Goal: Task Accomplishment & Management: Contribute content

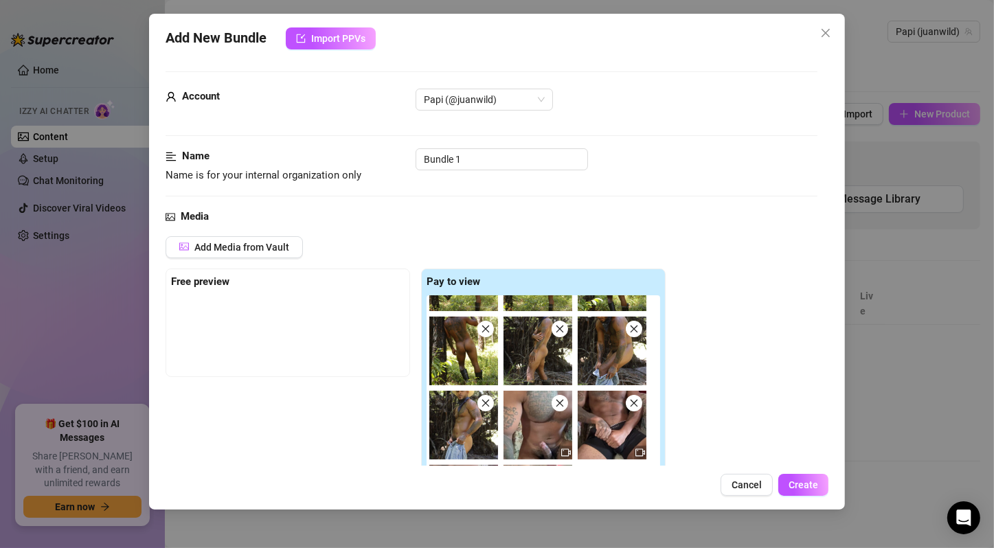
scroll to position [229, 0]
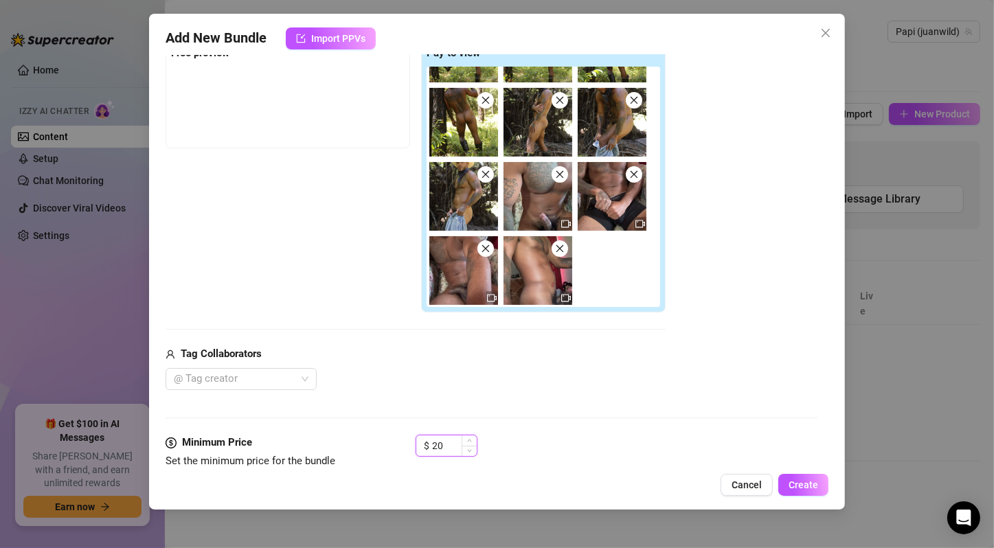
click at [449, 440] on input "20" at bounding box center [454, 446] width 45 height 21
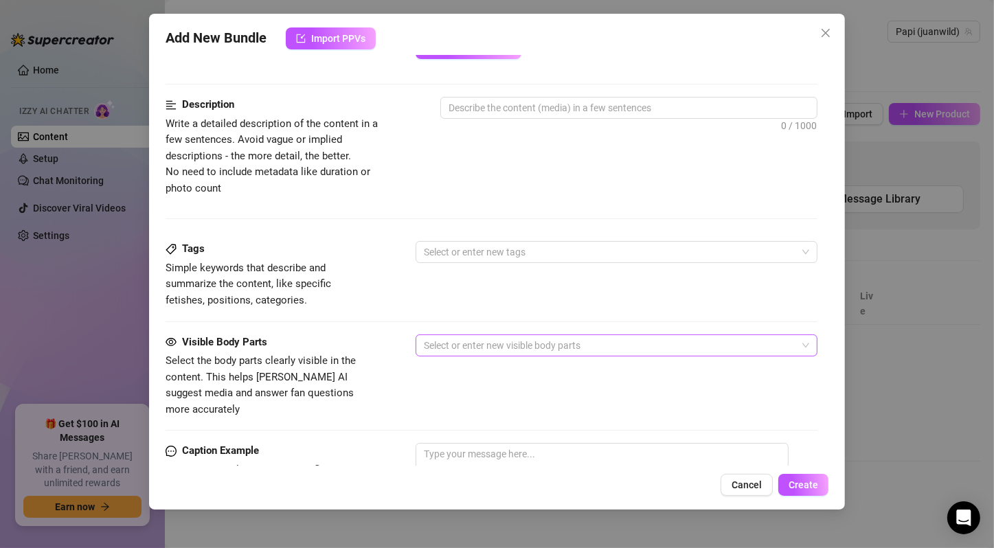
scroll to position [458, 0]
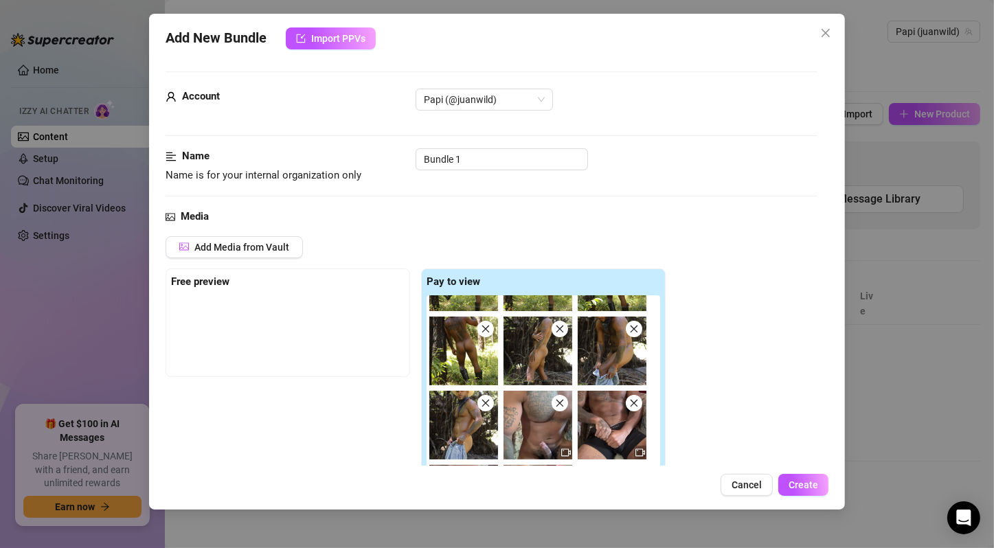
scroll to position [229, 0]
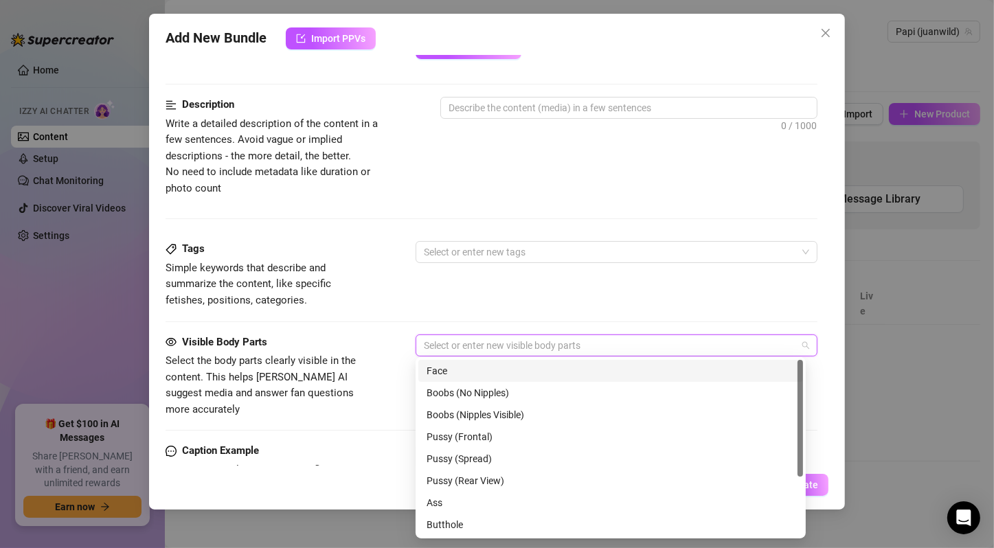
scroll to position [925, 0]
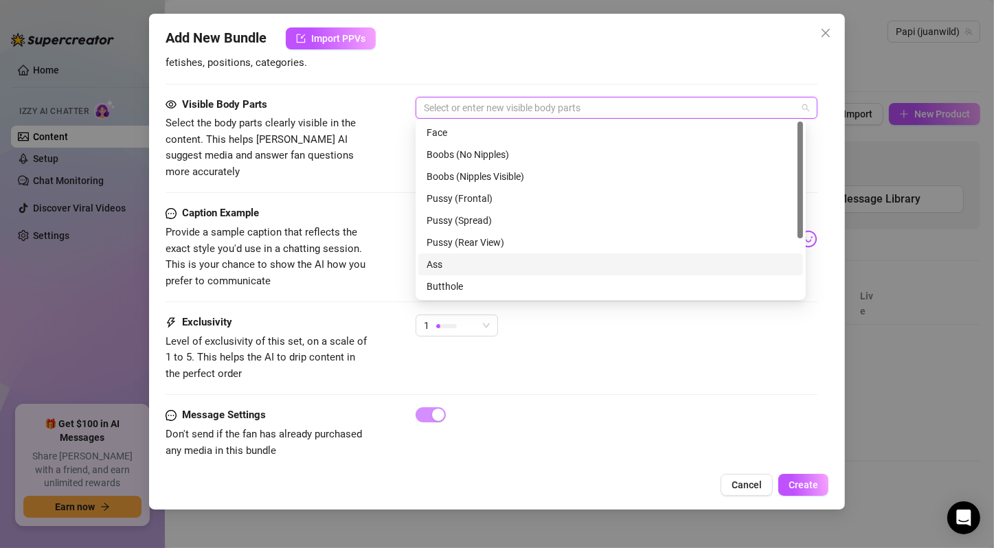
click at [203, 316] on strong "Exclusivity" at bounding box center [207, 322] width 50 height 12
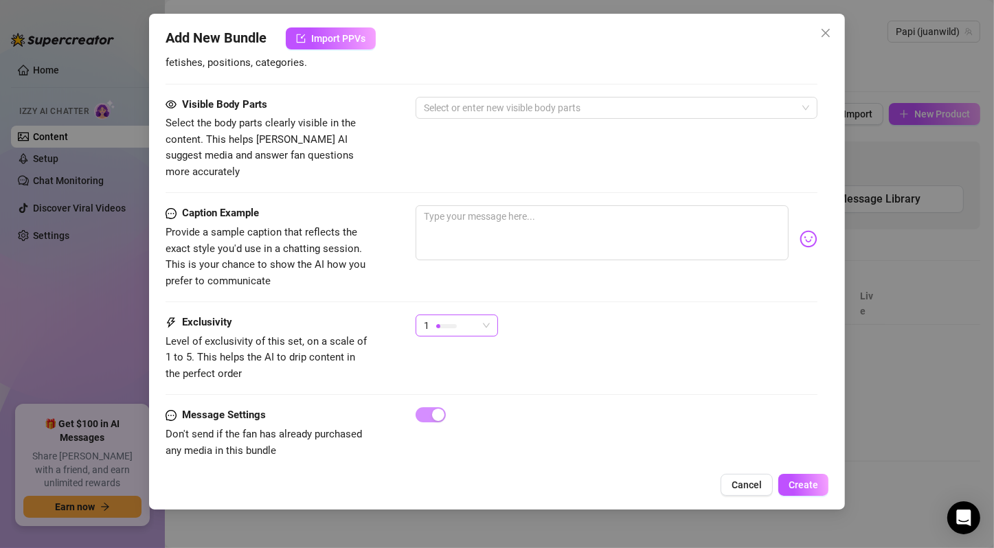
click at [472, 315] on div "1" at bounding box center [451, 325] width 54 height 21
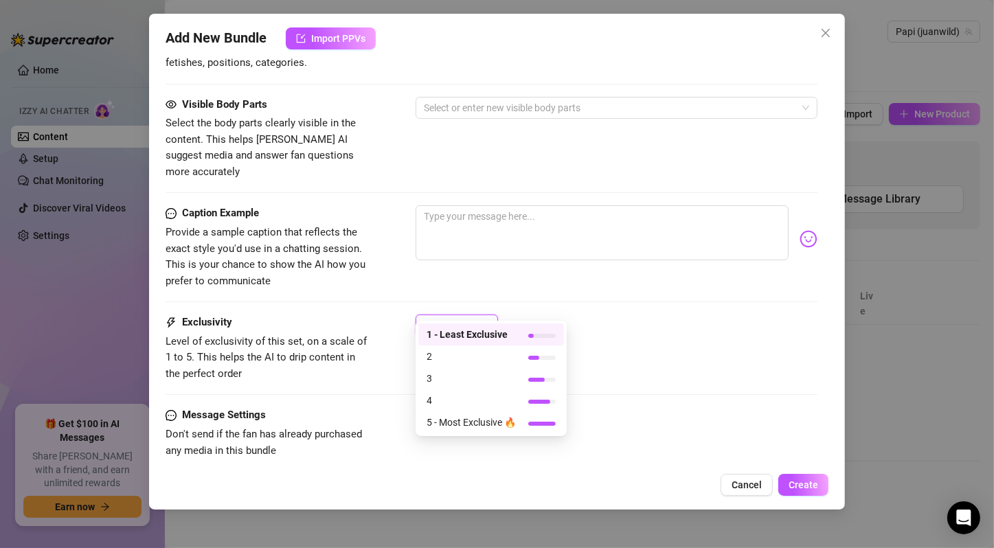
click at [486, 315] on span "1" at bounding box center [457, 325] width 66 height 21
click at [533, 420] on div "Message Settings Don't send if the fan has already purchased any media in this …" at bounding box center [492, 433] width 652 height 52
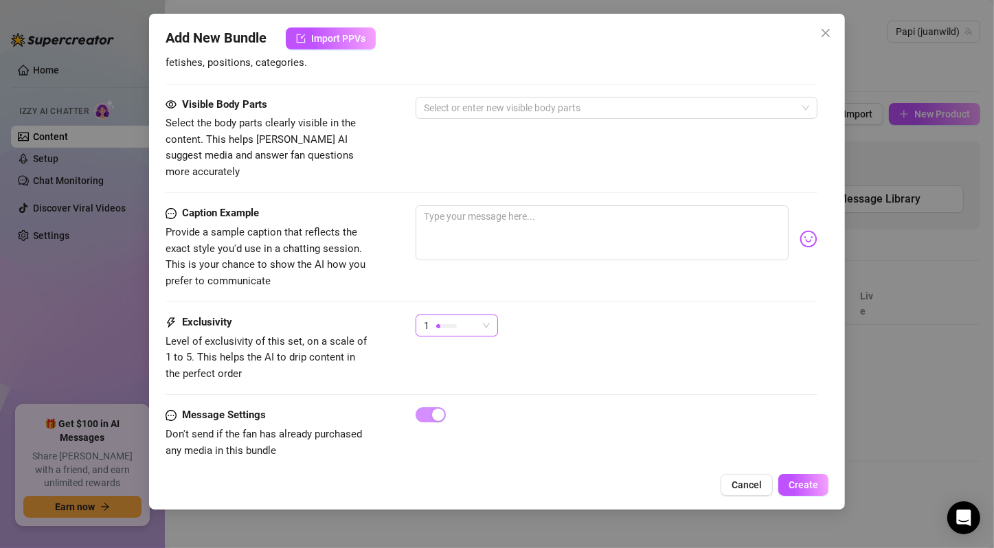
click at [488, 315] on span "1" at bounding box center [457, 325] width 66 height 21
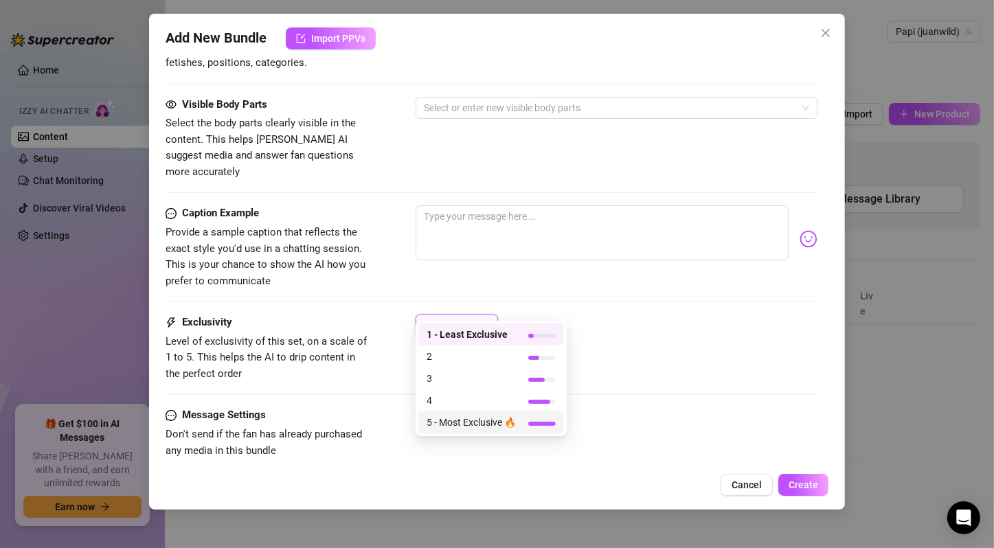
click at [462, 398] on span "4" at bounding box center [471, 400] width 89 height 15
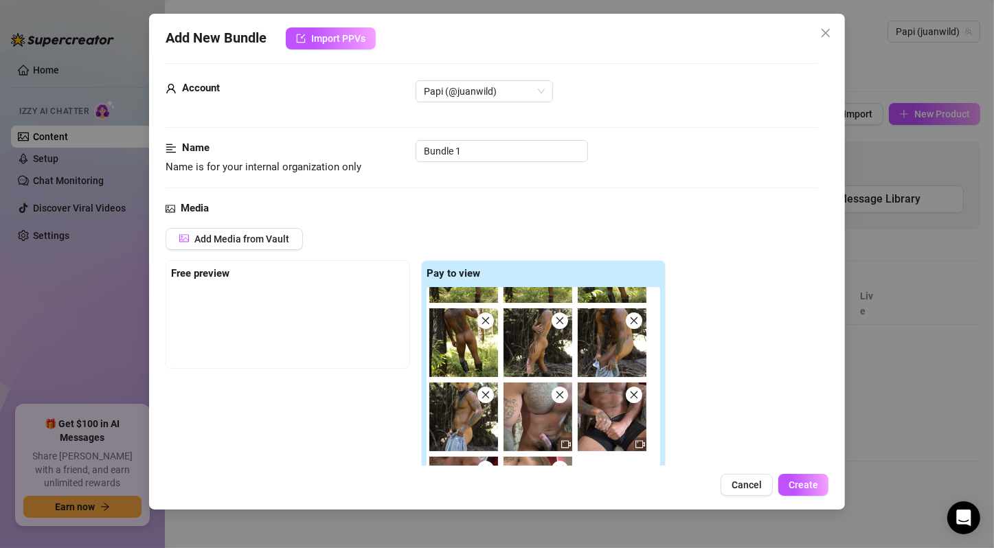
scroll to position [238, 0]
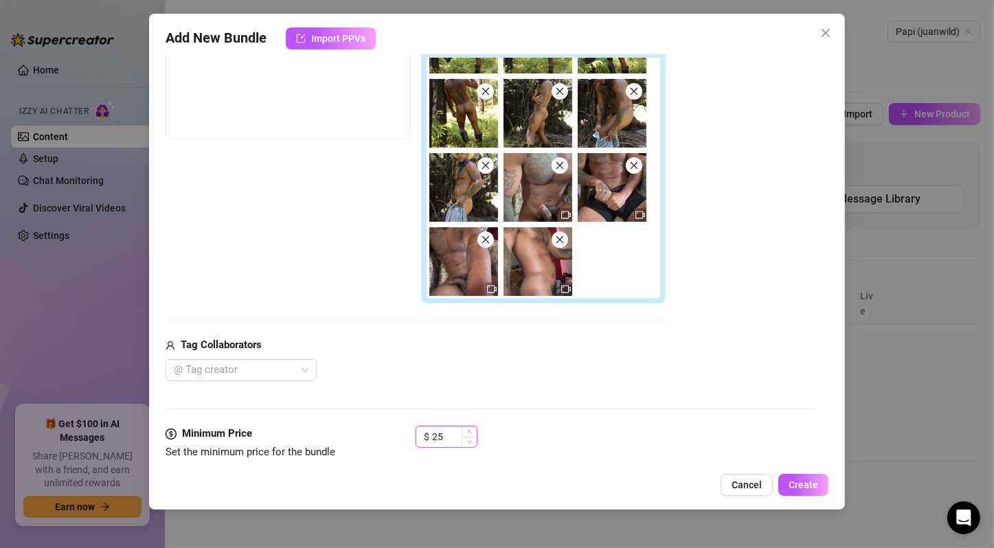
click at [447, 431] on input "25" at bounding box center [454, 437] width 45 height 21
type input "20"
click at [563, 398] on div "Media Add Media from Vault Free preview Pay to view Tag Collaborators @ Tag cre…" at bounding box center [492, 198] width 652 height 455
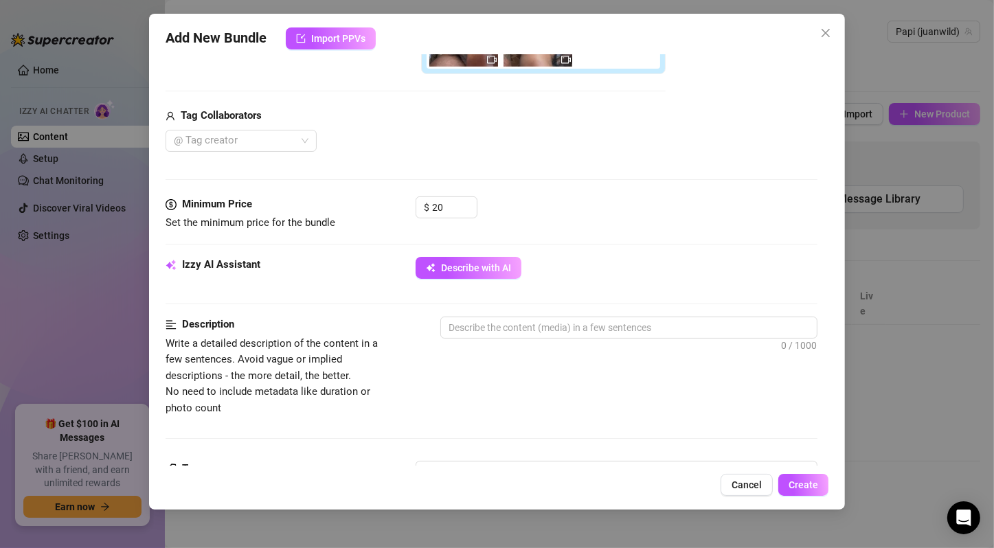
scroll to position [695, 0]
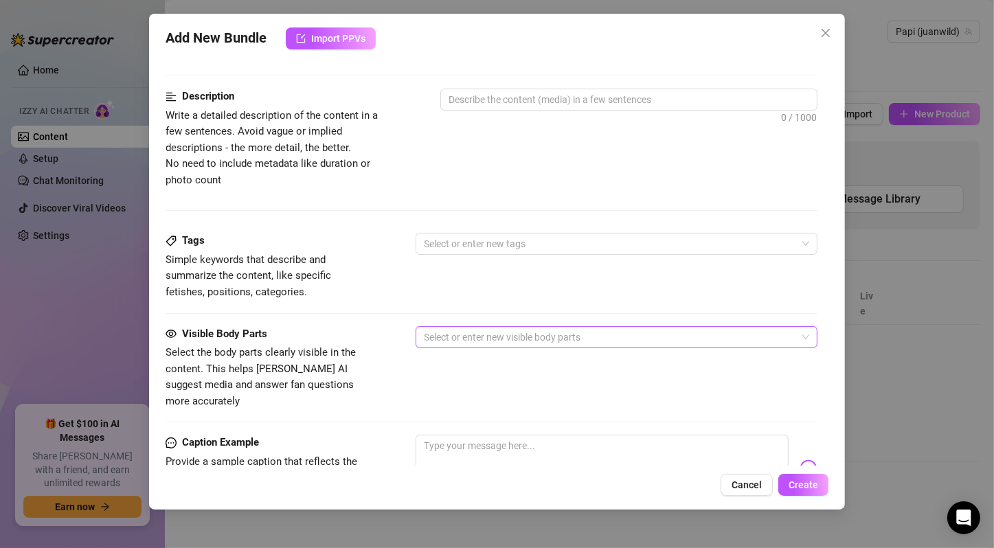
click at [595, 335] on div at bounding box center [609, 337] width 382 height 19
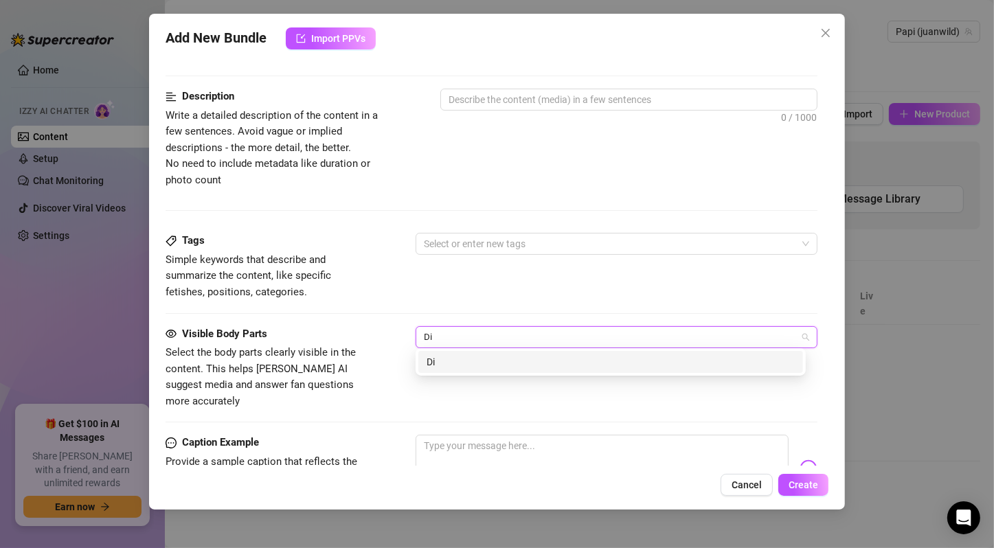
type input "D"
type input "C"
type input "Dick"
click at [540, 357] on div "Dick" at bounding box center [611, 361] width 368 height 15
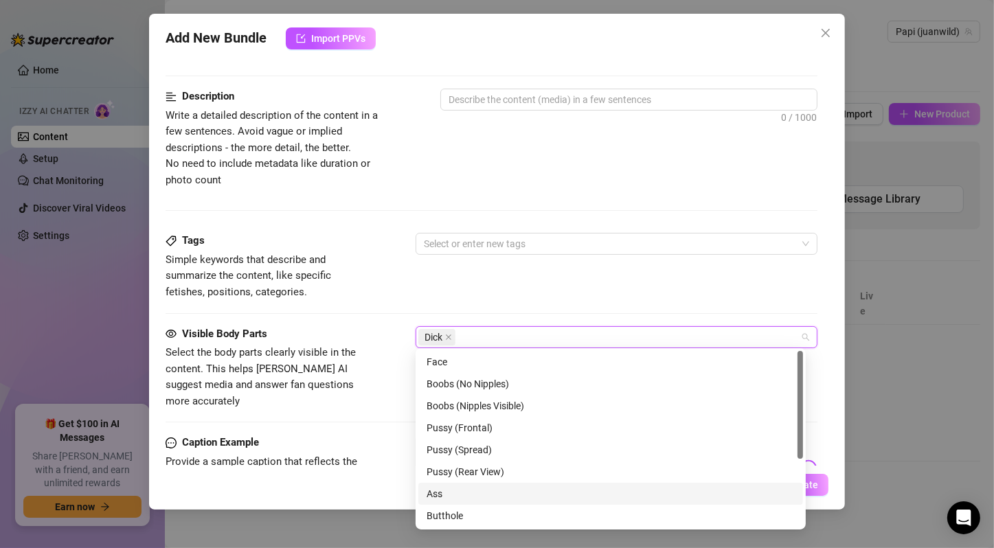
click at [546, 490] on div "Ass" at bounding box center [611, 493] width 368 height 15
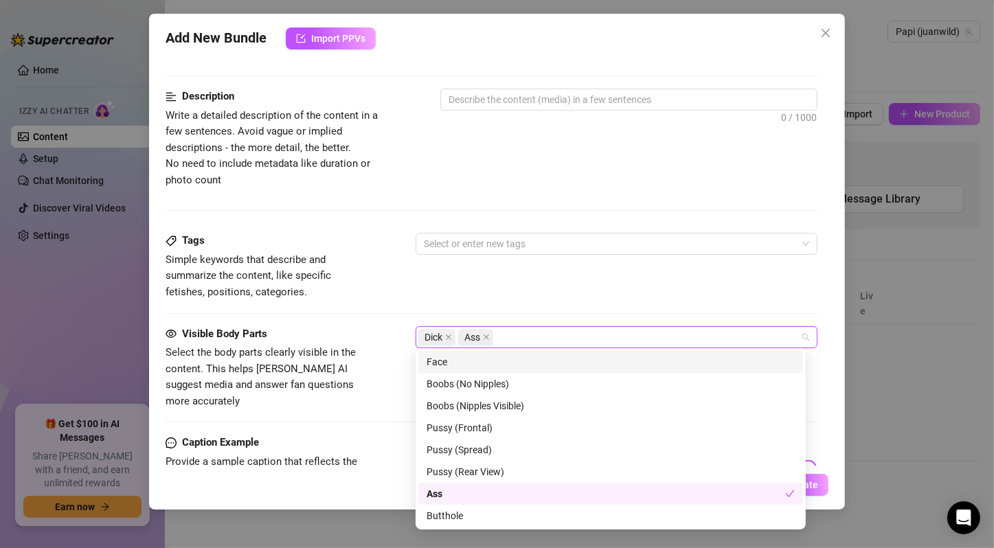
click at [564, 284] on div "Tags Simple keywords that describe and summarize the content, like specific fet…" at bounding box center [492, 266] width 652 height 67
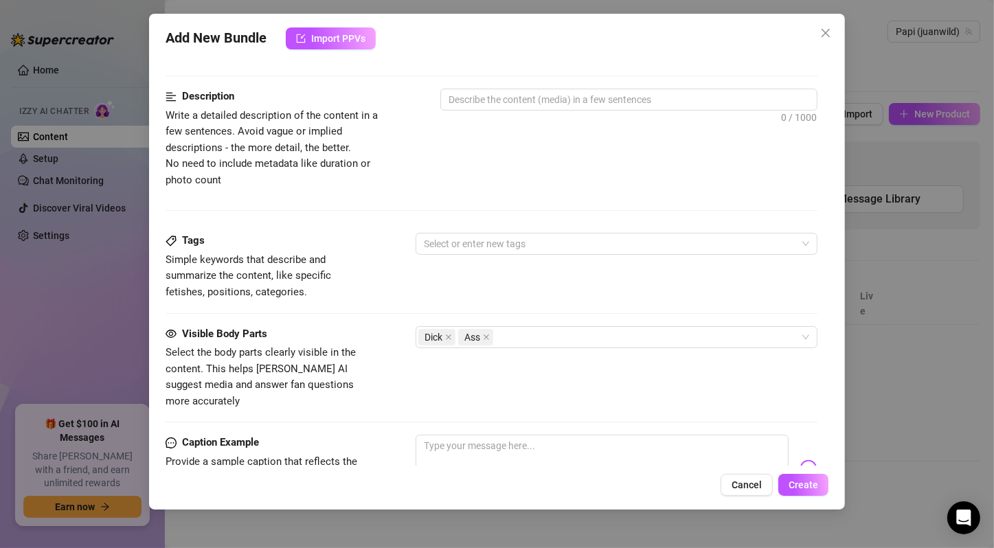
click at [568, 297] on div "Tags Simple keywords that describe and summarize the content, like specific fet…" at bounding box center [492, 266] width 652 height 67
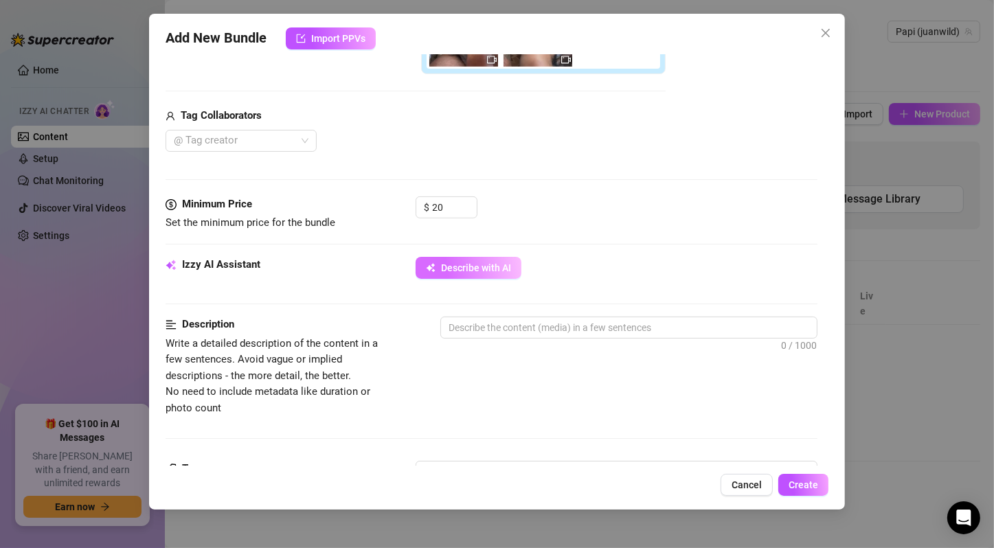
click at [509, 263] on span "Describe with AI" at bounding box center [476, 267] width 70 height 11
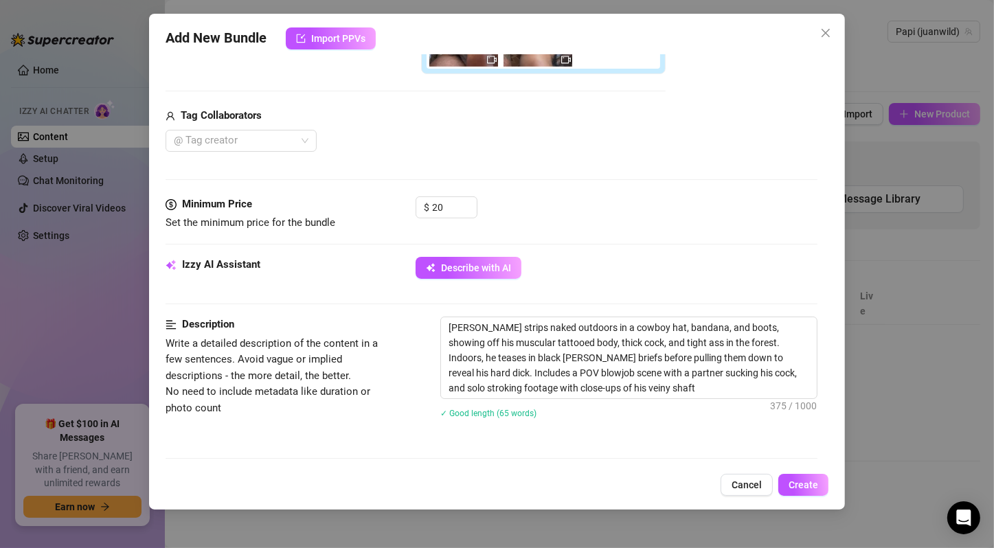
type textarea "[PERSON_NAME] strips naked outdoors in a cowboy hat, bandana, and boots, showin…"
click at [335, 431] on div "Description Write a detailed description of the content in a few sentences. Avo…" at bounding box center [492, 377] width 652 height 120
click at [242, 142] on div at bounding box center [233, 140] width 131 height 19
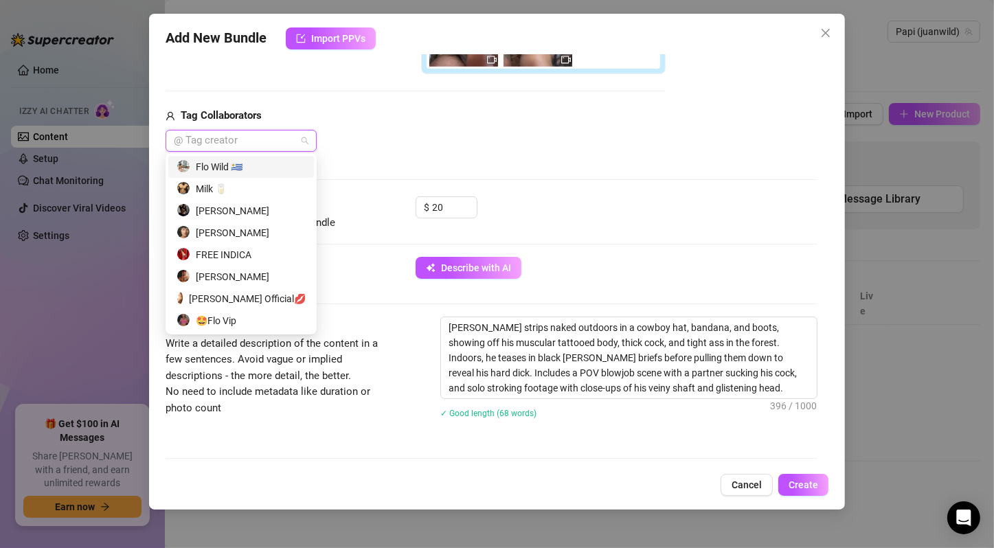
click at [242, 142] on div at bounding box center [233, 140] width 131 height 19
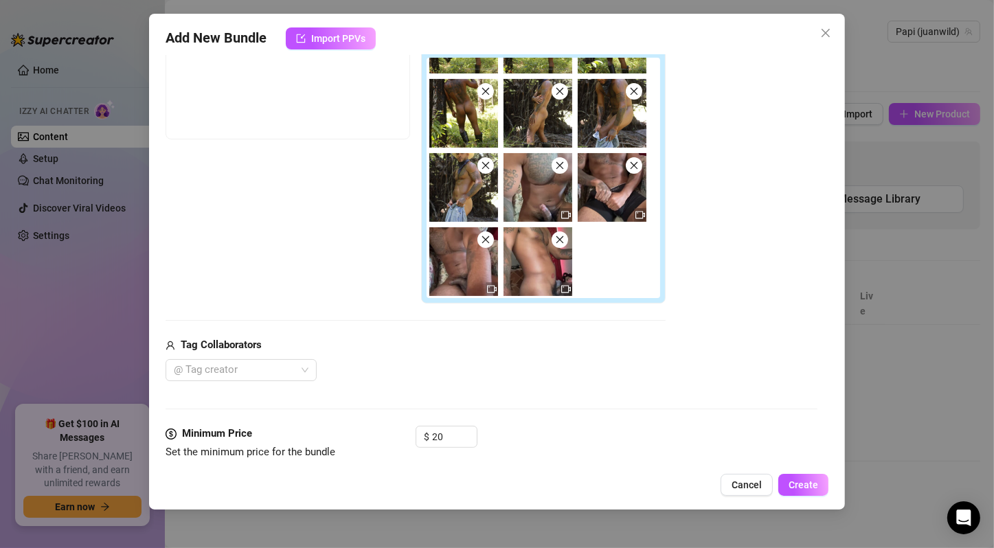
scroll to position [8, 0]
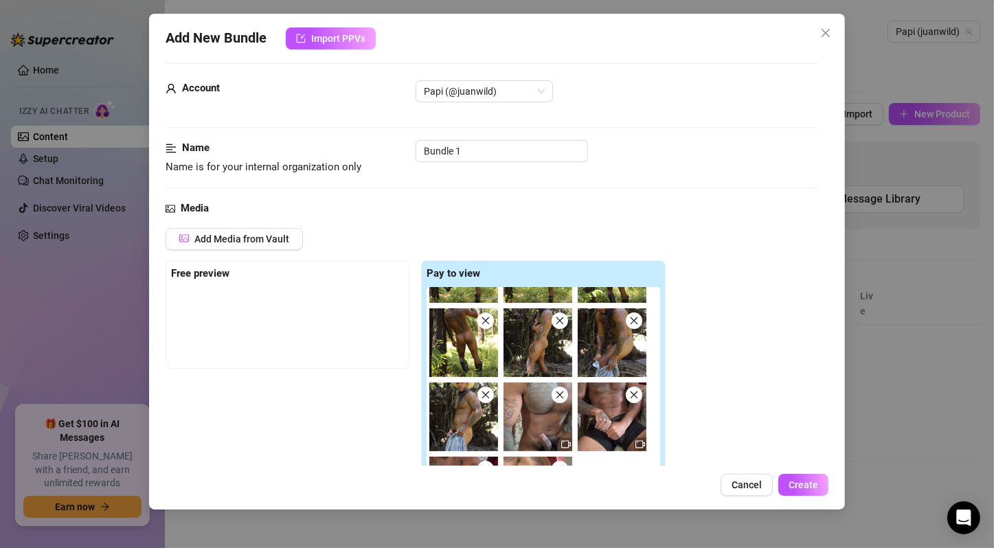
click at [485, 321] on icon "close" at bounding box center [486, 321] width 10 height 10
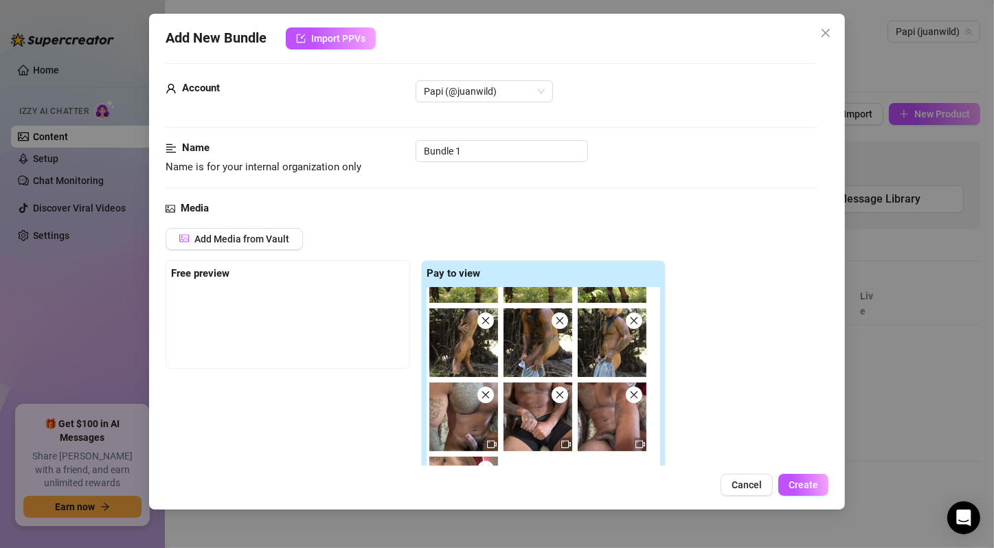
click at [485, 321] on icon "close" at bounding box center [486, 321] width 10 height 10
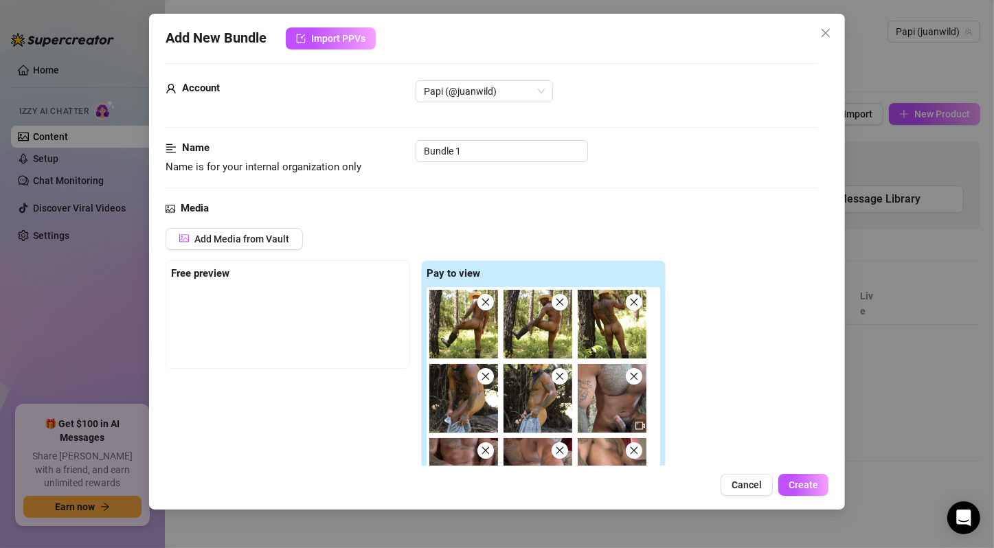
scroll to position [0, 0]
click at [485, 321] on img at bounding box center [463, 324] width 69 height 69
click at [486, 302] on icon "close" at bounding box center [486, 302] width 10 height 10
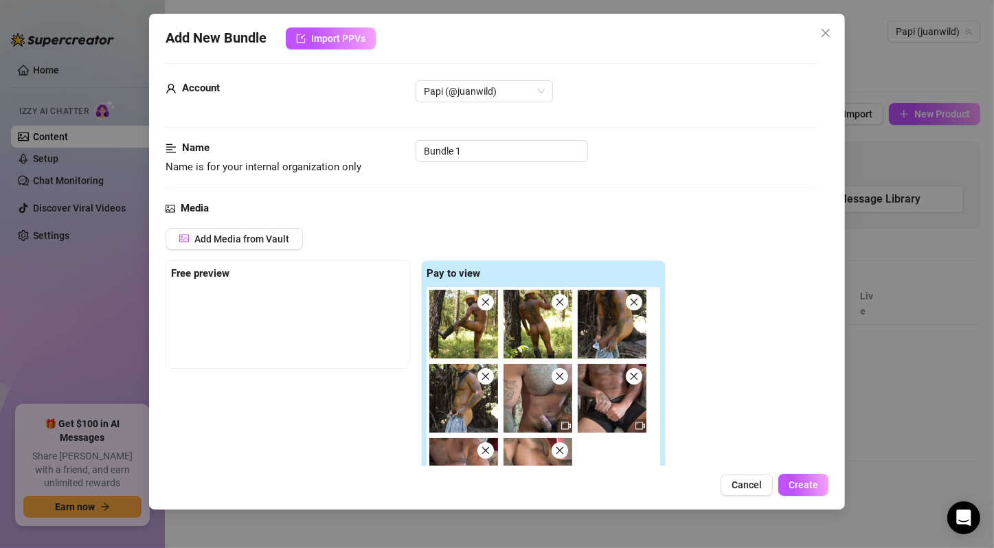
click at [486, 302] on icon "close" at bounding box center [486, 302] width 10 height 10
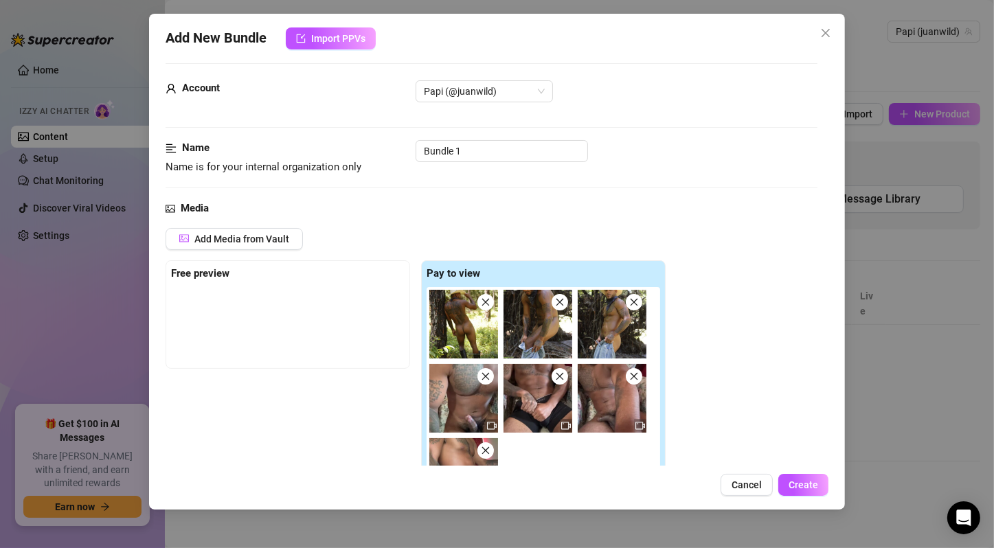
click at [486, 302] on icon "close" at bounding box center [486, 302] width 10 height 10
click at [555, 302] on icon "close" at bounding box center [560, 302] width 10 height 10
click at [629, 302] on icon "close" at bounding box center [634, 302] width 10 height 10
click at [486, 372] on icon "close" at bounding box center [486, 377] width 10 height 10
click at [555, 372] on icon "close" at bounding box center [560, 377] width 10 height 10
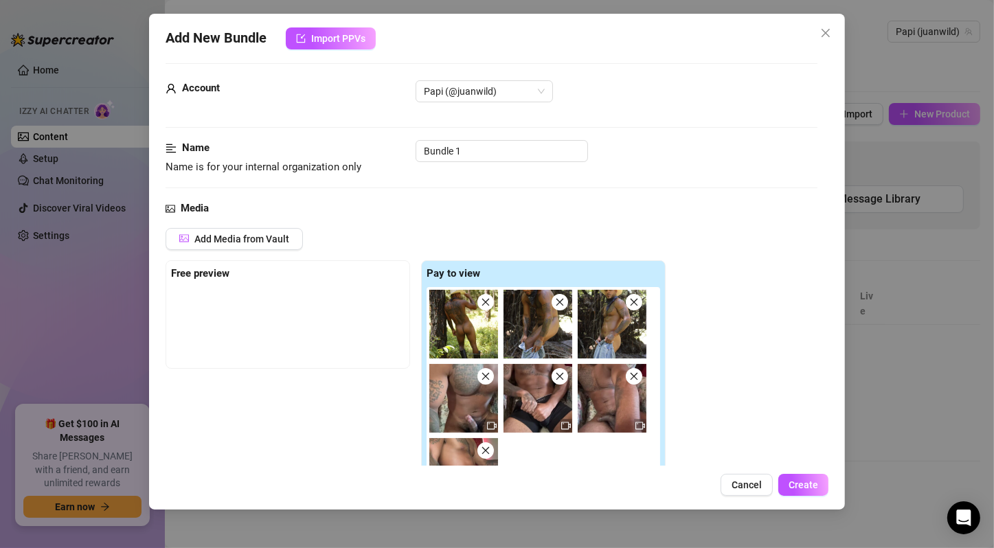
click at [629, 372] on icon "close" at bounding box center [634, 377] width 10 height 10
click at [486, 446] on icon "close" at bounding box center [486, 451] width 10 height 10
click at [486, 302] on div "Media Add Media from Vault Free preview Pay to view Tag Collaborators @ Tag cre…" at bounding box center [492, 419] width 652 height 437
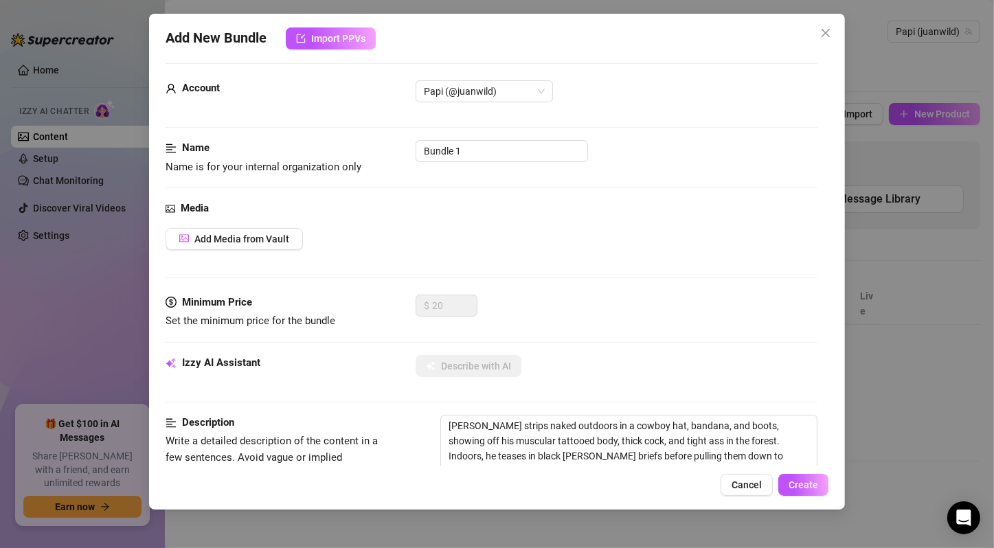
click at [486, 302] on div "$ 20" at bounding box center [617, 312] width 402 height 34
type input "0"
click at [527, 292] on div "Media Add Media from Vault" at bounding box center [492, 248] width 652 height 94
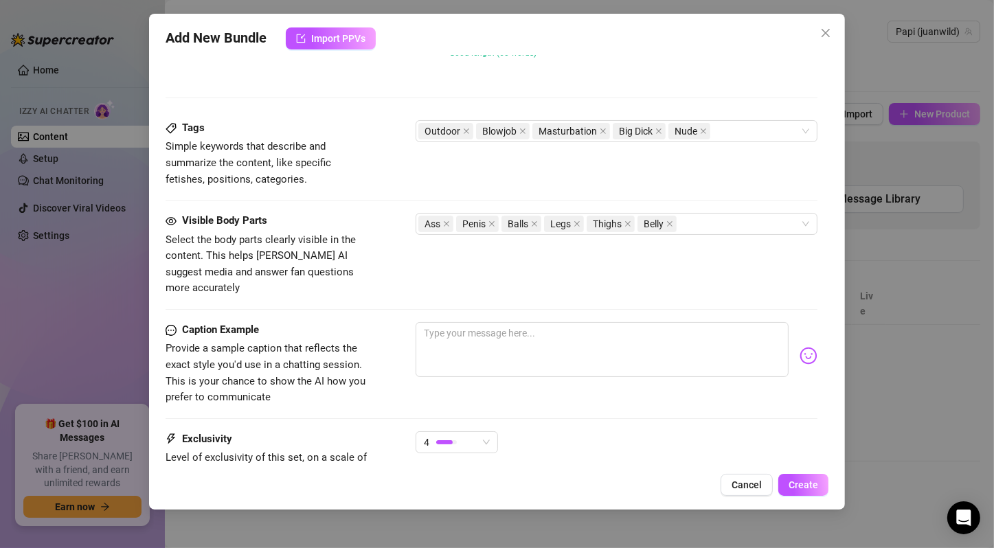
click at [622, 115] on div "Description Write a detailed description of the content in a few sentences. Avo…" at bounding box center [492, 38] width 652 height 164
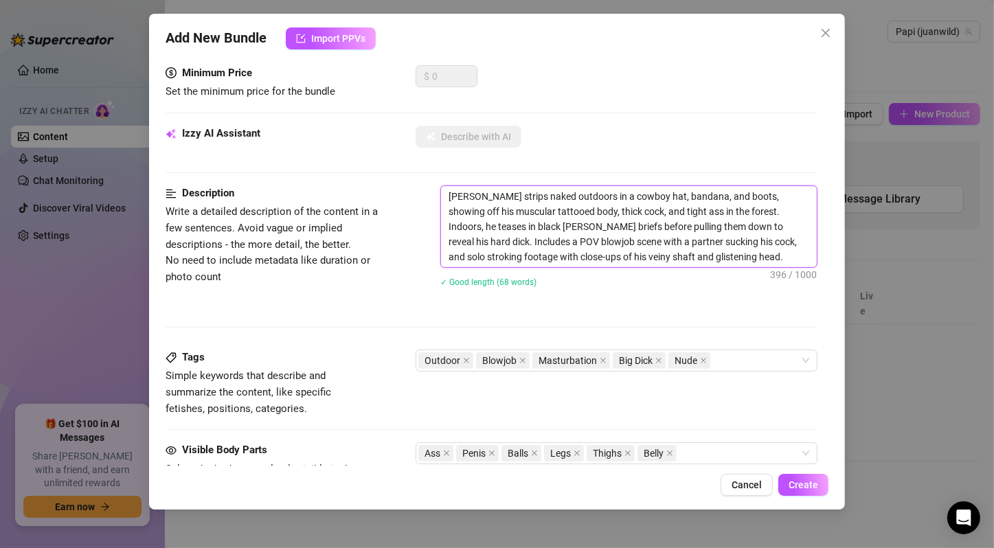
click at [716, 231] on textarea "[PERSON_NAME] strips naked outdoors in a cowboy hat, bandana, and boots, showin…" at bounding box center [629, 226] width 376 height 81
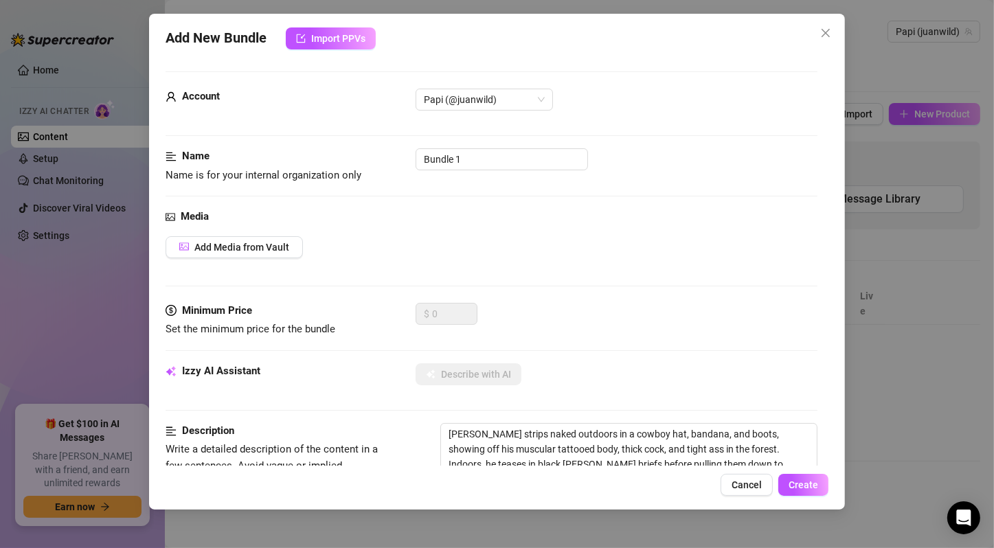
click at [824, 32] on icon "close" at bounding box center [826, 33] width 8 height 8
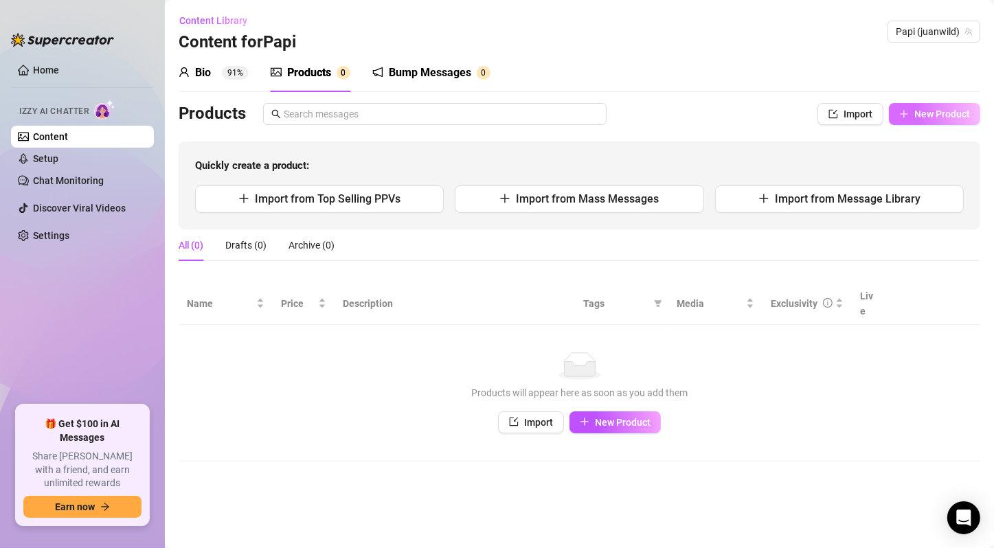
click at [930, 117] on span "New Product" at bounding box center [942, 114] width 56 height 11
type textarea "Type your message here..."
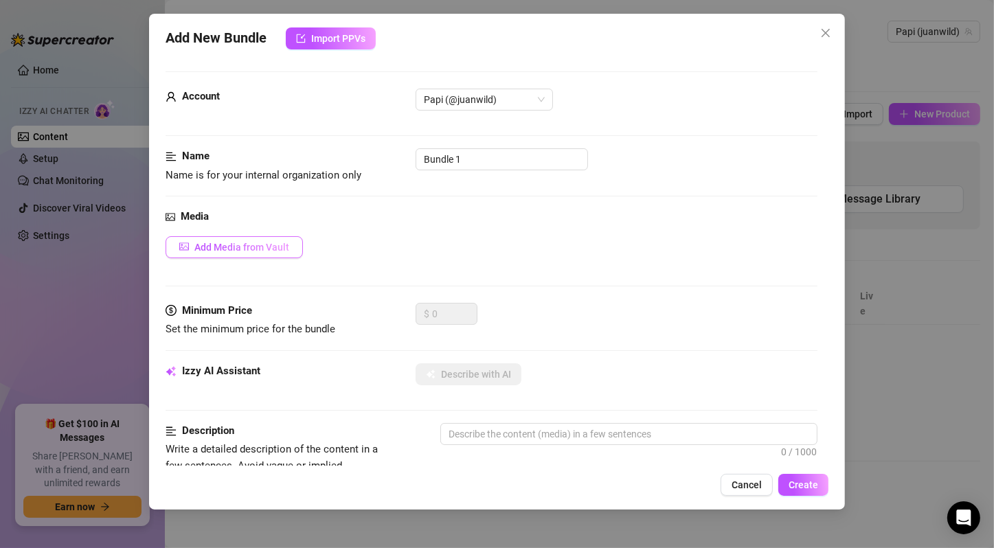
click at [245, 245] on span "Add Media from Vault" at bounding box center [241, 247] width 95 height 11
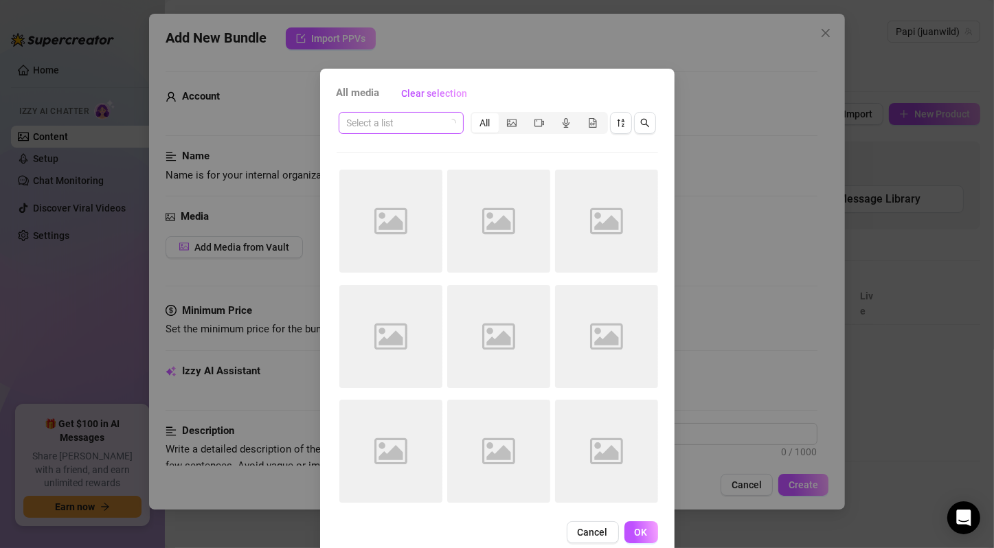
click at [432, 130] on input "search" at bounding box center [395, 123] width 96 height 21
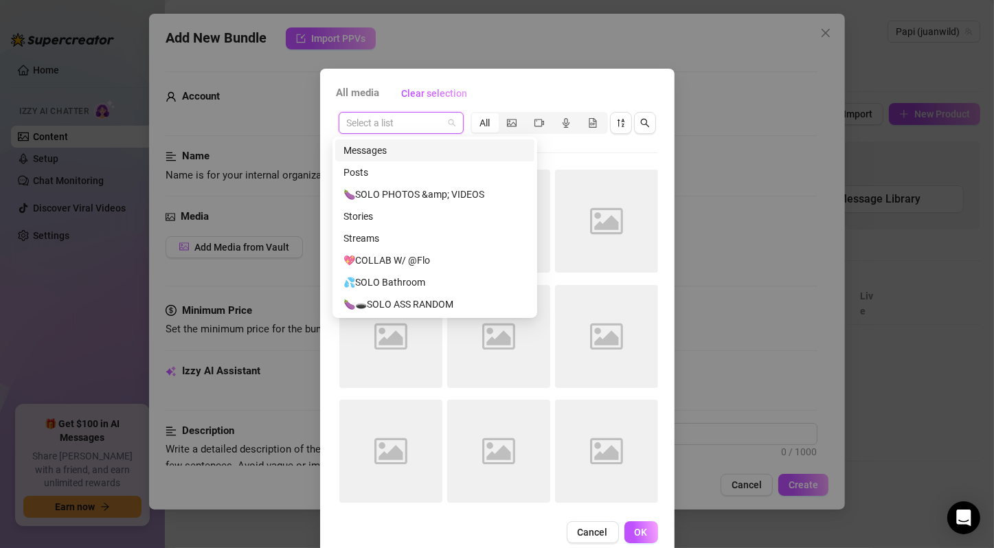
paste input "SKU030 $12 ⭐️⭐️⭐️ ✊"
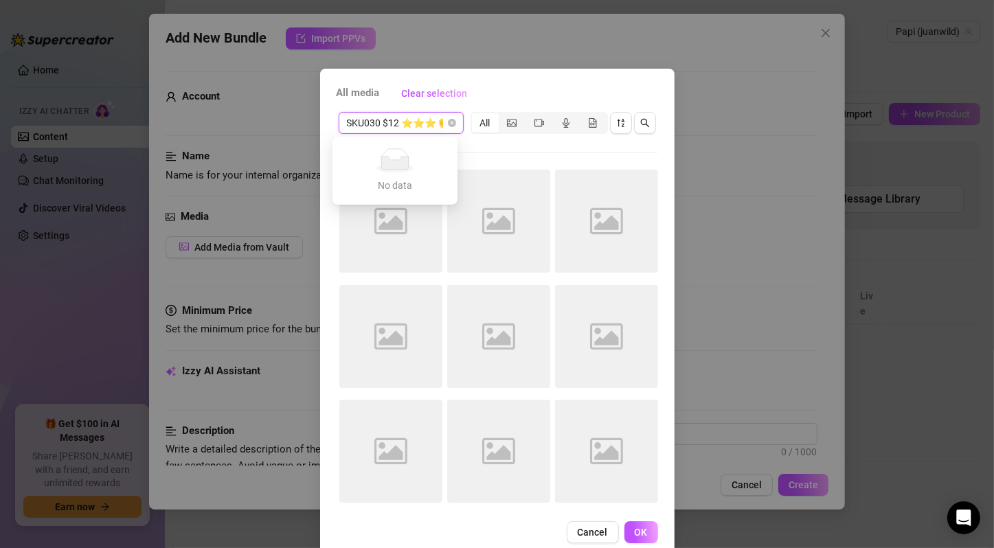
scroll to position [0, 14]
type input "SKU030 $12 ⭐️⭐️⭐️ ✊"
click at [492, 159] on div "SKU030 $12 ⭐️⭐️⭐️ ✊ Select a list All Image placeholder Image placeholder Image…" at bounding box center [497, 311] width 321 height 403
click at [391, 129] on input "search" at bounding box center [395, 123] width 96 height 21
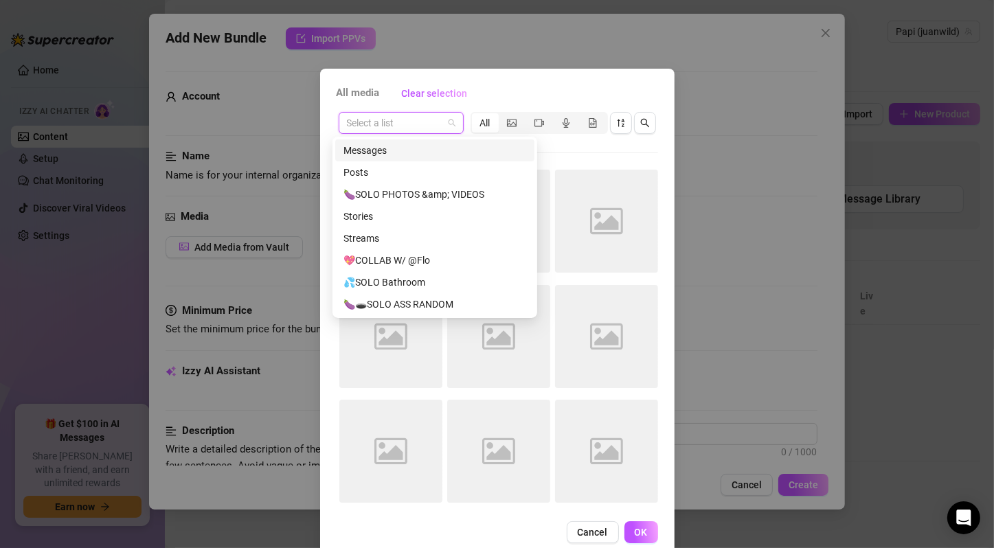
paste input "SKU030 $12 ⭐️⭐️⭐️ ✊"
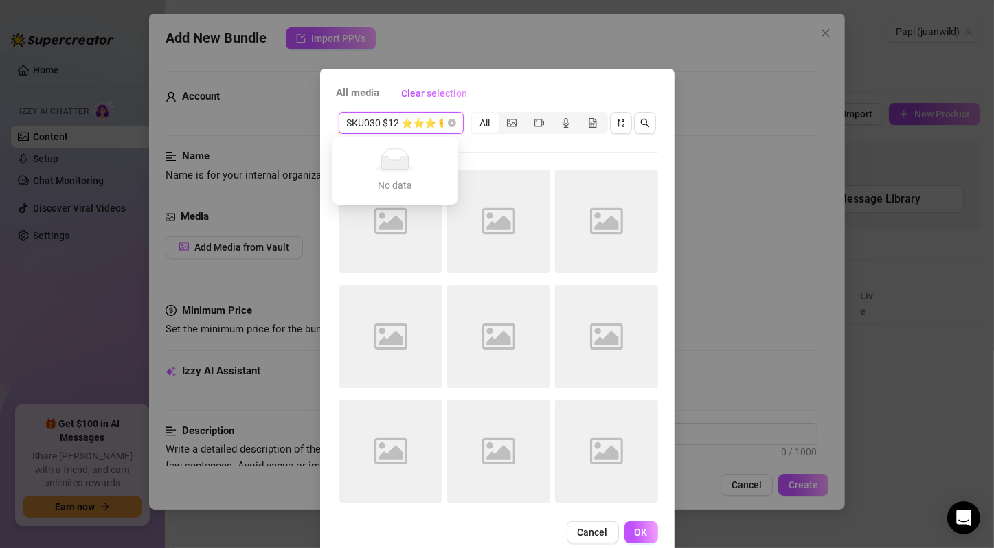
scroll to position [0, 14]
type input "SKU030 $12 ⭐️⭐️⭐️ ✊"
click at [481, 150] on div "SKU030 $12 ⭐️⭐️⭐️ ✊ Select a list All Image placeholder Image placeholder Image…" at bounding box center [497, 311] width 321 height 403
click at [407, 122] on input "search" at bounding box center [395, 123] width 96 height 21
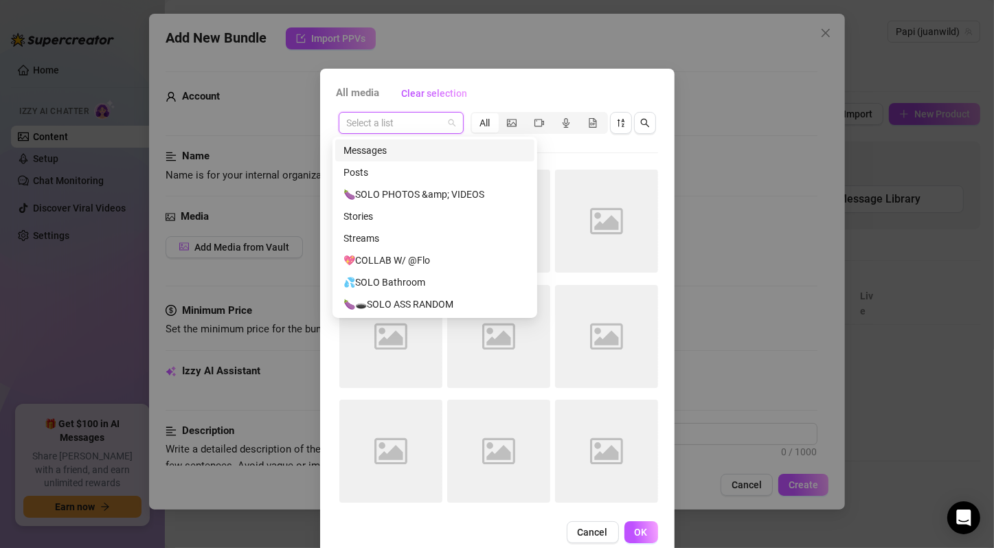
paste input "SKU030 $12 ⭐️⭐️⭐️ ✊"
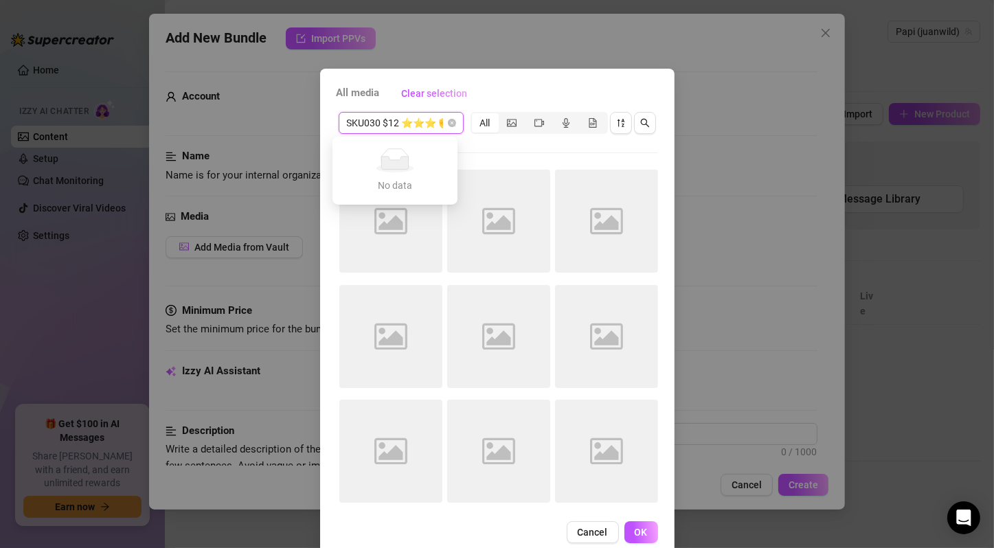
scroll to position [0, 14]
type input "SKU030 $12 ⭐️⭐️⭐️ ✊"
click at [482, 149] on div "SKU030 $12 ⭐️⭐️⭐️ ✊ Select a list All Image placeholder Image placeholder Image…" at bounding box center [497, 311] width 321 height 403
click at [580, 537] on span "Cancel" at bounding box center [593, 532] width 30 height 11
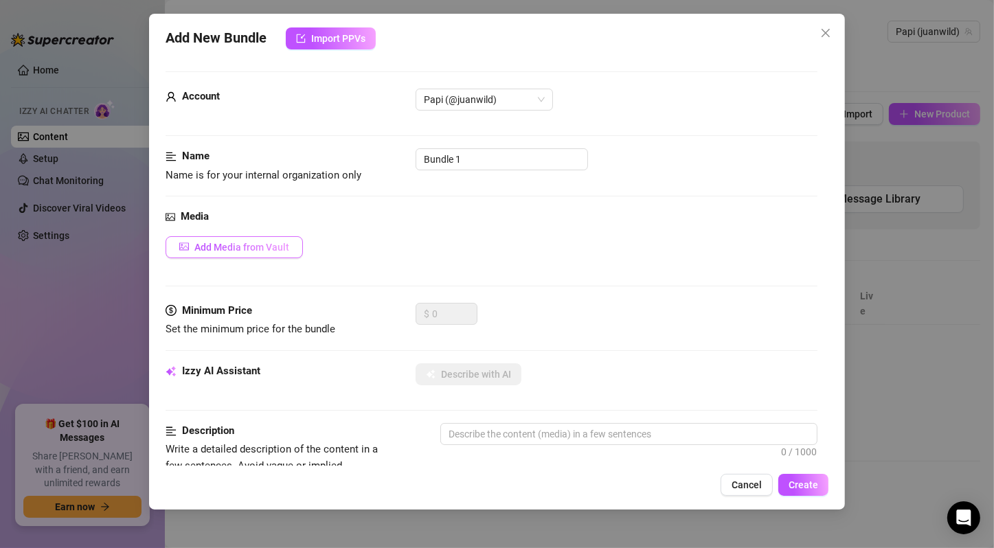
click at [277, 253] on button "Add Media from Vault" at bounding box center [234, 247] width 137 height 22
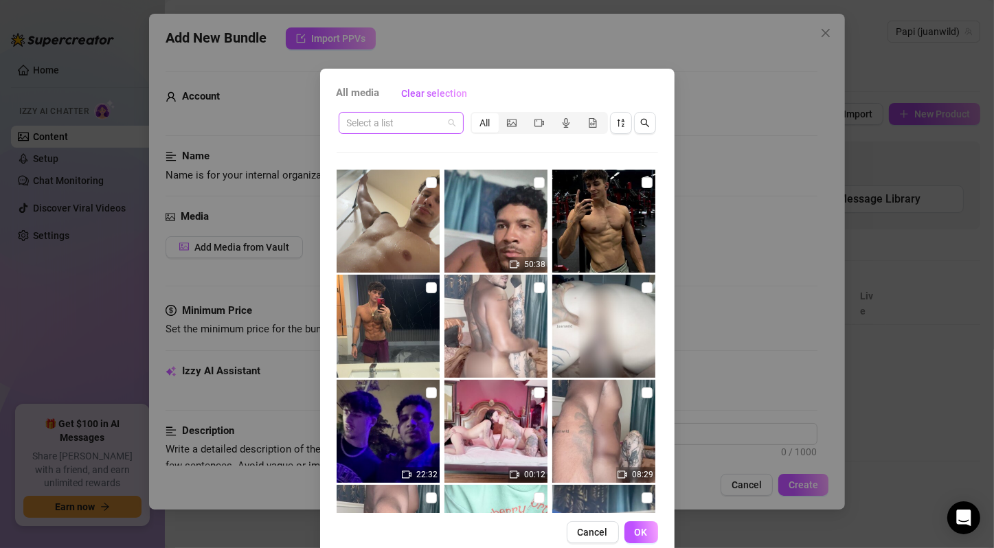
click at [379, 116] on input "search" at bounding box center [395, 123] width 96 height 21
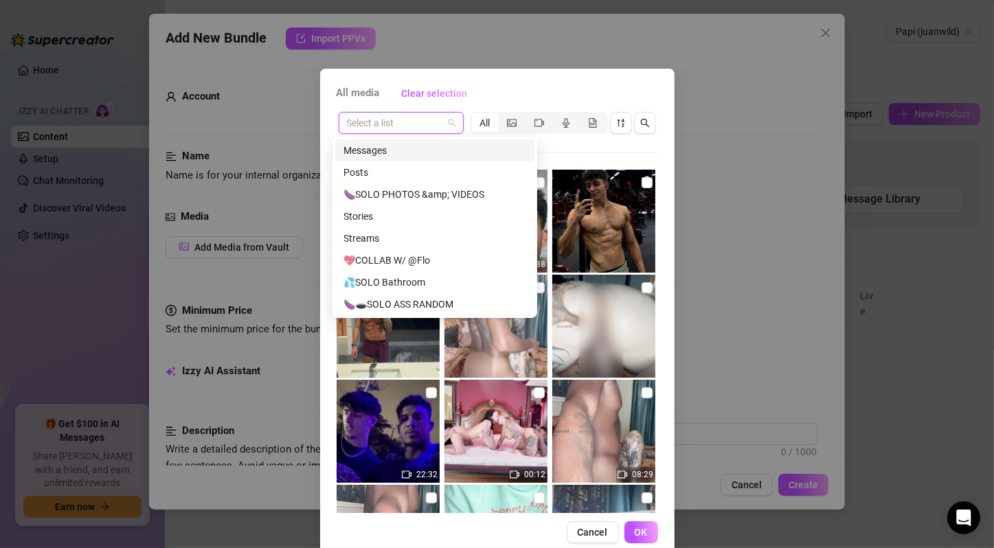
paste input "SKU030 $12 ⭐️⭐️⭐️ ✊"
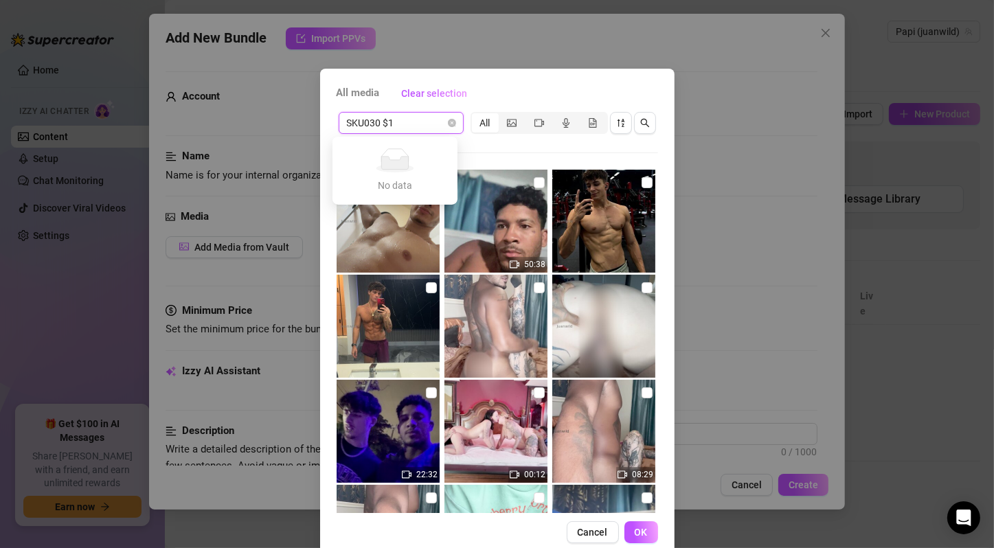
type input "SKU030 $12"
click at [373, 118] on input "search" at bounding box center [395, 123] width 96 height 21
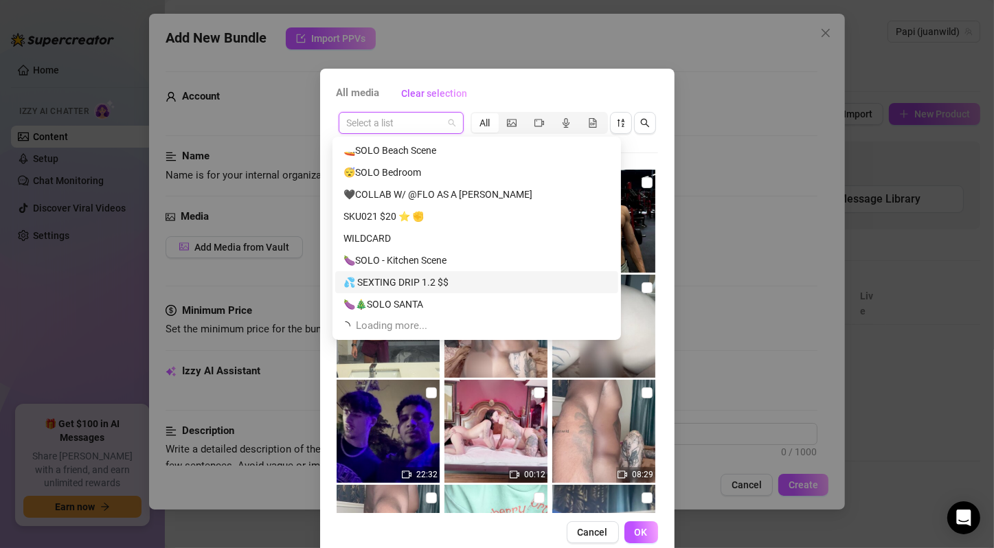
scroll to position [484, 0]
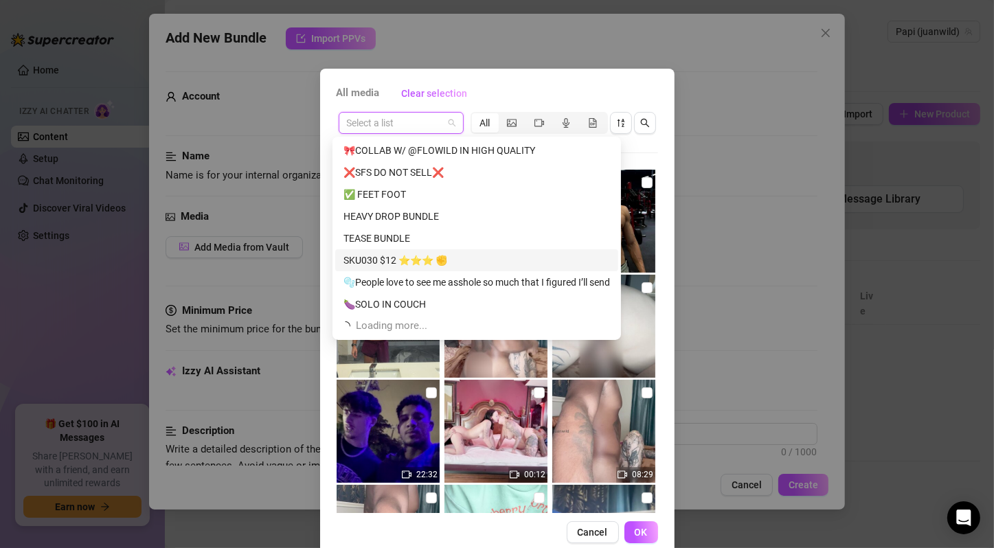
click at [399, 258] on div "SKU030 $12 ⭐️⭐️⭐️ ✊" at bounding box center [476, 260] width 267 height 15
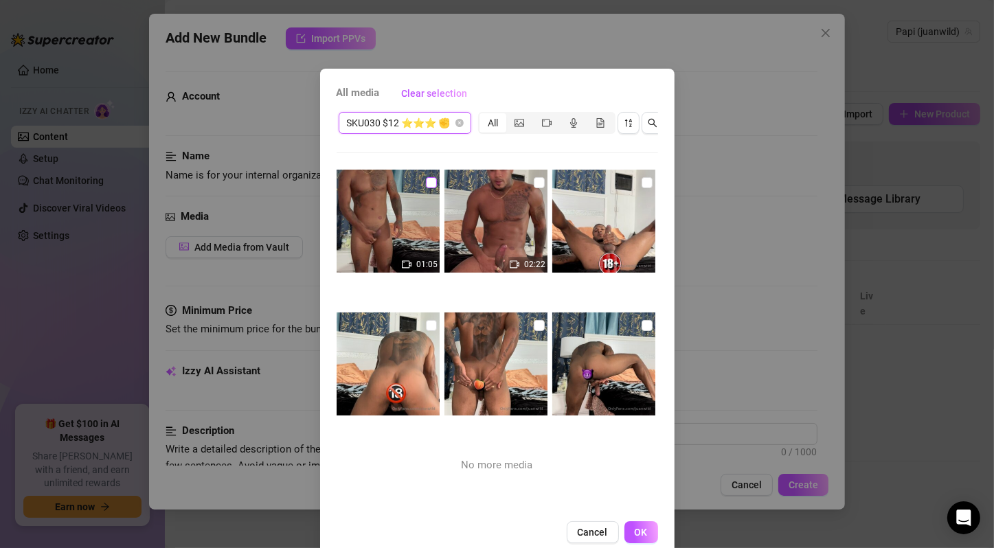
click at [426, 185] on input "checkbox" at bounding box center [431, 182] width 11 height 11
checkbox input "true"
click at [534, 184] on input "checkbox" at bounding box center [539, 182] width 11 height 11
checkbox input "true"
click at [642, 183] on input "checkbox" at bounding box center [647, 182] width 11 height 11
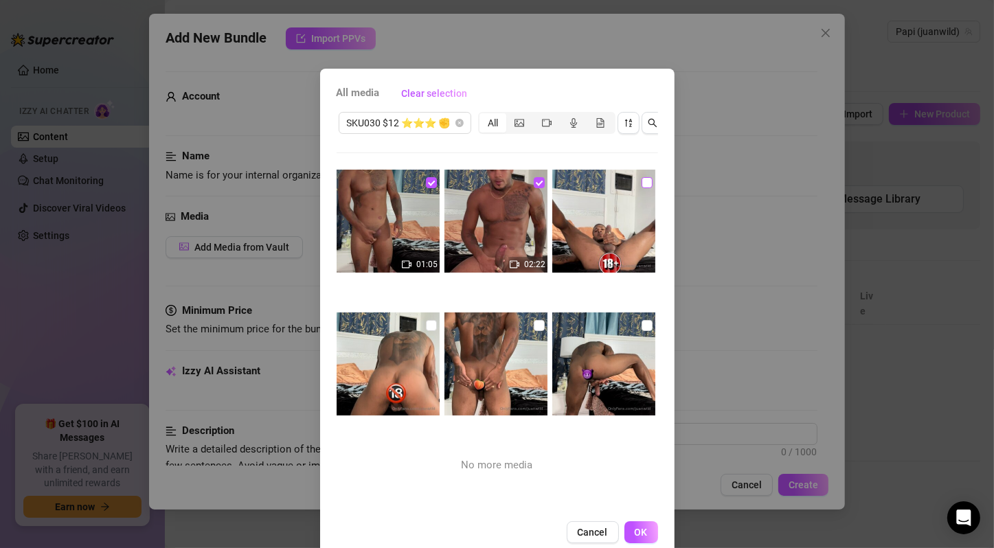
checkbox input "true"
click at [426, 324] on input "checkbox" at bounding box center [431, 325] width 11 height 11
checkbox input "true"
click at [534, 324] on input "checkbox" at bounding box center [539, 325] width 11 height 11
checkbox input "true"
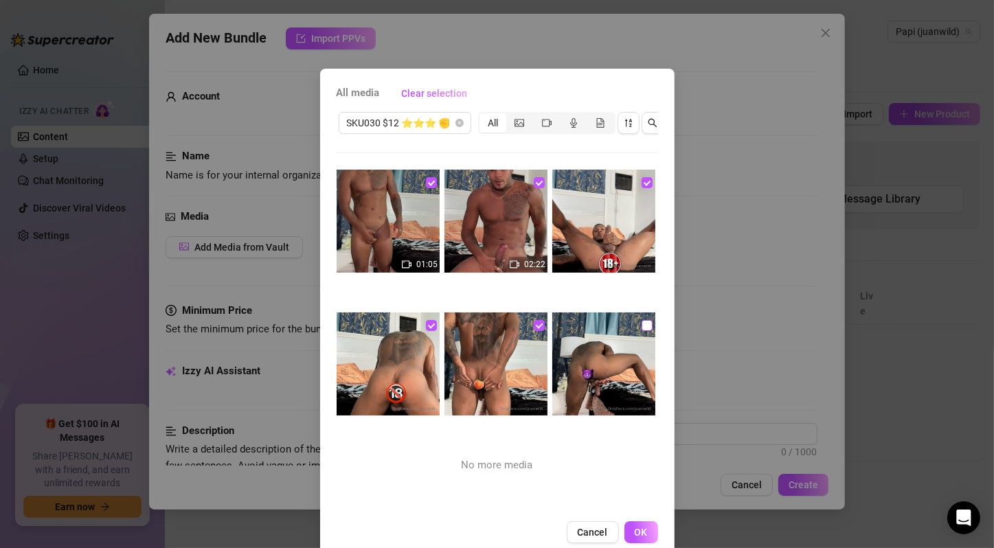
click at [642, 324] on input "checkbox" at bounding box center [647, 325] width 11 height 11
checkbox input "true"
click at [627, 541] on button "OK" at bounding box center [641, 532] width 34 height 22
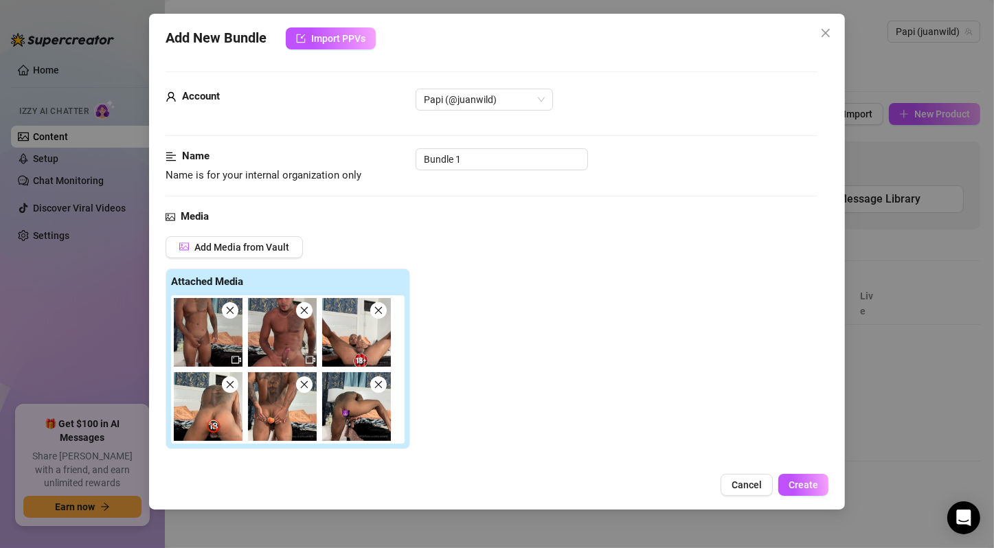
click at [529, 385] on div "Add Media from Vault Attached Media Tag Collaborators @ Tag creator" at bounding box center [492, 381] width 652 height 291
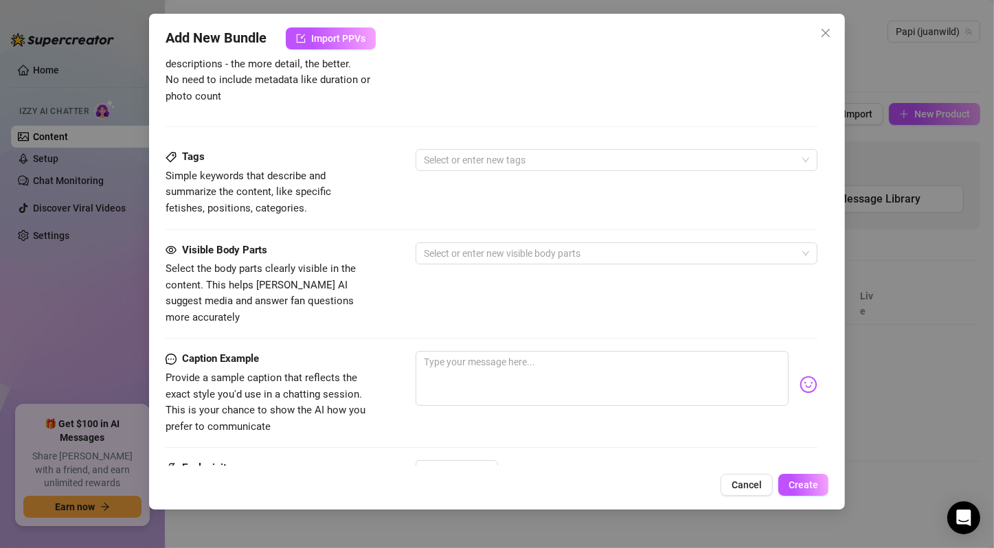
scroll to position [833, 0]
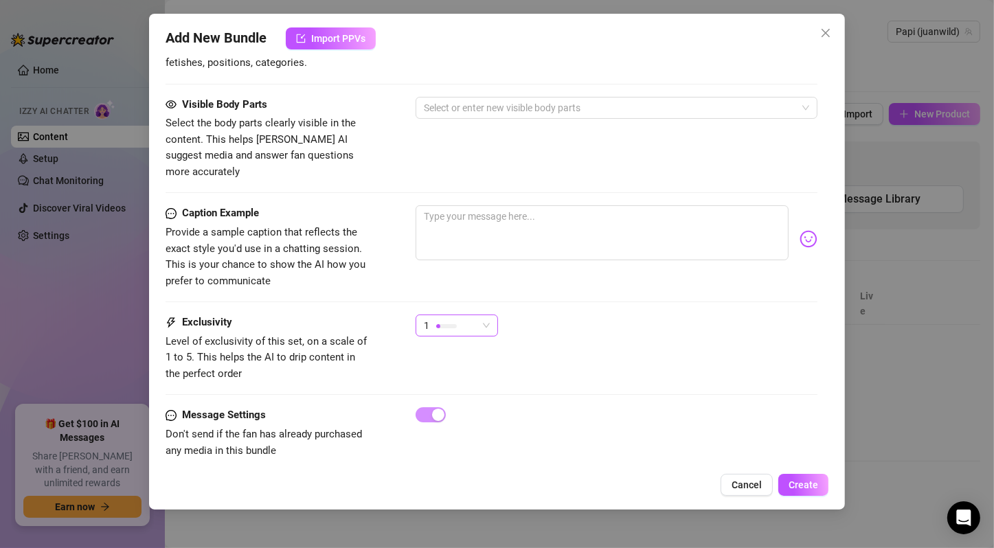
click at [477, 315] on div "1" at bounding box center [451, 325] width 54 height 21
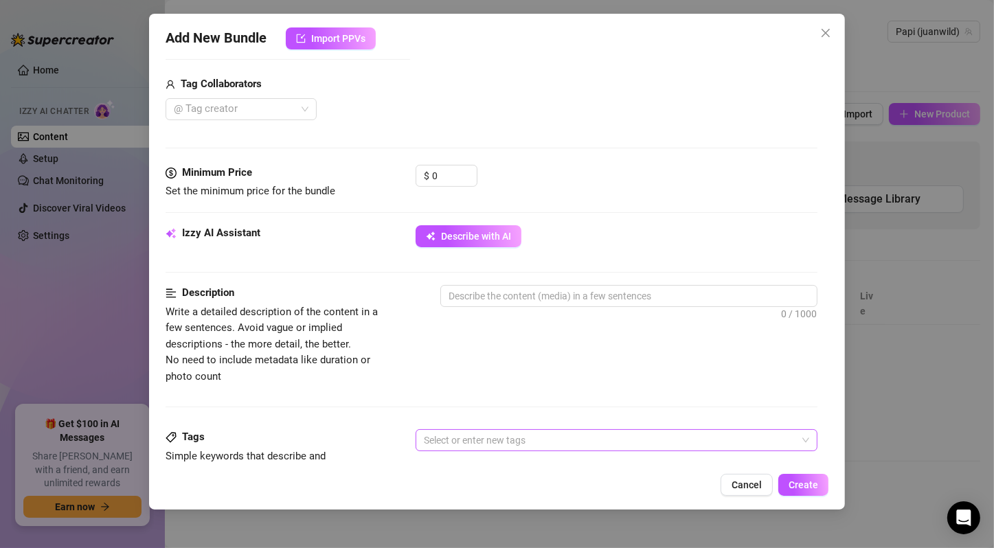
scroll to position [375, 0]
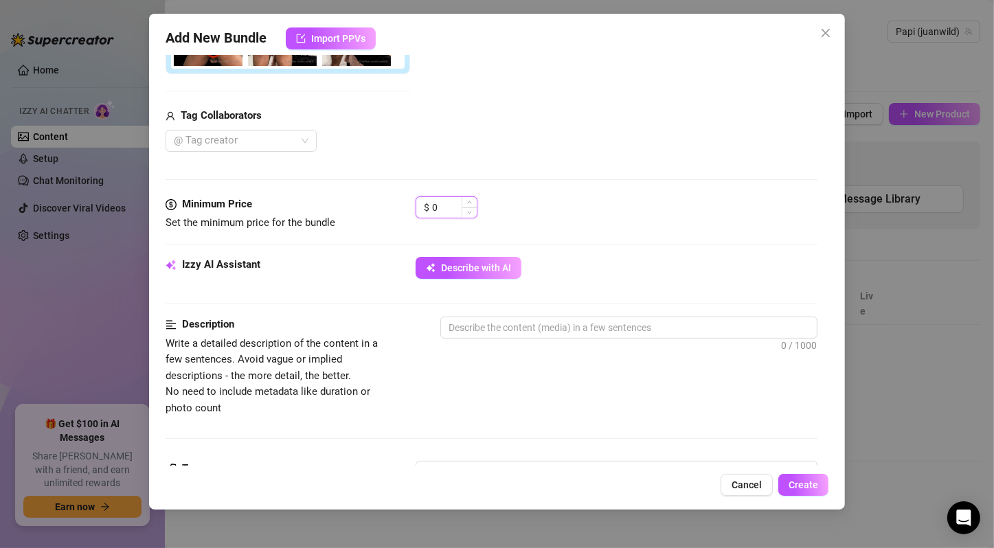
click at [443, 209] on input "0" at bounding box center [454, 207] width 45 height 21
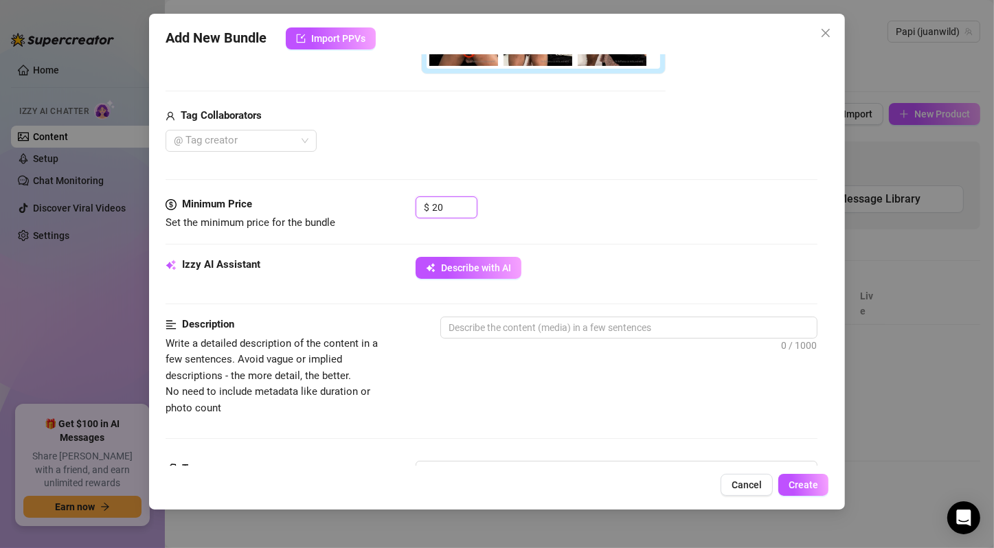
type input "20"
click at [520, 203] on div "$ 20" at bounding box center [617, 213] width 402 height 34
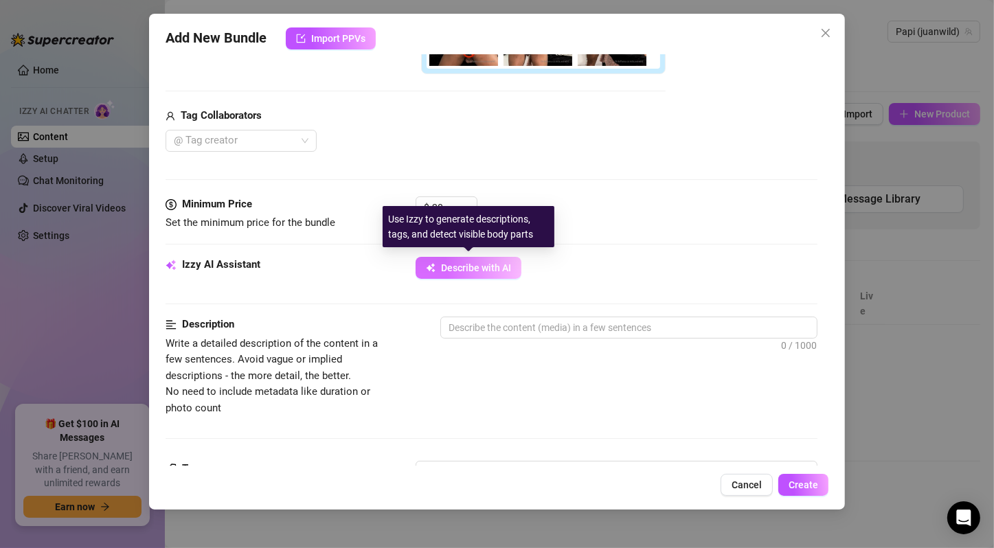
click at [477, 272] on button "Describe with AI" at bounding box center [469, 268] width 106 height 22
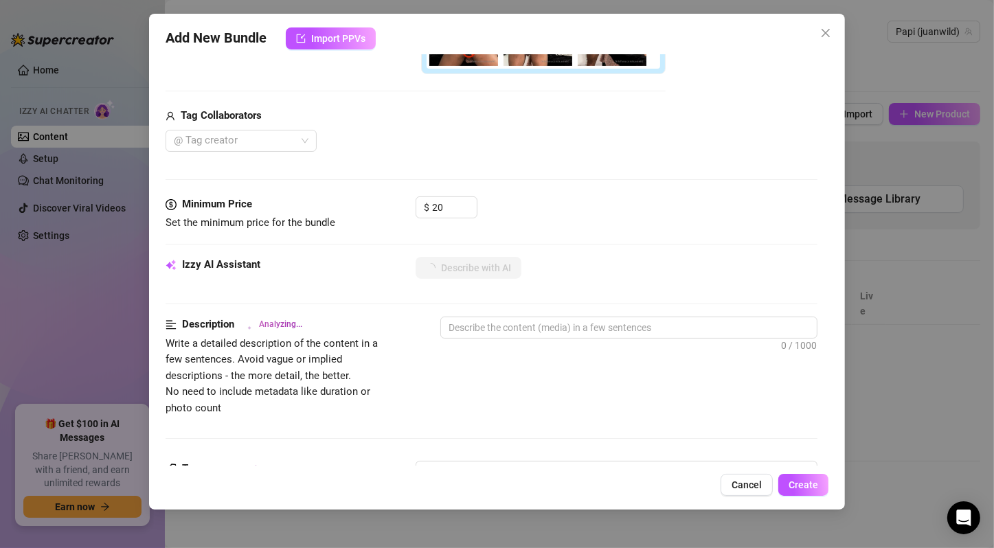
type textarea "Naked"
type textarea "Naked and"
type textarea "Naked and fully"
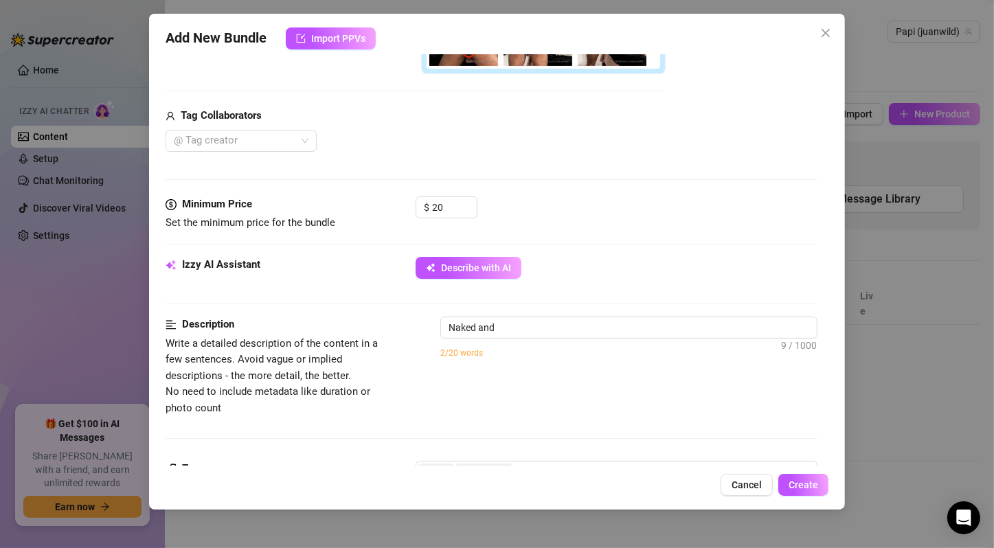
type textarea "Naked and fully"
type textarea "Naked and fully exposed,"
type textarea "Naked and fully exposed, [PERSON_NAME]"
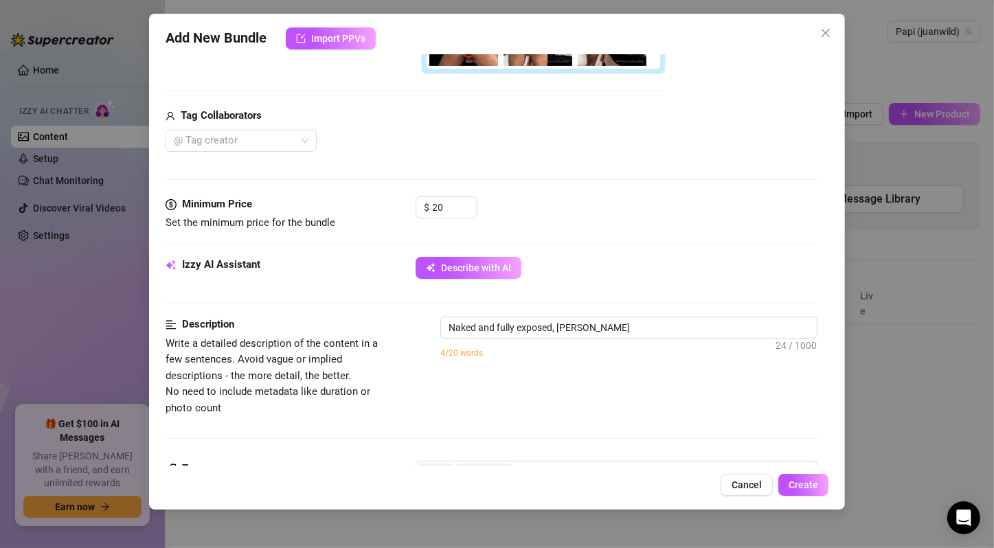
type textarea "Naked and fully exposed, [PERSON_NAME] shows"
type textarea "Naked and fully exposed, [PERSON_NAME] shows off"
type textarea "Naked and fully exposed, [PERSON_NAME] shows off his"
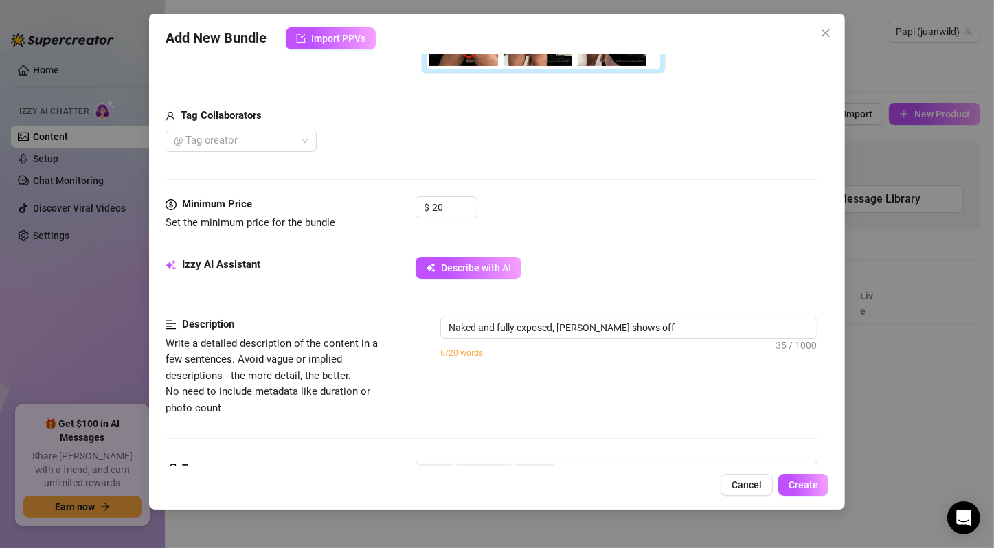
type textarea "Naked and fully exposed, [PERSON_NAME] shows off his"
type textarea "Naked and fully exposed, [PERSON_NAME] shows off his muscular"
type textarea "Naked and fully exposed, [PERSON_NAME] shows off his muscular body"
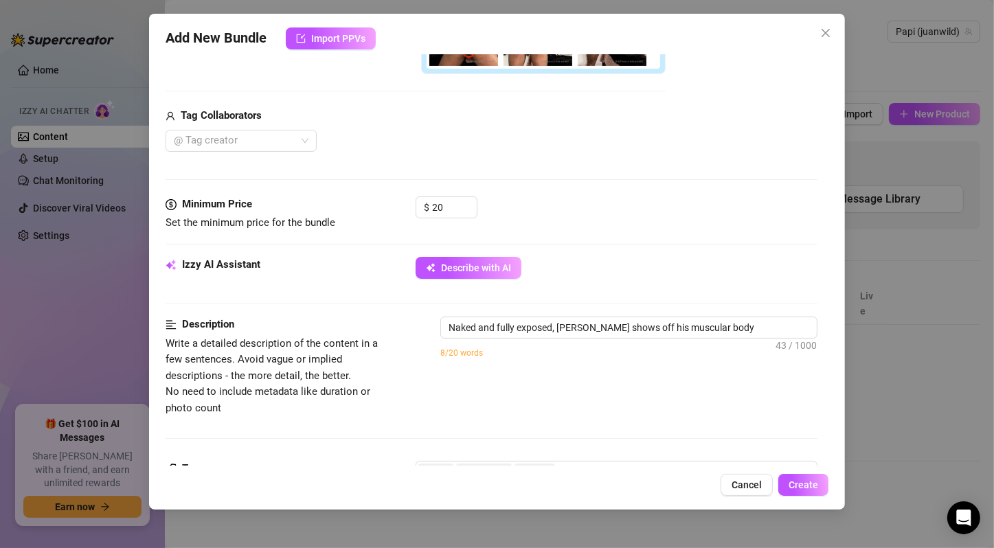
type textarea "Naked and fully exposed, [PERSON_NAME] shows off his muscular body and"
type textarea "Naked and fully exposed, [PERSON_NAME] shows off his muscular body and tattoos"
type textarea "Naked and fully exposed, [PERSON_NAME] shows off his muscular body and tattoos …"
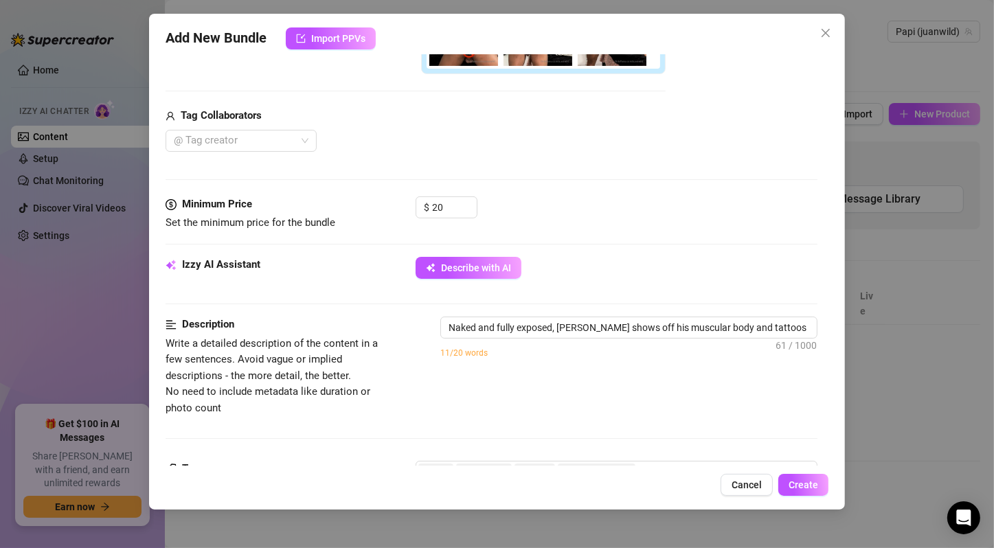
type textarea "Naked and fully exposed, [PERSON_NAME] shows off his muscular body and tattoos …"
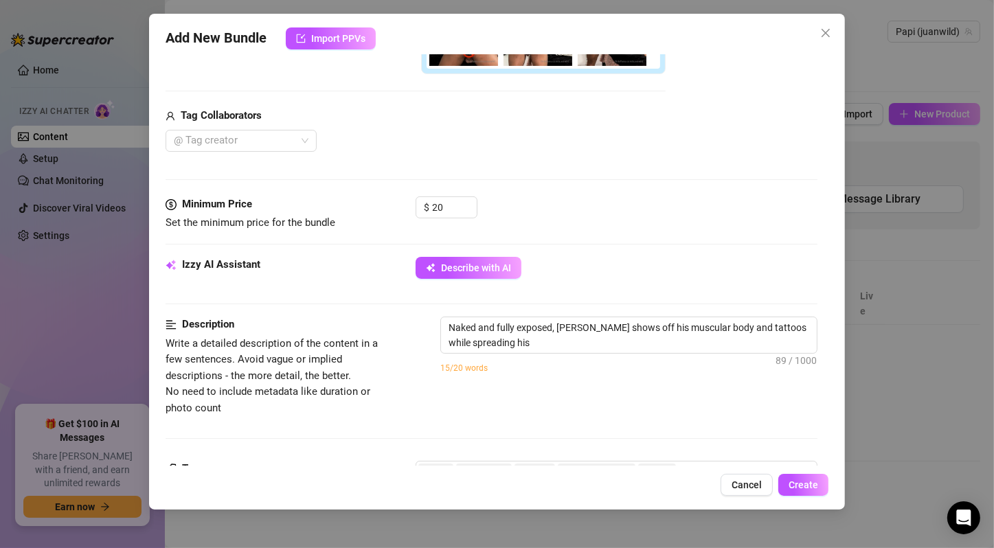
type textarea "Naked and fully exposed, [PERSON_NAME] shows off his muscular body and tattoos …"
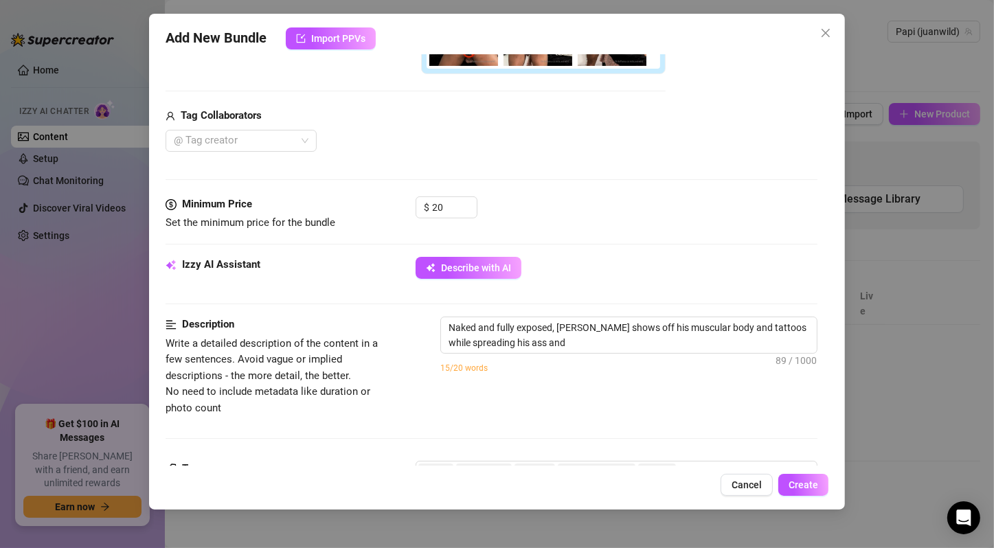
type textarea "Naked and fully exposed, [PERSON_NAME] shows off his muscular body and tattoos …"
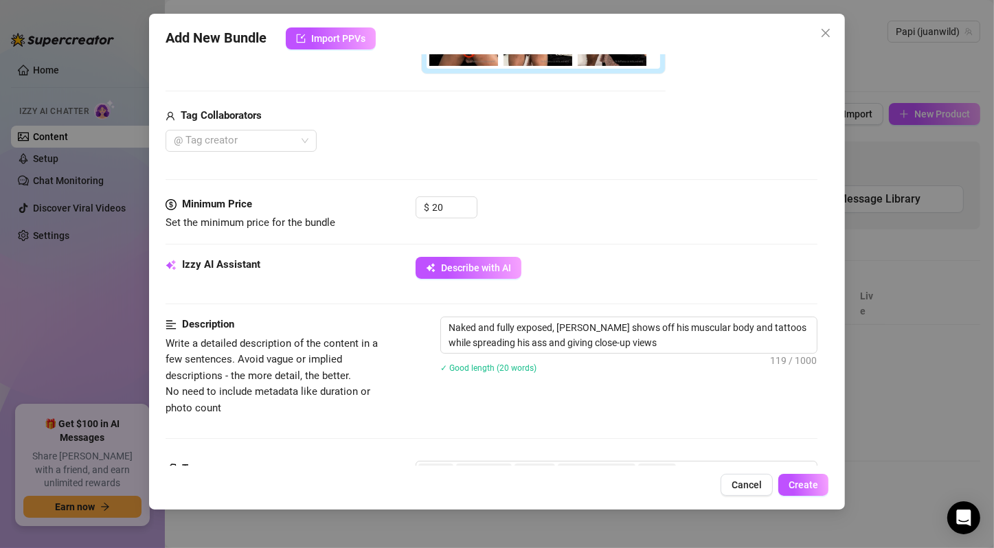
type textarea "Naked and fully exposed, [PERSON_NAME] shows off his muscular body and tattoos …"
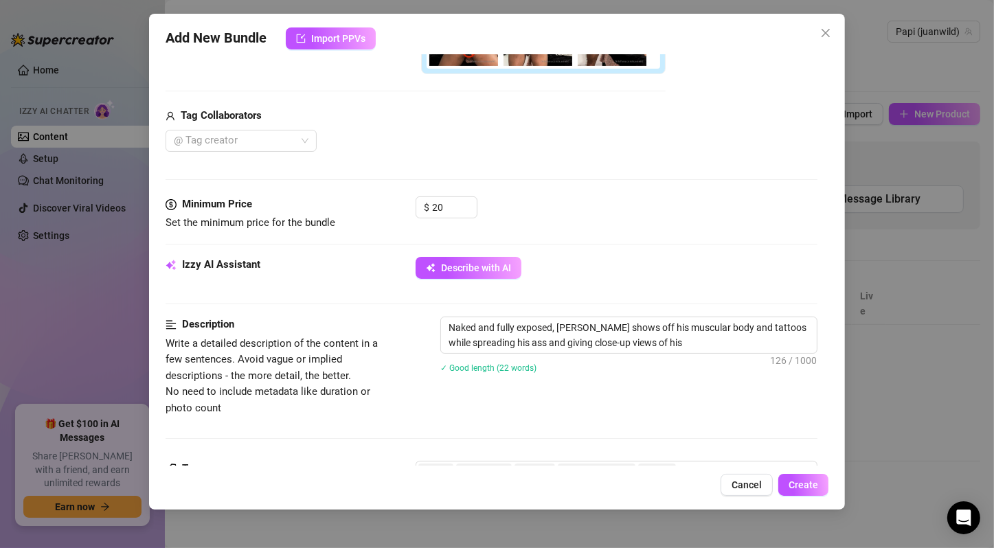
type textarea "Naked and fully exposed, [PERSON_NAME] shows off his muscular body and tattoos …"
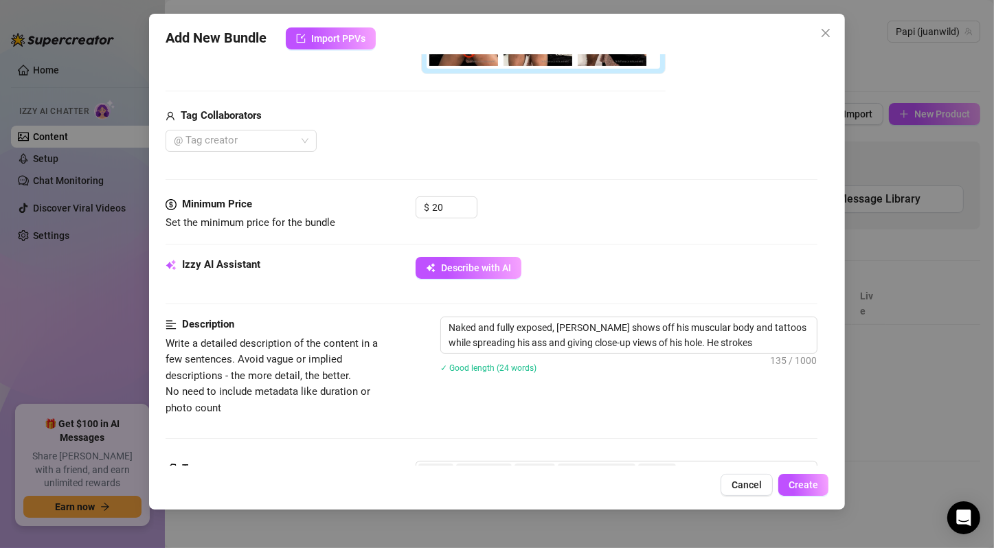
type textarea "Naked and fully exposed, [PERSON_NAME] shows off his muscular body and tattoos …"
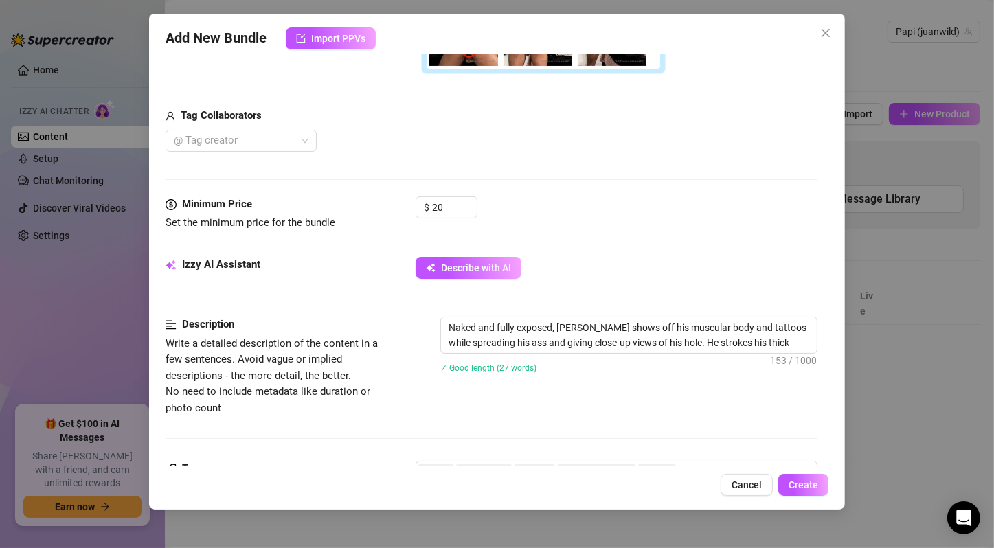
type textarea "Naked and fully exposed, [PERSON_NAME] shows off his muscular body and tattoos …"
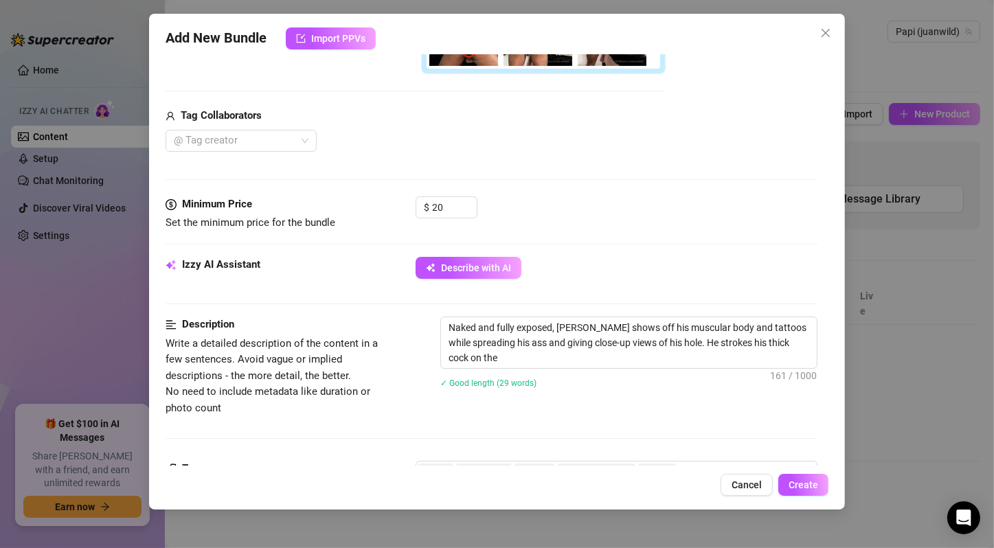
type textarea "Naked and fully exposed, [PERSON_NAME] shows off his muscular body and tattoos …"
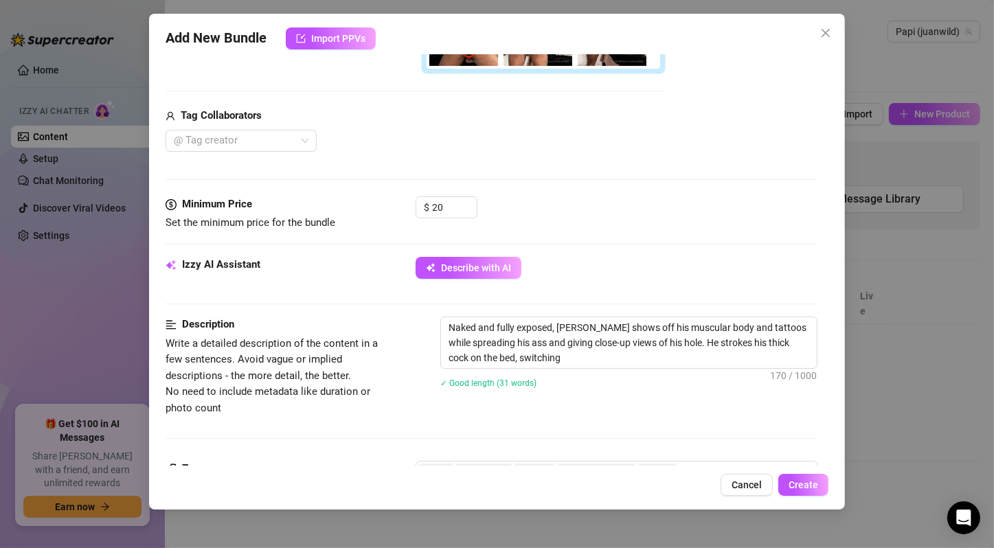
type textarea "Naked and fully exposed, [PERSON_NAME] shows off his muscular body and tattoos …"
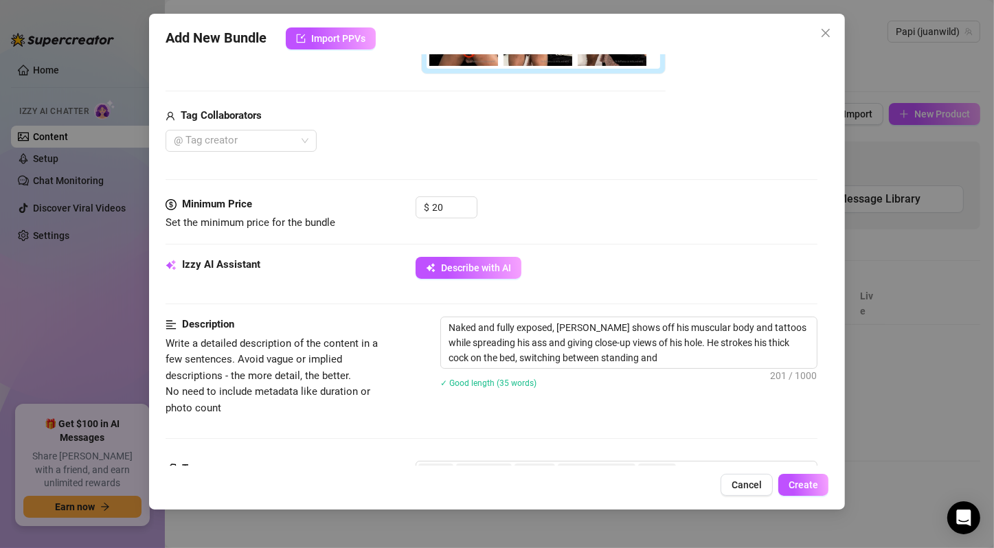
type textarea "Naked and fully exposed, [PERSON_NAME] shows off his muscular body and tattoos …"
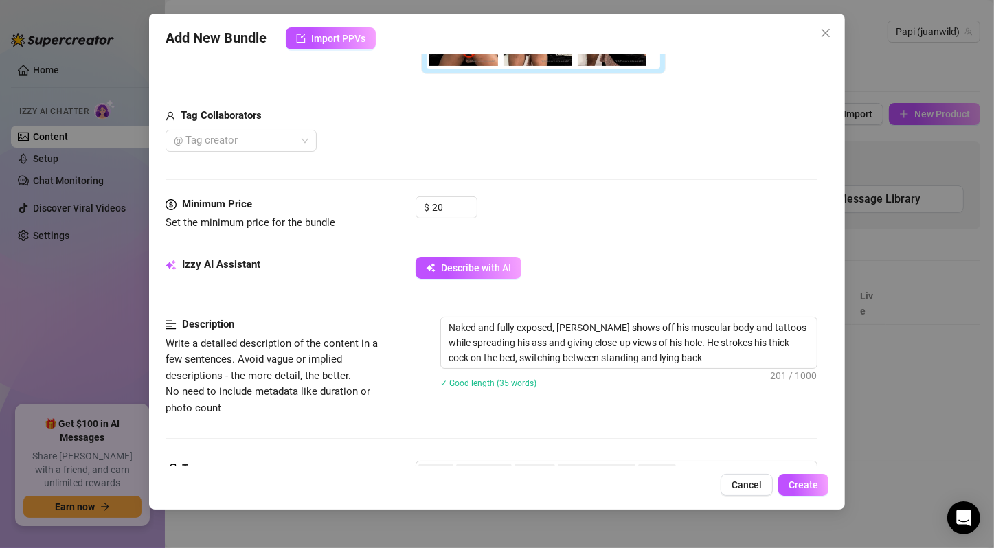
type textarea "Naked and fully exposed, [PERSON_NAME] shows off his muscular body and tattoos …"
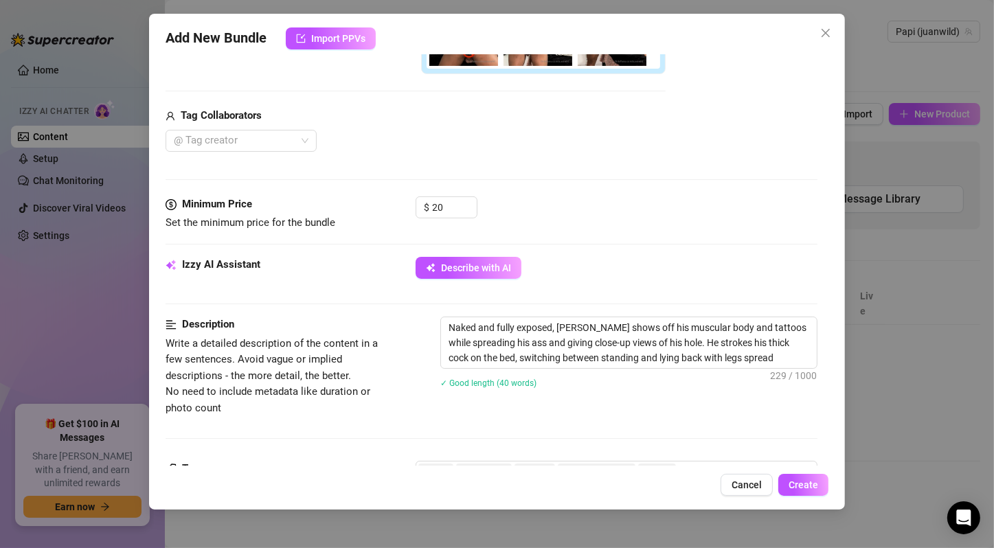
type textarea "Naked and fully exposed, [PERSON_NAME] shows off his muscular body and tattoos …"
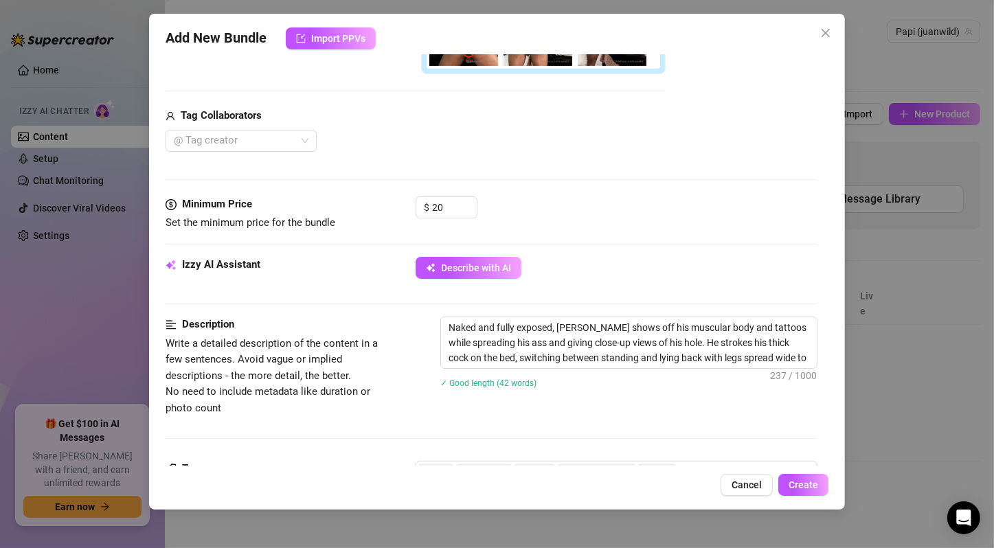
type textarea "Naked and fully exposed, [PERSON_NAME] shows off his muscular body and tattoos …"
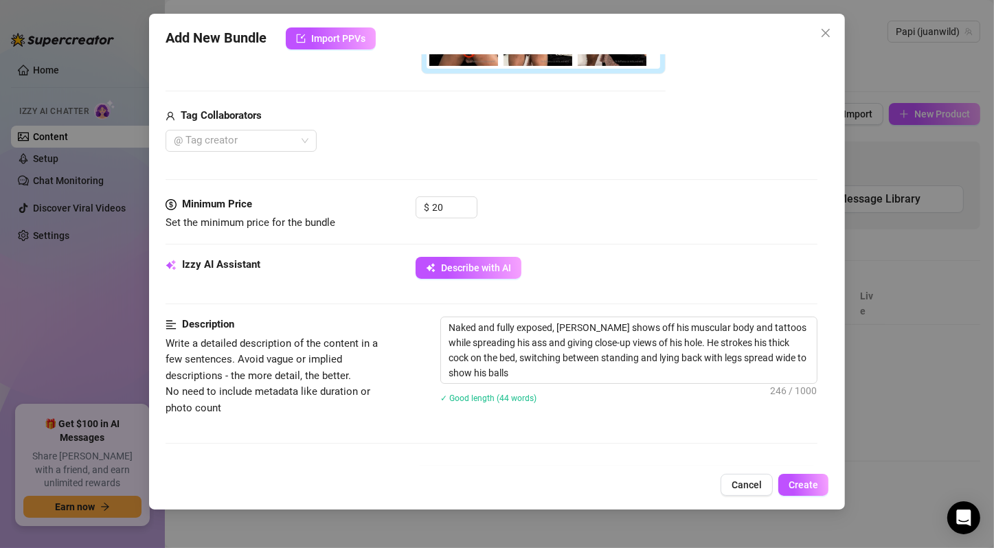
type textarea "Naked and fully exposed, [PERSON_NAME] shows off his muscular body and tattoos …"
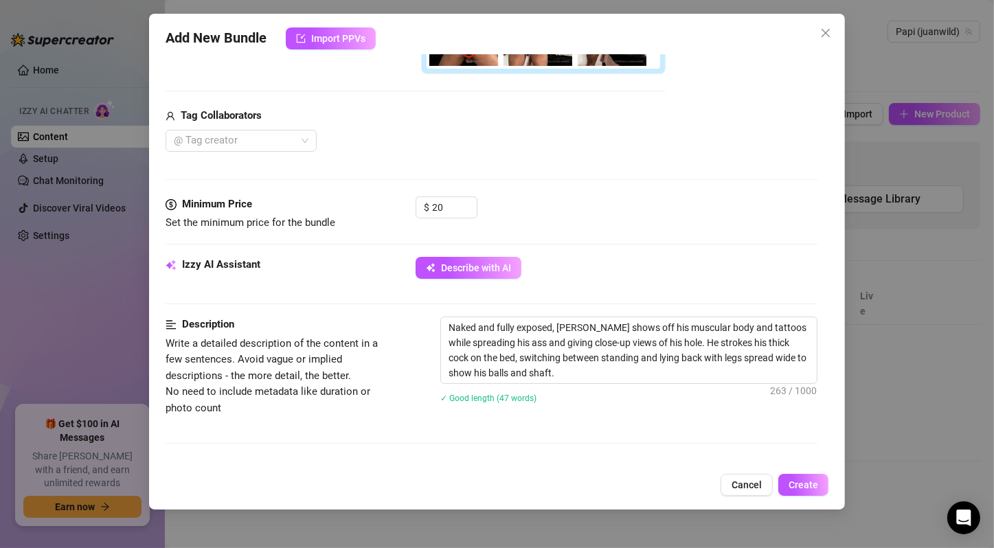
type textarea "Naked and fully exposed, [PERSON_NAME] shows off his muscular body and tattoos …"
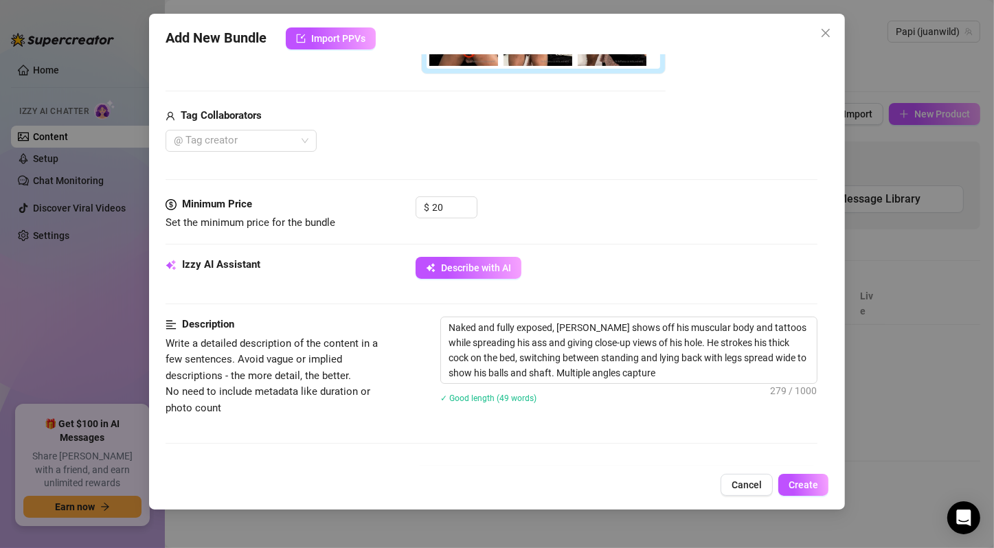
type textarea "Naked and fully exposed, [PERSON_NAME] shows off his muscular body and tattoos …"
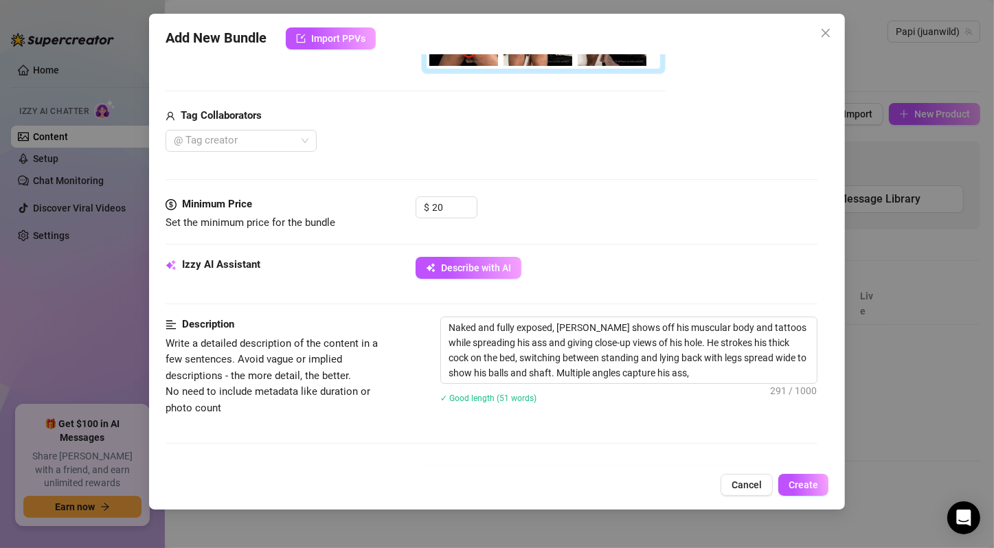
type textarea "Naked and fully exposed, [PERSON_NAME] shows off his muscular body and tattoos …"
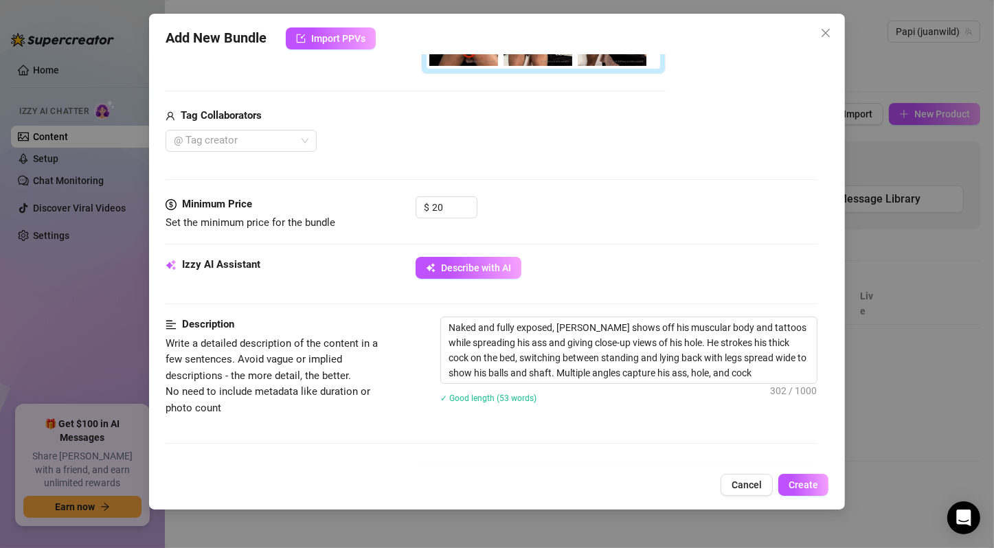
type textarea "Naked and fully exposed, [PERSON_NAME] shows off his muscular body and tattoos …"
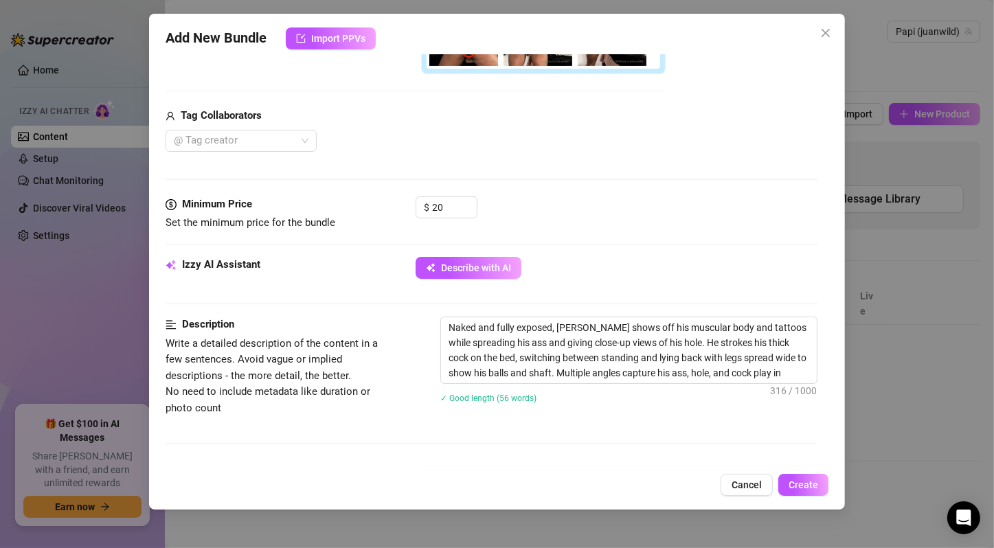
type textarea "Naked and fully exposed, [PERSON_NAME] shows off his muscular body and tattoos …"
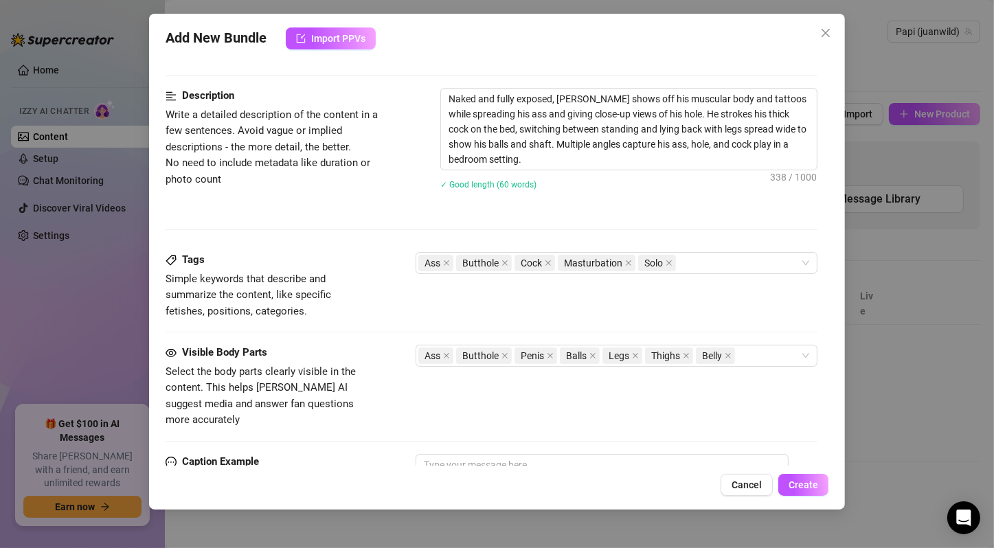
scroll to position [833, 0]
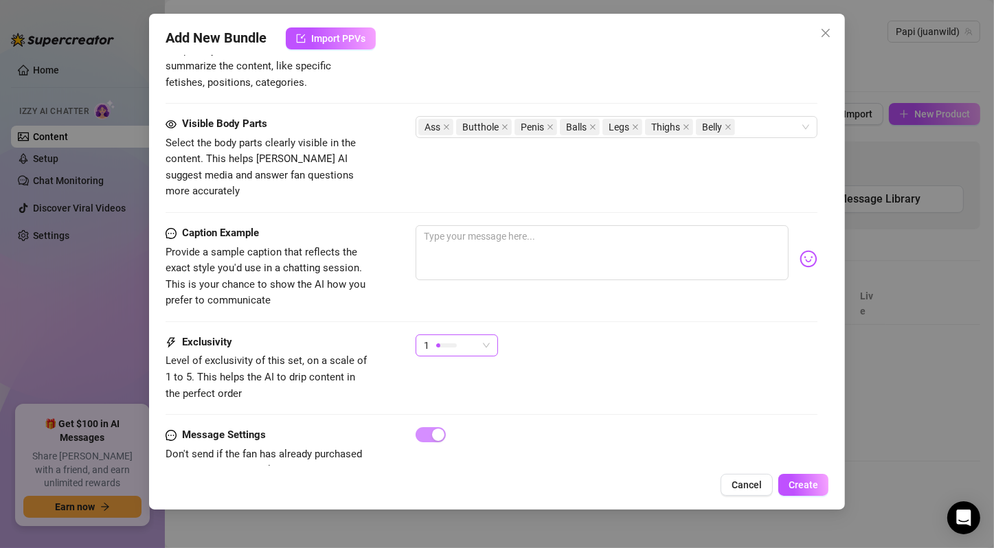
click at [478, 335] on span "1" at bounding box center [457, 345] width 66 height 21
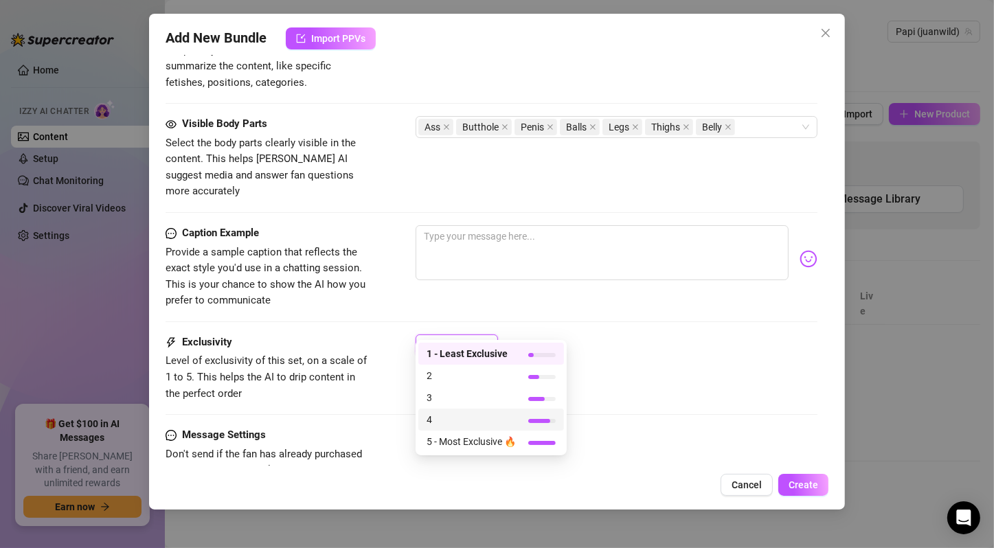
click at [508, 420] on span "4" at bounding box center [471, 419] width 89 height 15
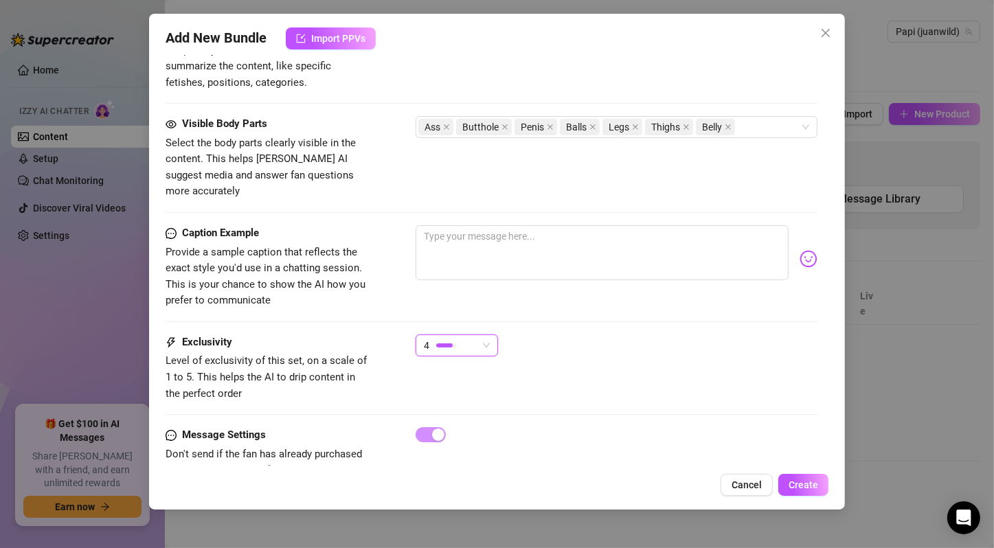
click at [553, 339] on div "4 4" at bounding box center [617, 352] width 402 height 34
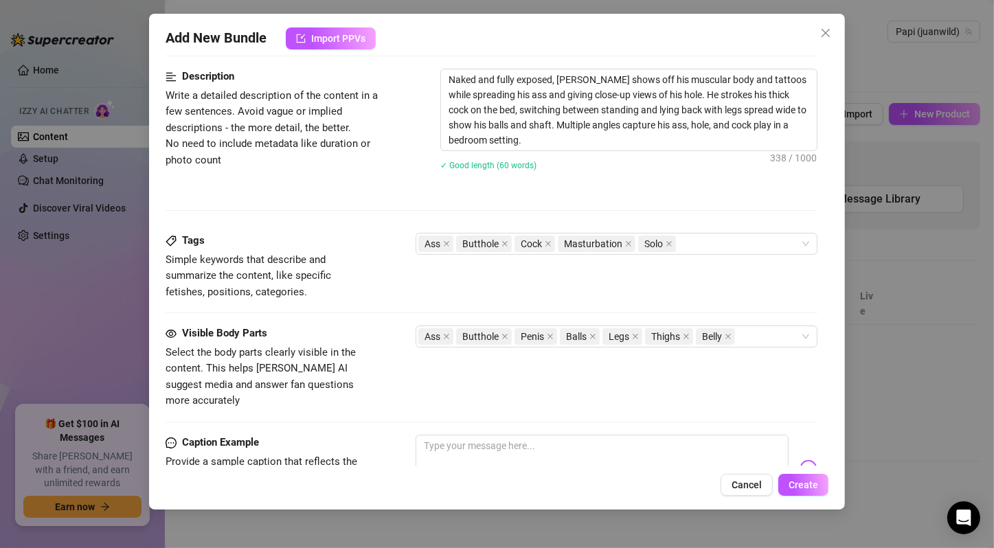
scroll to position [852, 0]
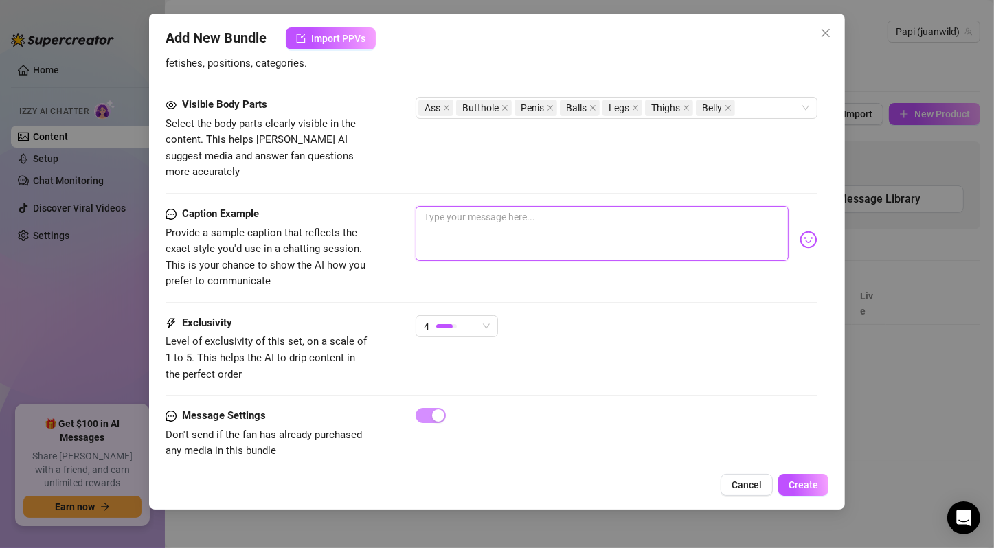
click at [600, 206] on textarea at bounding box center [602, 233] width 373 height 55
click at [633, 315] on div "4" at bounding box center [617, 332] width 402 height 34
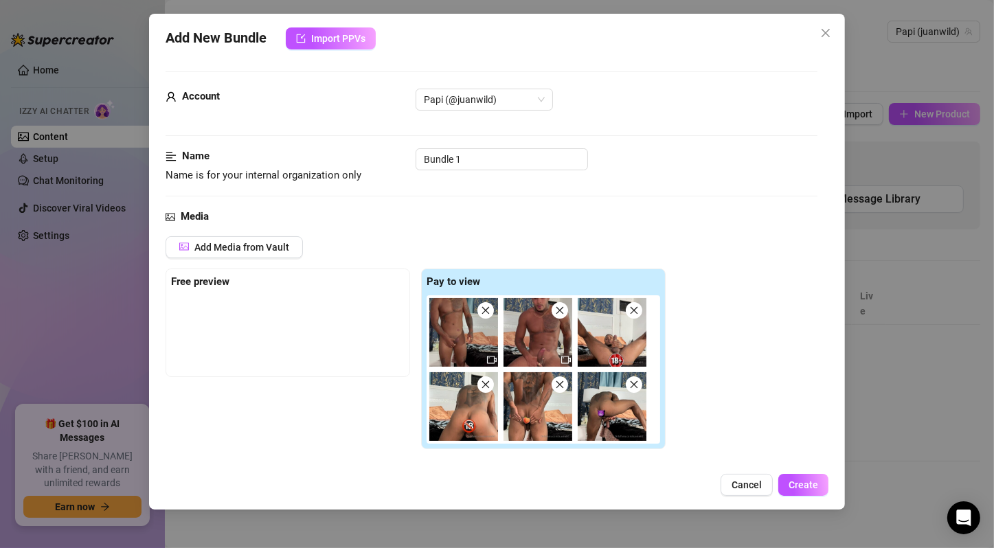
scroll to position [229, 0]
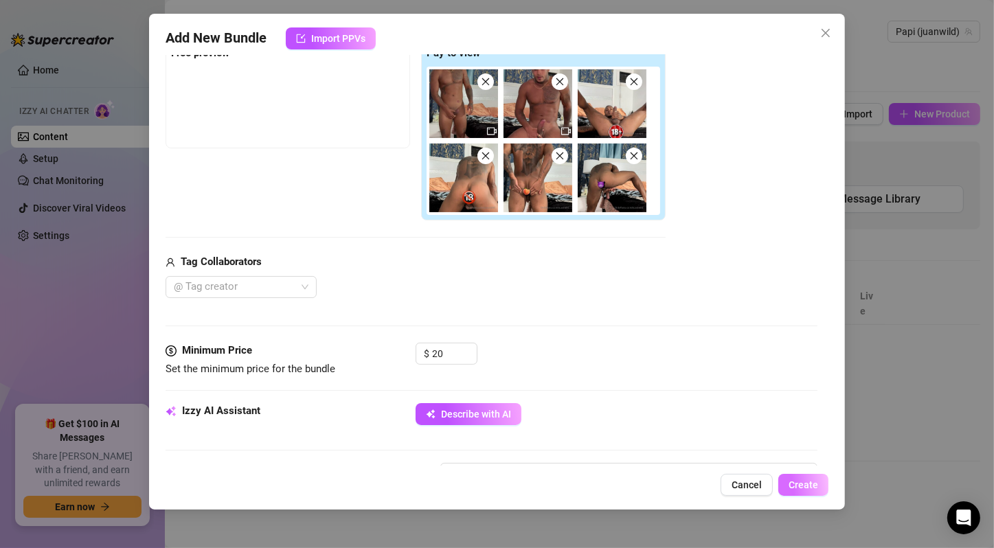
click at [802, 483] on span "Create" at bounding box center [804, 484] width 30 height 11
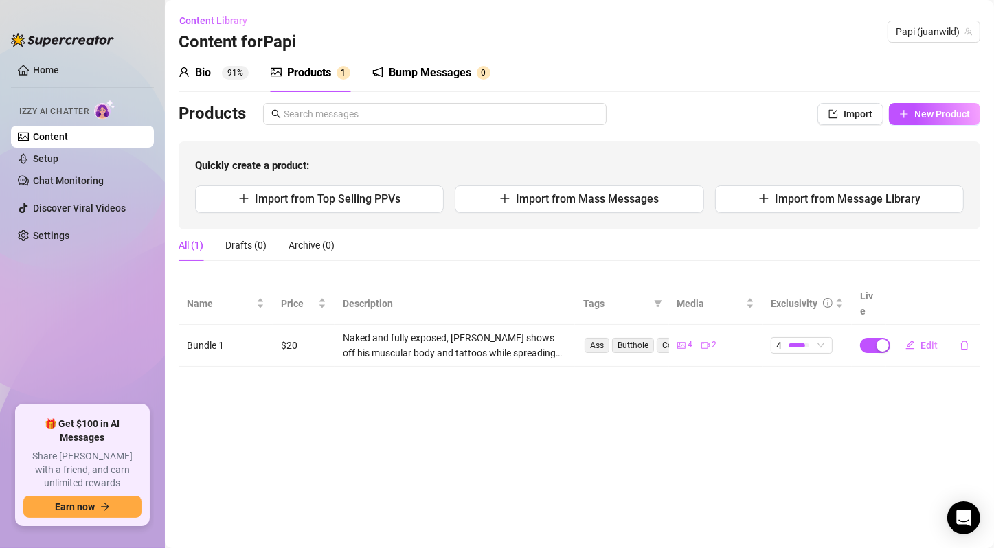
click at [612, 424] on main "Content Library Content for Papi Papi (juanwild) Bio 91% Products 1 Bump Messag…" at bounding box center [579, 274] width 829 height 548
click at [955, 113] on span "New Product" at bounding box center [942, 114] width 56 height 11
type textarea "Type your message here..."
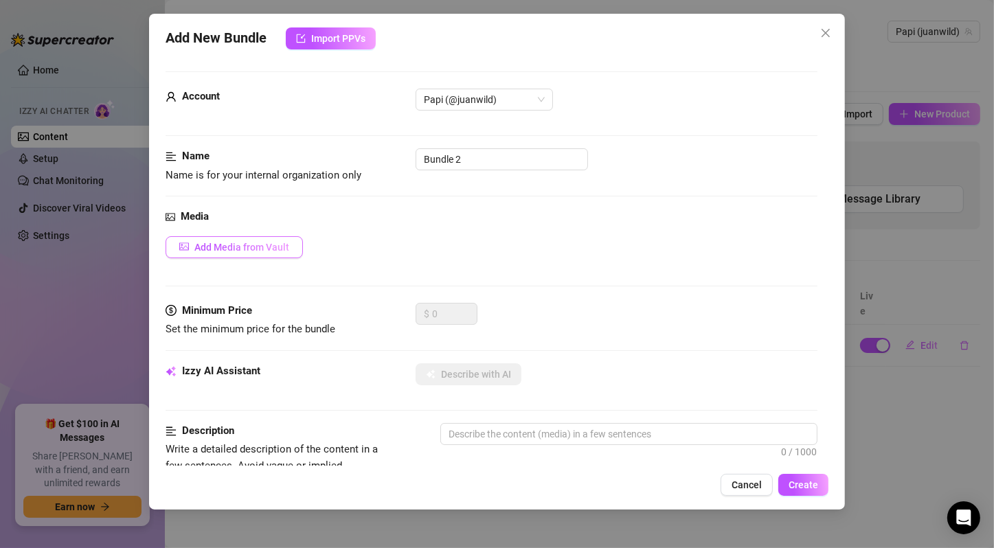
click at [269, 250] on span "Add Media from Vault" at bounding box center [241, 247] width 95 height 11
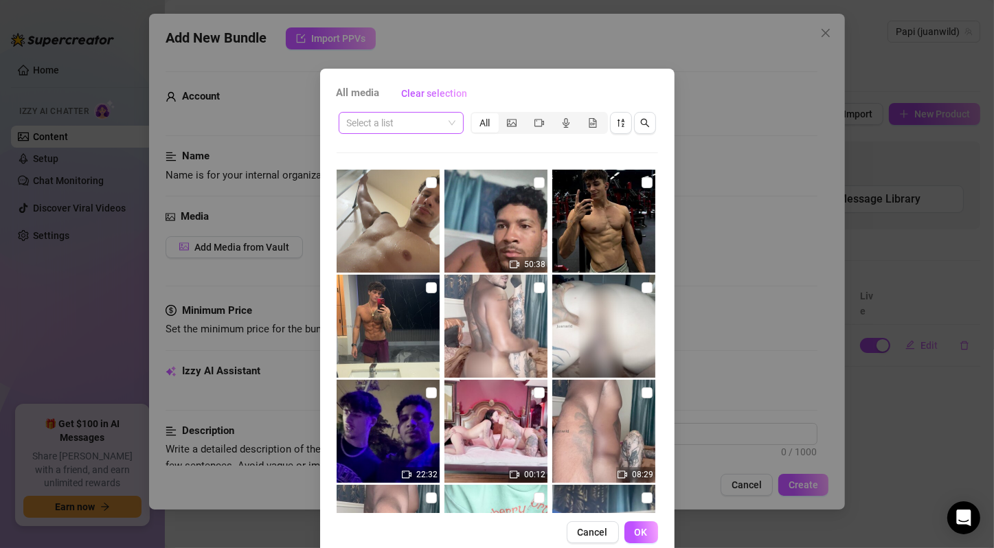
click at [440, 113] on span at bounding box center [401, 123] width 109 height 21
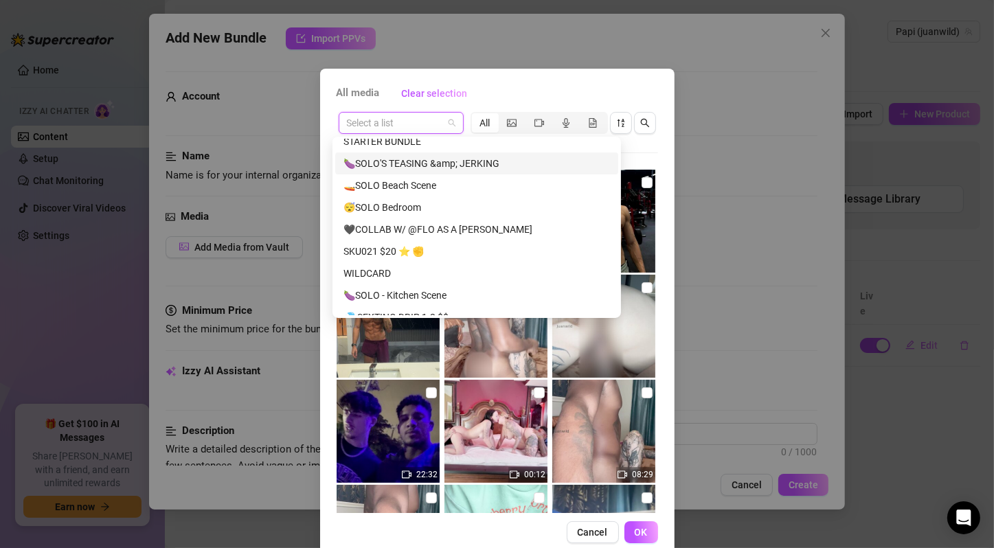
click at [474, 163] on div "🍆SOLO'S TEASING &amp; JERKING" at bounding box center [476, 163] width 267 height 15
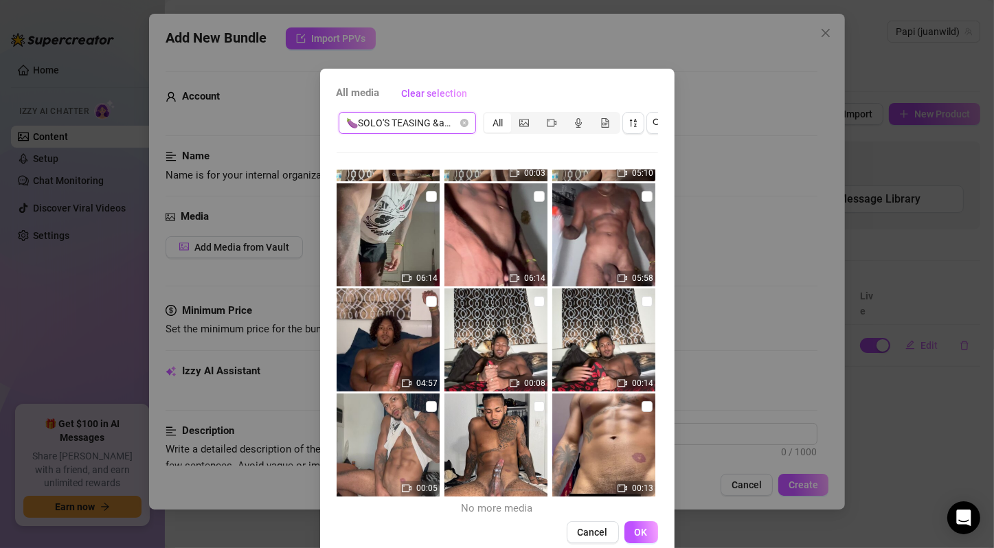
scroll to position [97, 0]
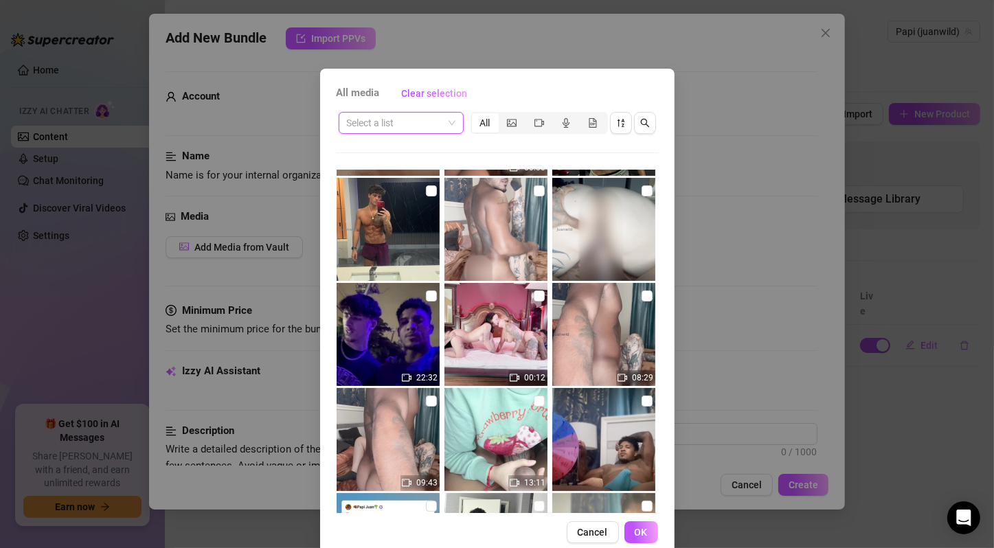
click at [450, 127] on div "Select a list" at bounding box center [401, 123] width 125 height 22
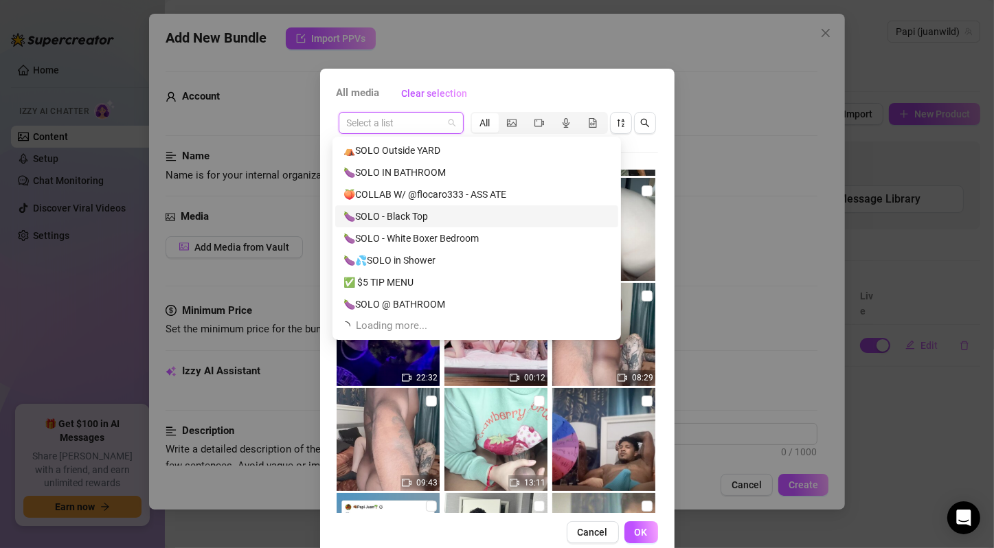
scroll to position [923, 0]
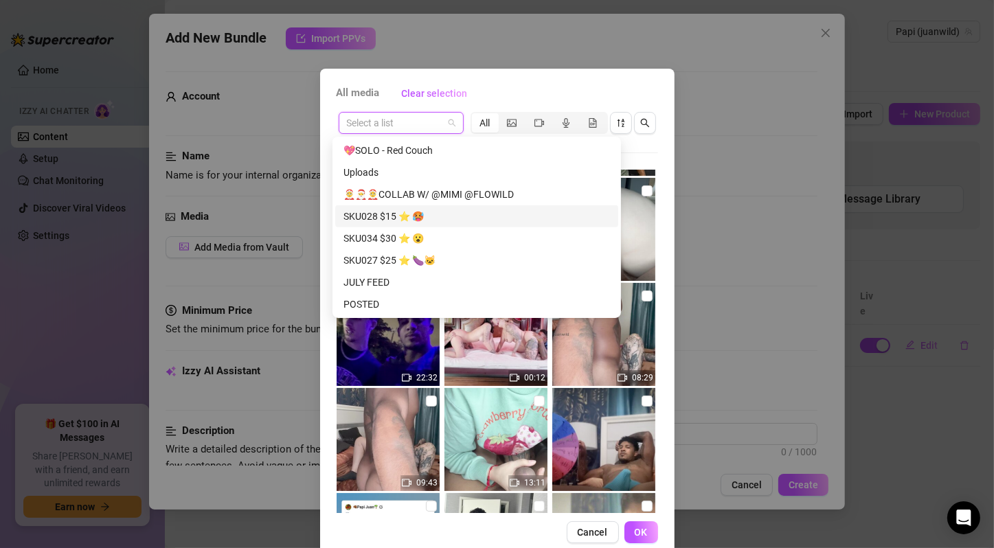
click at [501, 215] on div "SKU028 $15 ⭐️ 🥵" at bounding box center [476, 216] width 267 height 15
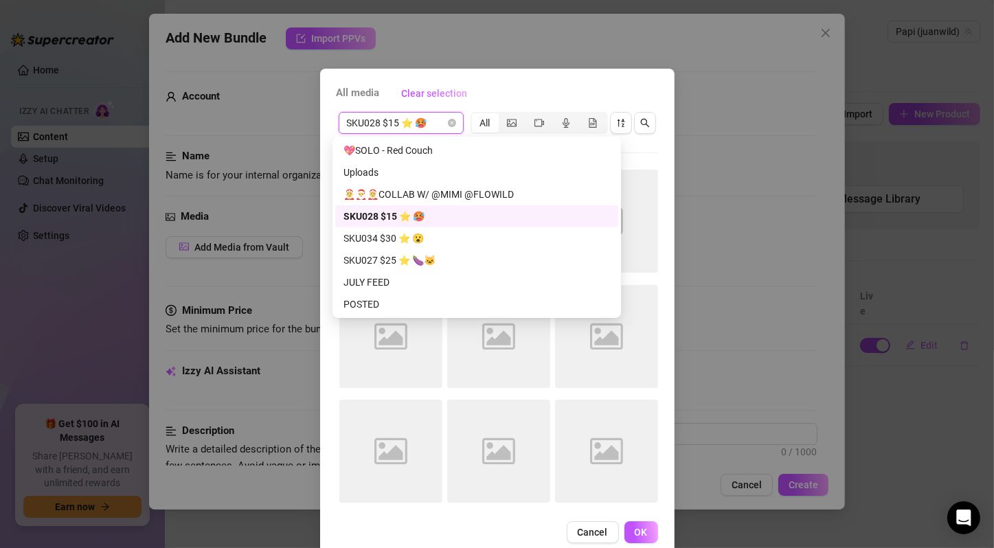
scroll to position [0, 0]
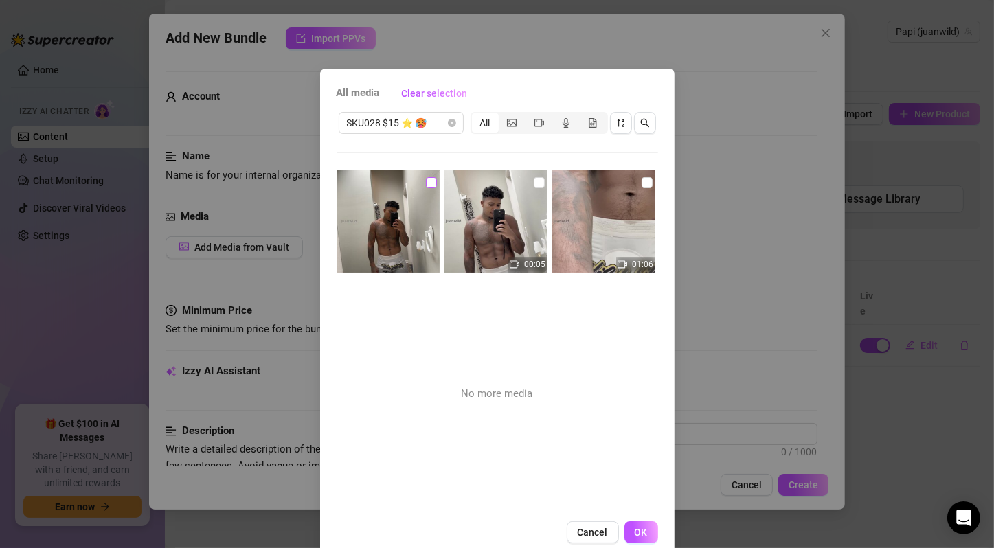
click at [426, 181] on input "checkbox" at bounding box center [431, 182] width 11 height 11
checkbox input "true"
click at [534, 181] on input "checkbox" at bounding box center [539, 182] width 11 height 11
checkbox input "true"
click at [642, 177] on input "checkbox" at bounding box center [647, 182] width 11 height 11
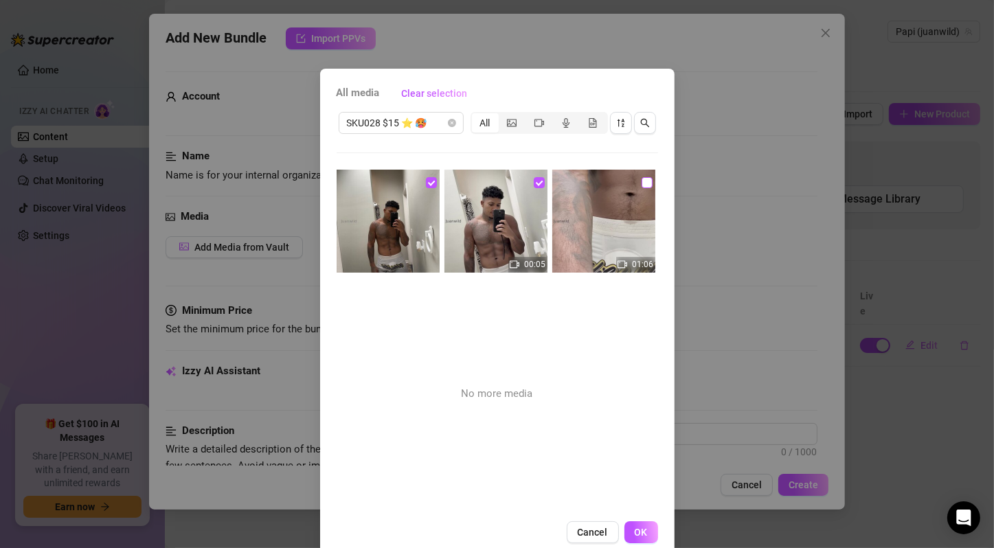
checkbox input "true"
click at [433, 120] on span "SKU028 $15 ⭐️ 🥵" at bounding box center [401, 123] width 109 height 21
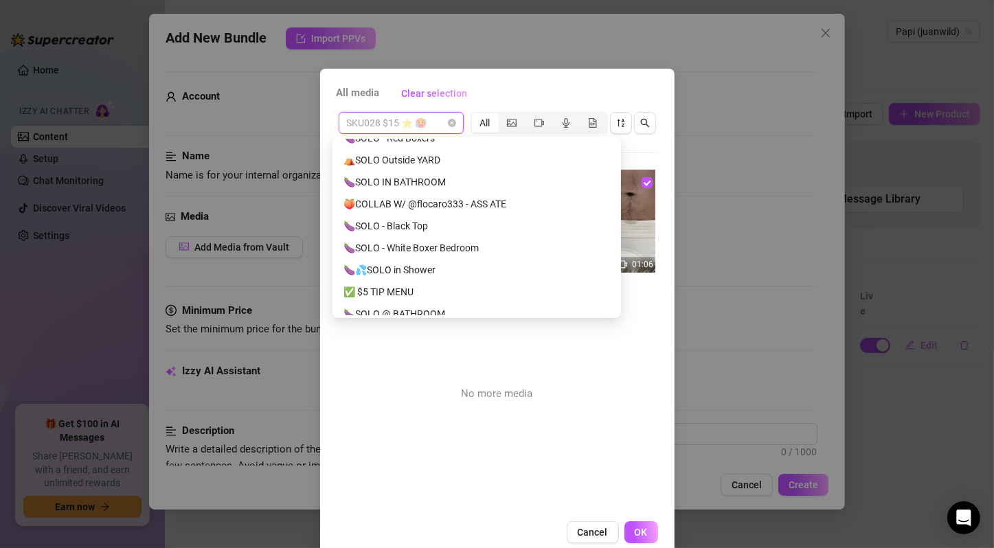
scroll to position [465, 0]
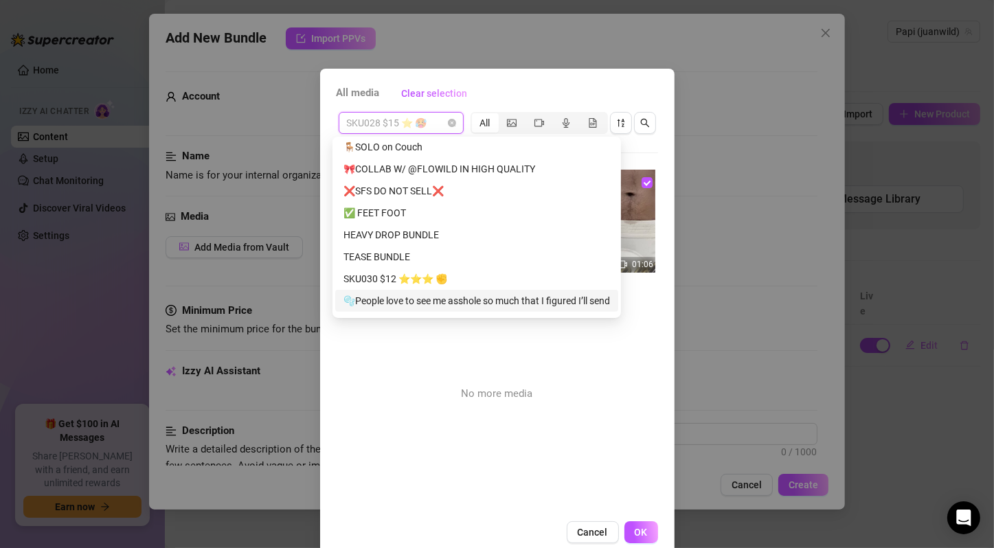
click at [538, 357] on div "00:05" at bounding box center [497, 276] width 106 height 212
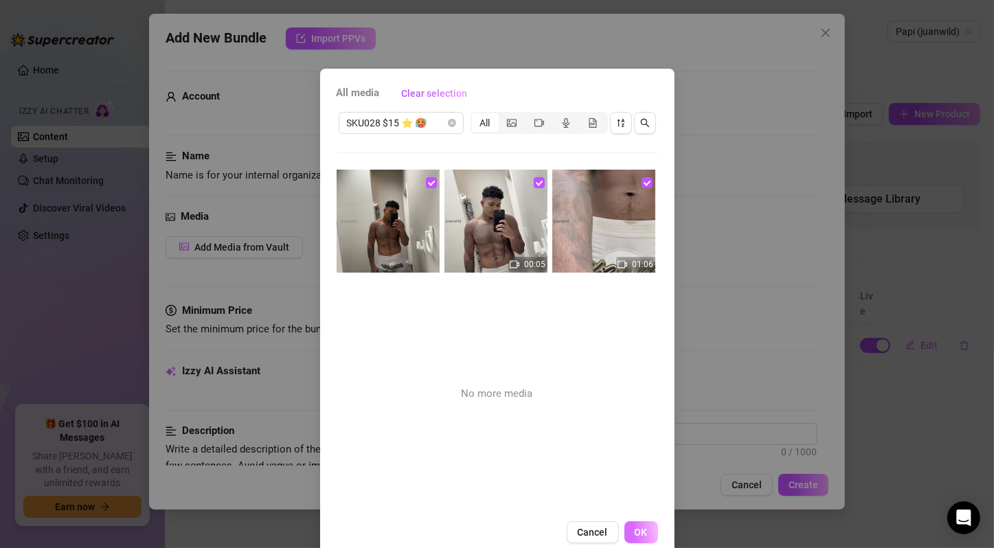
click at [644, 523] on button "OK" at bounding box center [641, 532] width 34 height 22
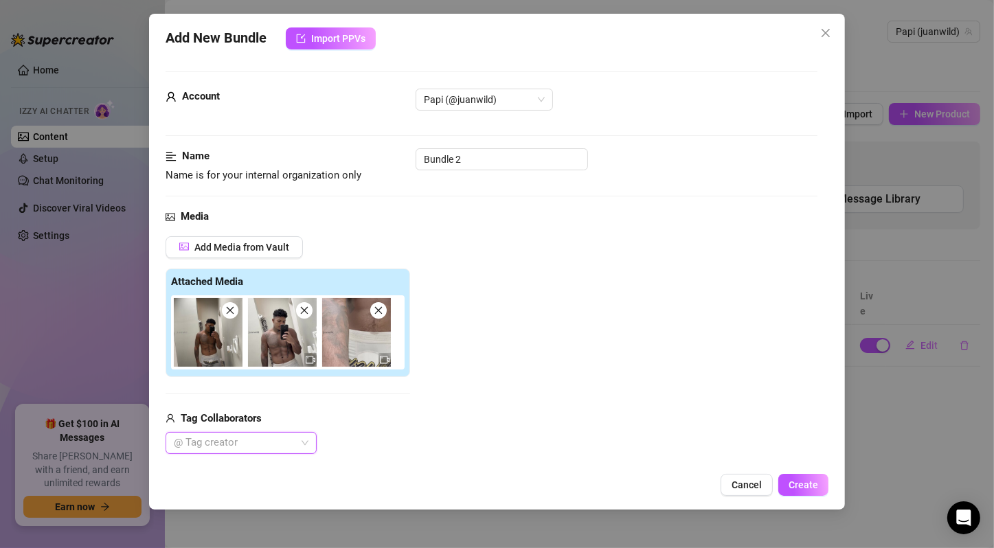
scroll to position [229, 0]
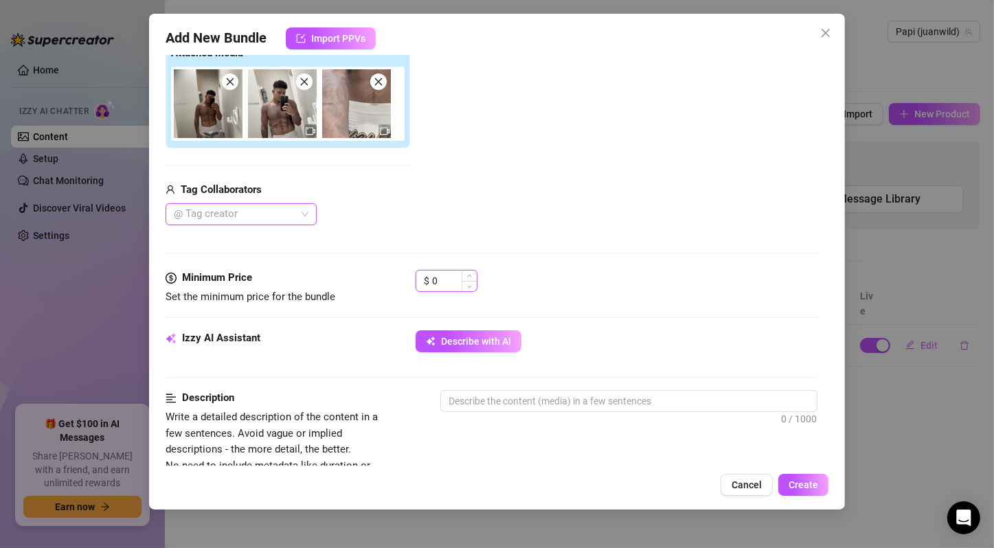
click at [447, 281] on input "0" at bounding box center [454, 281] width 45 height 21
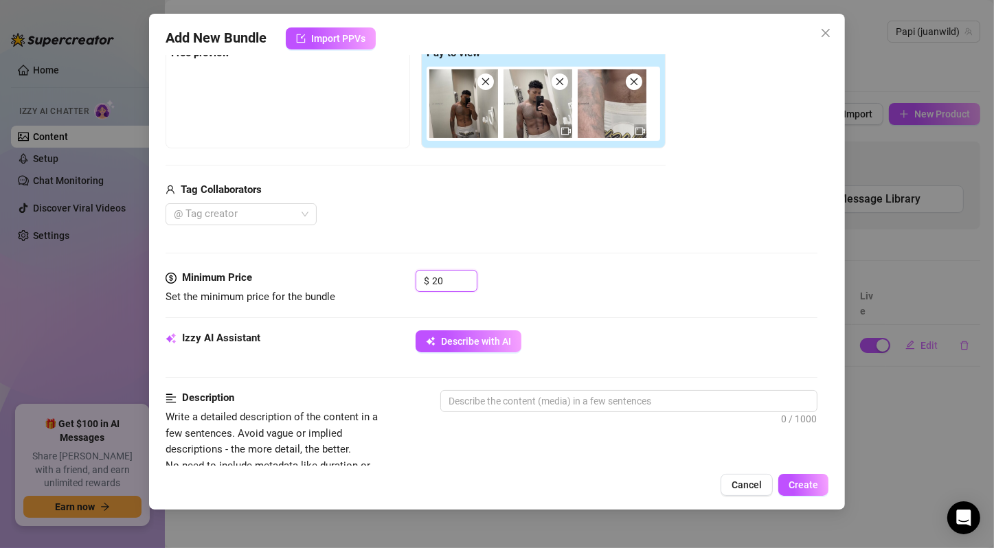
type input "20"
click at [569, 236] on div "Media Add Media from Vault Free preview Pay to view Tag Collaborators @ Tag cre…" at bounding box center [492, 125] width 652 height 290
click at [475, 338] on span "Describe with AI" at bounding box center [476, 341] width 70 height 11
type textarea "[PERSON_NAME]"
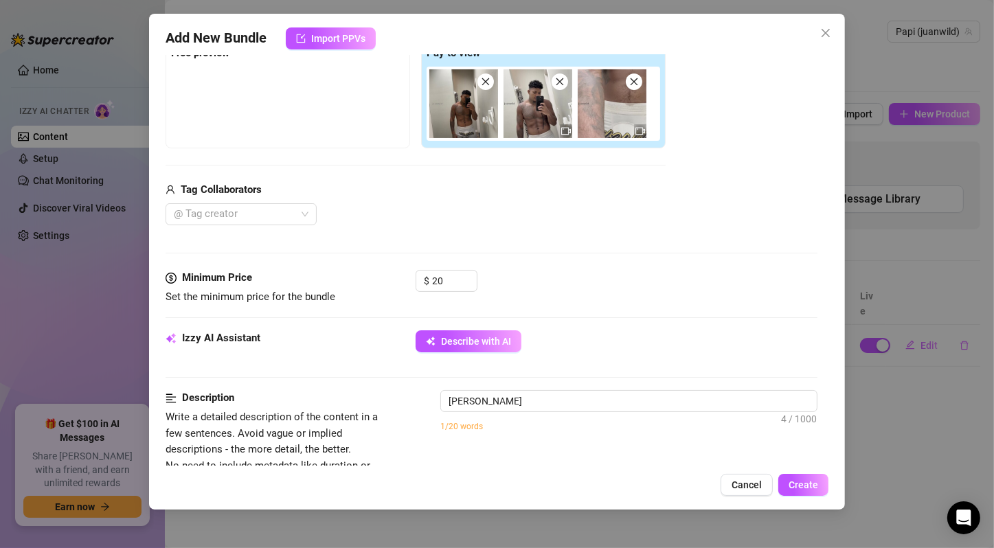
type textarea "[PERSON_NAME]"
type textarea "[PERSON_NAME] teases"
type textarea "[PERSON_NAME] teases in"
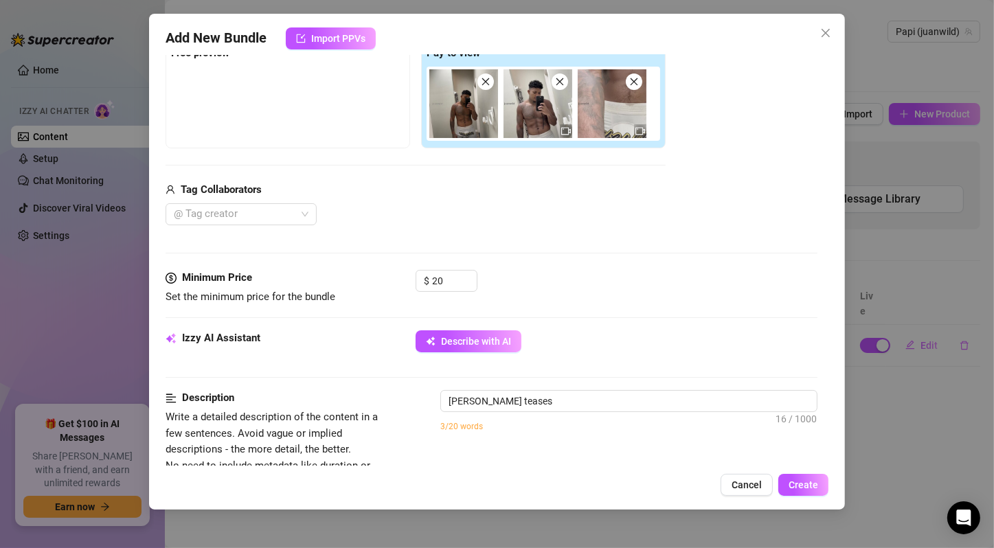
type textarea "[PERSON_NAME] teases in"
type textarea "[PERSON_NAME] teases in tight"
type textarea "[PERSON_NAME] teases in tight white"
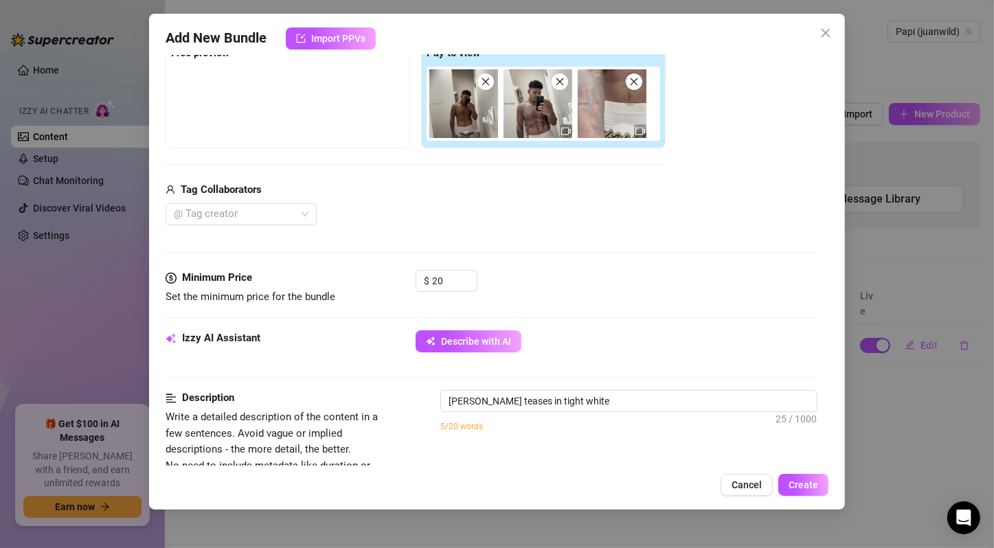
click at [368, 387] on div "Izzy AI Assistant Describe with AI" at bounding box center [492, 360] width 652 height 60
type textarea "[PERSON_NAME] teases in tight white shorts,"
type textarea "[PERSON_NAME] teases in tight white shorts, showing"
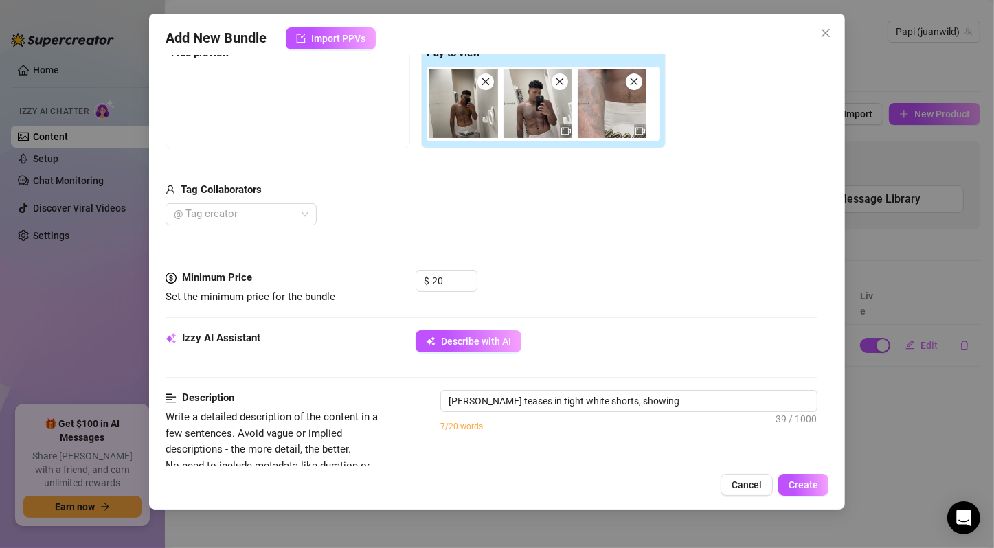
type textarea "[PERSON_NAME] teases in tight white shorts, showing off"
type textarea "[PERSON_NAME] teases in tight white shorts, showing off his"
type textarea "[PERSON_NAME] teases in tight white shorts, showing off his ripped"
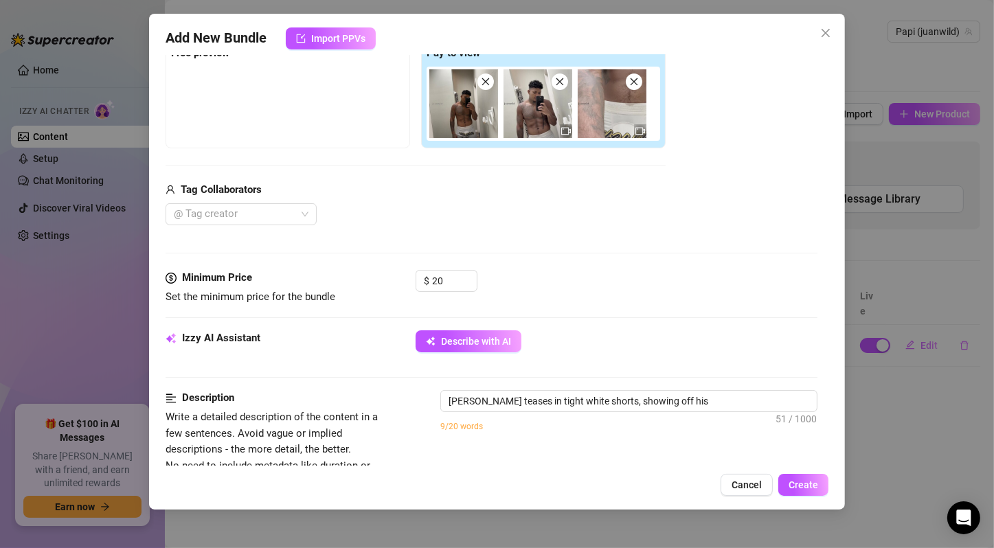
type textarea "[PERSON_NAME] teases in tight white shorts, showing off his ripped"
type textarea "[PERSON_NAME] teases in tight white shorts, showing off his ripped chest"
type textarea "[PERSON_NAME] teases in tight white shorts, showing off his ripped chest and"
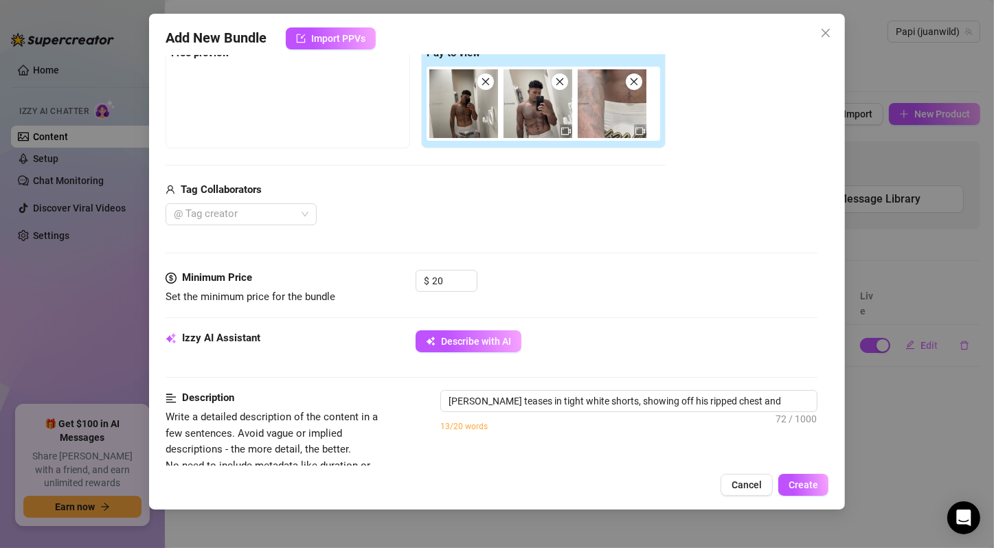
type textarea "[PERSON_NAME] teases in tight white shorts, showing off his ripped chest and abs"
type textarea "[PERSON_NAME] teases in tight white shorts, showing off his ripped chest and ab…"
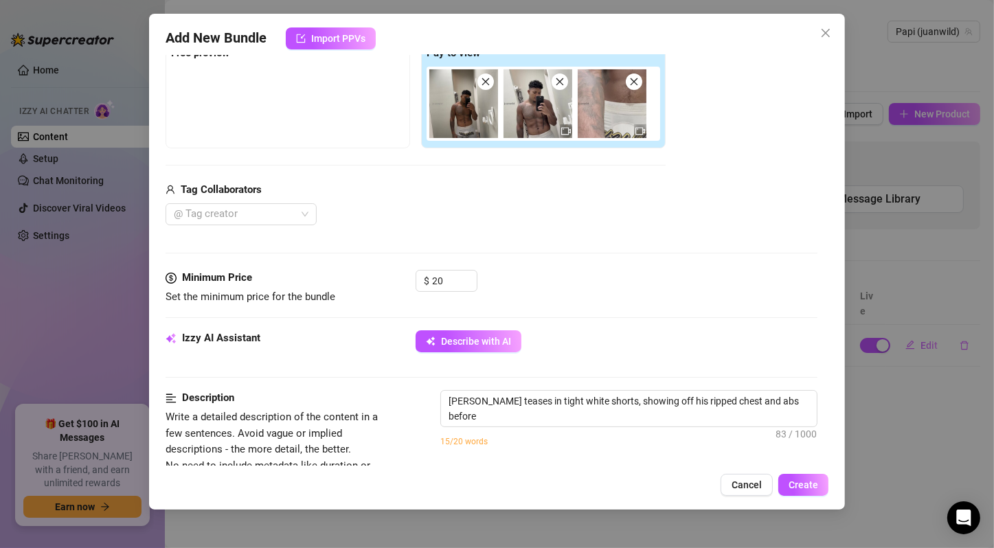
type textarea "[PERSON_NAME] teases in tight white shorts, showing off his ripped chest and ab…"
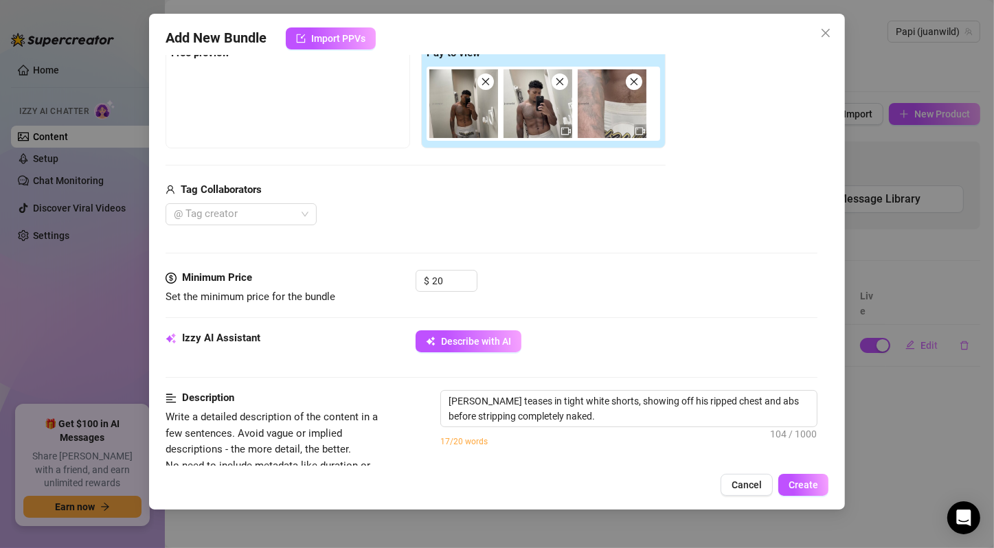
type textarea "[PERSON_NAME] teases in tight white shorts, showing off his ripped chest and ab…"
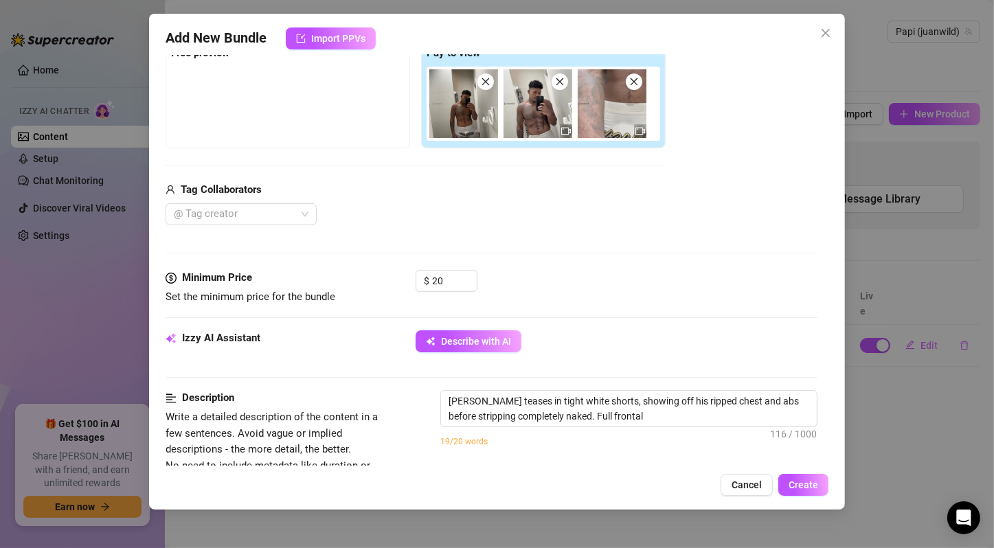
type textarea "[PERSON_NAME] teases in tight white shorts, showing off his ripped chest and ab…"
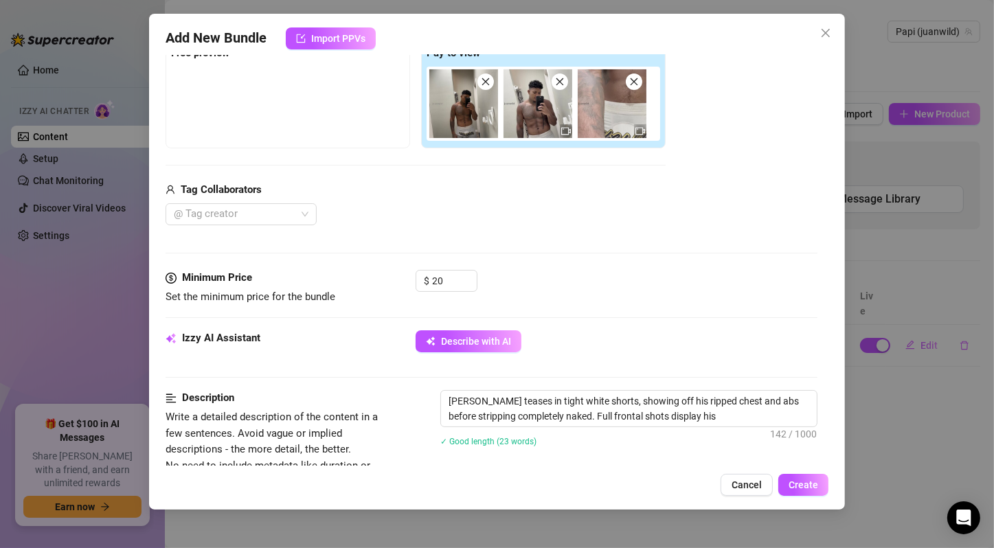
type textarea "[PERSON_NAME] teases in tight white shorts, showing off his ripped chest and ab…"
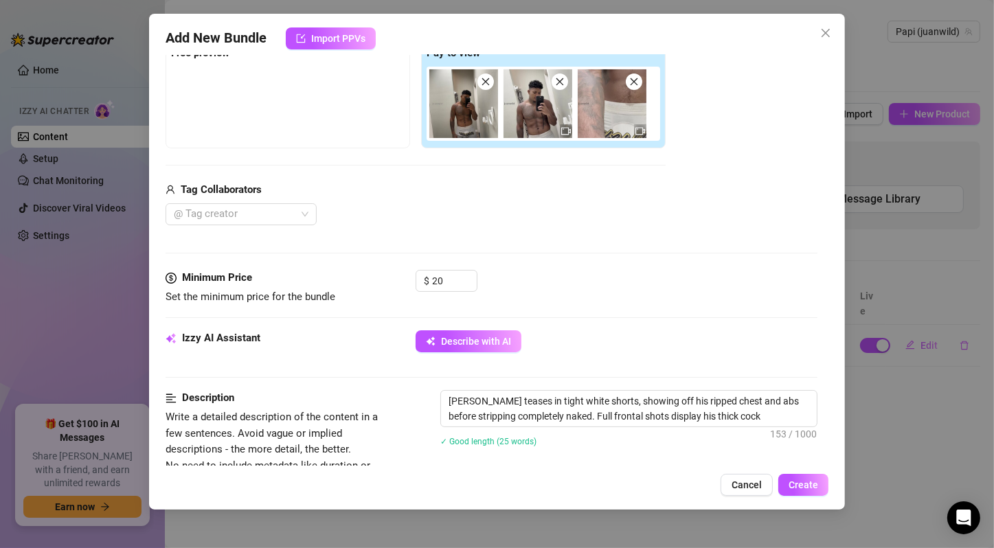
type textarea "[PERSON_NAME] teases in tight white shorts, showing off his ripped chest and ab…"
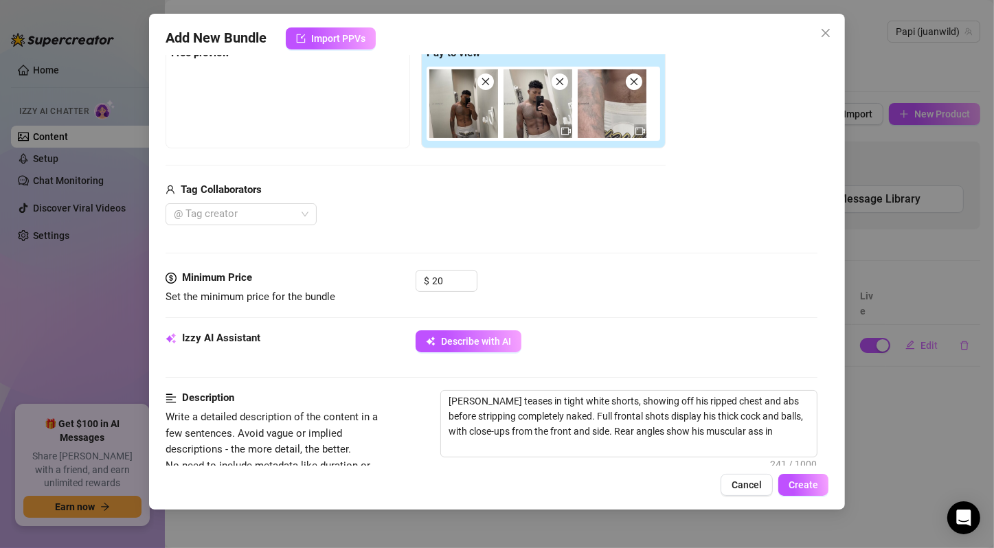
scroll to position [458, 0]
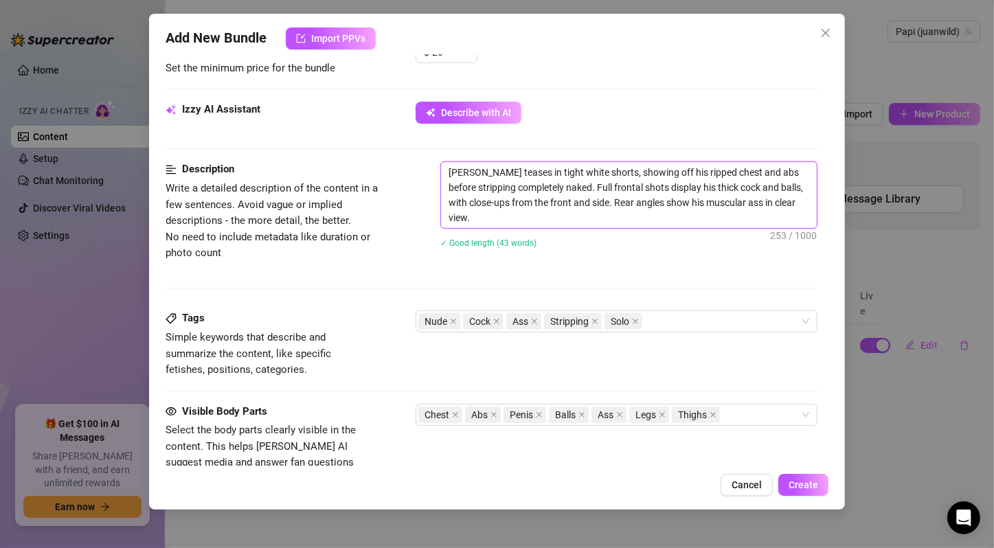
click at [642, 183] on textarea "[PERSON_NAME] teases in tight white shorts, showing off his ripped chest and ab…" at bounding box center [629, 195] width 376 height 66
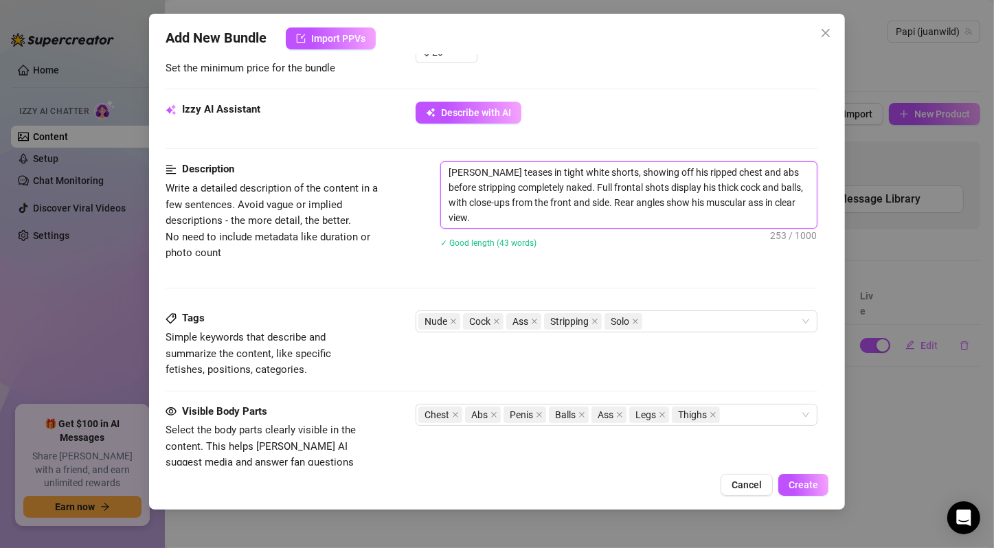
click at [642, 183] on textarea "[PERSON_NAME] teases in tight white shorts, showing off his ripped chest and ab…" at bounding box center [629, 195] width 376 height 66
click at [625, 185] on textarea "[PERSON_NAME] teases in tight white shorts, showing off his ripped chest and ab…" at bounding box center [629, 195] width 376 height 66
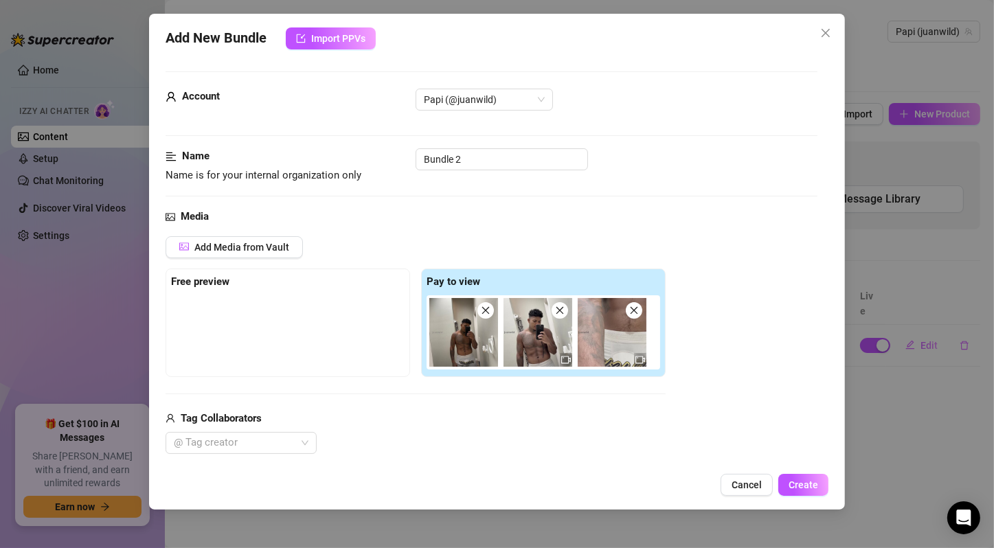
scroll to position [229, 0]
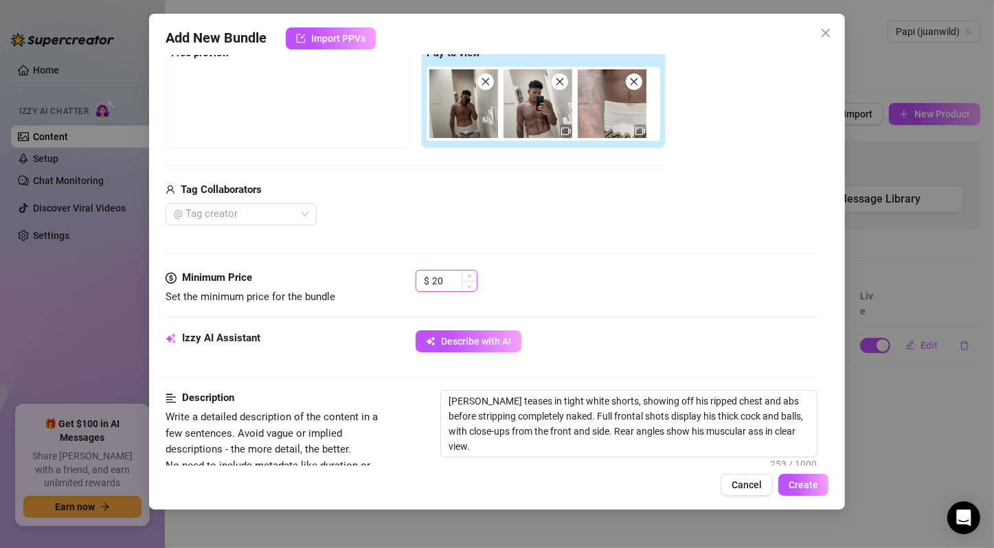
click at [447, 273] on input "20" at bounding box center [454, 281] width 45 height 21
click at [602, 291] on div "$ 15" at bounding box center [617, 287] width 402 height 34
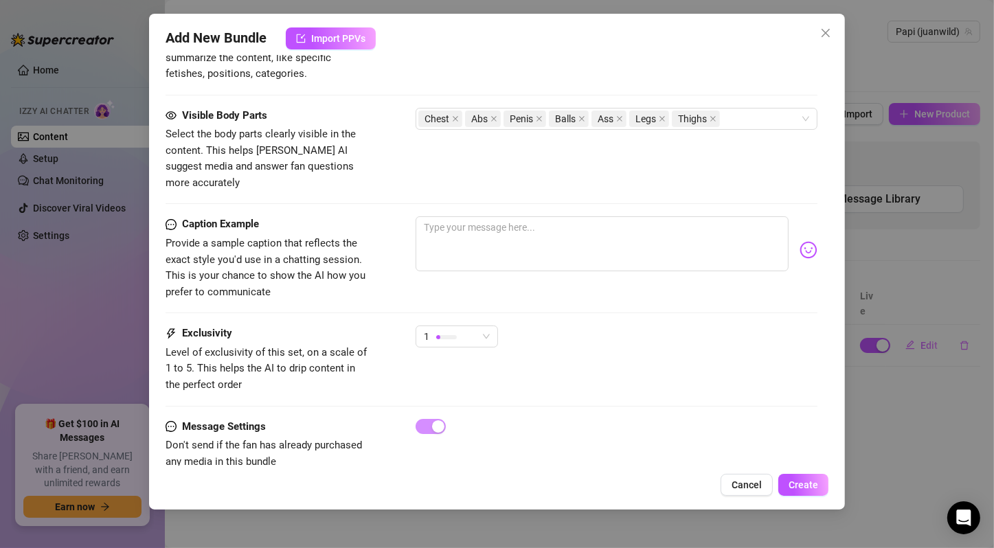
scroll to position [765, 0]
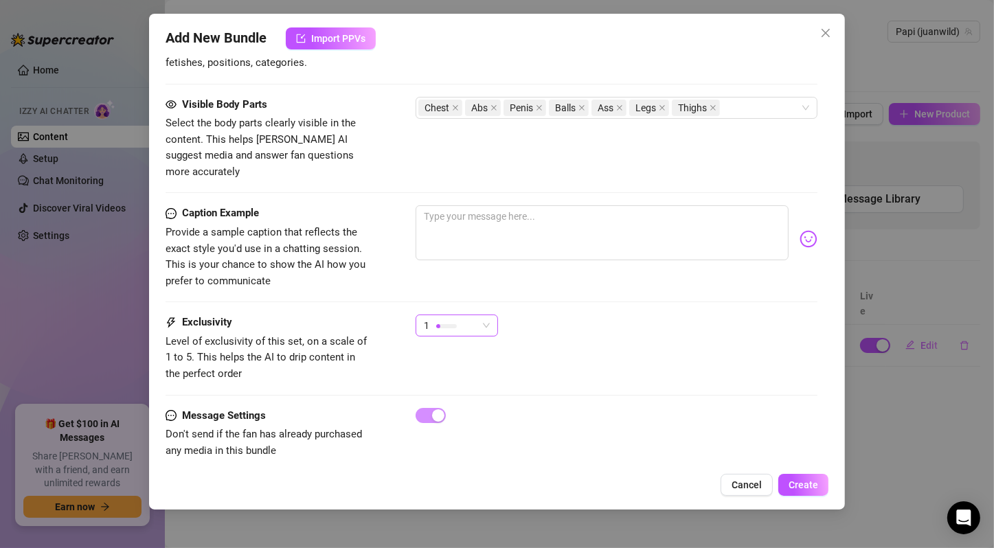
click at [475, 315] on div "1" at bounding box center [451, 325] width 54 height 21
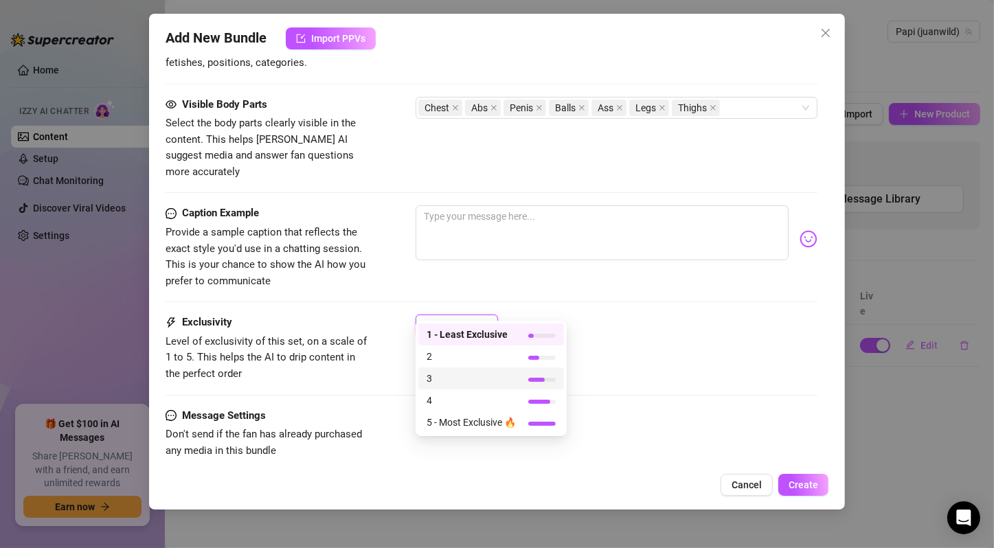
click at [502, 378] on span "3" at bounding box center [471, 378] width 89 height 15
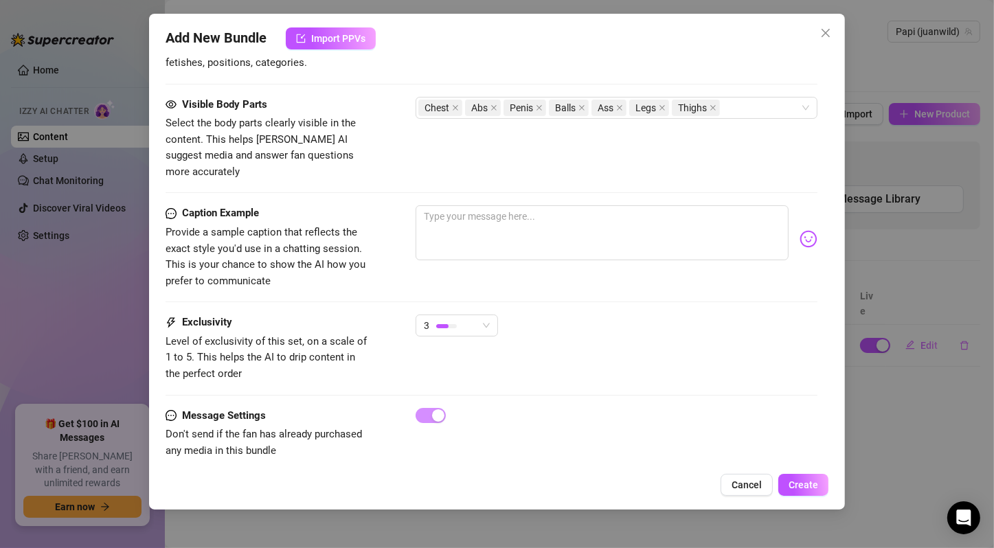
click at [538, 324] on div "3" at bounding box center [617, 332] width 402 height 34
click at [793, 476] on button "Create" at bounding box center [803, 485] width 50 height 22
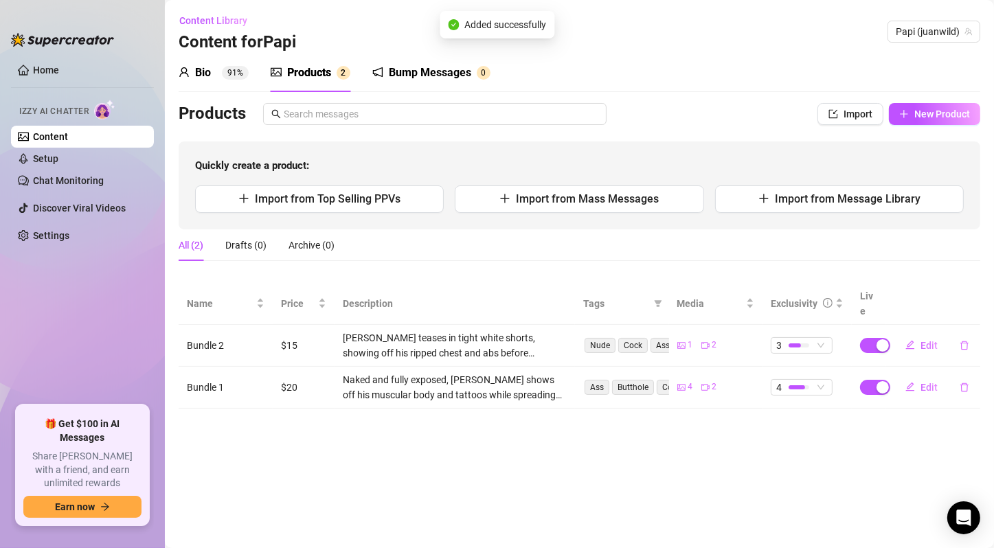
click at [686, 397] on main "Content Library Content for Papi Papi (juanwild) Bio 91% Products 2 Bump Messag…" at bounding box center [579, 274] width 829 height 548
click at [805, 448] on main "Content Library Content for Papi Papi (juanwild) Bio 91% Products 2 Bump Messag…" at bounding box center [579, 274] width 829 height 548
click at [962, 116] on span "New Product" at bounding box center [942, 114] width 56 height 11
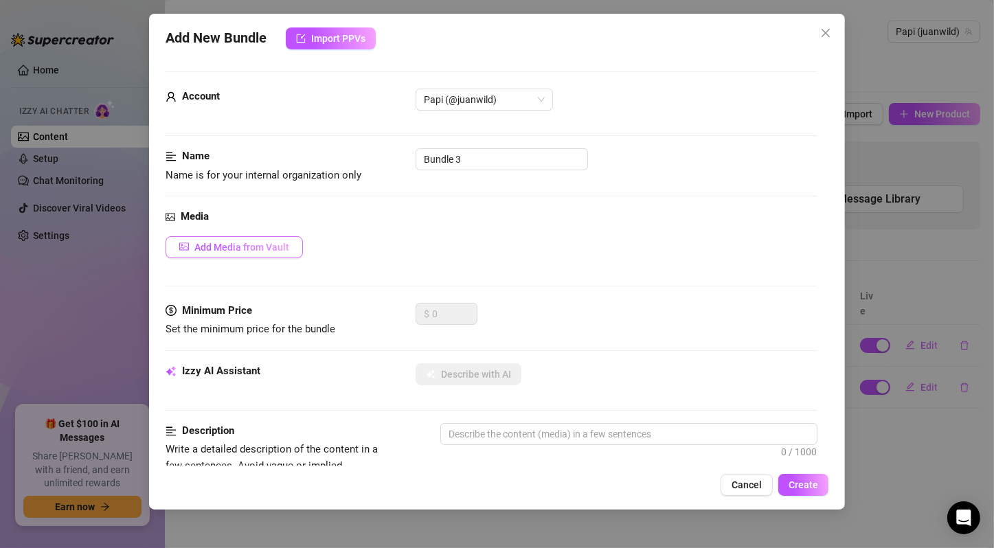
click at [293, 251] on button "Add Media from Vault" at bounding box center [234, 247] width 137 height 22
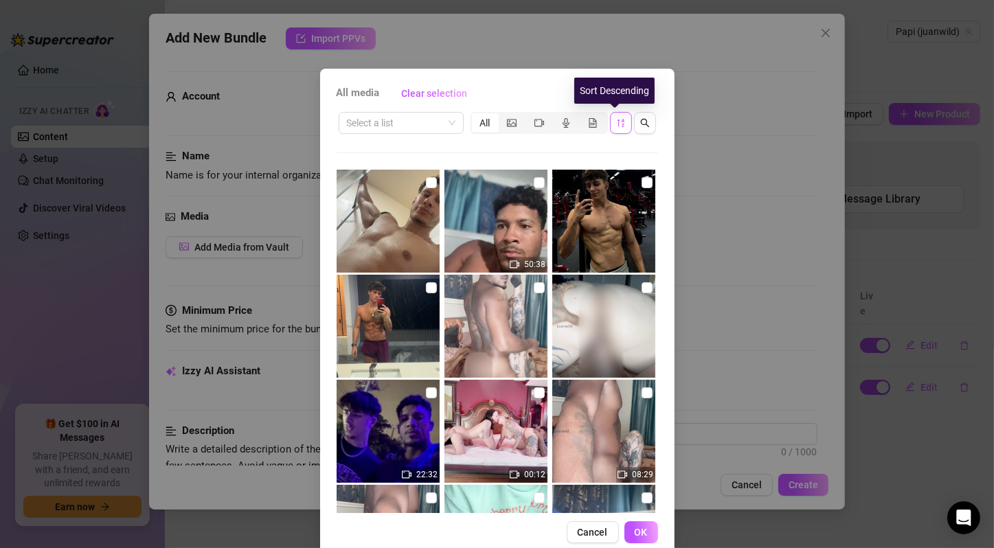
click at [616, 128] on span "button" at bounding box center [621, 122] width 10 height 11
click at [644, 124] on button "button" at bounding box center [645, 123] width 22 height 22
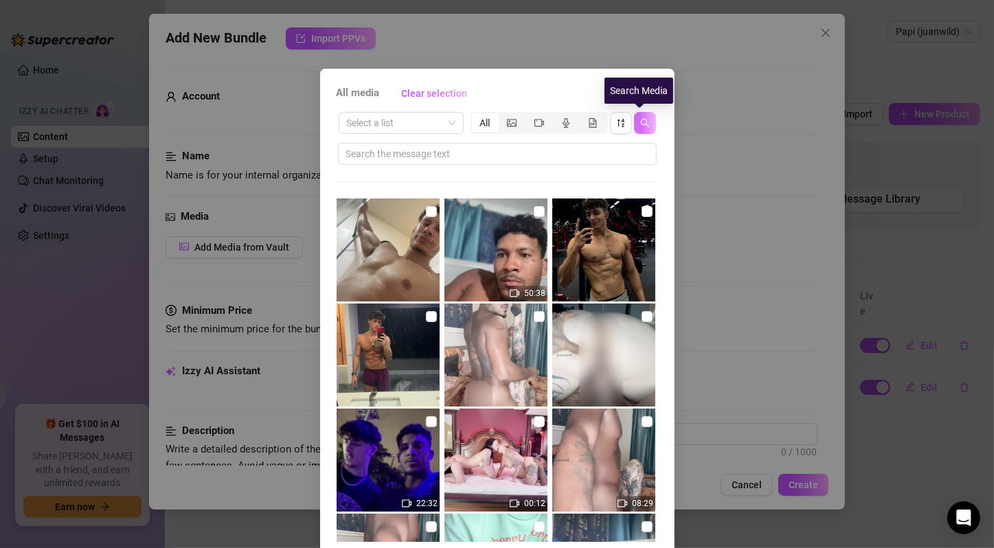
click at [644, 124] on button "button" at bounding box center [645, 123] width 22 height 22
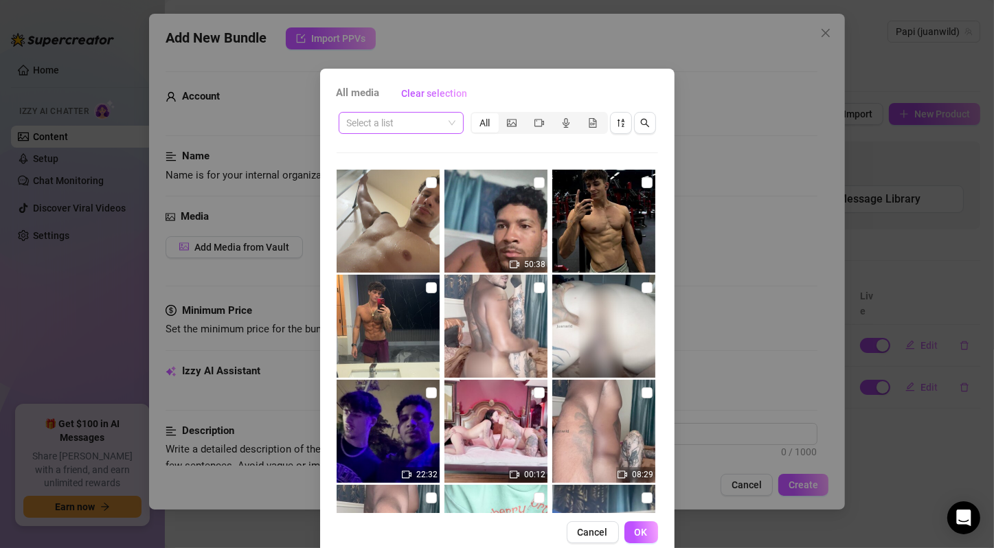
click at [445, 116] on span at bounding box center [401, 123] width 109 height 21
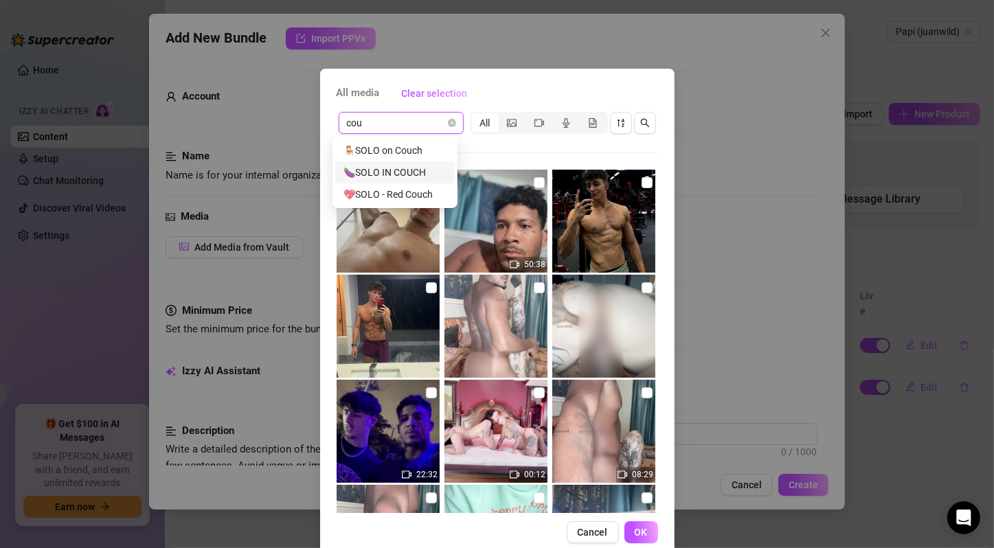
click at [396, 165] on div "🍆SOLO IN COUCH" at bounding box center [394, 172] width 103 height 15
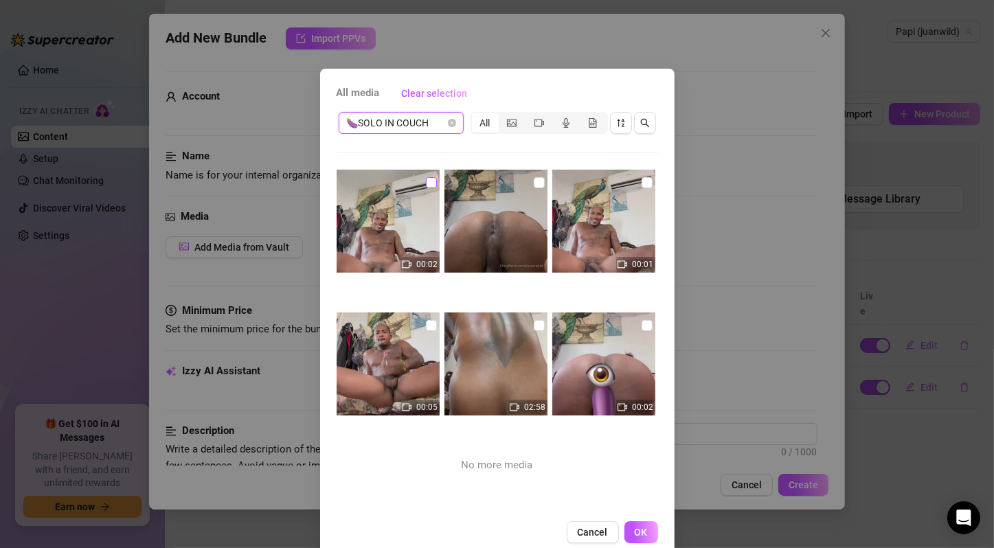
click at [426, 179] on input "checkbox" at bounding box center [431, 182] width 11 height 11
click at [534, 183] on input "checkbox" at bounding box center [539, 182] width 11 height 11
click at [642, 179] on input "checkbox" at bounding box center [647, 182] width 11 height 11
click at [426, 322] on input "checkbox" at bounding box center [431, 325] width 11 height 11
click at [534, 325] on input "checkbox" at bounding box center [539, 325] width 11 height 11
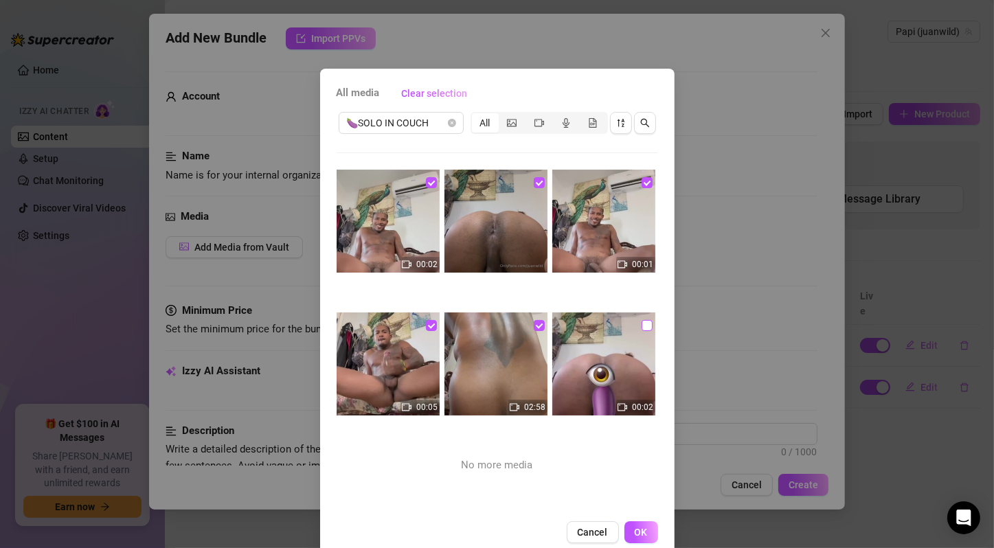
click at [642, 327] on input "checkbox" at bounding box center [647, 325] width 11 height 11
click at [626, 533] on button "OK" at bounding box center [641, 532] width 34 height 22
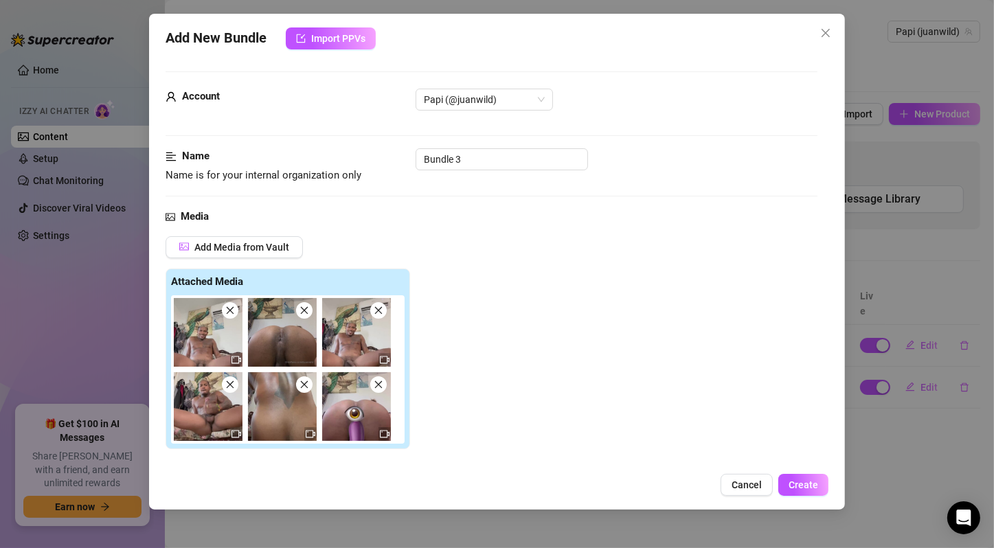
scroll to position [229, 0]
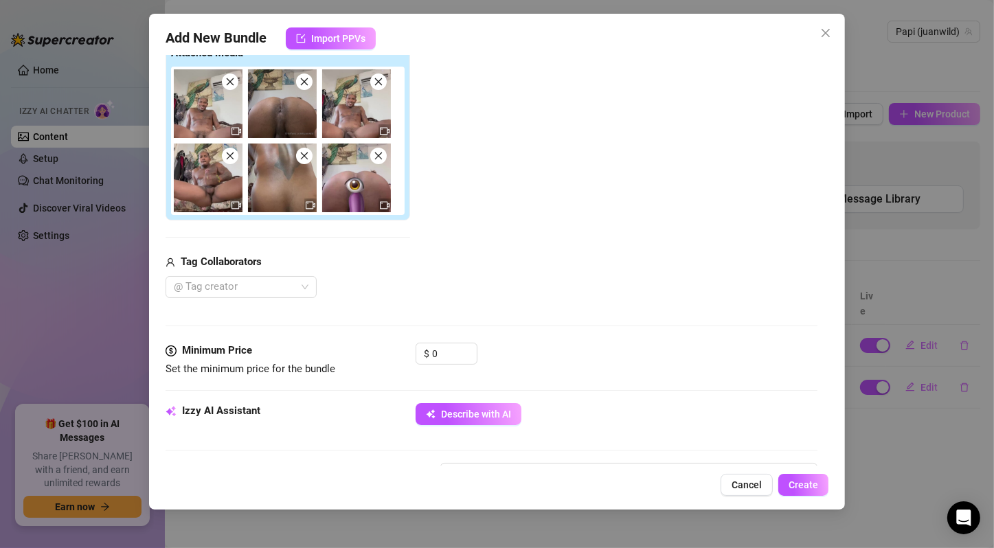
click at [546, 248] on div "Add Media from Vault Attached Media Tag Collaborators @ Tag creator" at bounding box center [492, 153] width 652 height 291
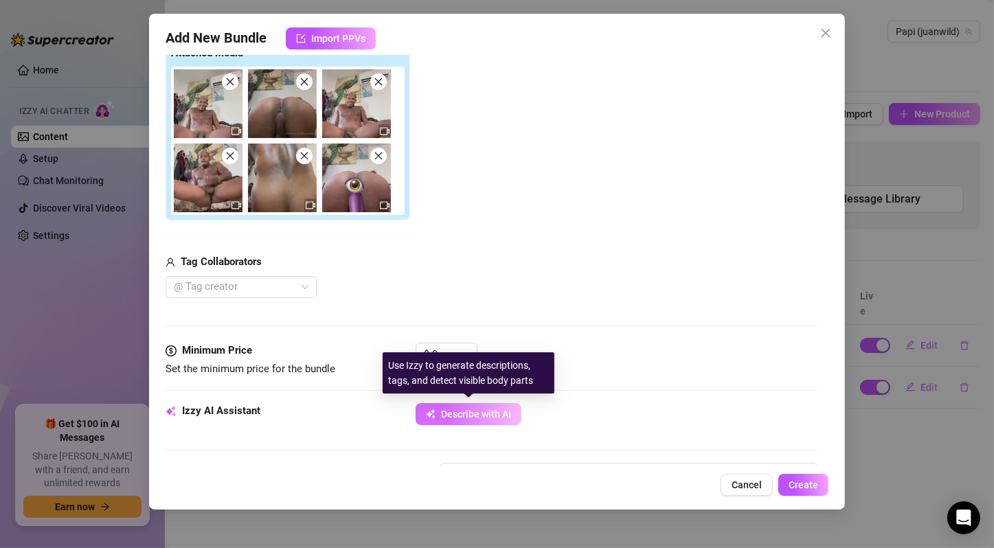
click at [477, 409] on span "Describe with AI" at bounding box center [476, 414] width 70 height 11
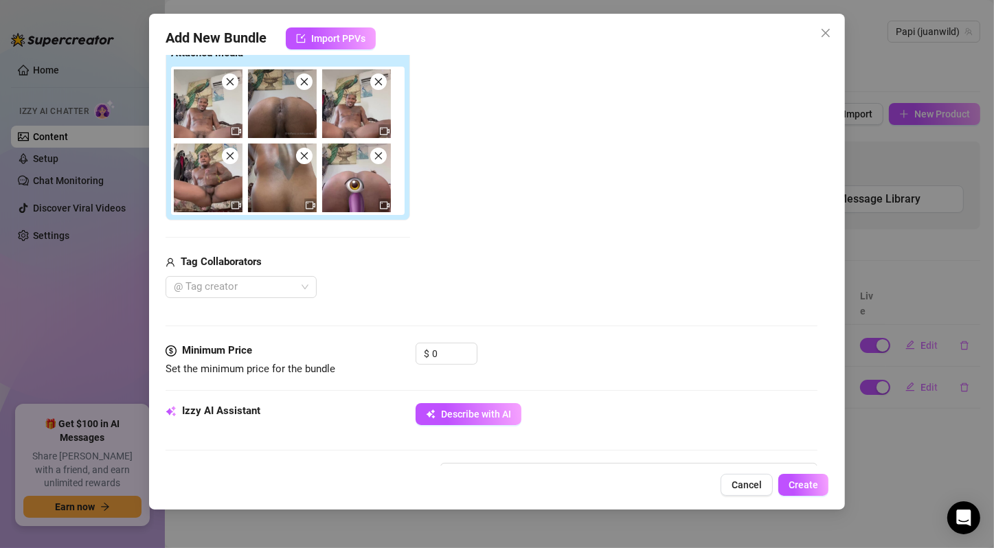
click at [517, 284] on div "Add Media from Vault Attached Media Tag Collaborators @ Tag creator" at bounding box center [492, 153] width 652 height 291
click at [447, 349] on input "0" at bounding box center [454, 353] width 45 height 21
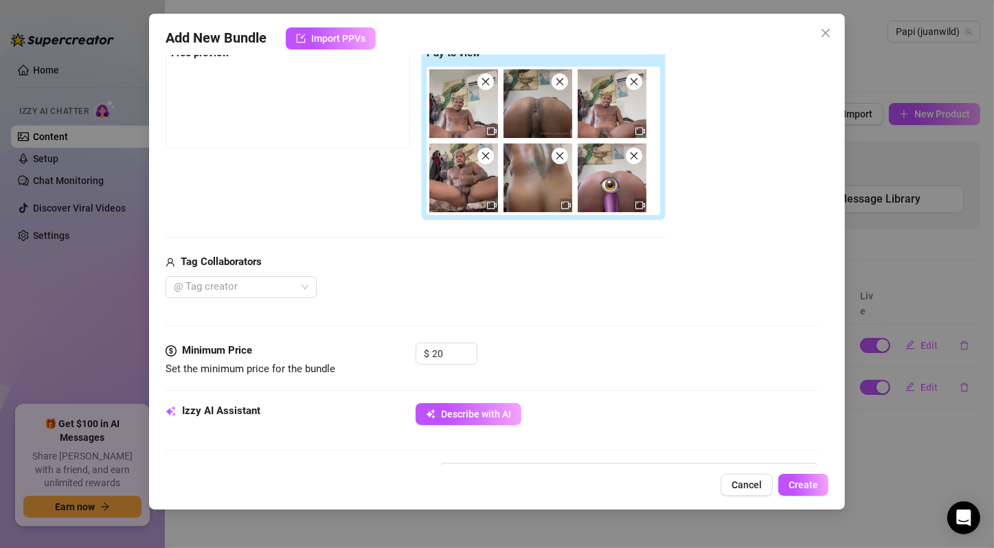
click at [610, 278] on div "@ Tag creator" at bounding box center [416, 287] width 500 height 22
click at [606, 203] on img at bounding box center [612, 178] width 69 height 69
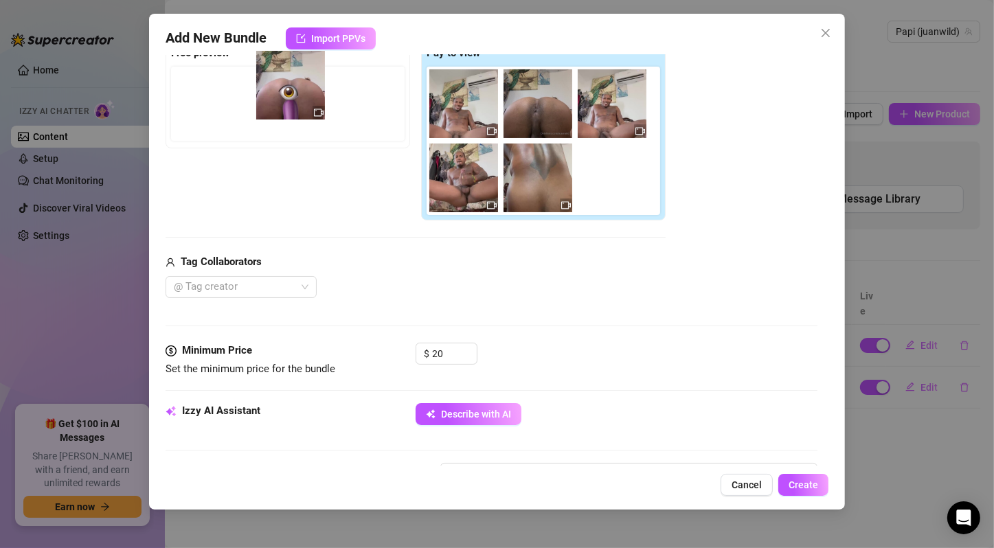
drag, startPoint x: 606, startPoint y: 185, endPoint x: 5, endPoint y: 67, distance: 612.7
click at [5, 67] on div "Add New Bundle Import PPVs Account Papi (@juanwild) Name Name is for your inter…" at bounding box center [497, 274] width 994 height 548
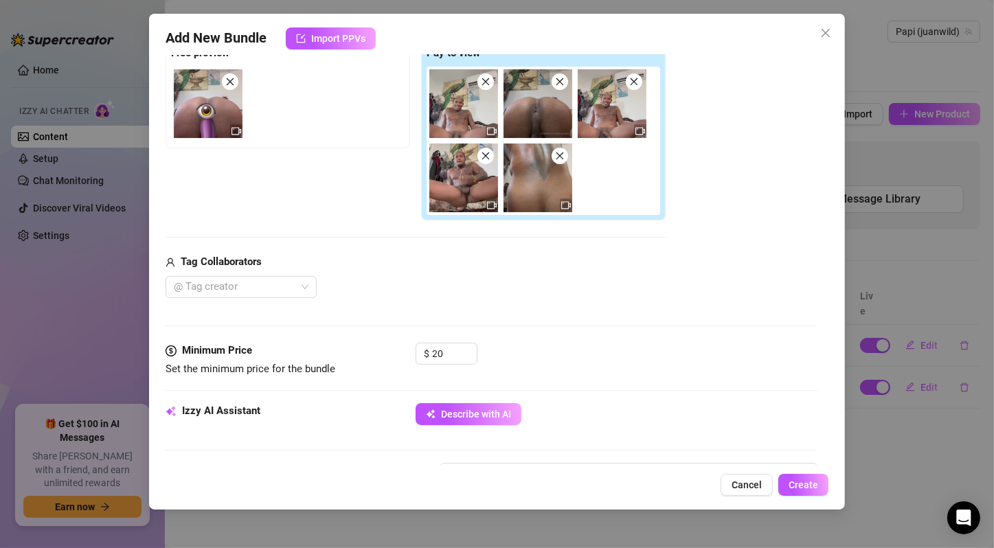
scroll to position [458, 0]
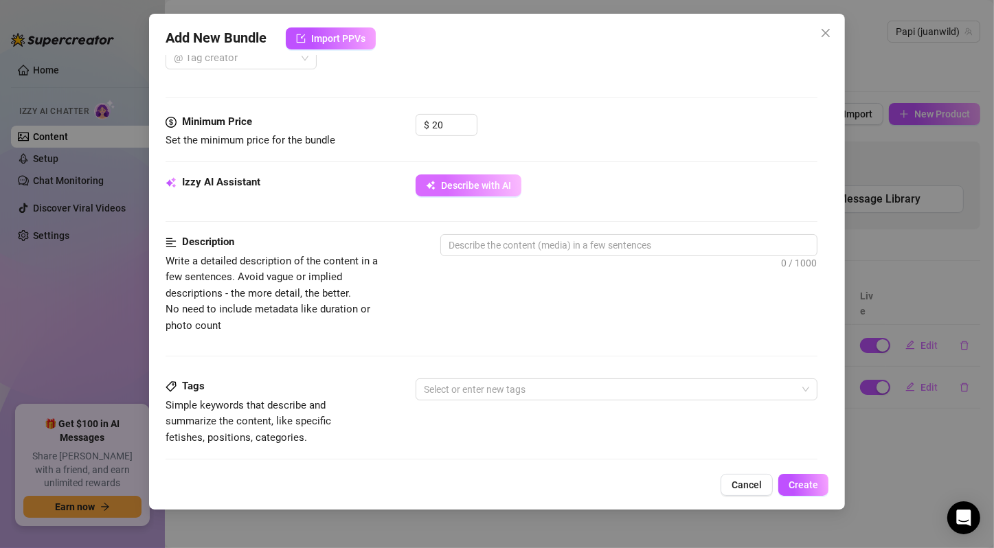
click at [490, 185] on span "Describe with AI" at bounding box center [476, 185] width 70 height 11
click at [497, 247] on textarea at bounding box center [629, 245] width 376 height 21
click at [495, 192] on button "Describe with AI" at bounding box center [469, 185] width 106 height 22
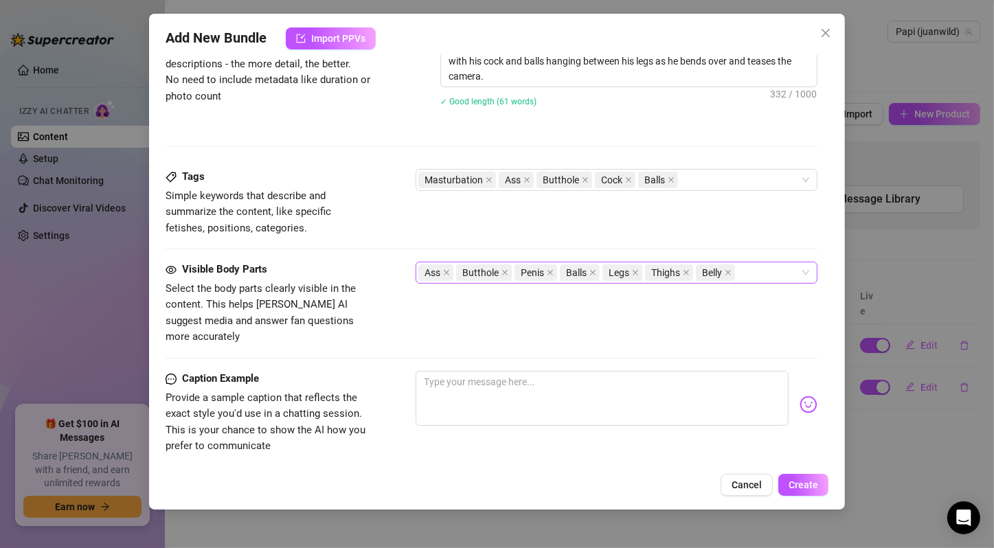
scroll to position [852, 0]
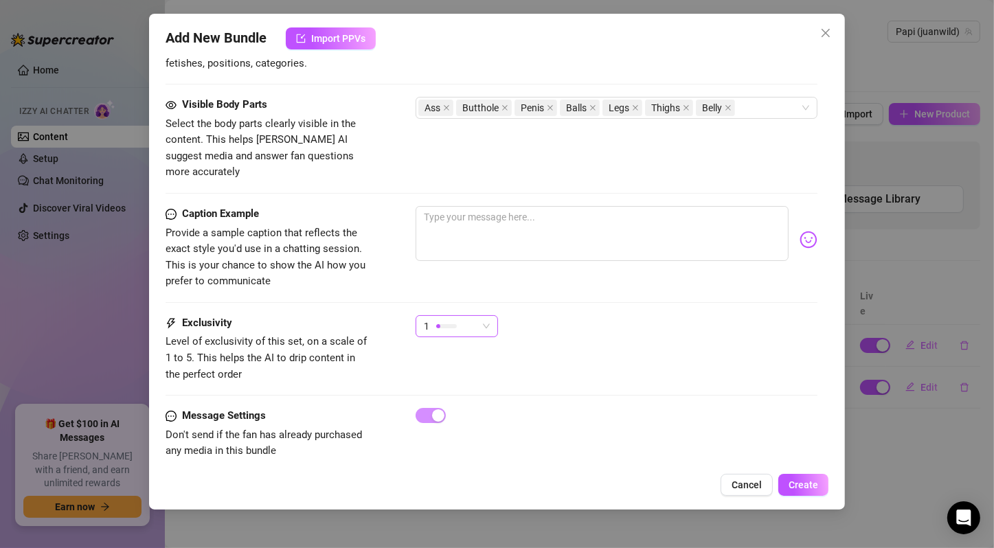
click at [486, 316] on span "1" at bounding box center [457, 326] width 66 height 21
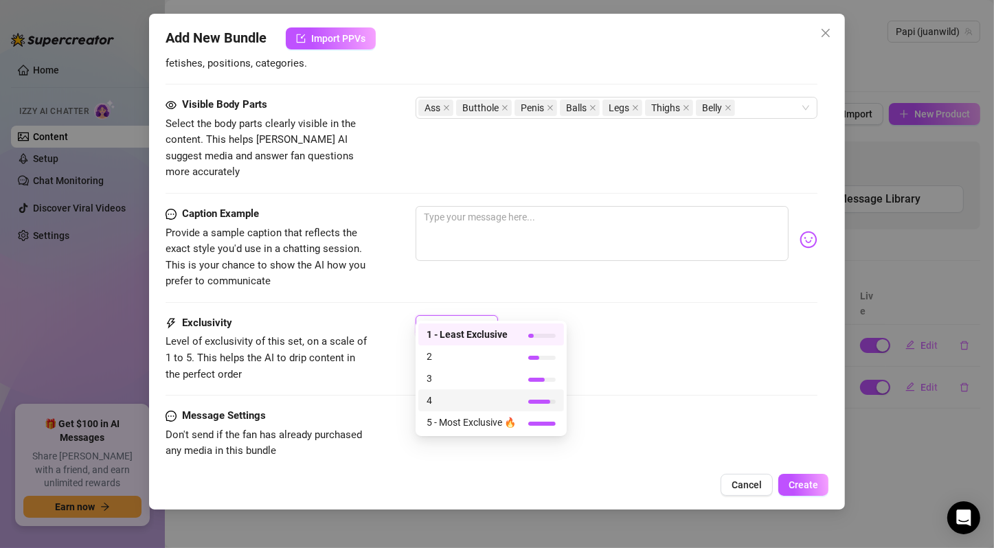
click at [480, 397] on span "4" at bounding box center [471, 400] width 89 height 15
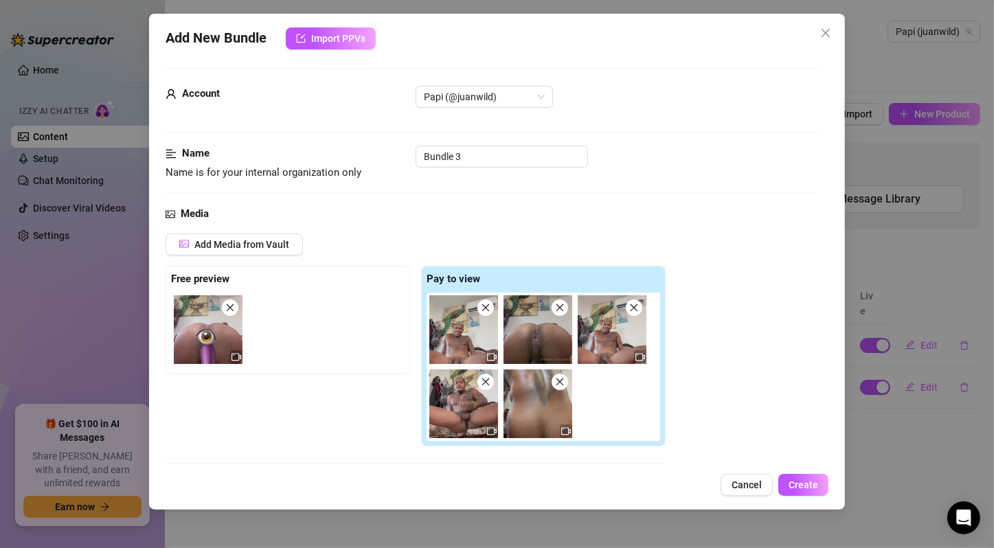
scroll to position [0, 0]
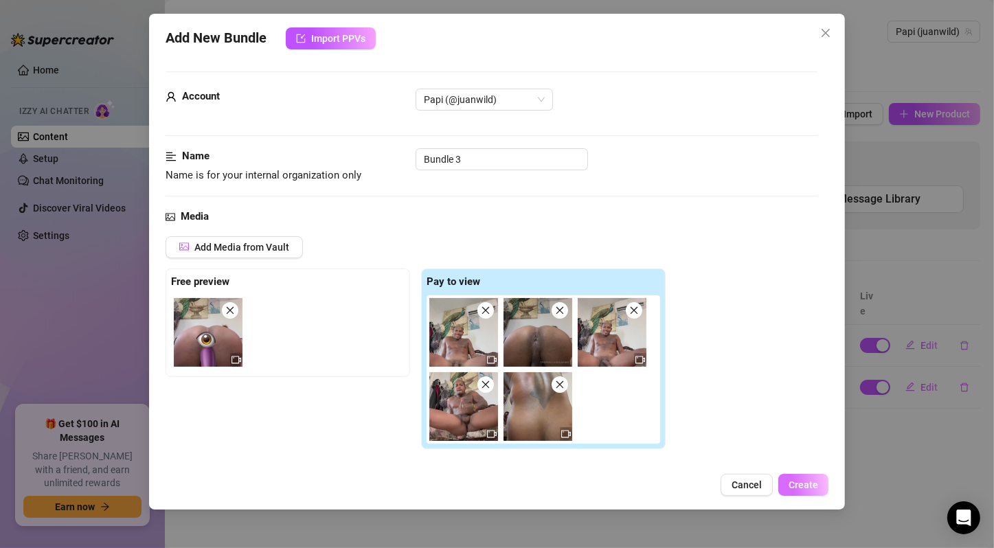
click at [802, 484] on span "Create" at bounding box center [804, 484] width 30 height 11
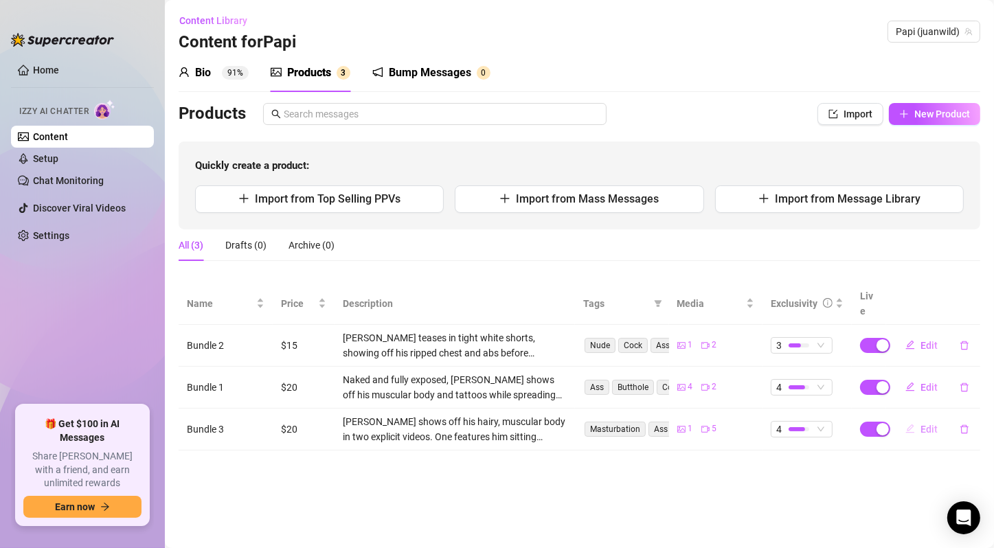
click at [915, 418] on button "Edit" at bounding box center [921, 429] width 54 height 22
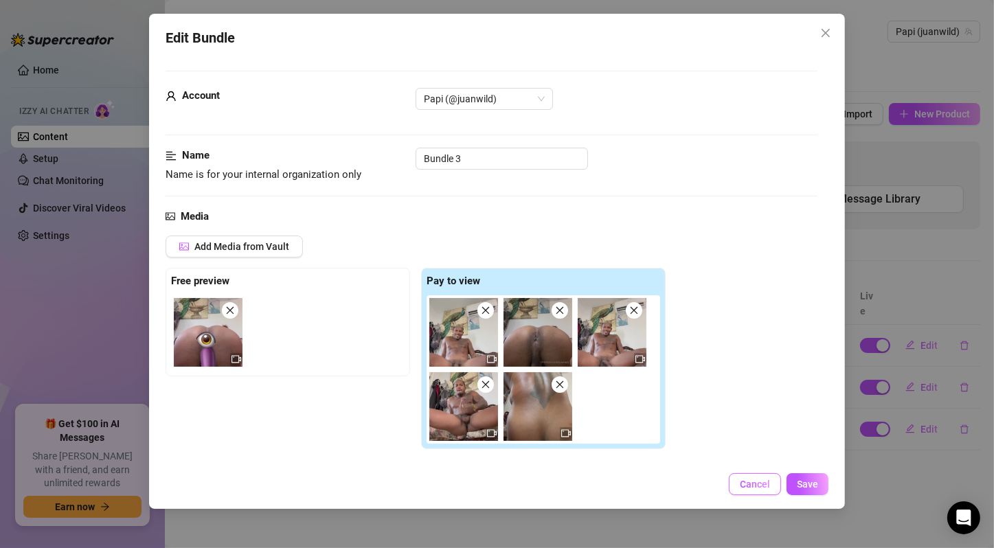
click at [767, 491] on button "Cancel" at bounding box center [755, 484] width 52 height 22
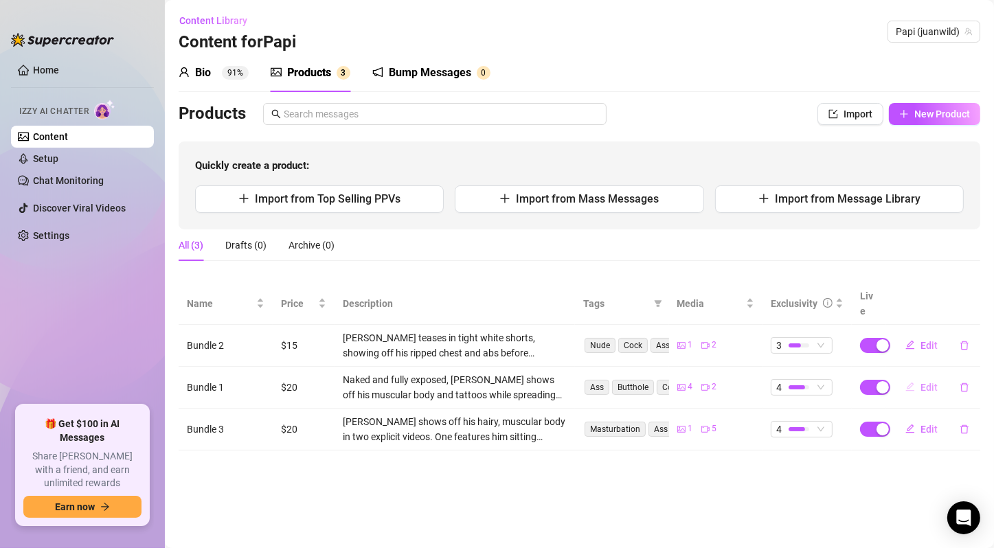
click at [923, 382] on span "Edit" at bounding box center [929, 387] width 17 height 11
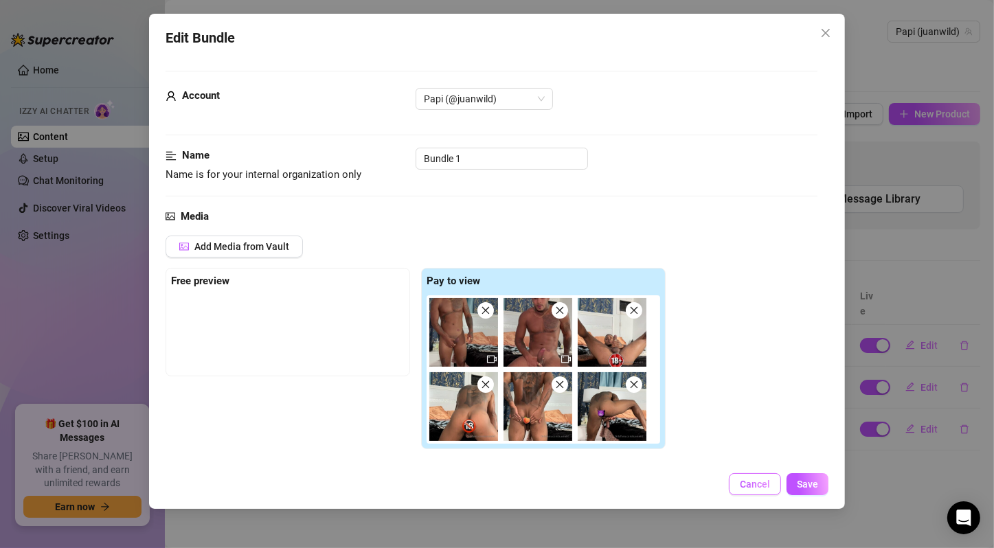
click at [747, 484] on span "Cancel" at bounding box center [755, 484] width 30 height 11
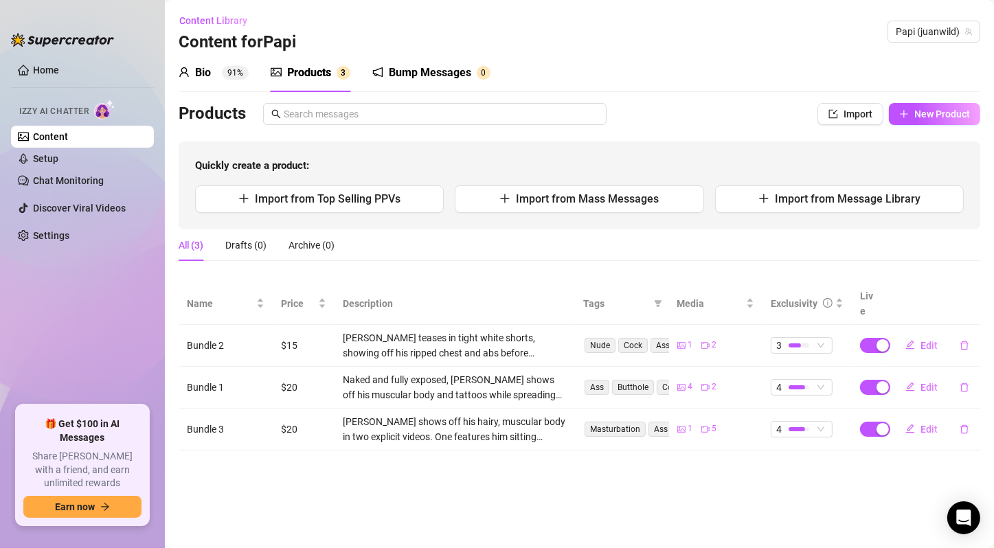
click at [668, 473] on main "Content Library Content for Papi Papi (juanwild) Bio 91% Products 3 Bump Messag…" at bounding box center [579, 274] width 829 height 548
click at [955, 119] on span "New Product" at bounding box center [942, 114] width 56 height 11
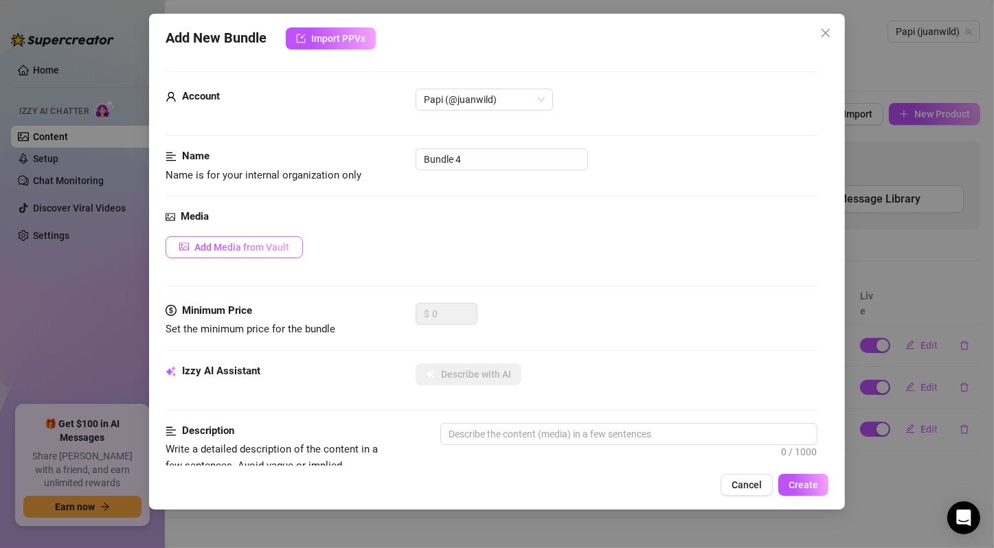
click at [282, 249] on span "Add Media from Vault" at bounding box center [241, 247] width 95 height 11
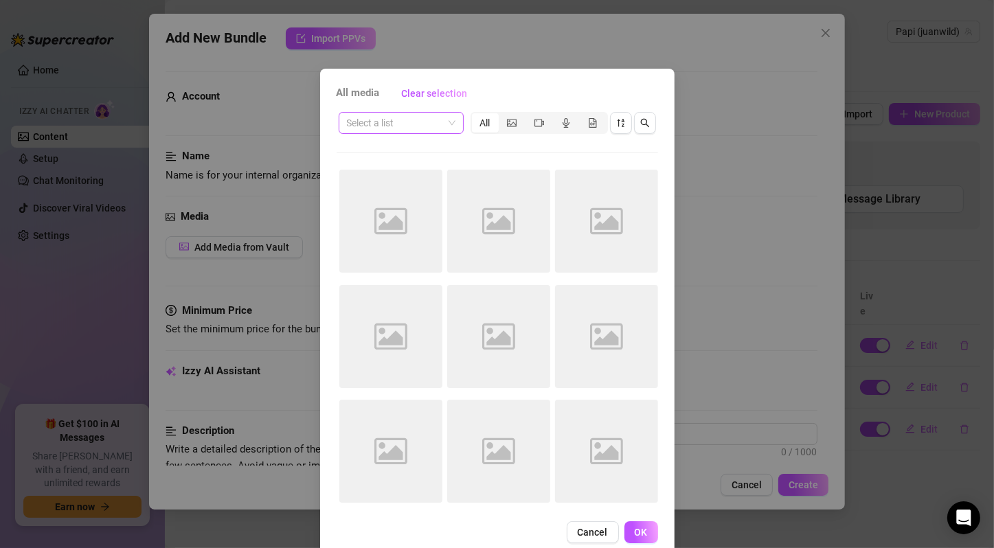
click at [418, 126] on input "search" at bounding box center [395, 123] width 96 height 21
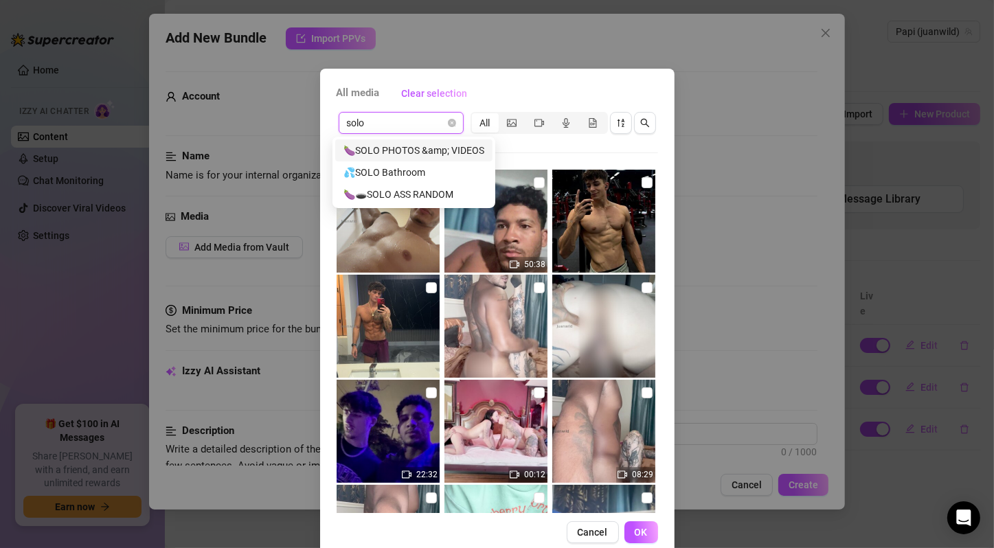
click at [458, 154] on div "🍆SOLO PHOTOS &amp; VIDEOS" at bounding box center [413, 150] width 141 height 15
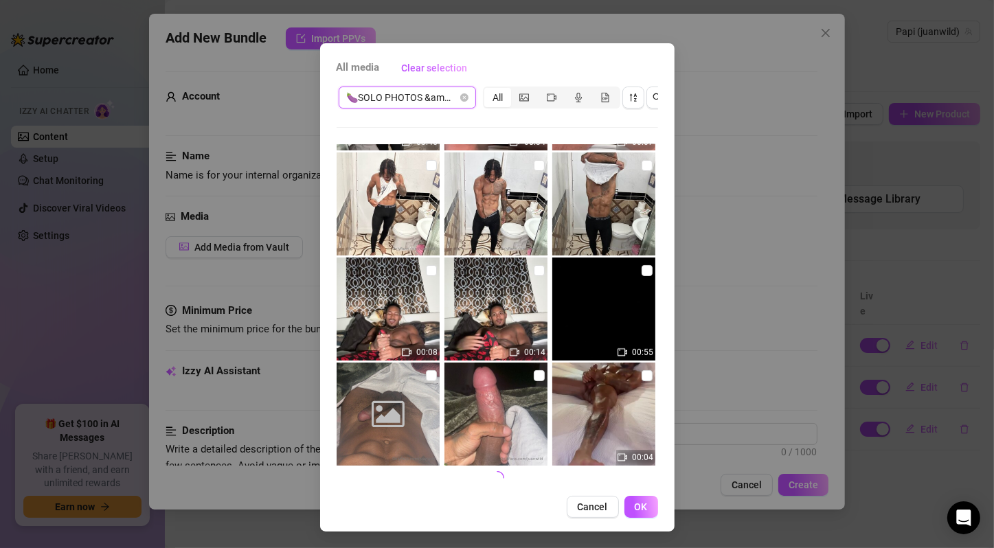
scroll to position [37, 0]
click at [462, 87] on div "🍆SOLO PHOTOS &amp; VIDEOS" at bounding box center [407, 98] width 137 height 22
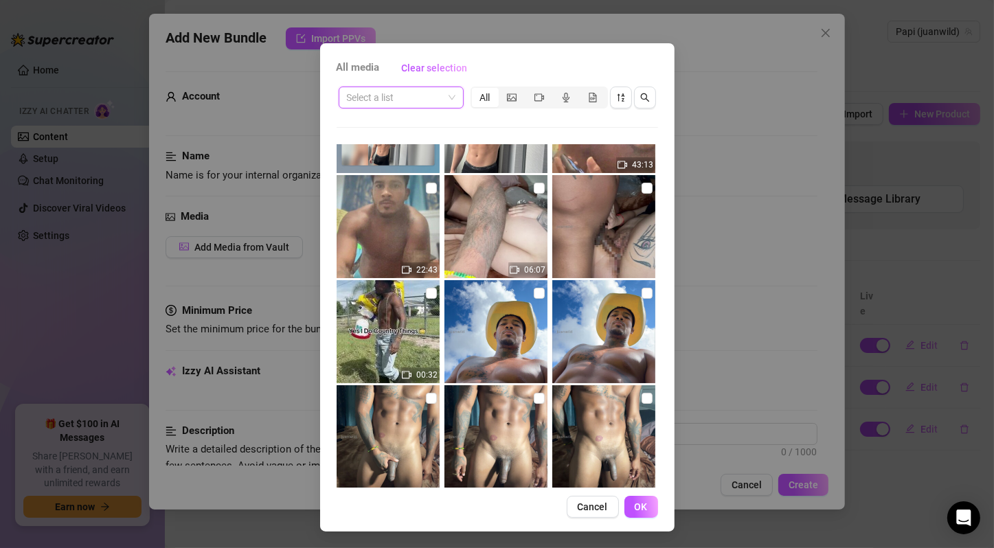
scroll to position [25, 0]
click at [570, 504] on button "Cancel" at bounding box center [593, 507] width 52 height 22
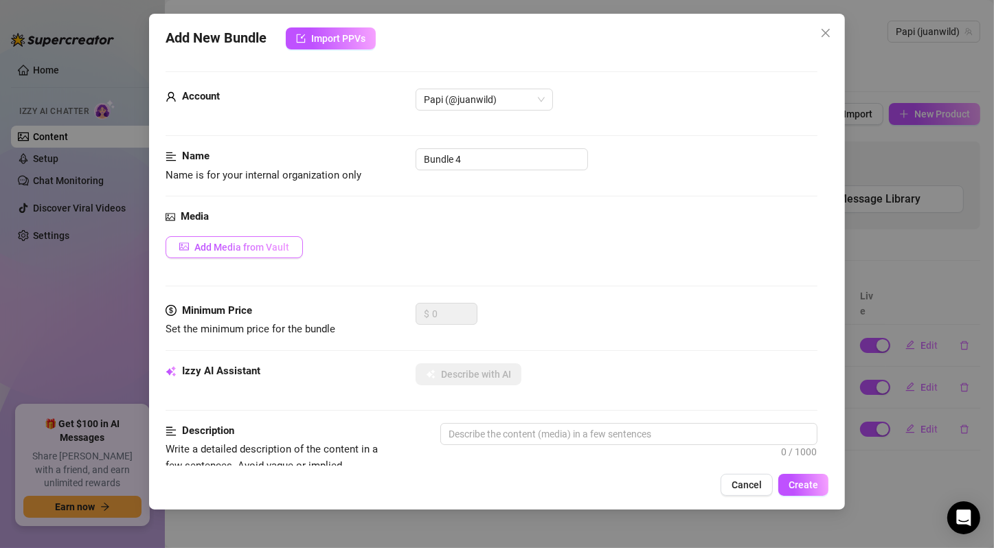
click at [264, 251] on span "Add Media from Vault" at bounding box center [241, 247] width 95 height 11
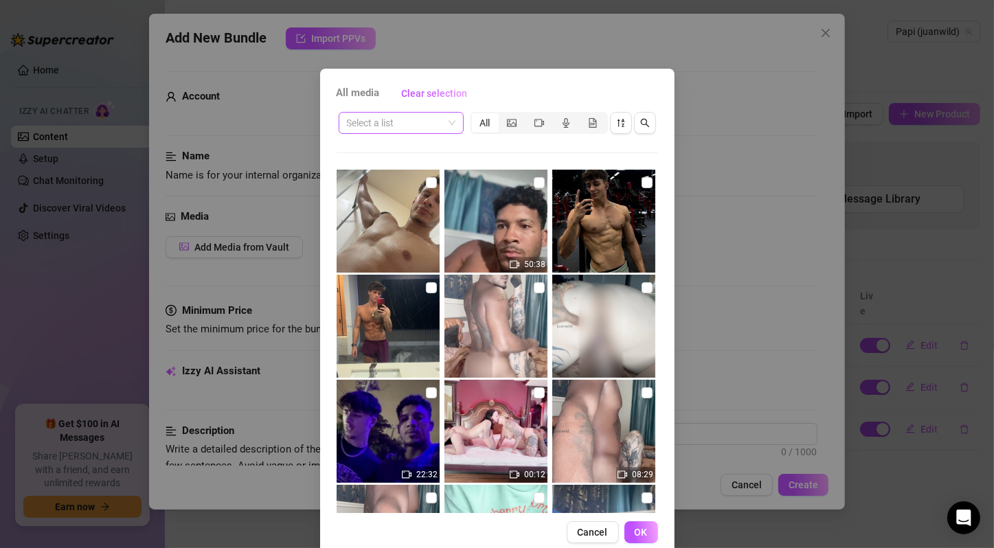
click at [389, 131] on input "search" at bounding box center [395, 123] width 96 height 21
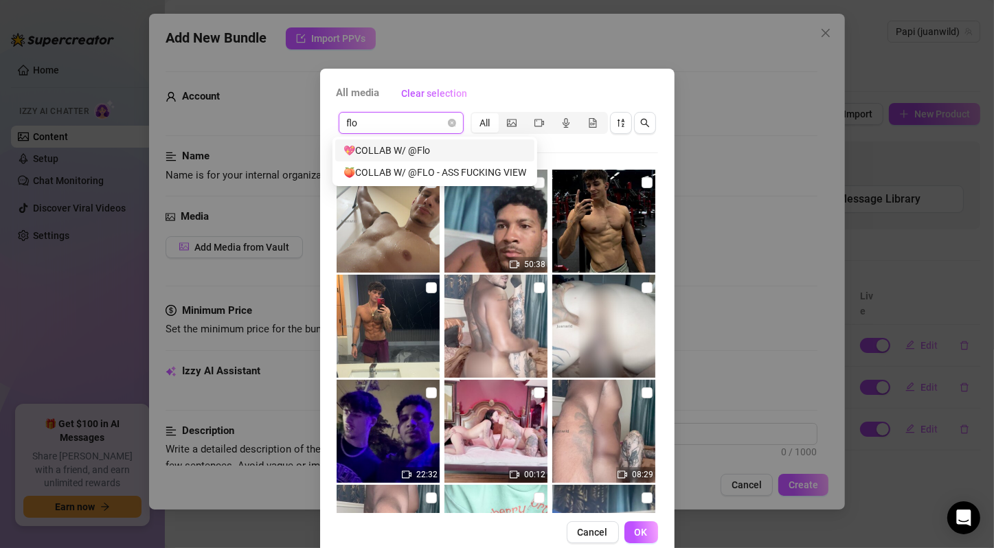
click at [403, 156] on div "💖COLLAB W/ @Flo" at bounding box center [434, 150] width 183 height 15
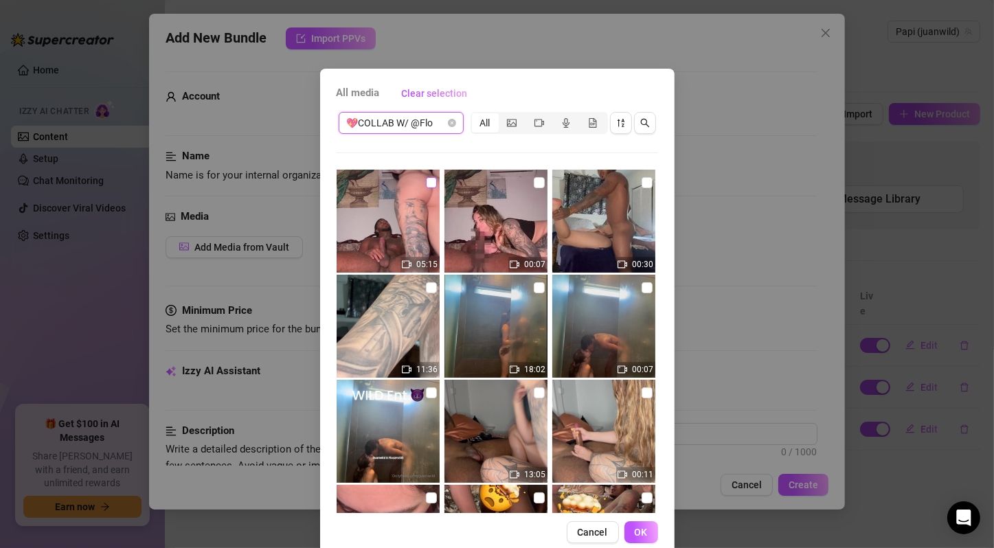
click at [426, 179] on input "checkbox" at bounding box center [431, 182] width 11 height 11
click at [534, 184] on input "checkbox" at bounding box center [539, 182] width 11 height 11
click at [642, 183] on input "checkbox" at bounding box center [647, 182] width 11 height 11
click at [426, 287] on input "checkbox" at bounding box center [431, 287] width 11 height 11
click at [534, 289] on input "checkbox" at bounding box center [539, 287] width 11 height 11
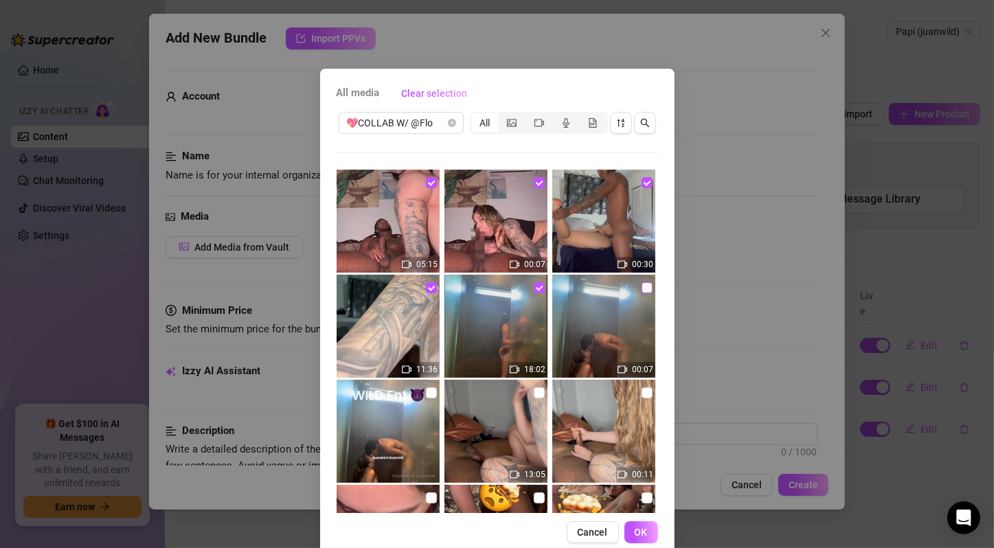
click at [642, 287] on input "checkbox" at bounding box center [647, 287] width 11 height 11
drag, startPoint x: 420, startPoint y: 392, endPoint x: 449, endPoint y: 388, distance: 29.8
click at [426, 392] on input "checkbox" at bounding box center [431, 392] width 11 height 11
click at [534, 393] on input "checkbox" at bounding box center [539, 392] width 11 height 11
click at [642, 387] on input "checkbox" at bounding box center [647, 392] width 11 height 11
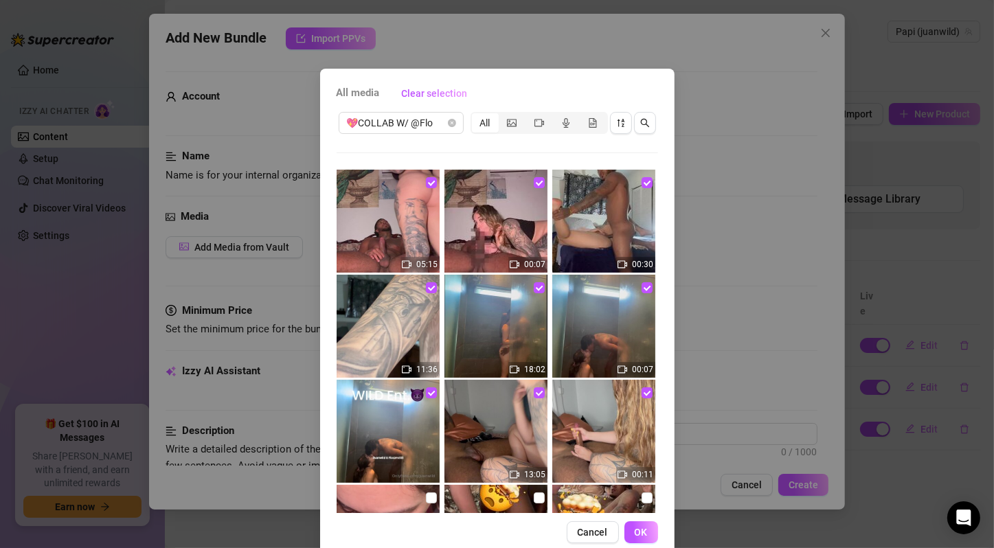
scroll to position [229, 0]
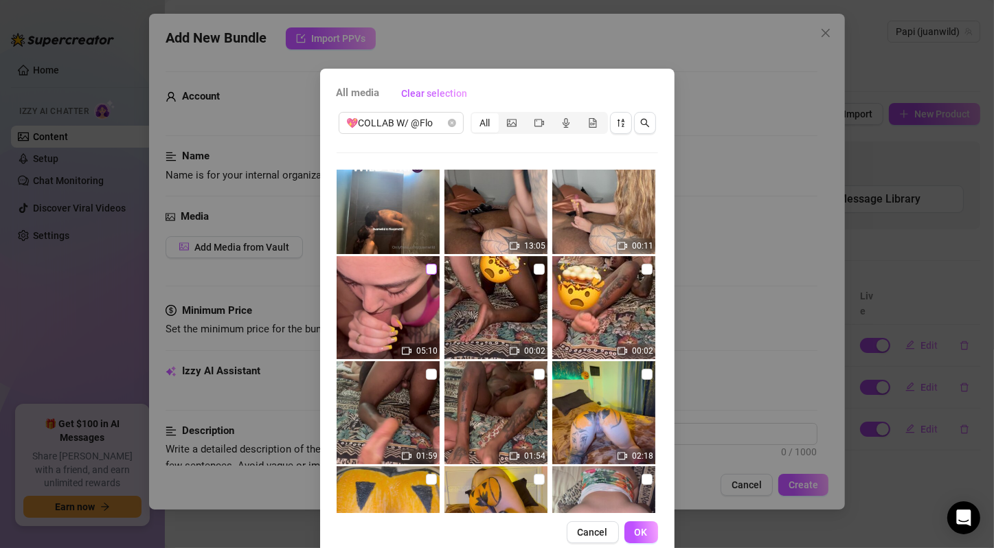
click at [426, 267] on input "checkbox" at bounding box center [431, 269] width 11 height 11
click at [534, 269] on input "checkbox" at bounding box center [539, 269] width 11 height 11
click at [642, 267] on input "checkbox" at bounding box center [647, 269] width 11 height 11
click at [426, 372] on input "checkbox" at bounding box center [431, 374] width 11 height 11
click at [534, 375] on input "checkbox" at bounding box center [539, 374] width 11 height 11
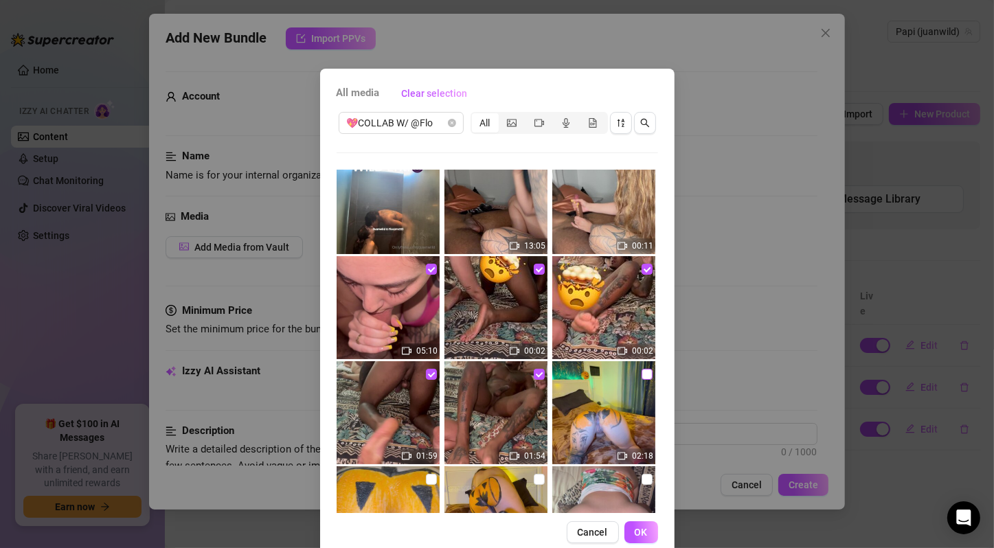
click at [642, 373] on input "checkbox" at bounding box center [647, 374] width 11 height 11
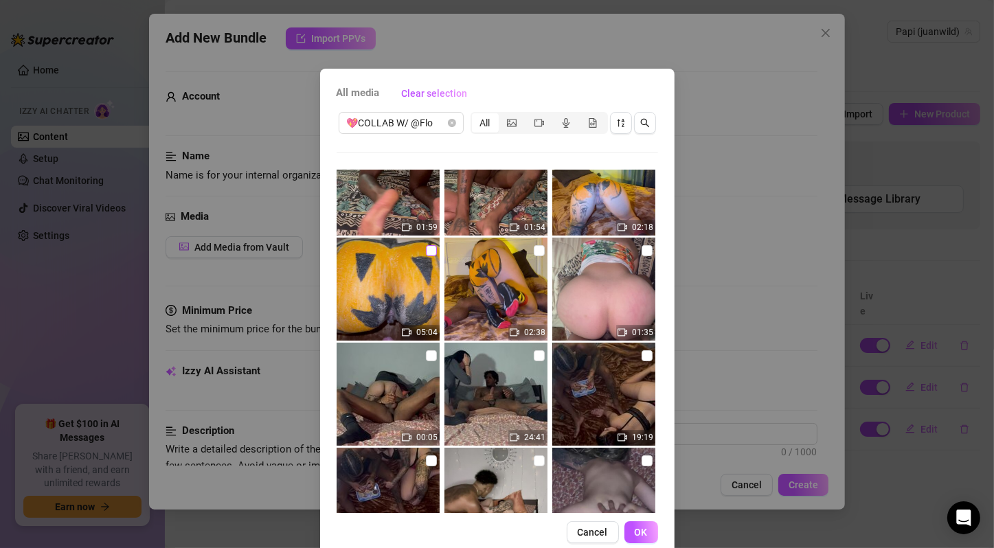
click at [426, 256] on input "checkbox" at bounding box center [431, 250] width 11 height 11
click at [534, 253] on input "checkbox" at bounding box center [539, 250] width 11 height 11
click at [642, 250] on input "checkbox" at bounding box center [647, 250] width 11 height 11
click at [426, 357] on input "checkbox" at bounding box center [431, 355] width 11 height 11
click at [534, 357] on input "checkbox" at bounding box center [539, 355] width 11 height 11
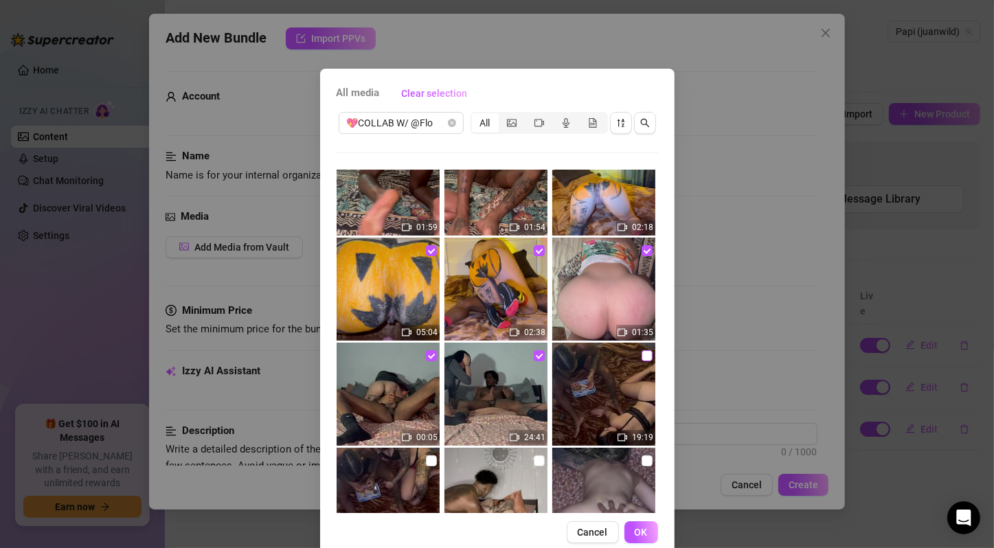
click at [642, 361] on label at bounding box center [647, 355] width 11 height 15
click at [642, 361] on input "checkbox" at bounding box center [647, 355] width 11 height 11
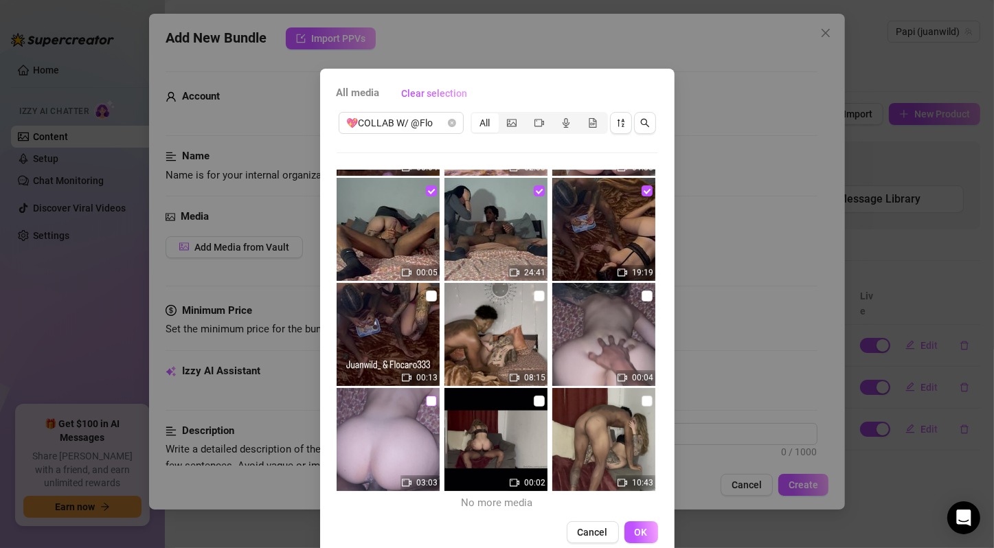
click at [426, 396] on input "checkbox" at bounding box center [431, 401] width 11 height 11
click at [426, 291] on input "checkbox" at bounding box center [431, 296] width 11 height 11
click at [426, 404] on input "checkbox" at bounding box center [431, 401] width 11 height 11
click at [426, 398] on input "checkbox" at bounding box center [431, 401] width 11 height 11
click at [534, 292] on input "checkbox" at bounding box center [539, 296] width 11 height 11
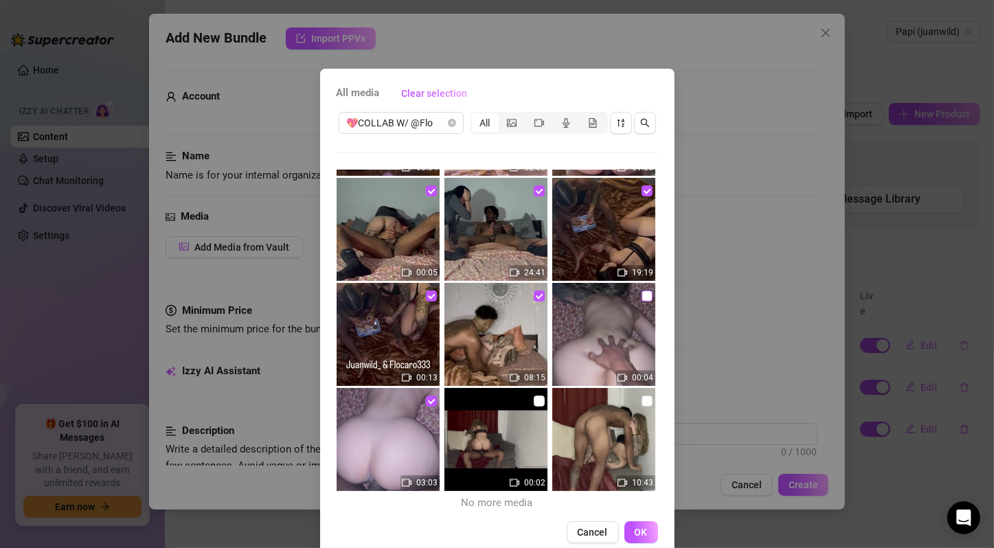
click at [642, 298] on input "checkbox" at bounding box center [647, 296] width 11 height 11
click at [534, 398] on input "checkbox" at bounding box center [539, 401] width 11 height 11
click at [642, 400] on input "checkbox" at bounding box center [647, 401] width 11 height 11
click at [640, 534] on span "OK" at bounding box center [641, 532] width 13 height 11
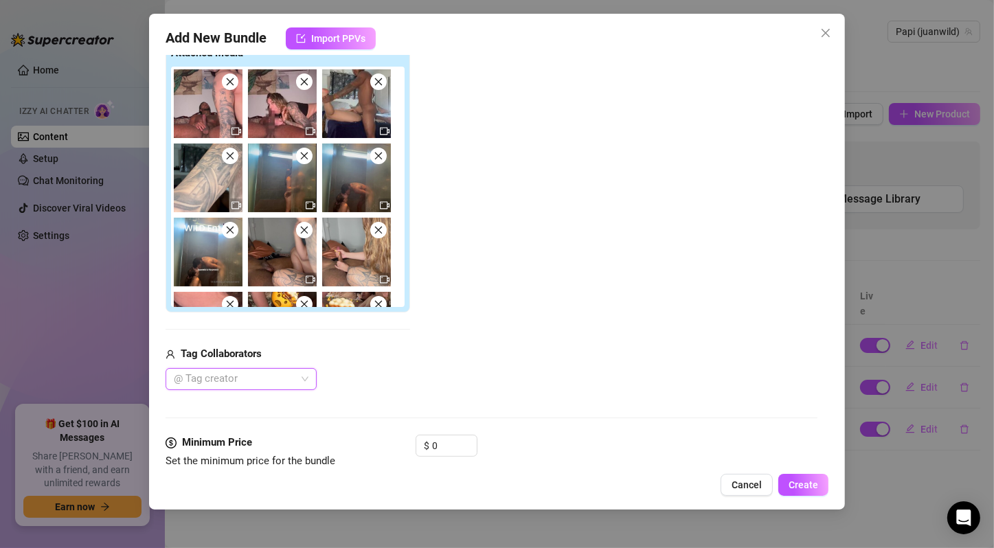
scroll to position [0, 0]
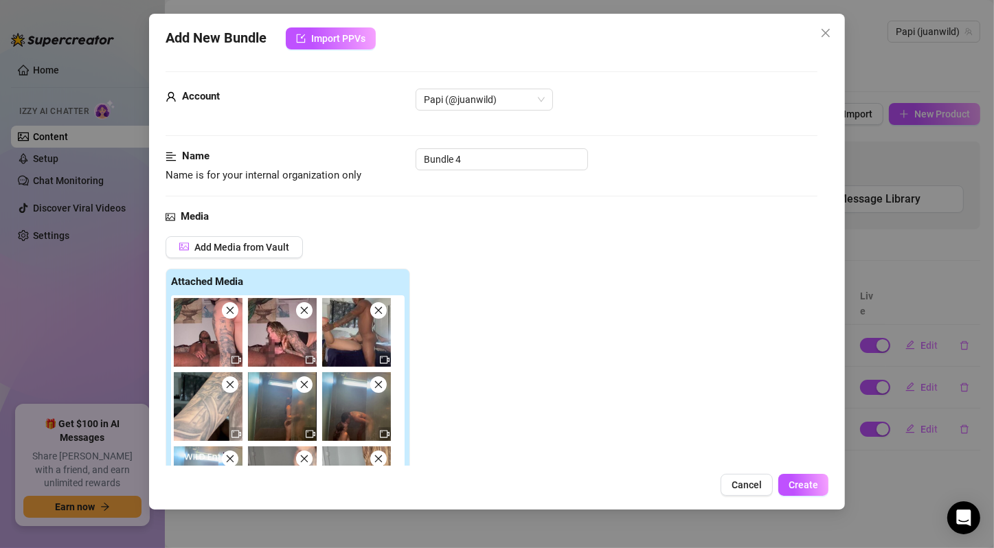
click at [379, 310] on icon "close" at bounding box center [379, 311] width 8 height 8
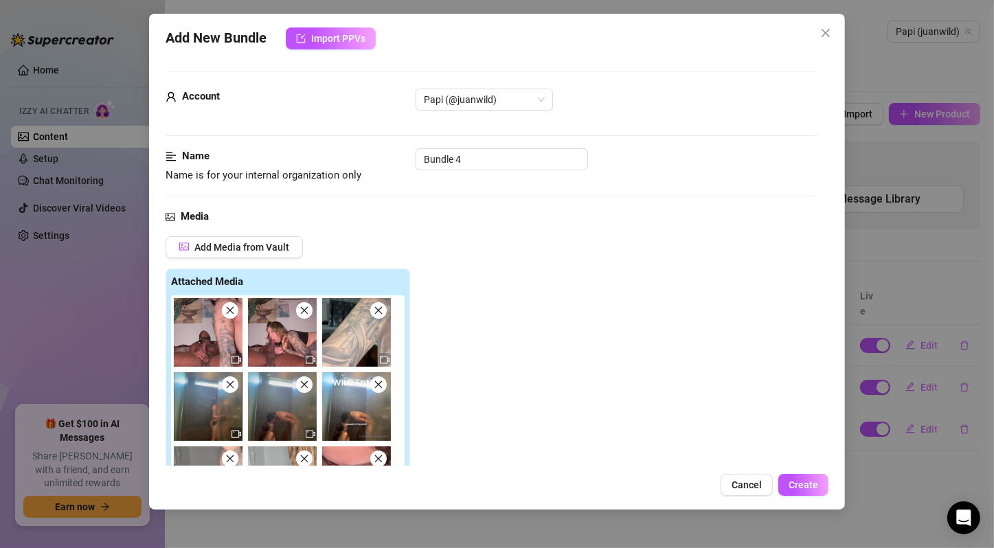
click at [379, 310] on icon "close" at bounding box center [379, 311] width 8 height 8
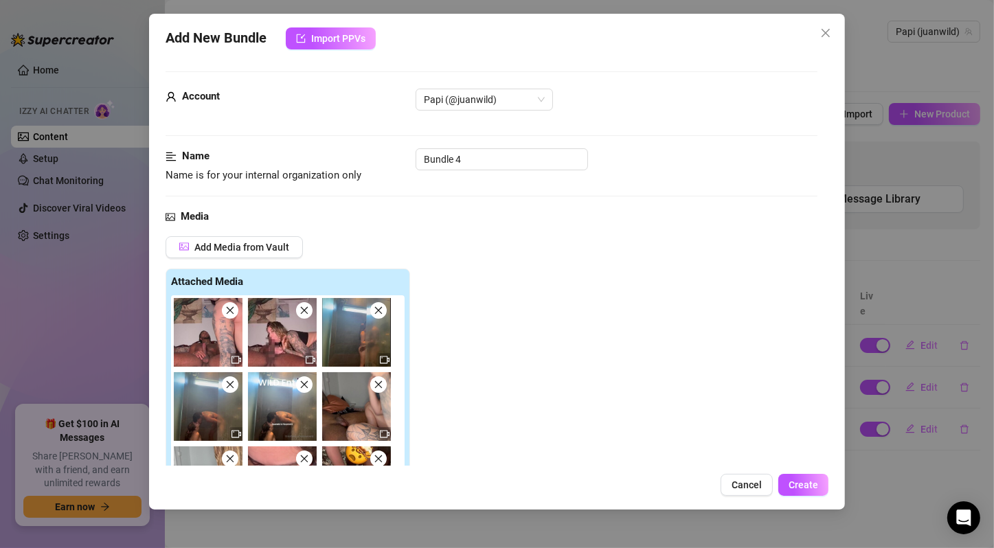
click at [383, 384] on icon "close" at bounding box center [379, 385] width 10 height 10
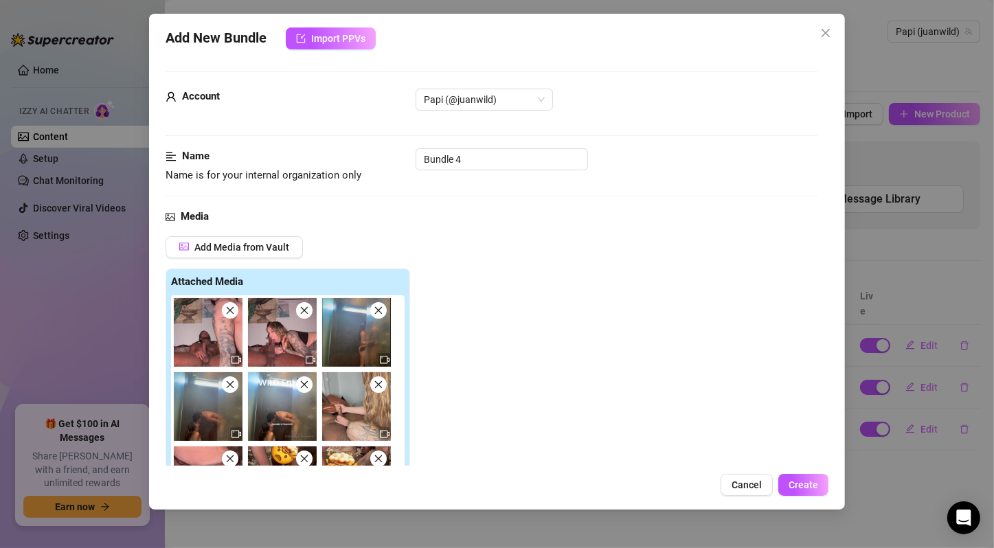
click at [383, 384] on icon "close" at bounding box center [379, 385] width 10 height 10
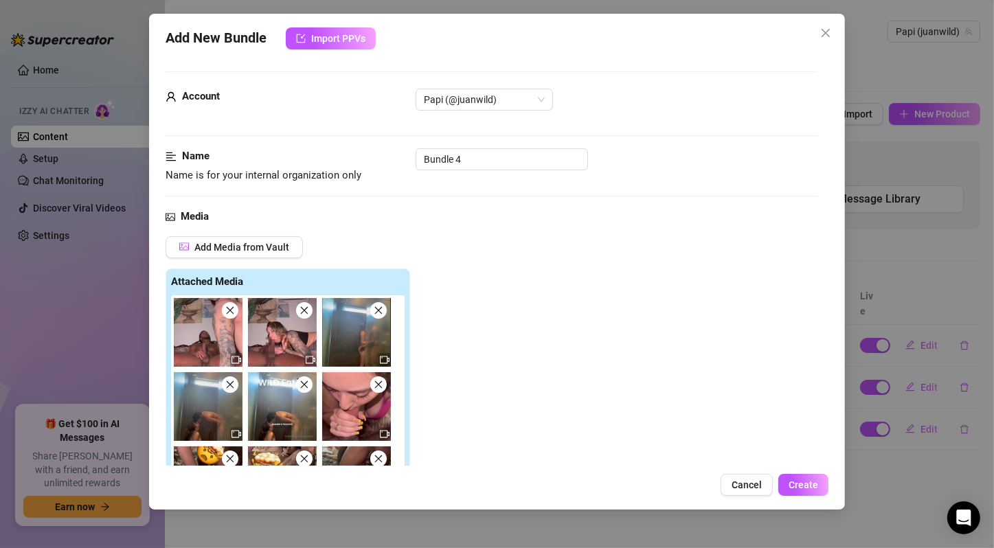
click at [383, 384] on icon "close" at bounding box center [379, 385] width 10 height 10
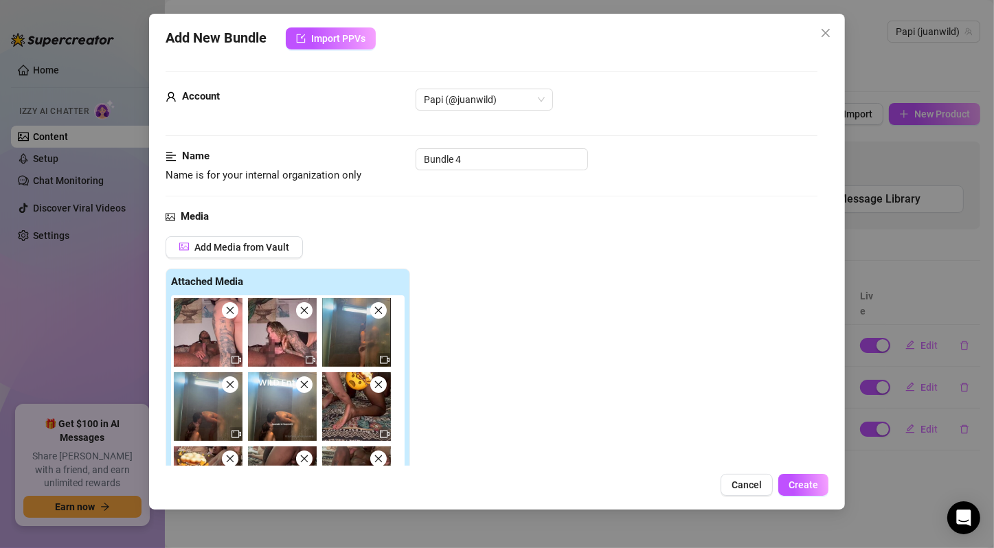
click at [383, 384] on icon "close" at bounding box center [379, 385] width 10 height 10
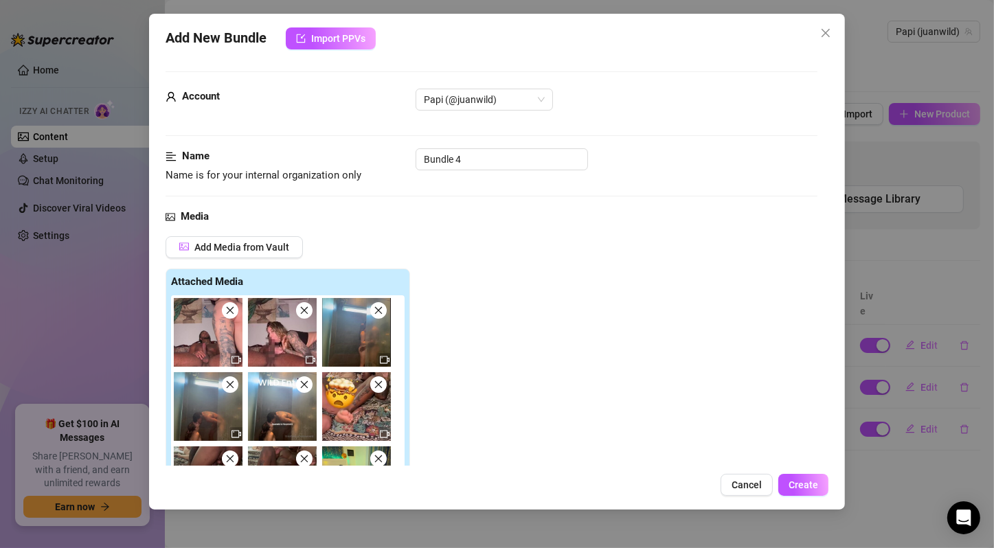
click at [383, 384] on icon "close" at bounding box center [379, 385] width 10 height 10
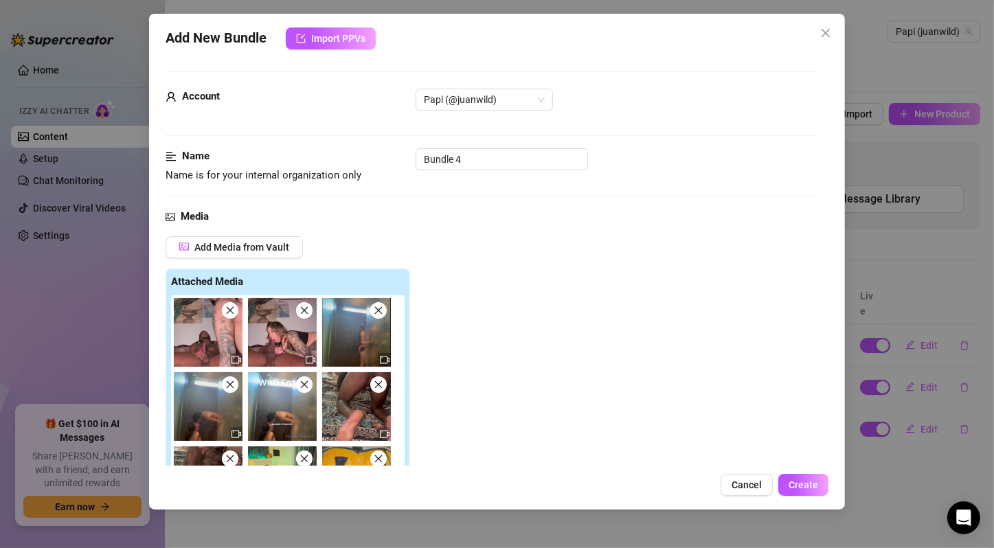
click at [383, 384] on icon "close" at bounding box center [379, 385] width 10 height 10
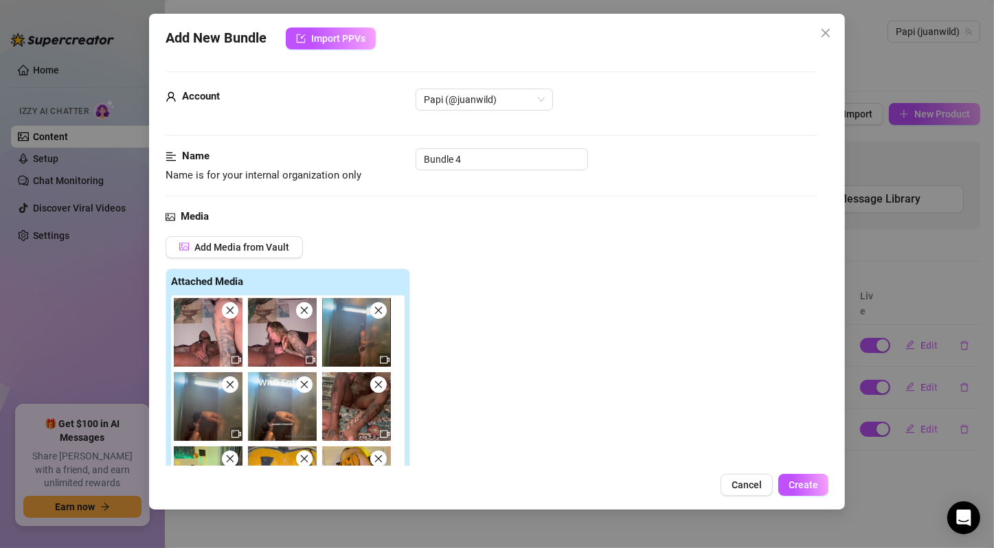
click at [383, 384] on icon "close" at bounding box center [379, 385] width 10 height 10
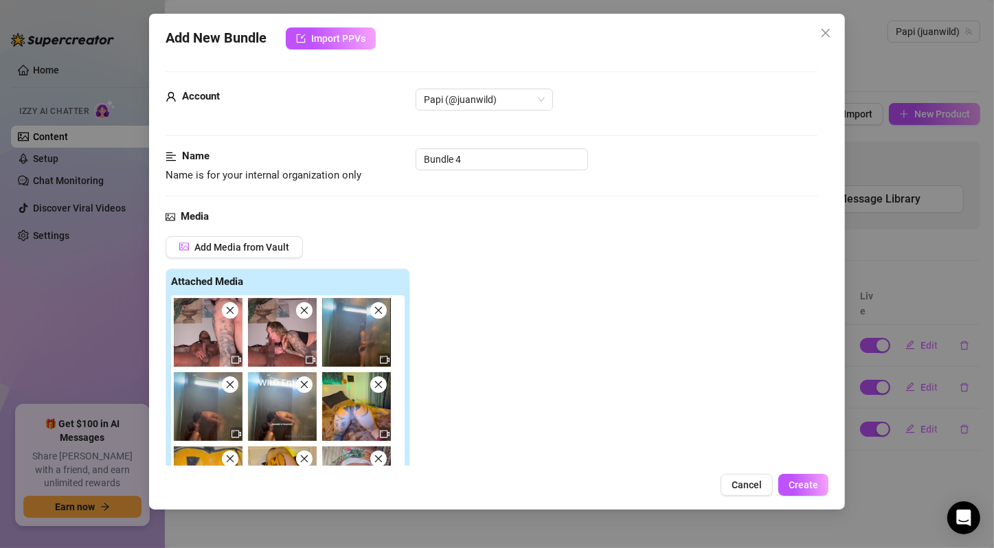
click at [383, 384] on icon "close" at bounding box center [379, 385] width 10 height 10
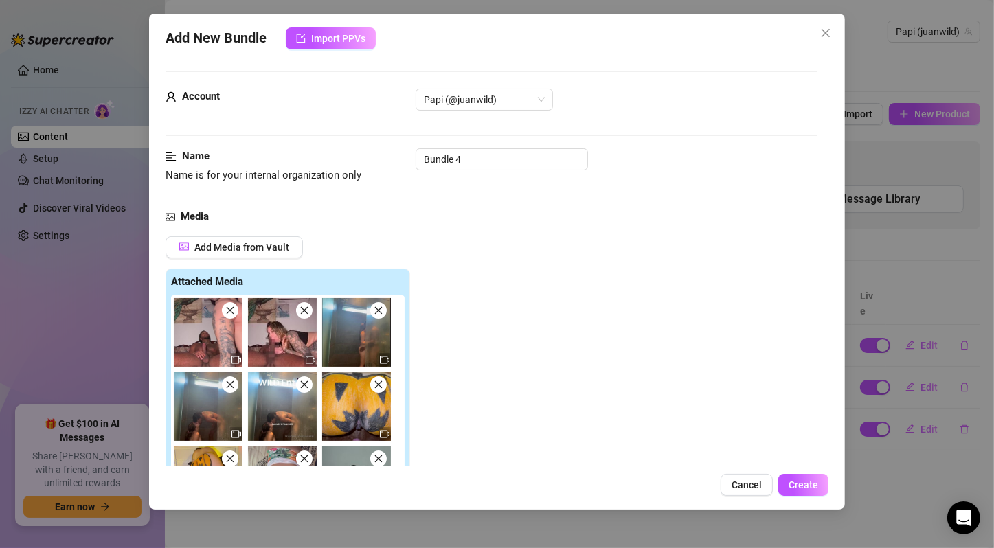
click at [383, 384] on icon "close" at bounding box center [379, 385] width 10 height 10
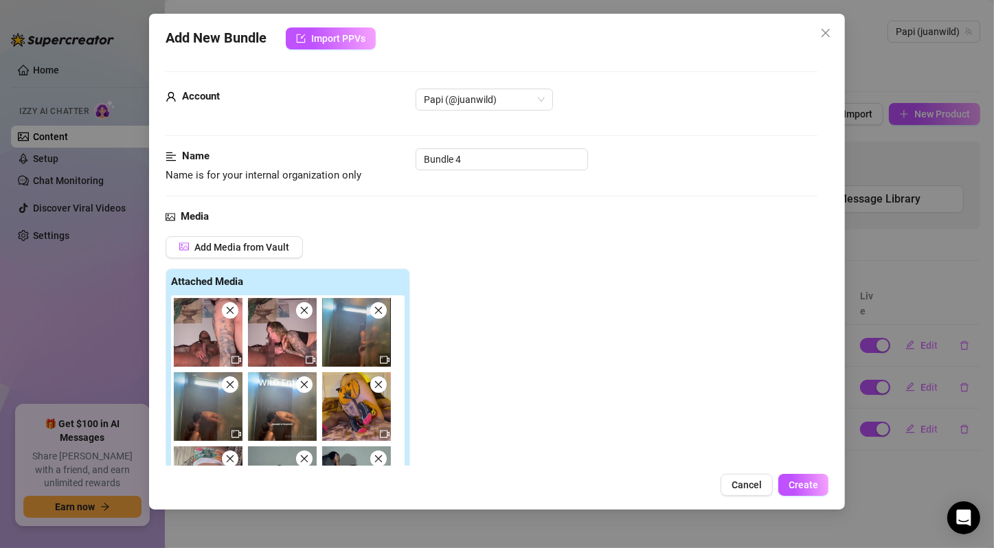
click at [383, 384] on icon "close" at bounding box center [379, 385] width 10 height 10
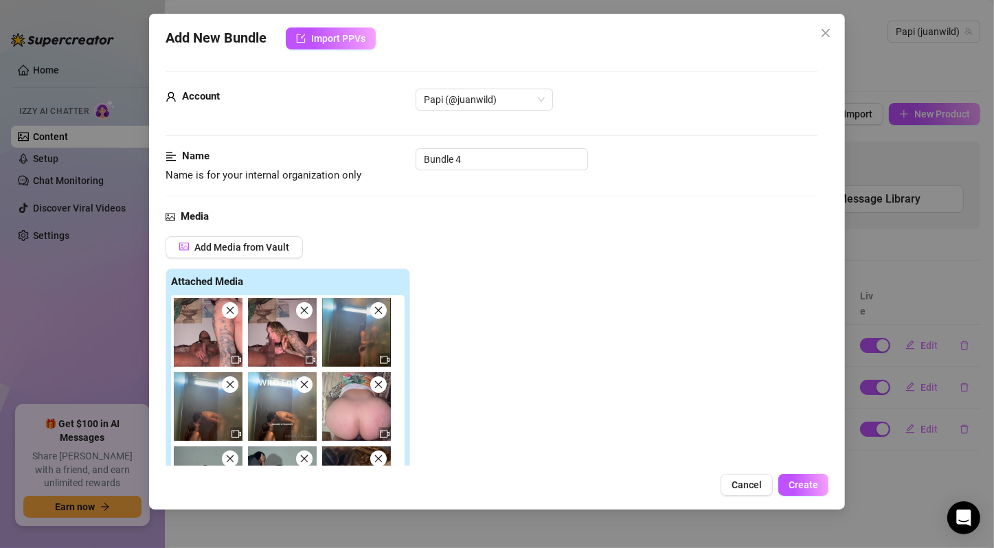
click at [293, 349] on img at bounding box center [282, 332] width 69 height 69
click at [278, 242] on span "Add Media from Vault" at bounding box center [241, 247] width 95 height 11
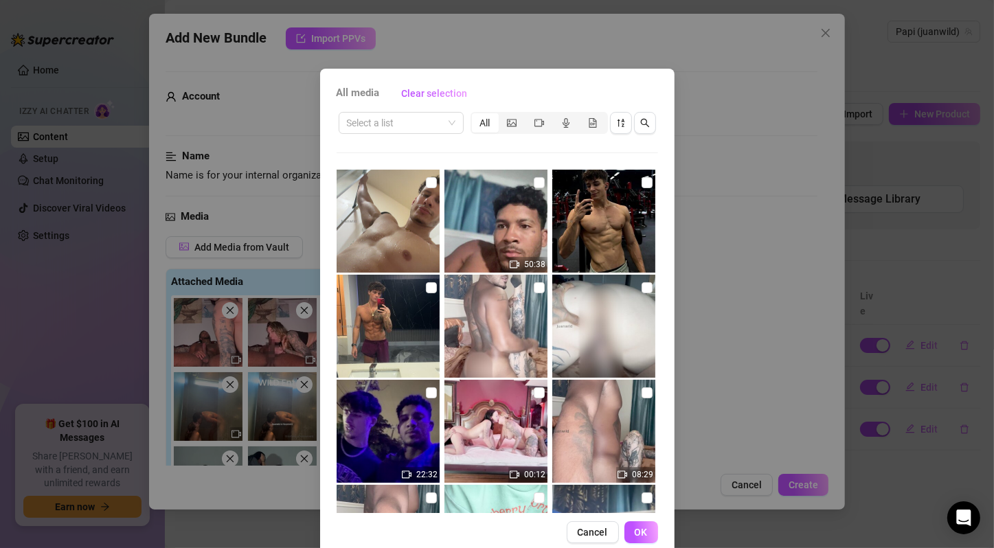
click at [729, 281] on div "All media Clear selection Select a list All 50:38 22:32 00:12 08:29 09:43 13:11…" at bounding box center [497, 274] width 994 height 548
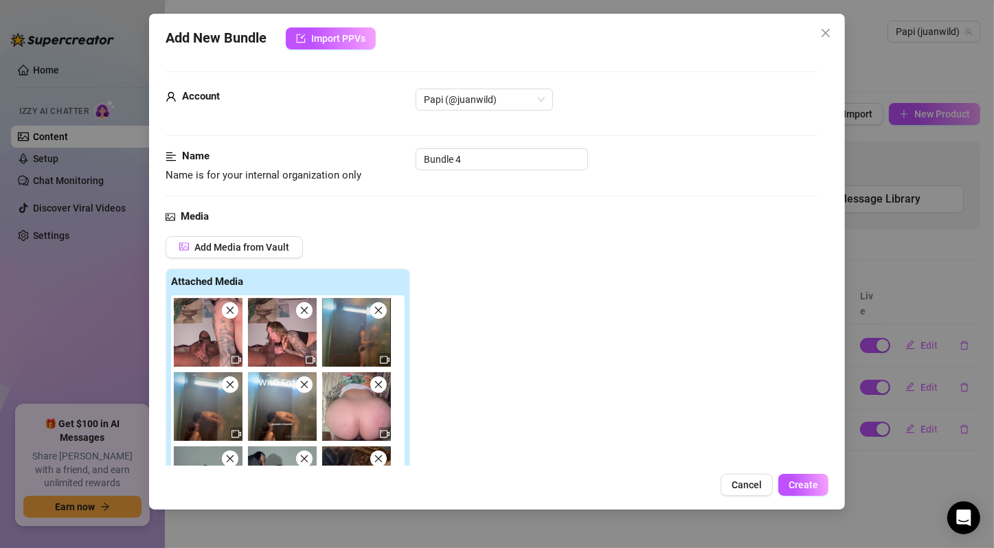
click at [226, 310] on icon "close" at bounding box center [230, 311] width 10 height 10
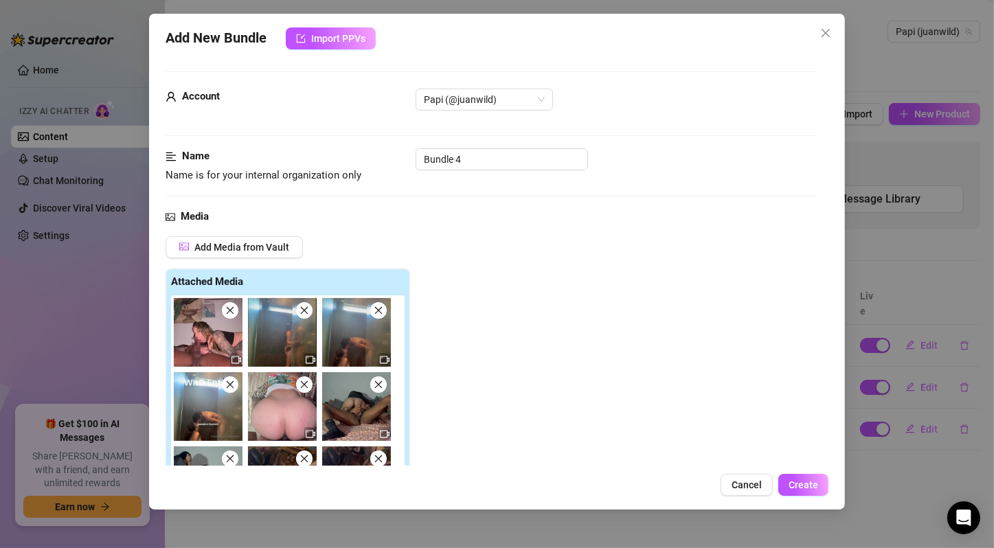
click at [226, 310] on icon "close" at bounding box center [230, 311] width 10 height 10
click at [300, 310] on icon "close" at bounding box center [305, 311] width 10 height 10
click at [374, 310] on icon "close" at bounding box center [379, 311] width 10 height 10
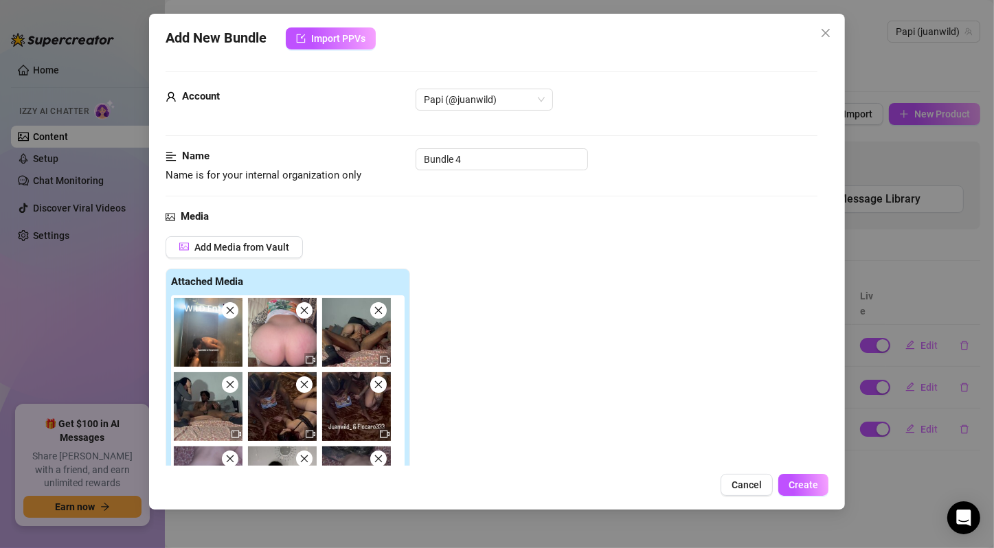
click at [226, 310] on icon "close" at bounding box center [230, 311] width 10 height 10
click at [300, 310] on icon "close" at bounding box center [305, 311] width 10 height 10
click at [374, 310] on icon "close" at bounding box center [379, 311] width 10 height 10
click at [226, 380] on icon "close" at bounding box center [230, 385] width 10 height 10
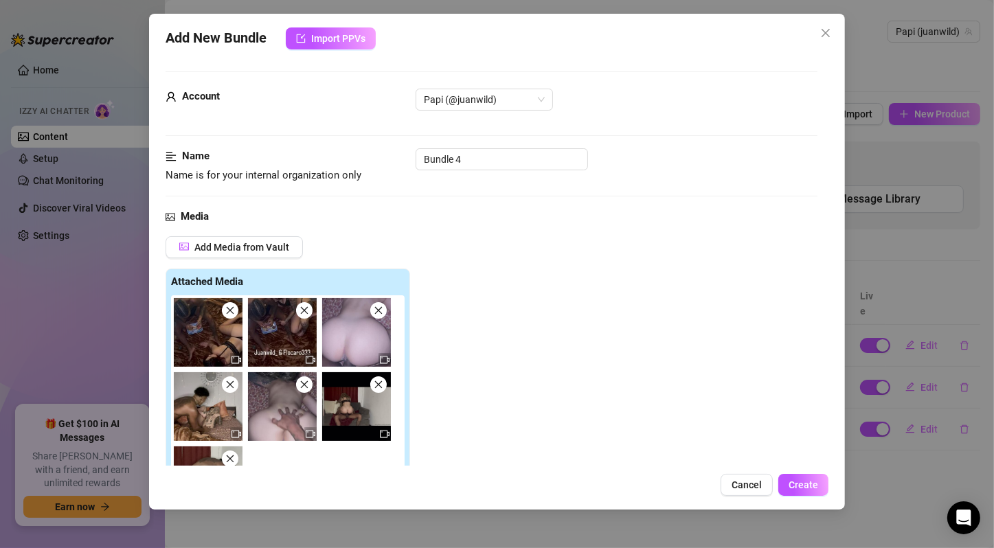
click at [226, 310] on icon "close" at bounding box center [230, 311] width 10 height 10
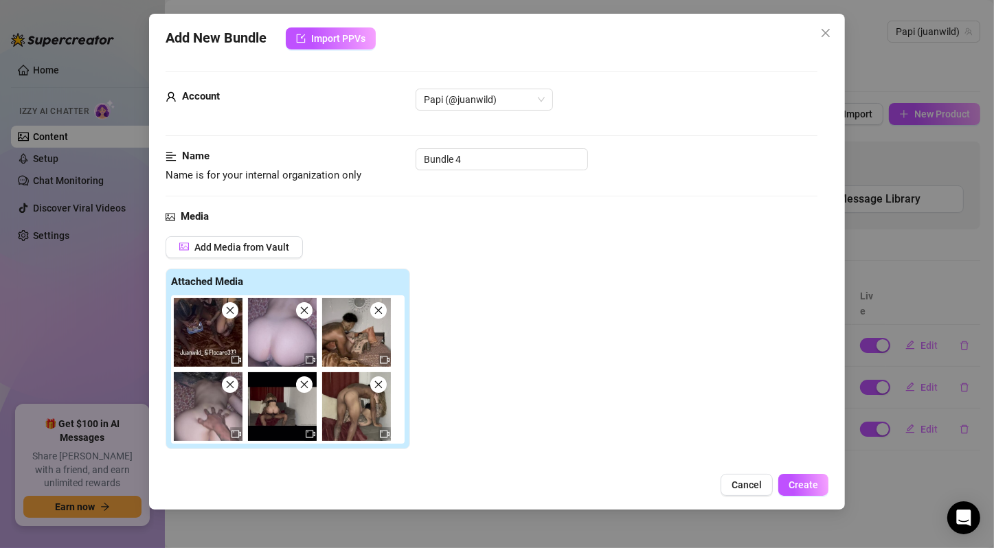
click at [226, 310] on icon "close" at bounding box center [230, 311] width 10 height 10
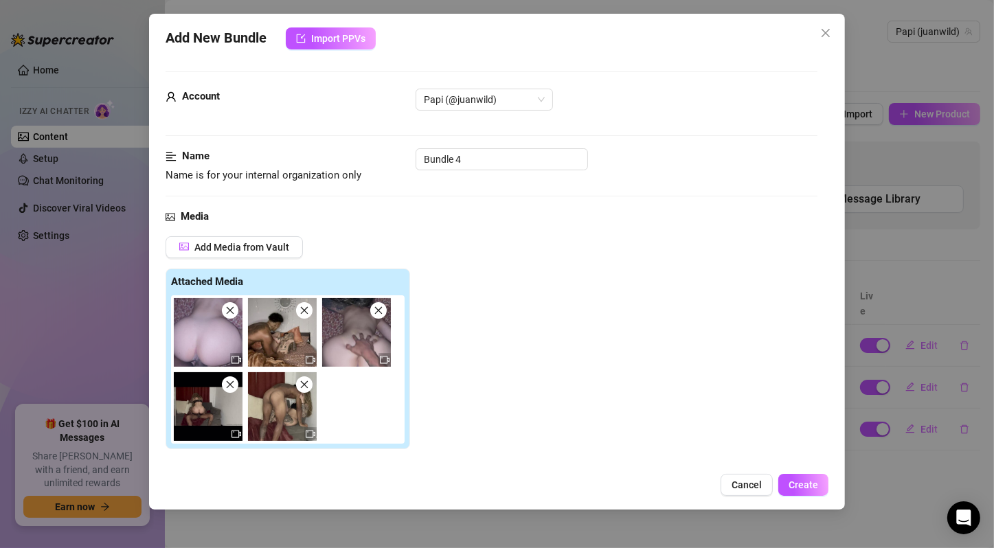
click at [226, 310] on icon "close" at bounding box center [230, 311] width 10 height 10
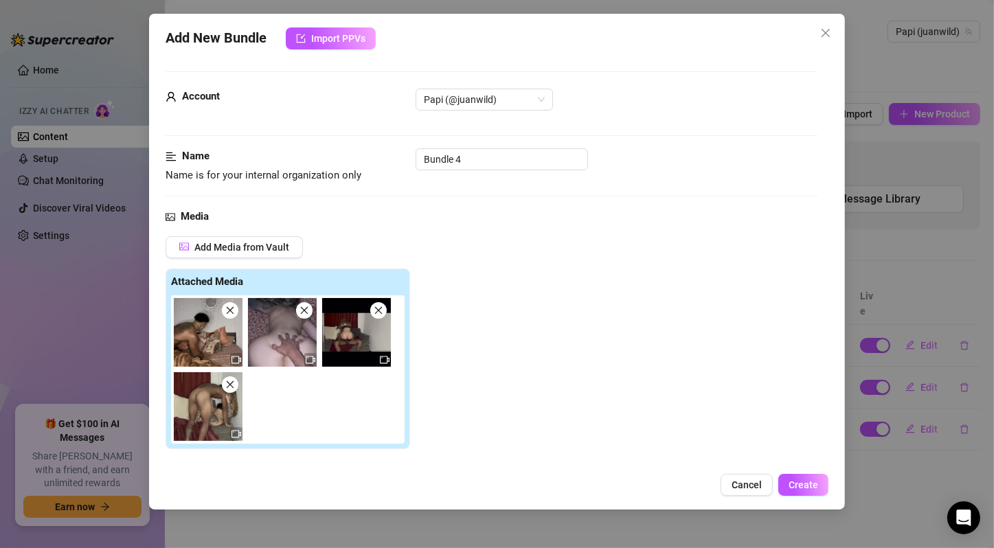
click at [226, 310] on icon "close" at bounding box center [230, 311] width 10 height 10
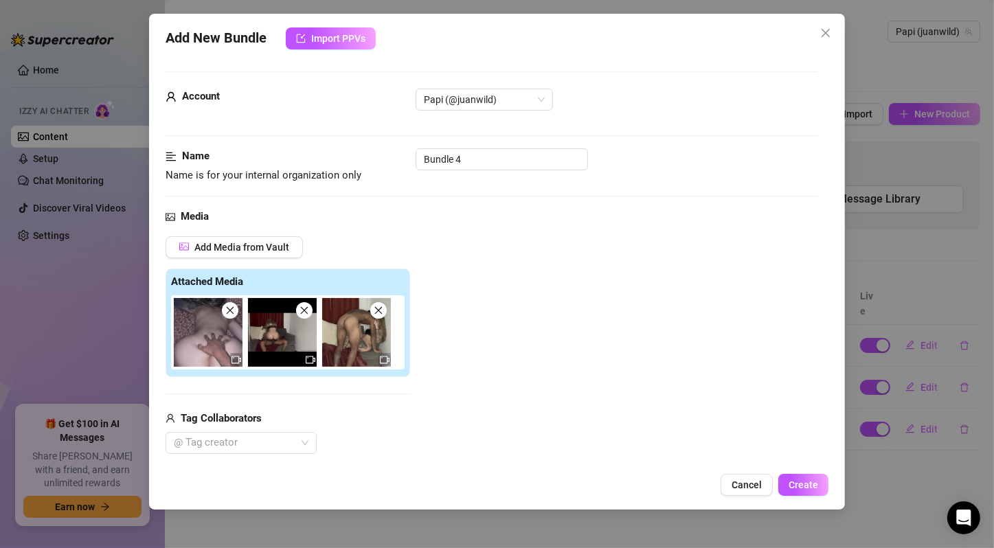
click at [226, 310] on icon "close" at bounding box center [230, 311] width 10 height 10
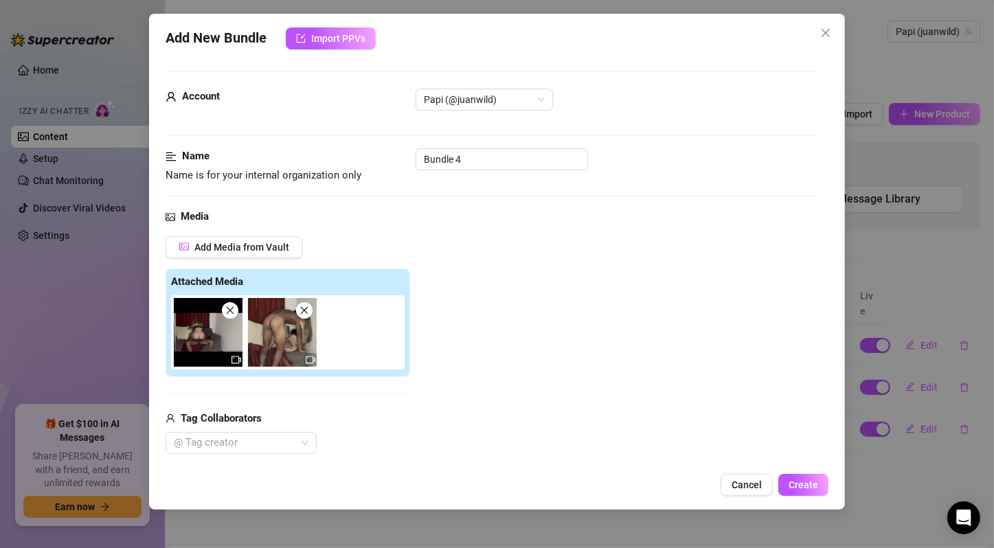
click at [226, 310] on icon "close" at bounding box center [230, 311] width 10 height 10
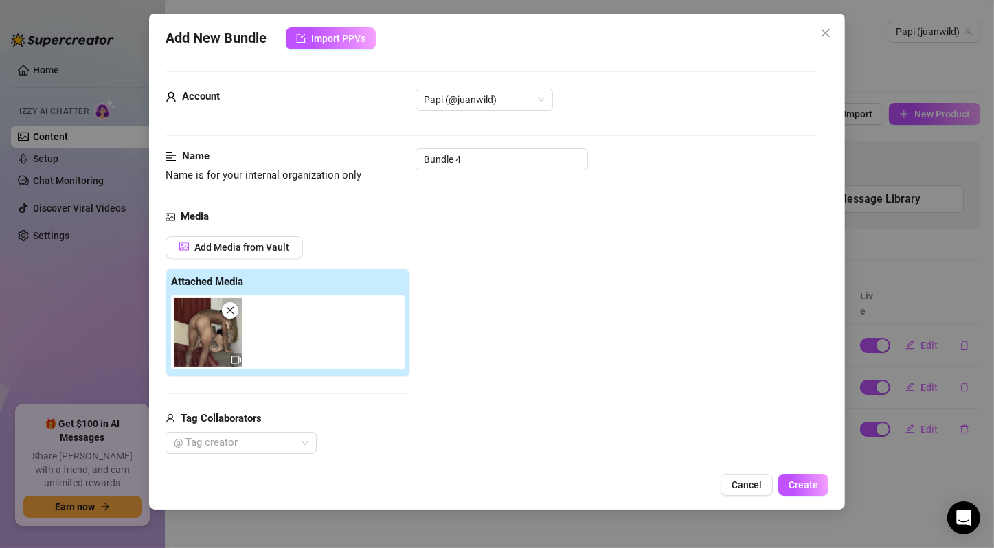
click at [226, 310] on icon "close" at bounding box center [230, 311] width 10 height 10
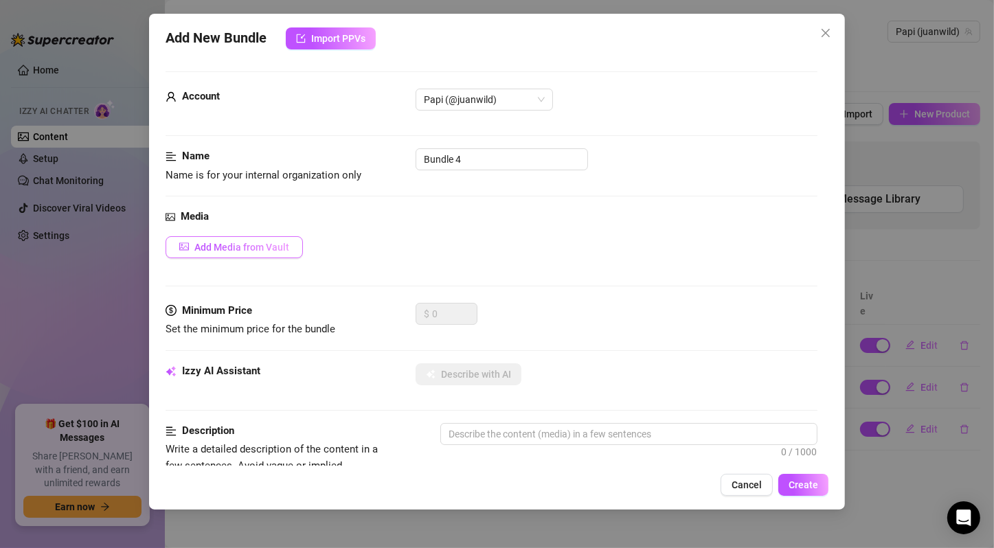
click at [269, 247] on span "Add Media from Vault" at bounding box center [241, 247] width 95 height 11
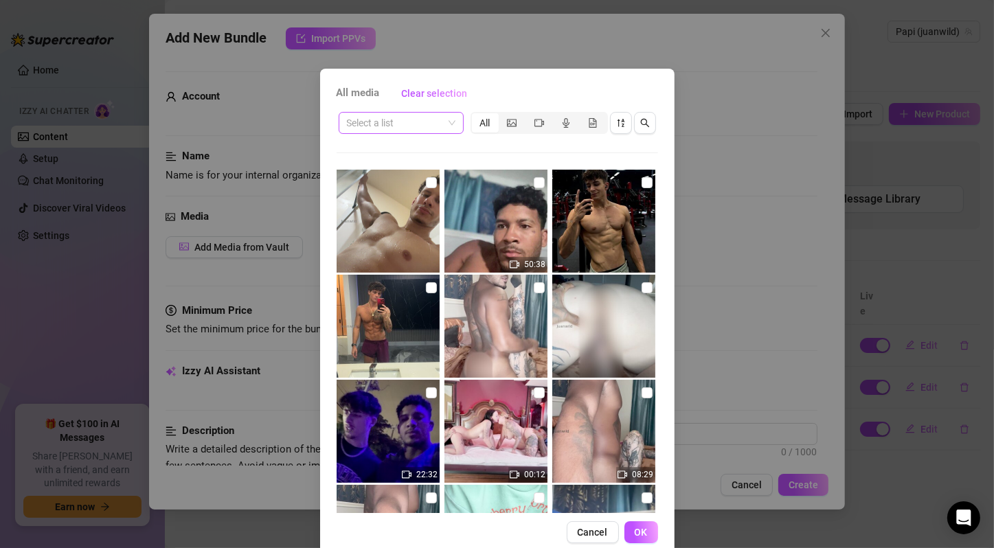
click at [438, 124] on span at bounding box center [401, 123] width 109 height 21
click at [389, 126] on input "search" at bounding box center [395, 123] width 96 height 21
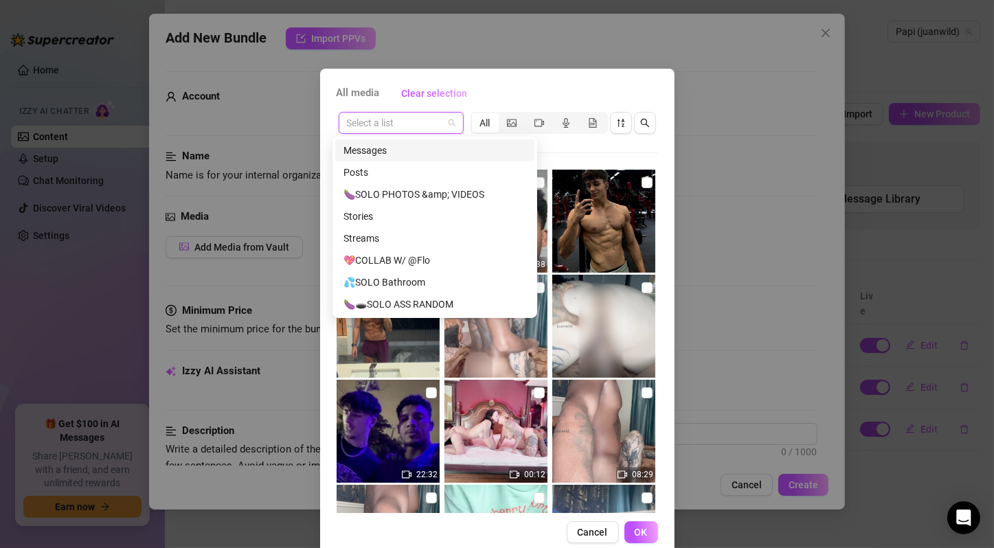
click at [389, 126] on input "search" at bounding box center [395, 123] width 96 height 21
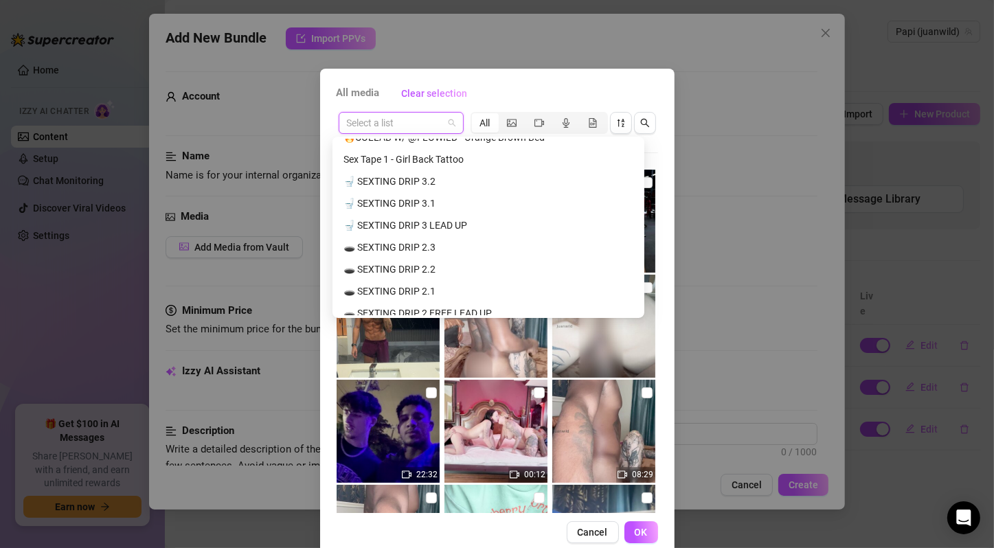
scroll to position [2290, 0]
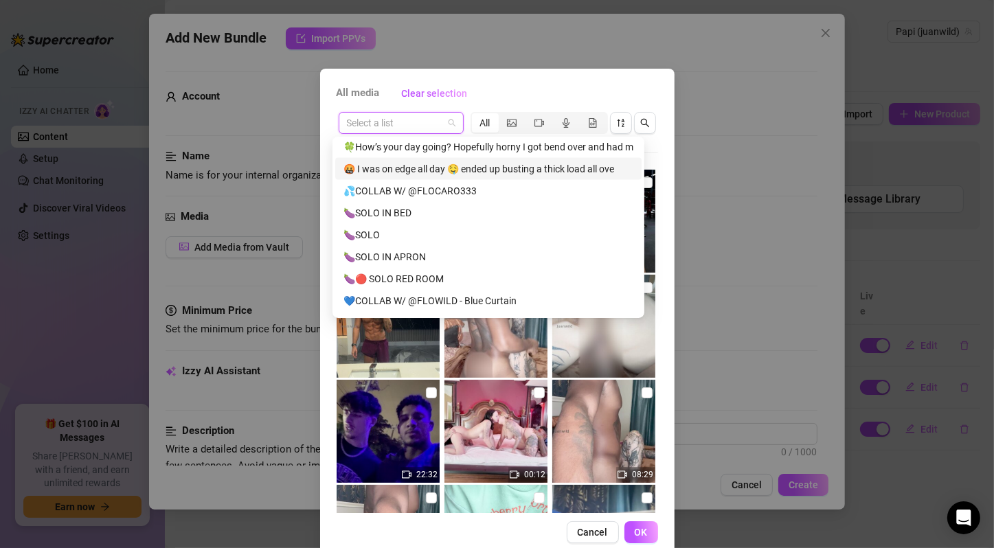
click at [520, 161] on div "🤬 I was on edge all day 🤤 ended up busting a thick load all ove" at bounding box center [488, 168] width 290 height 15
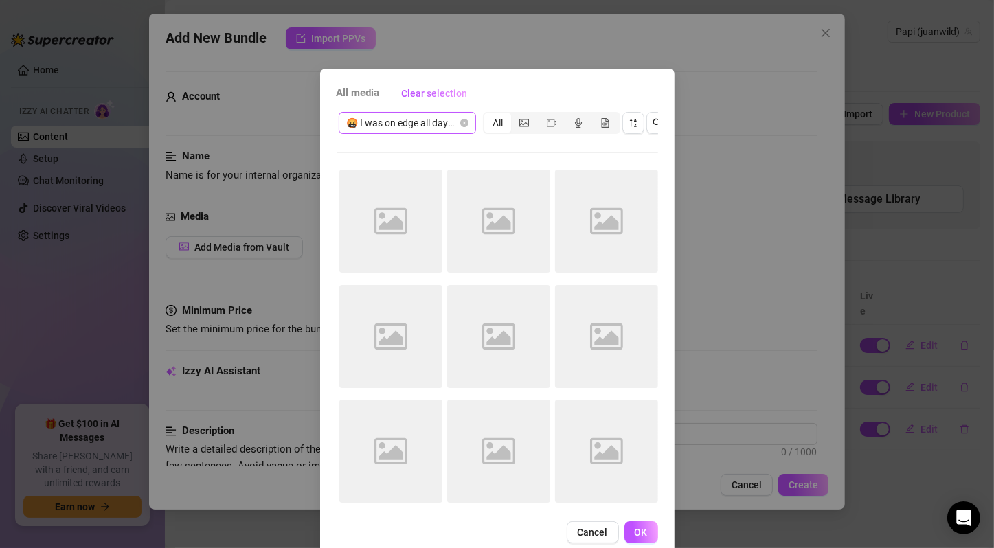
click at [431, 119] on span "🤬 I was on edge all day 🤤 ended up busting a thick load all ove" at bounding box center [407, 123] width 121 height 21
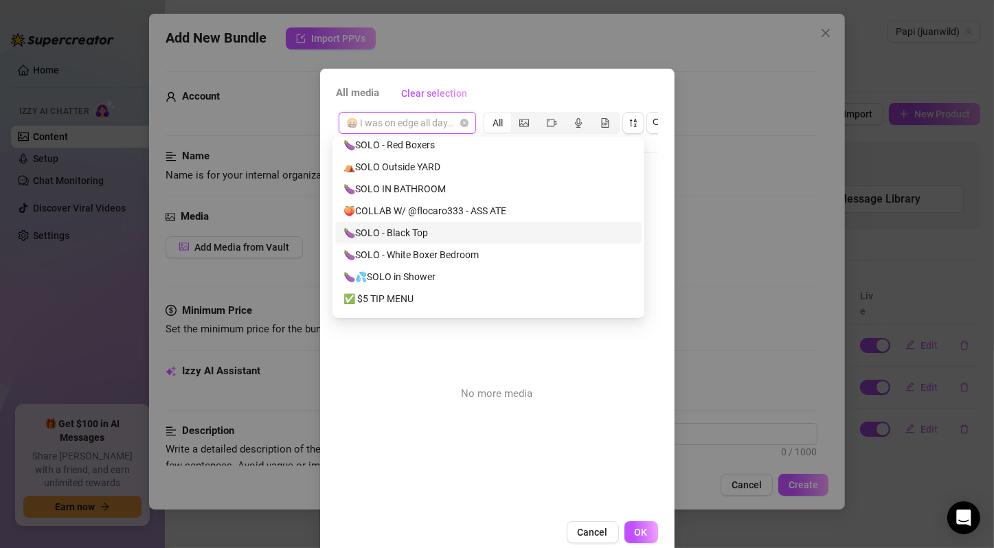
scroll to position [916, 0]
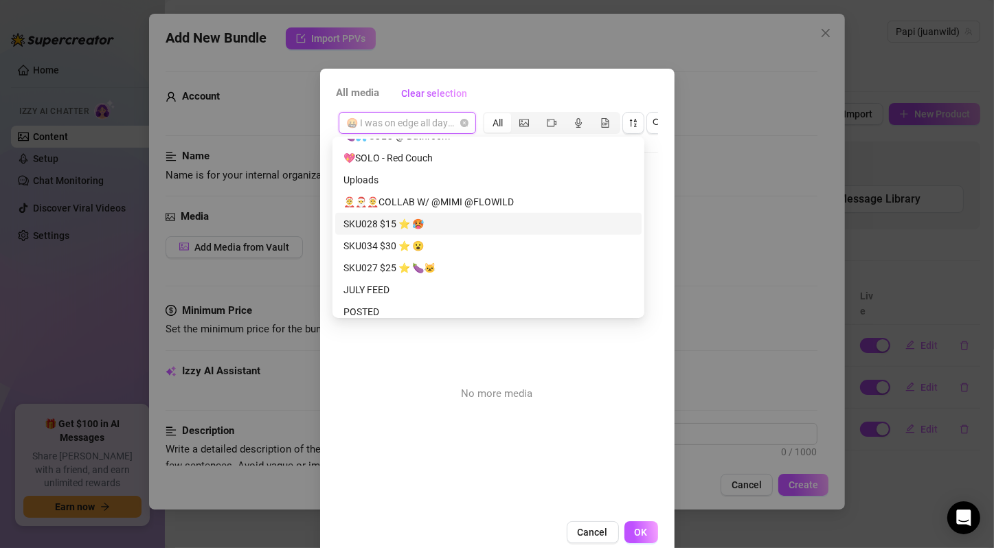
click at [573, 227] on div "SKU028 $15 ⭐️ 🥵" at bounding box center [488, 223] width 290 height 15
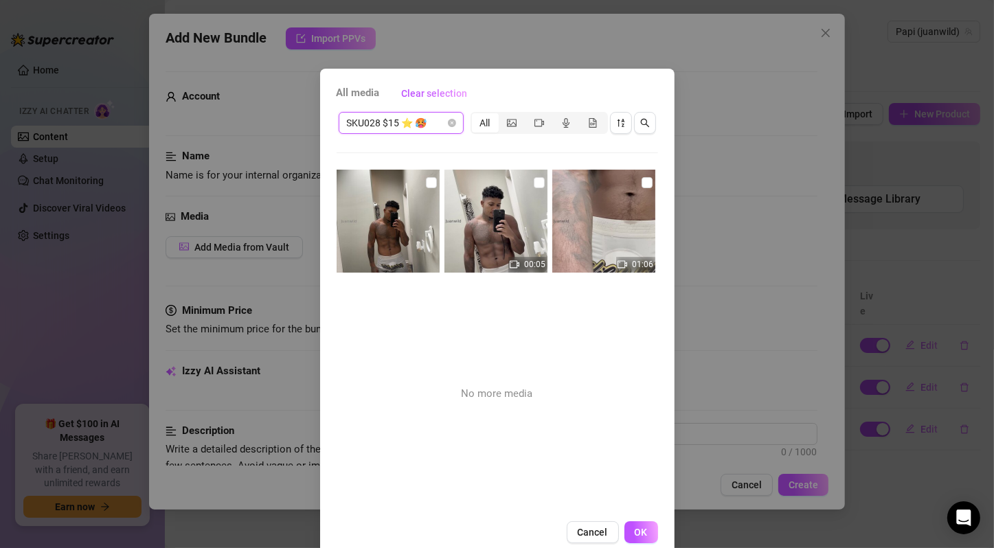
click at [429, 129] on span "SKU028 $15 ⭐️ 🥵" at bounding box center [401, 123] width 109 height 21
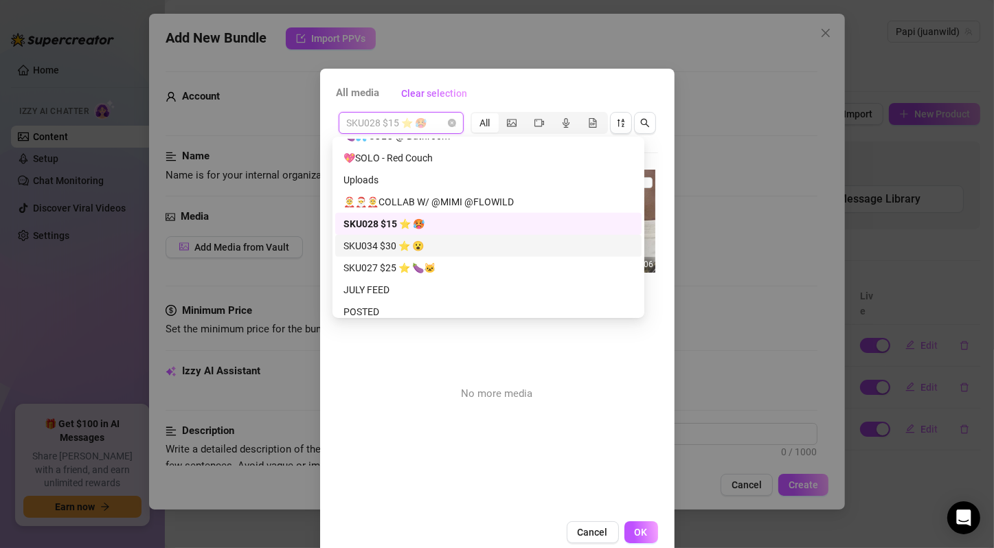
click at [444, 245] on div "SKU034 $30 ⭐️ 😮" at bounding box center [488, 245] width 290 height 15
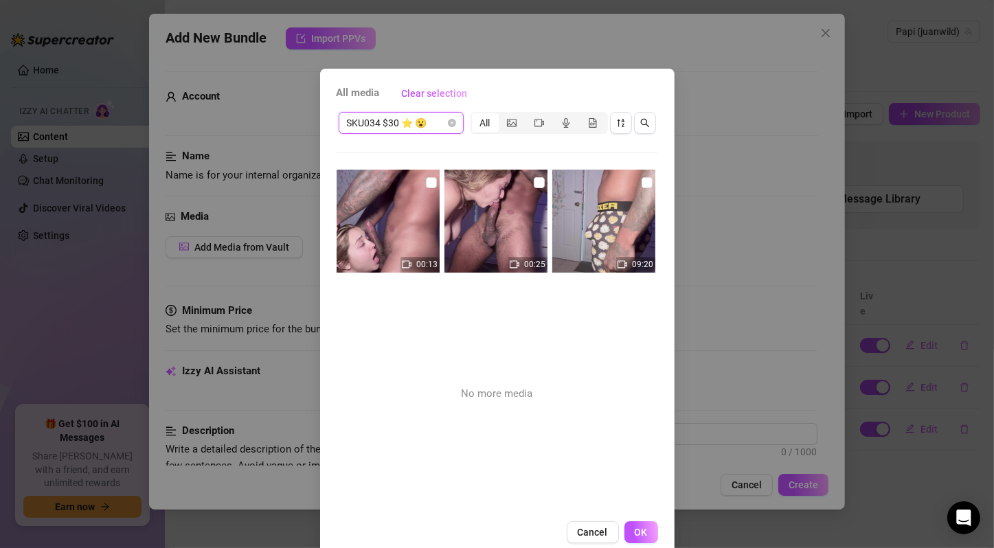
click at [412, 124] on span "SKU034 $30 ⭐️ 😮" at bounding box center [401, 123] width 109 height 21
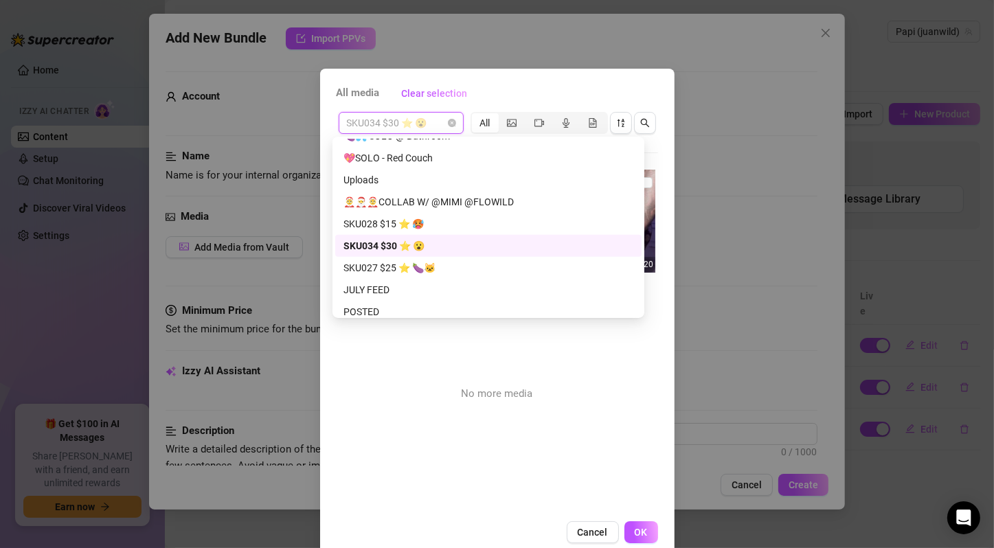
click at [412, 124] on span "SKU034 $30 ⭐️ 😮" at bounding box center [401, 123] width 109 height 21
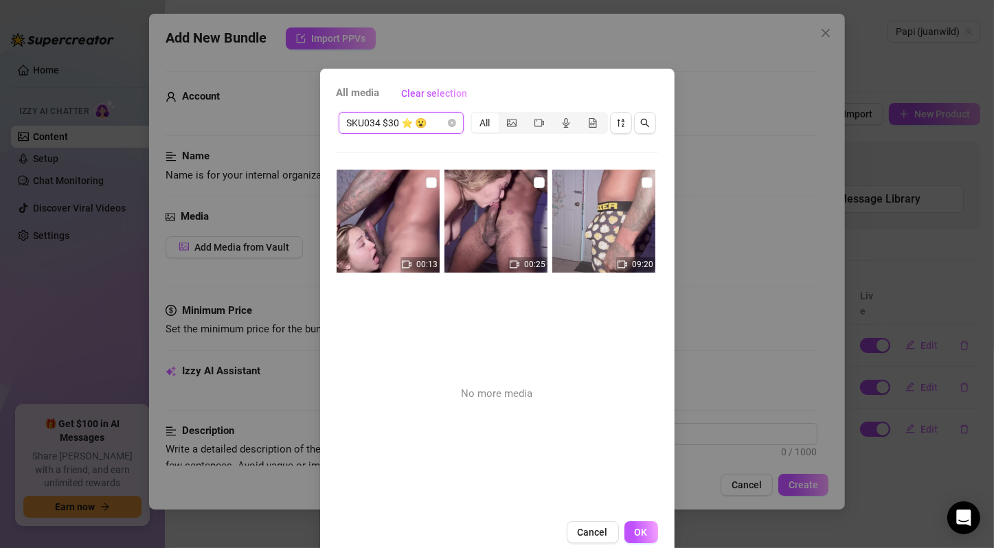
click at [412, 124] on span "SKU034 $30 ⭐️ 😮" at bounding box center [401, 123] width 109 height 21
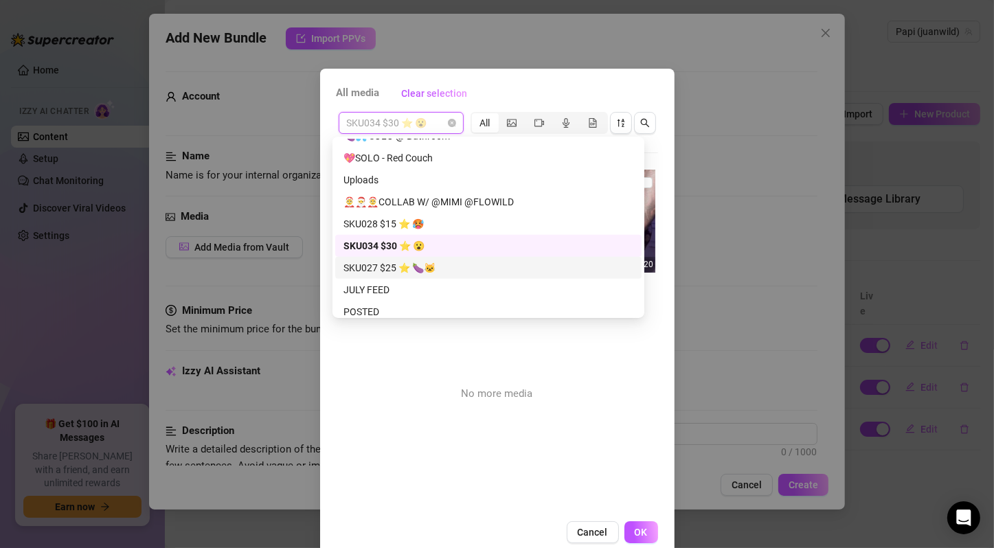
click at [440, 267] on div "SKU027 $25 ⭐️ 🍆🐱" at bounding box center [488, 267] width 290 height 15
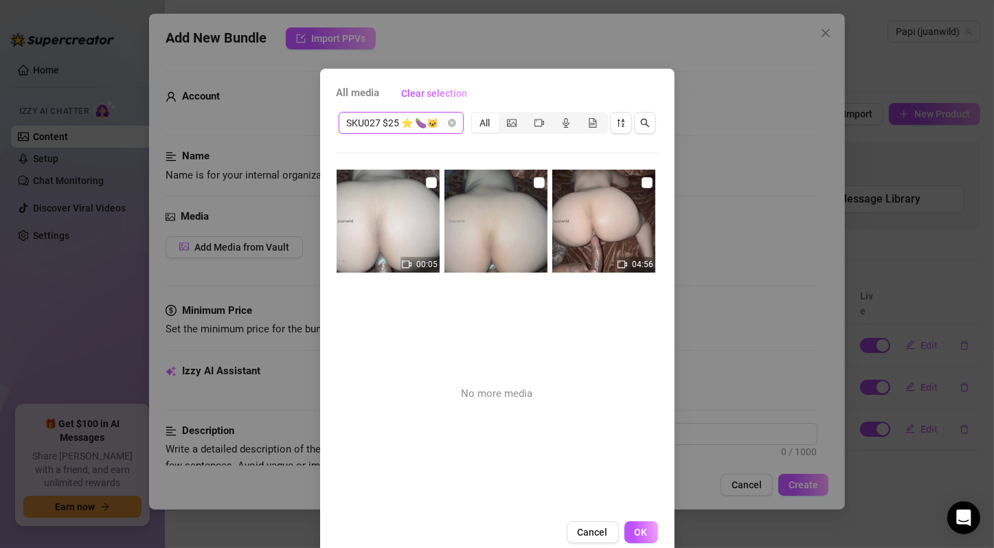
click at [408, 122] on span "SKU027 $25 ⭐️ 🍆🐱" at bounding box center [401, 123] width 109 height 21
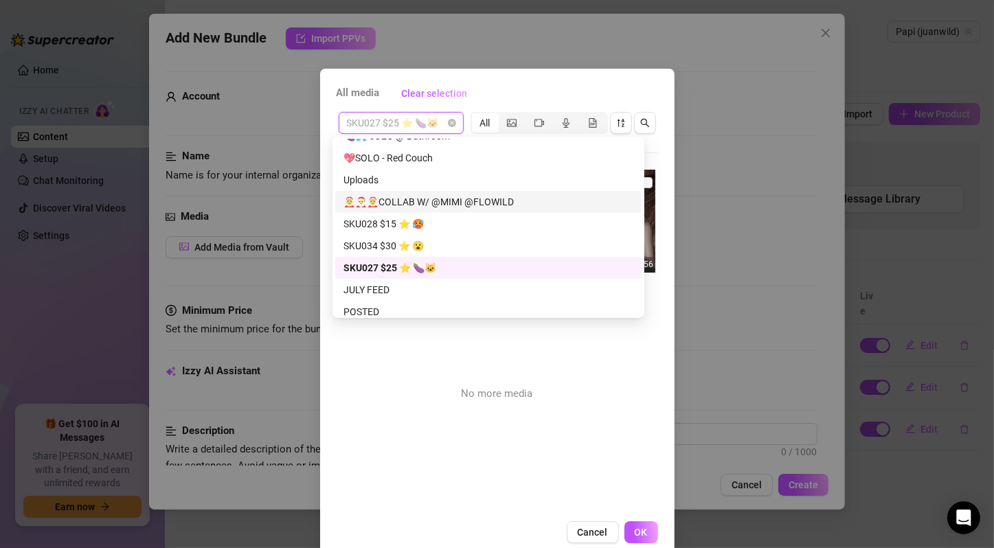
scroll to position [1145, 0]
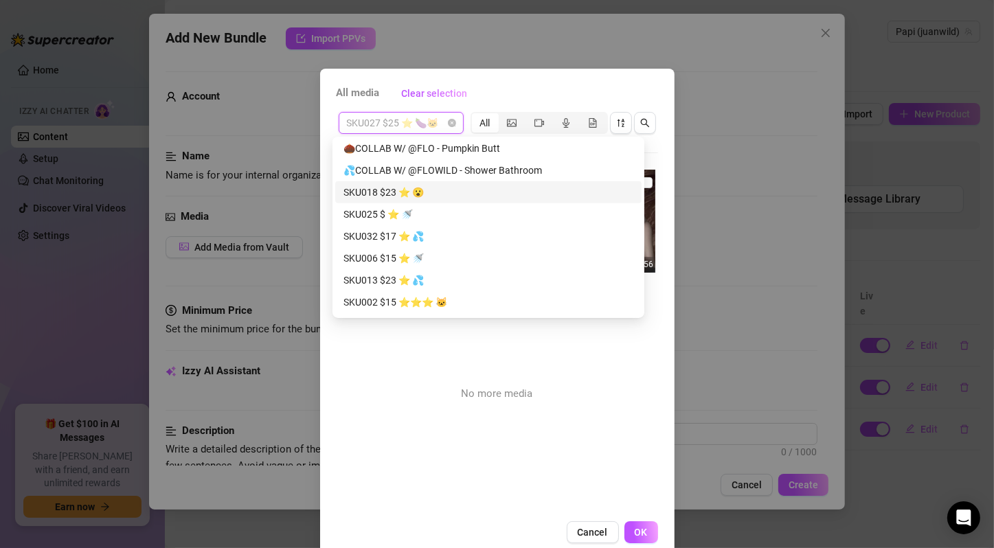
click at [438, 187] on div "SKU018 $23 ⭐️ 😮" at bounding box center [488, 192] width 290 height 15
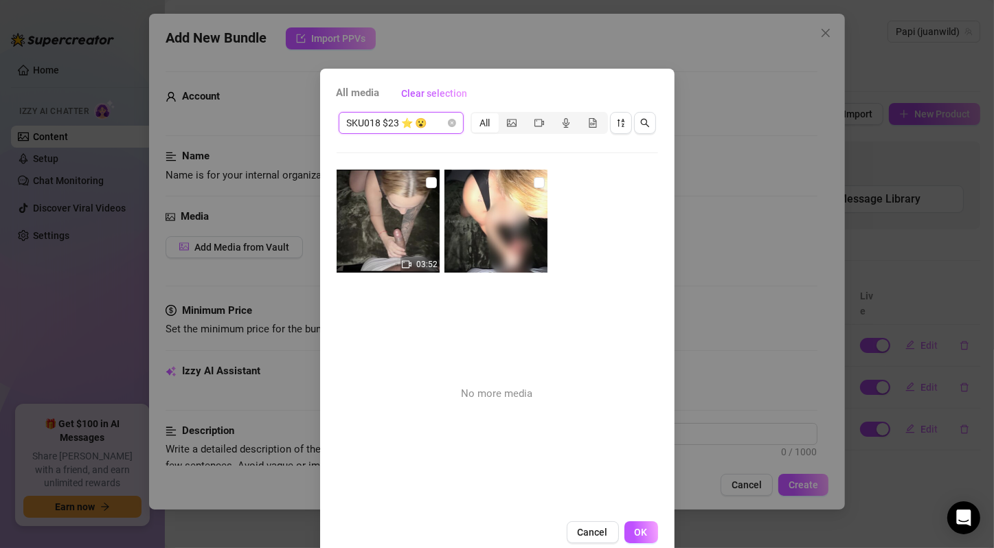
click at [374, 116] on span "SKU018 $23 ⭐️ 😮" at bounding box center [401, 123] width 109 height 21
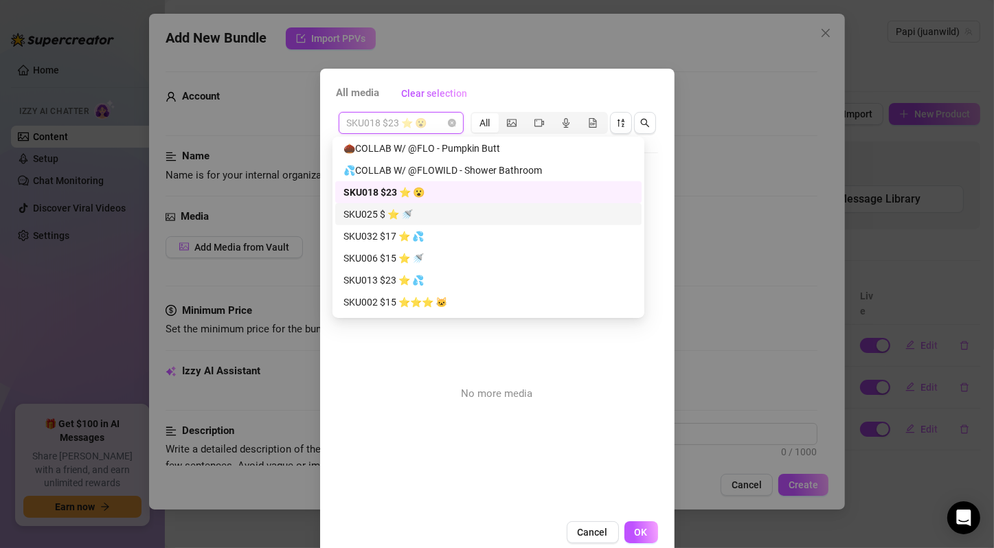
click at [398, 214] on div "SKU025 $ ⭐️ 🚿" at bounding box center [488, 214] width 290 height 15
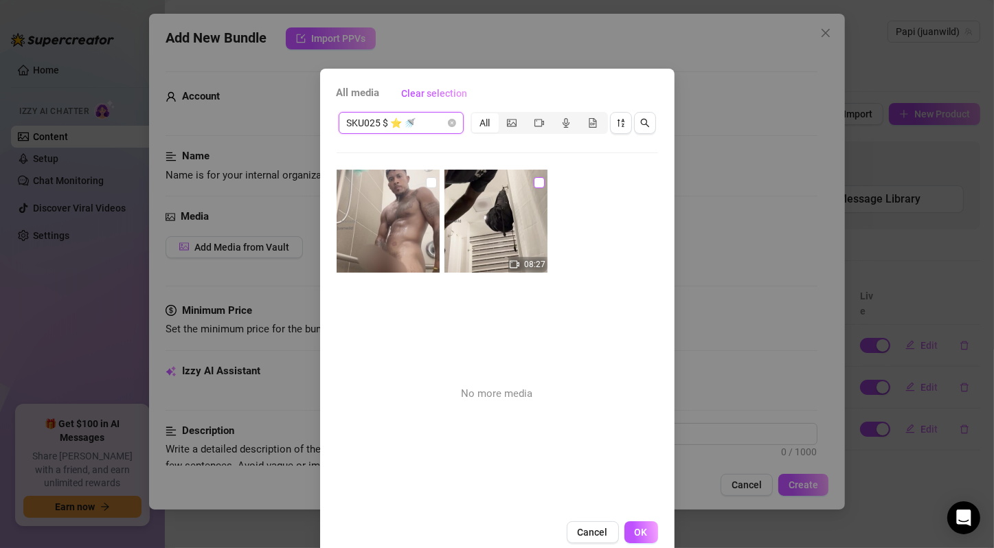
click at [426, 181] on input "checkbox" at bounding box center [431, 182] width 11 height 11
click at [534, 183] on input "checkbox" at bounding box center [539, 182] width 11 height 11
click at [637, 530] on span "OK" at bounding box center [641, 532] width 13 height 11
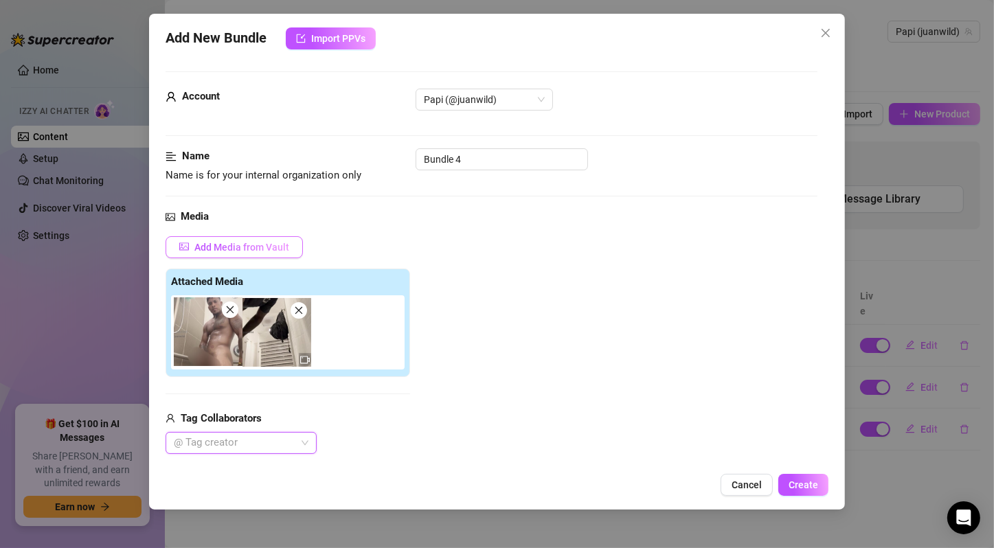
drag, startPoint x: 386, startPoint y: 225, endPoint x: 240, endPoint y: 236, distance: 146.7
click at [240, 236] on div "Add Media from Vault Attached Media Tag Collaborators @ Tag creator" at bounding box center [288, 345] width 245 height 218
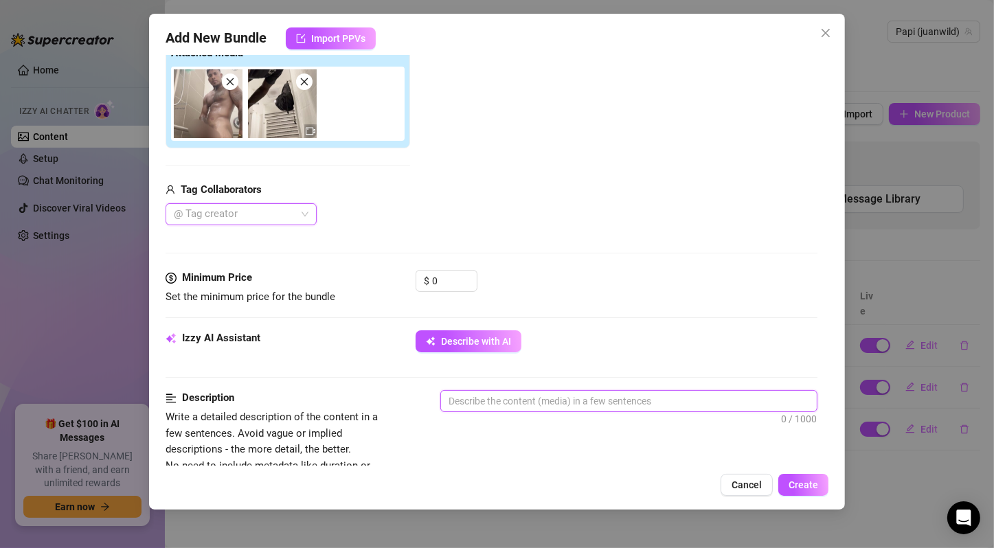
click at [495, 398] on textarea at bounding box center [629, 401] width 376 height 21
click at [453, 341] on span "Describe with AI" at bounding box center [476, 341] width 70 height 11
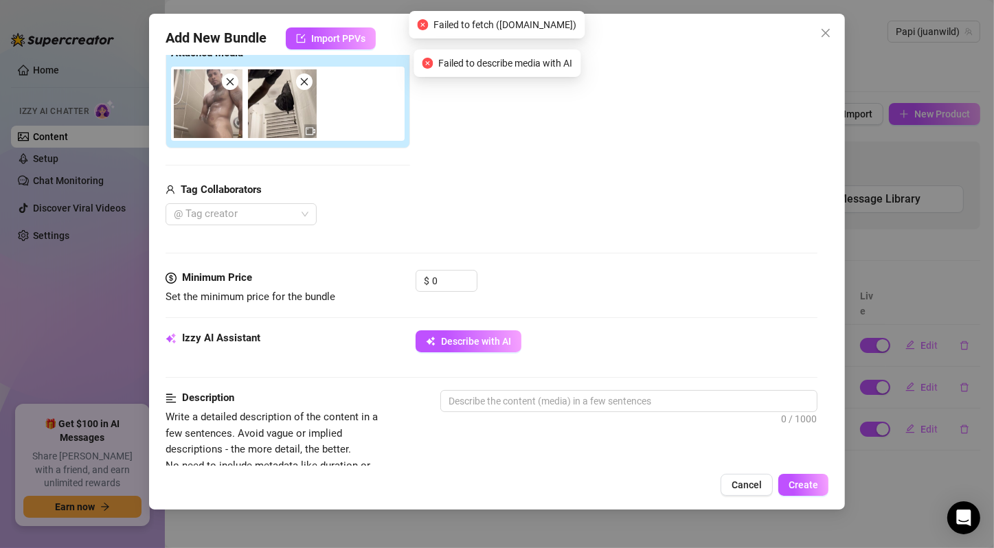
click at [379, 374] on div "Izzy AI Assistant Describe with AI" at bounding box center [492, 360] width 652 height 60
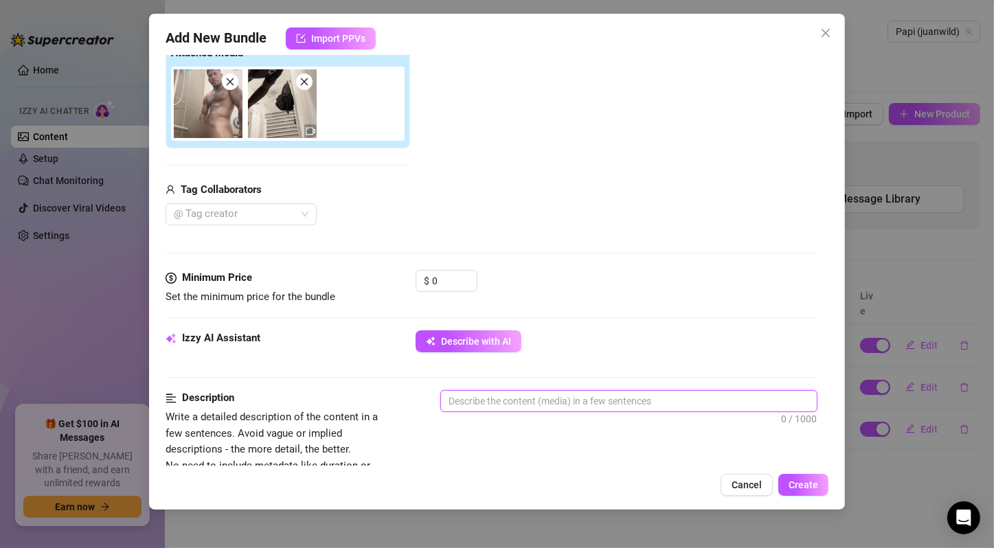
click at [513, 398] on textarea at bounding box center [629, 401] width 376 height 21
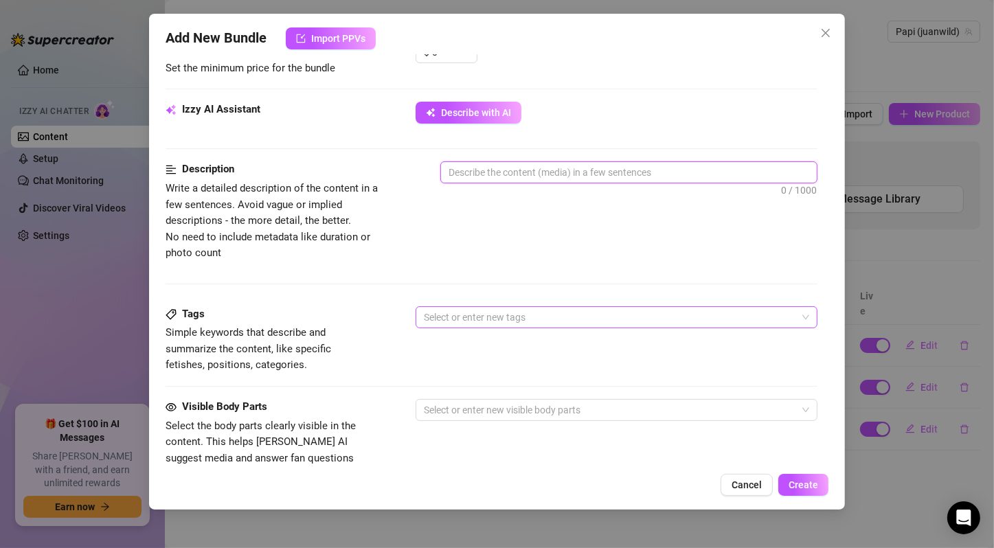
click at [546, 315] on div at bounding box center [609, 317] width 382 height 19
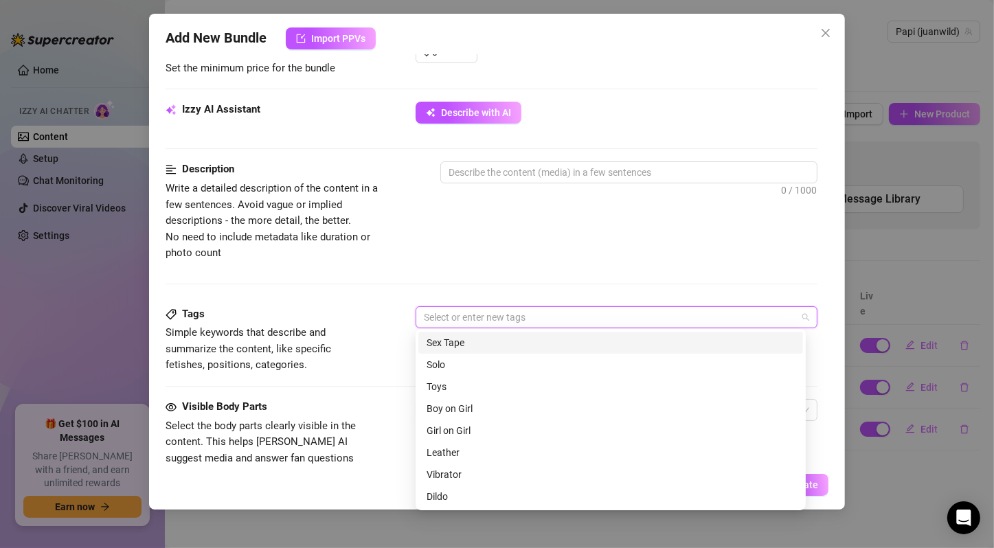
click at [546, 315] on div at bounding box center [609, 317] width 382 height 19
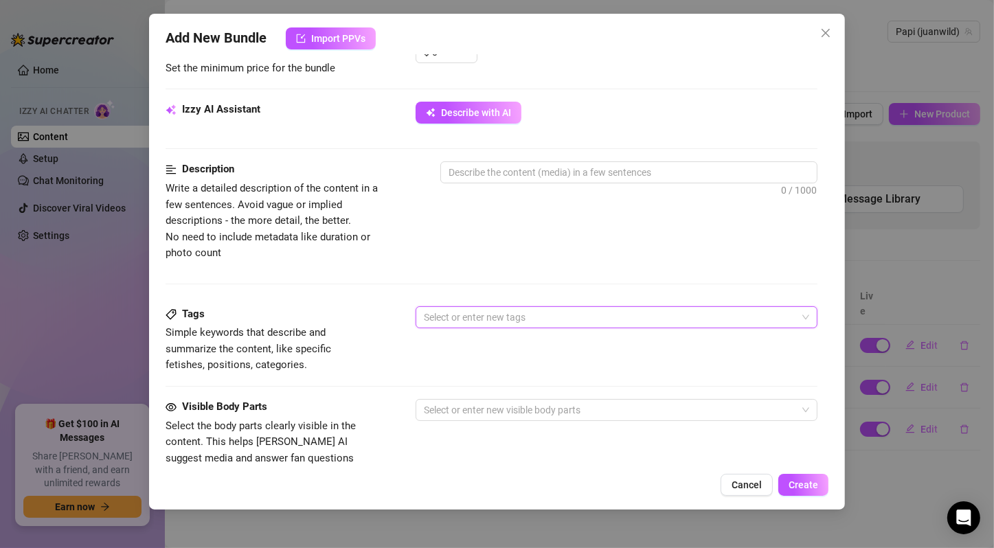
scroll to position [229, 0]
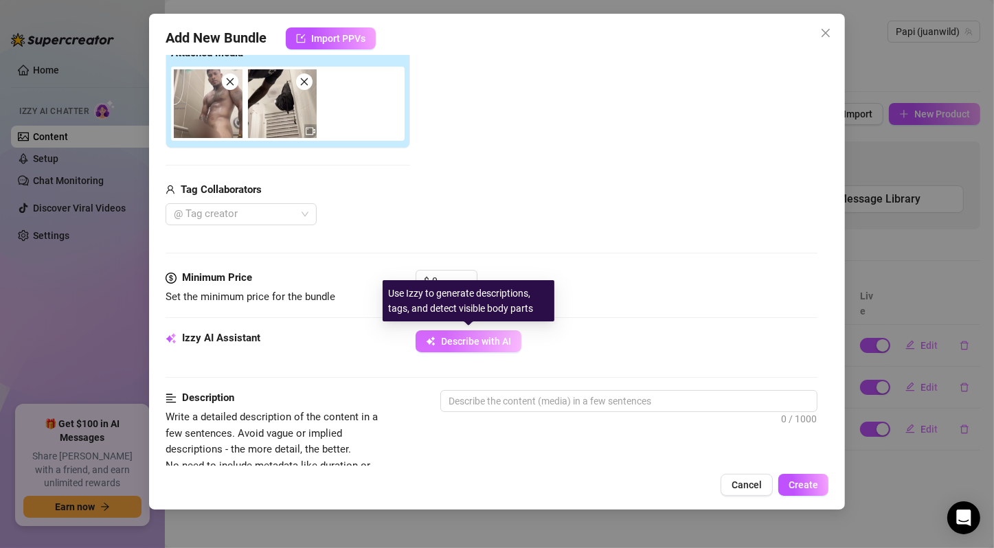
click at [501, 338] on span "Describe with AI" at bounding box center [476, 341] width 70 height 11
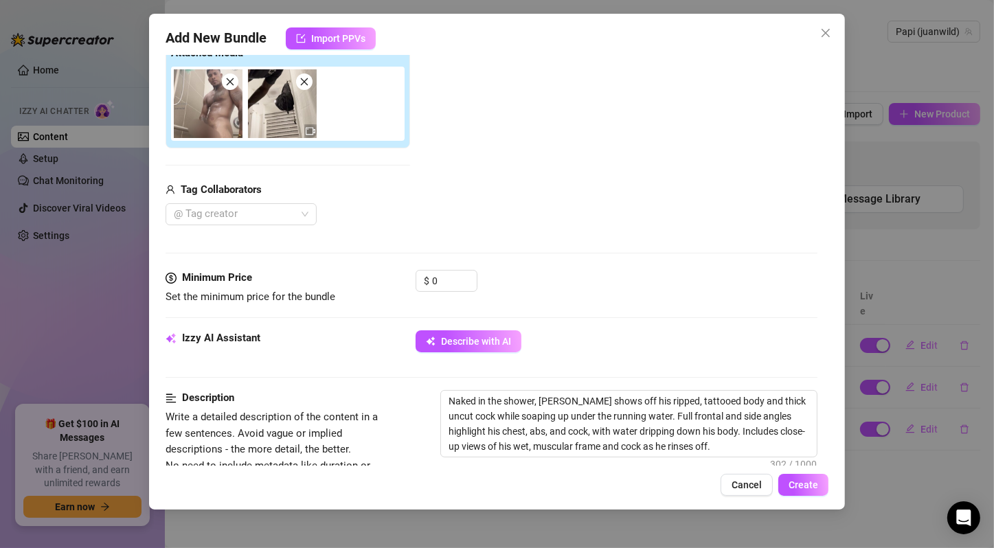
scroll to position [765, 0]
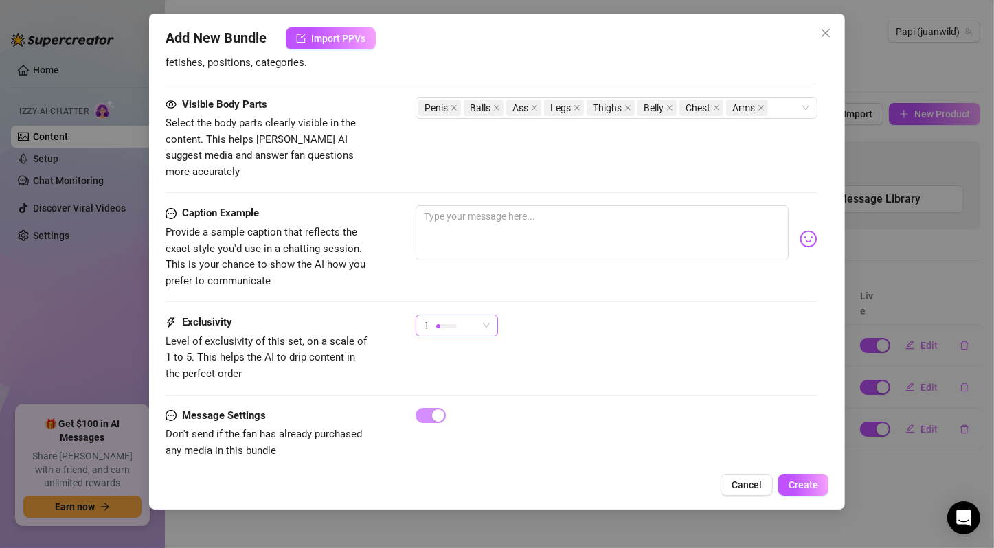
click at [482, 315] on span "1" at bounding box center [457, 325] width 66 height 21
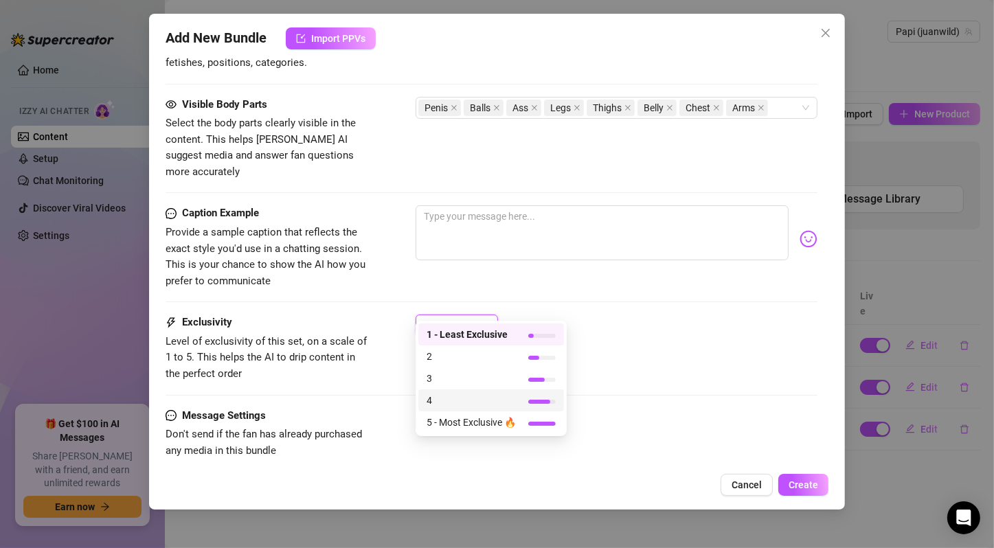
click at [516, 396] on span "4" at bounding box center [471, 400] width 89 height 15
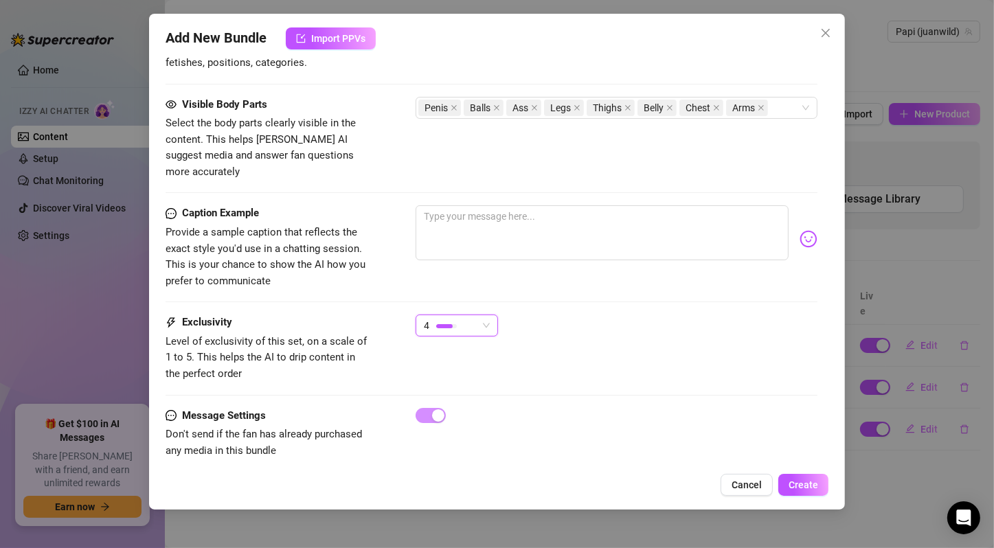
scroll to position [78, 0]
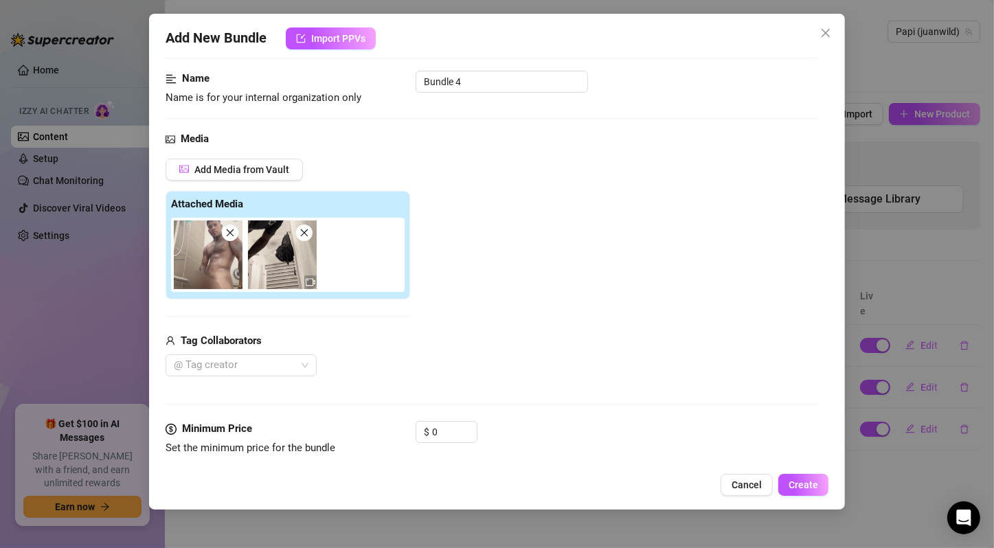
click at [570, 371] on div "Add Media from Vault Attached Media Tag Collaborators @ Tag creator" at bounding box center [492, 268] width 652 height 218
click at [447, 426] on input "0" at bounding box center [454, 432] width 45 height 21
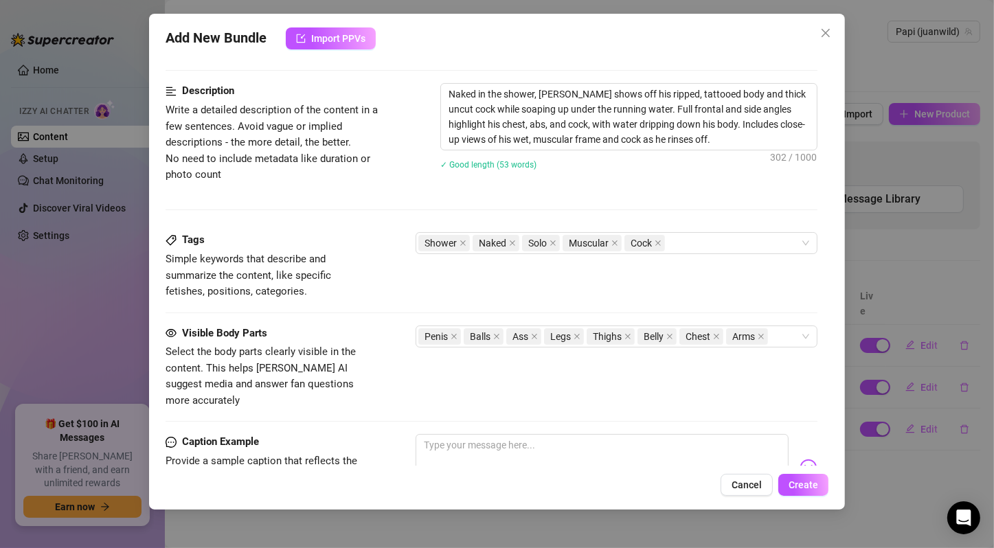
scroll to position [0, 0]
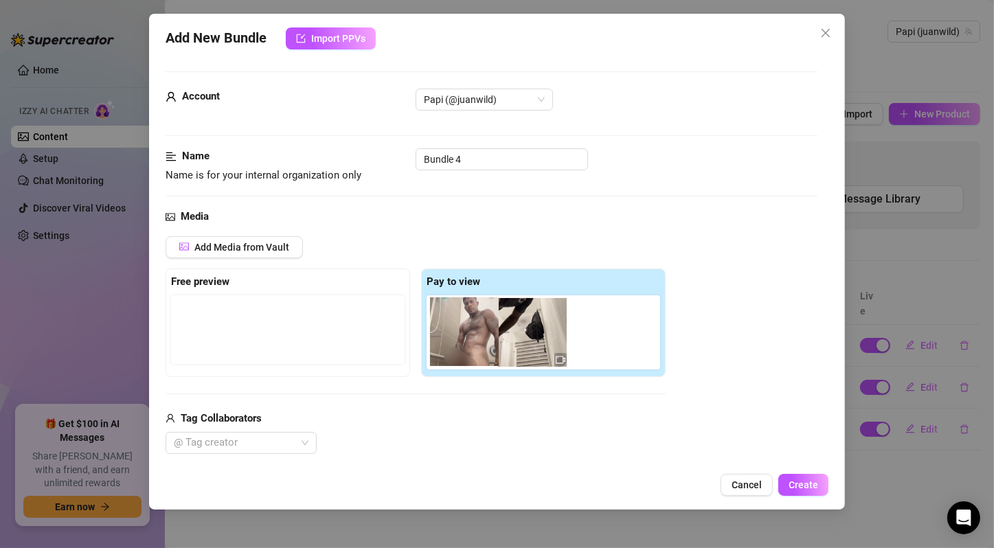
drag, startPoint x: 461, startPoint y: 350, endPoint x: 300, endPoint y: 324, distance: 162.7
click at [300, 324] on div "Free preview Pay to view" at bounding box center [416, 323] width 500 height 109
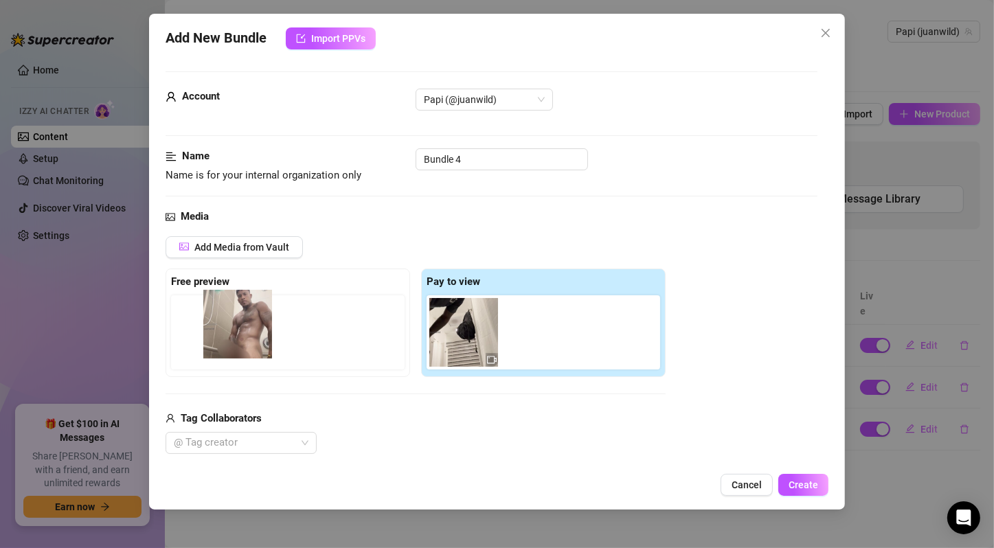
drag, startPoint x: 460, startPoint y: 324, endPoint x: 229, endPoint y: 317, distance: 230.3
click at [229, 317] on div "Free preview Pay to view" at bounding box center [416, 323] width 500 height 109
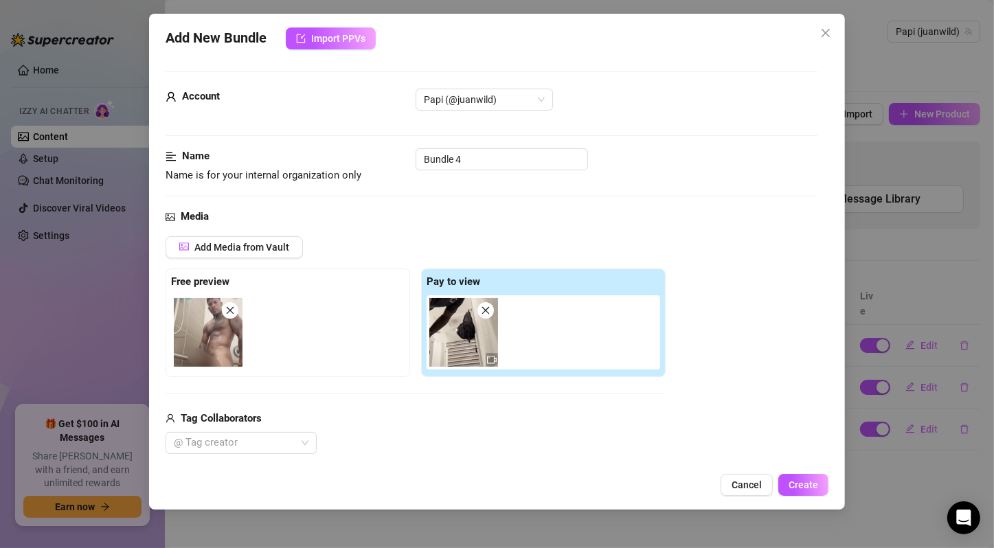
click at [552, 447] on div "@ Tag creator" at bounding box center [416, 443] width 500 height 22
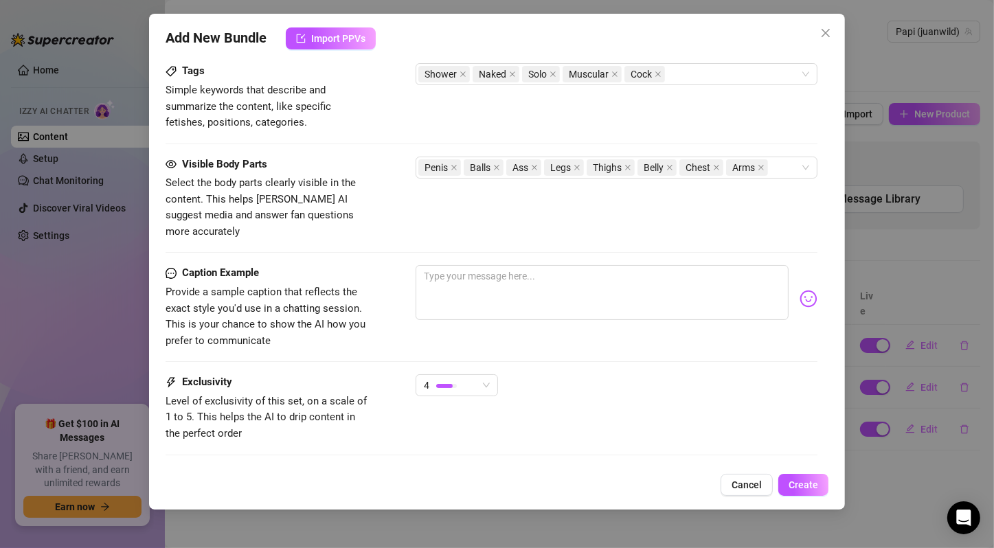
scroll to position [765, 0]
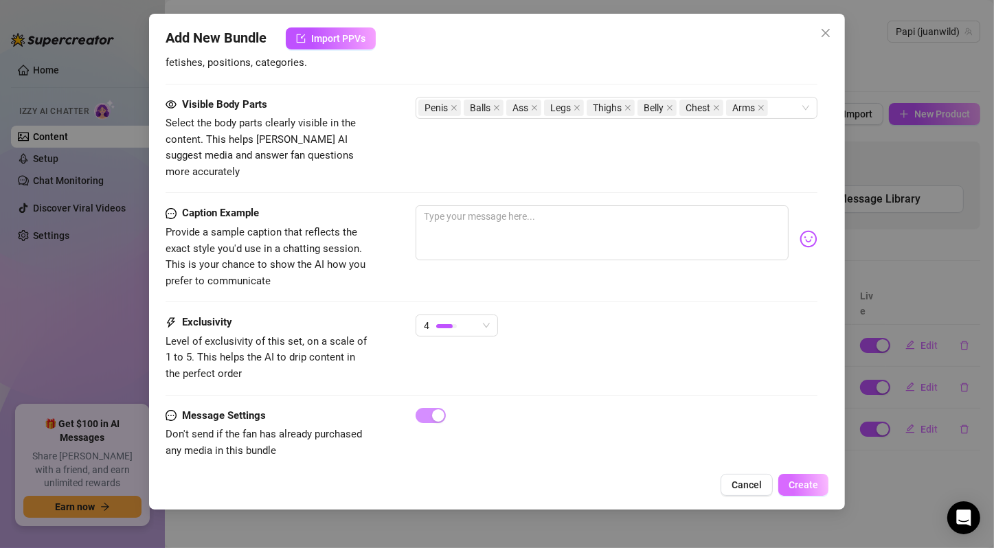
click at [798, 487] on span "Create" at bounding box center [804, 484] width 30 height 11
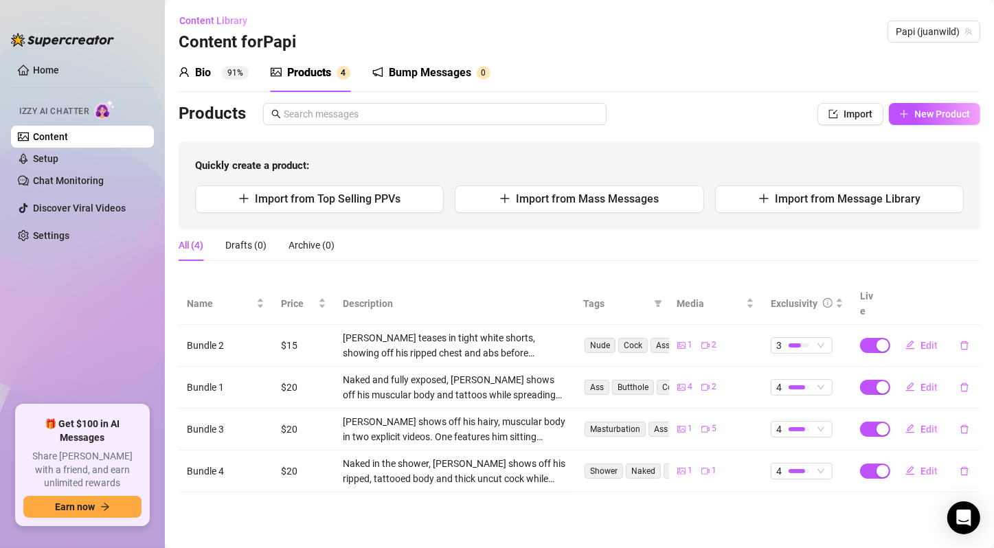
click at [505, 510] on main "Content Library Content for Papi Papi (juanwild) Bio 91% Products 4 Bump Messag…" at bounding box center [579, 274] width 829 height 548
click at [941, 113] on span "New Product" at bounding box center [942, 114] width 56 height 11
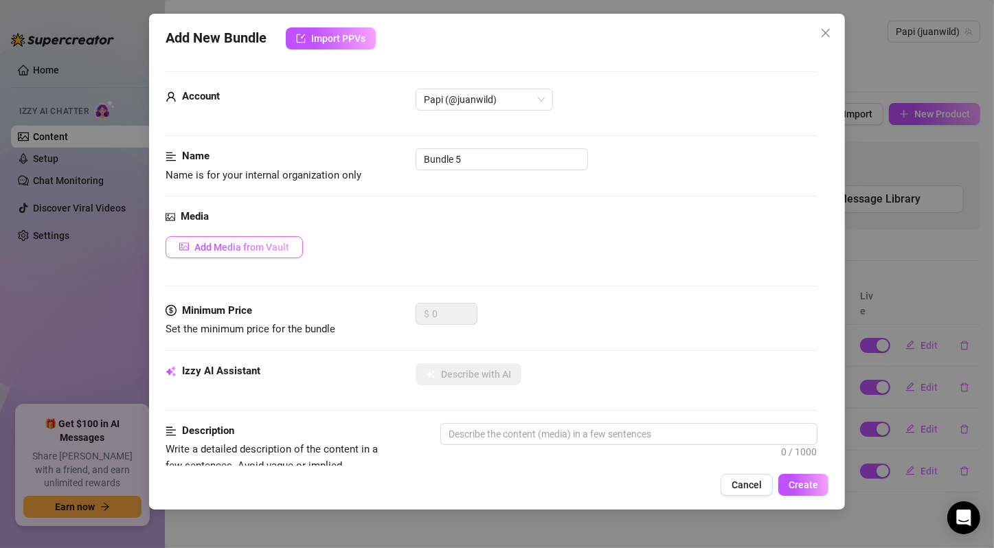
click at [252, 255] on button "Add Media from Vault" at bounding box center [234, 247] width 137 height 22
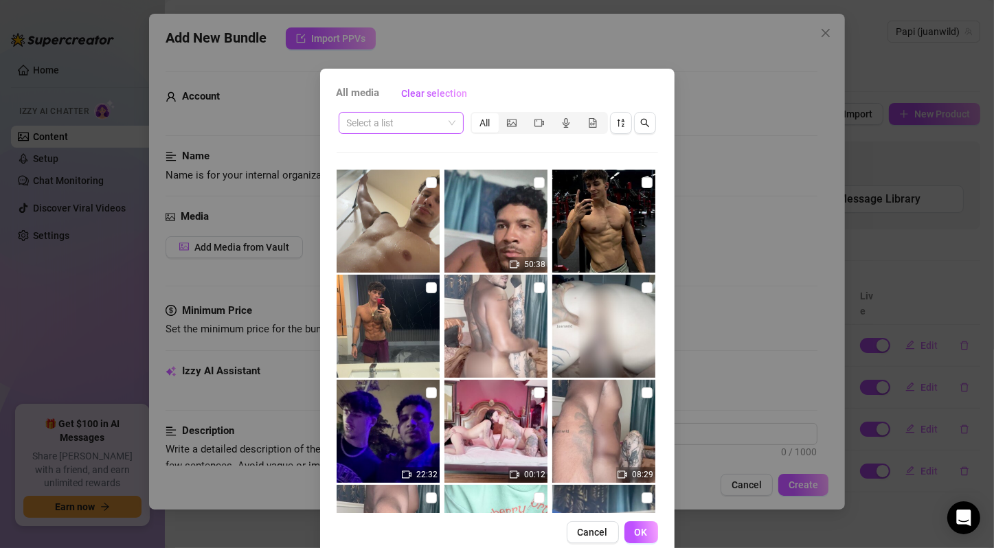
click at [440, 123] on span at bounding box center [401, 123] width 109 height 21
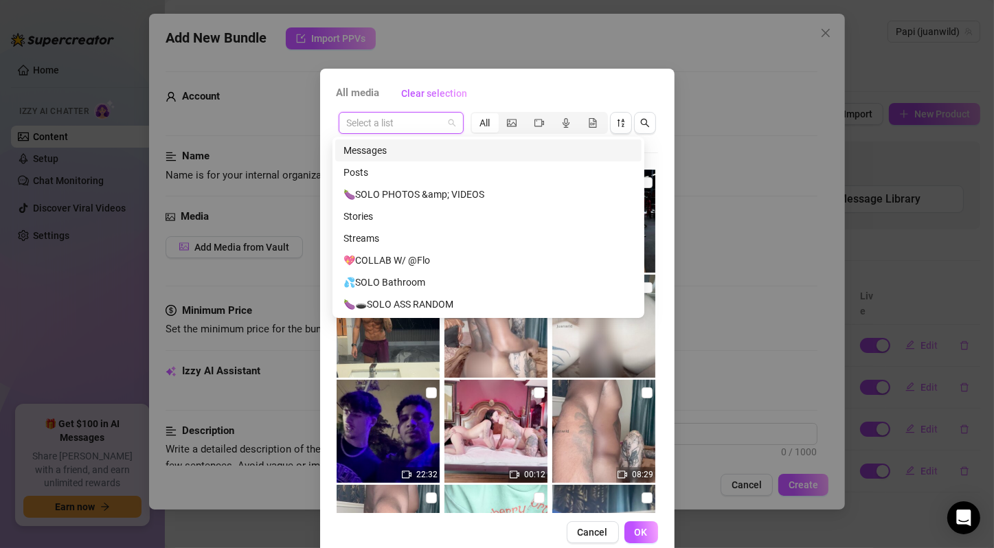
click at [471, 84] on div "All media Clear selection" at bounding box center [497, 93] width 321 height 22
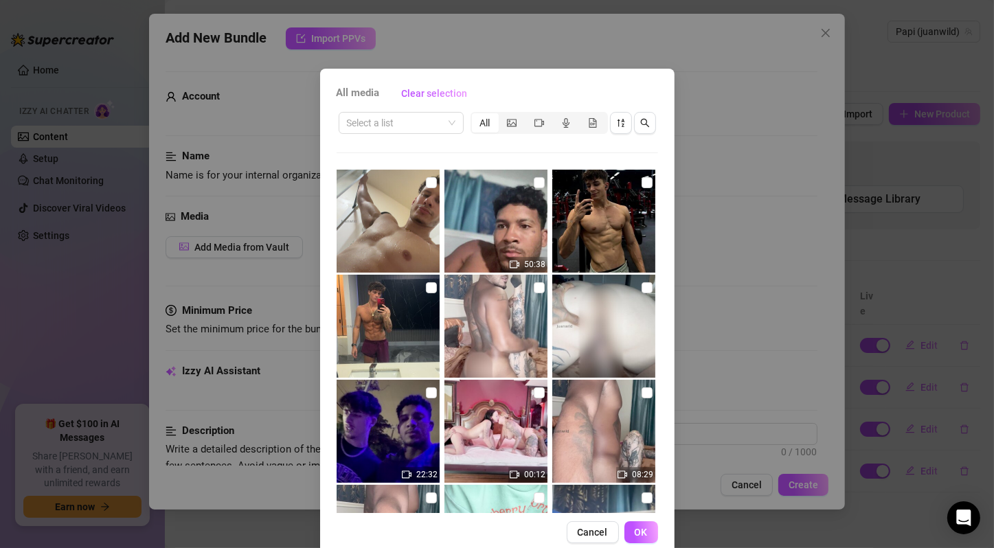
click at [428, 116] on input "search" at bounding box center [395, 123] width 96 height 21
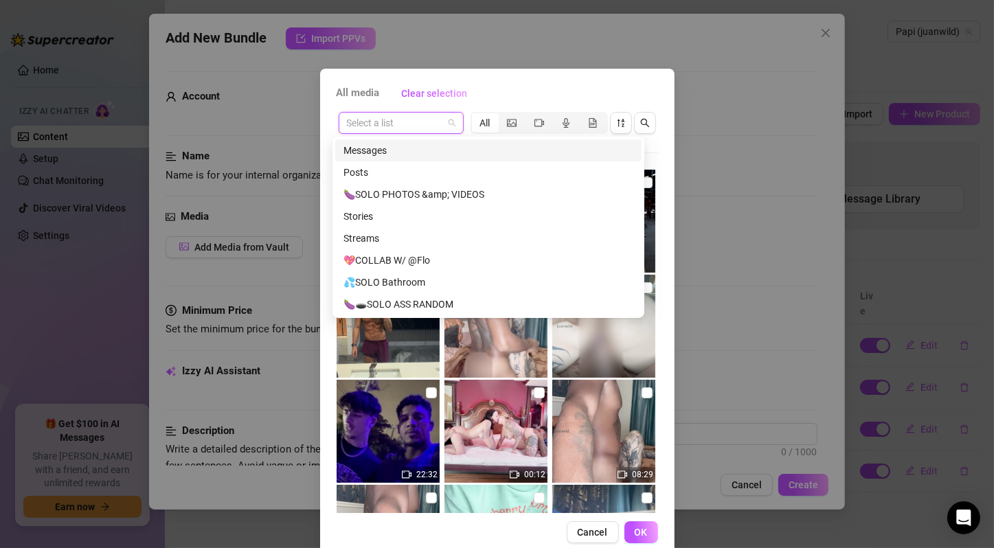
scroll to position [229, 0]
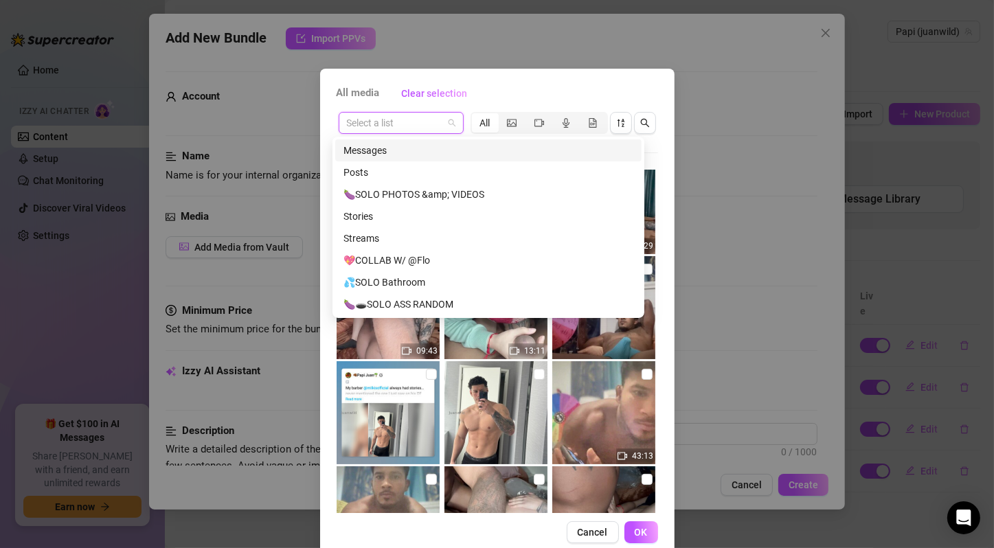
click at [429, 126] on input "search" at bounding box center [395, 123] width 96 height 21
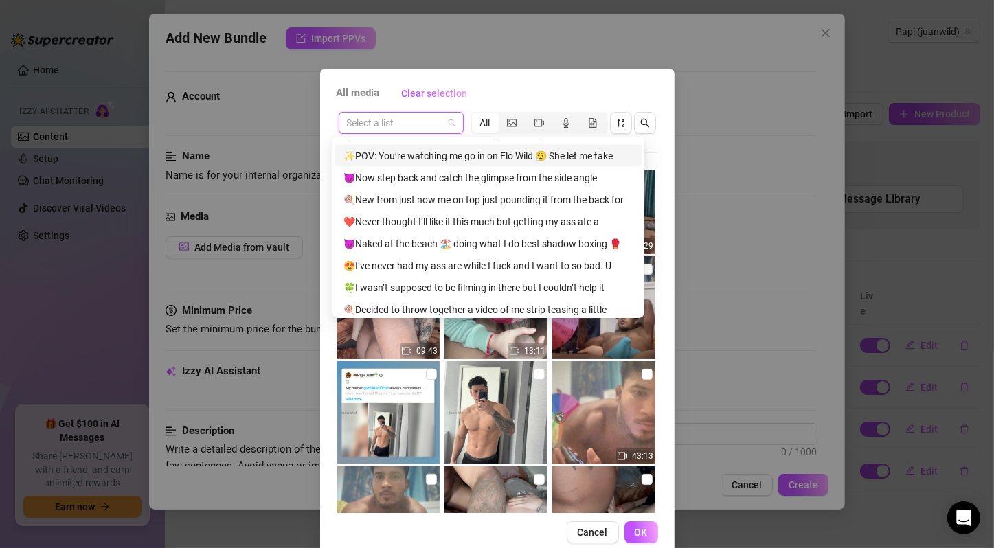
scroll to position [2061, 0]
click at [464, 101] on div "🤬Strip danced nude 2 full songs then jerked this big dick around" at bounding box center [488, 90] width 306 height 22
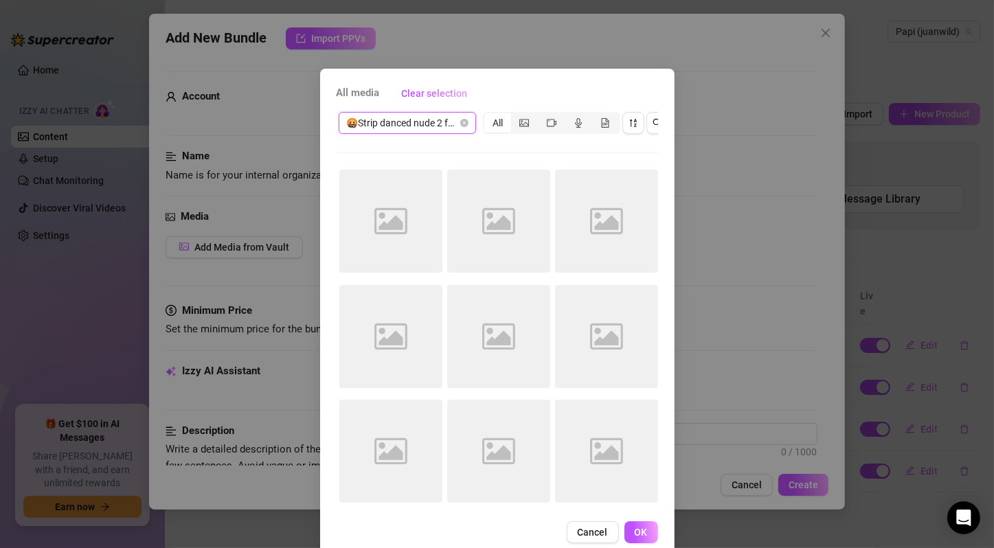
scroll to position [0, 0]
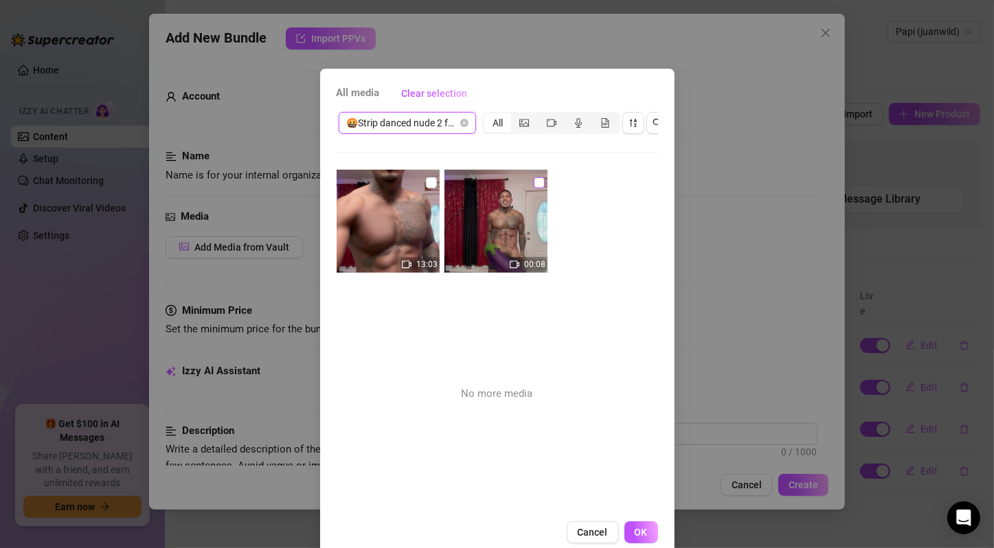
click at [426, 178] on input "checkbox" at bounding box center [431, 182] width 11 height 11
click at [534, 184] on input "checkbox" at bounding box center [539, 182] width 11 height 11
click at [637, 538] on span "OK" at bounding box center [641, 532] width 13 height 11
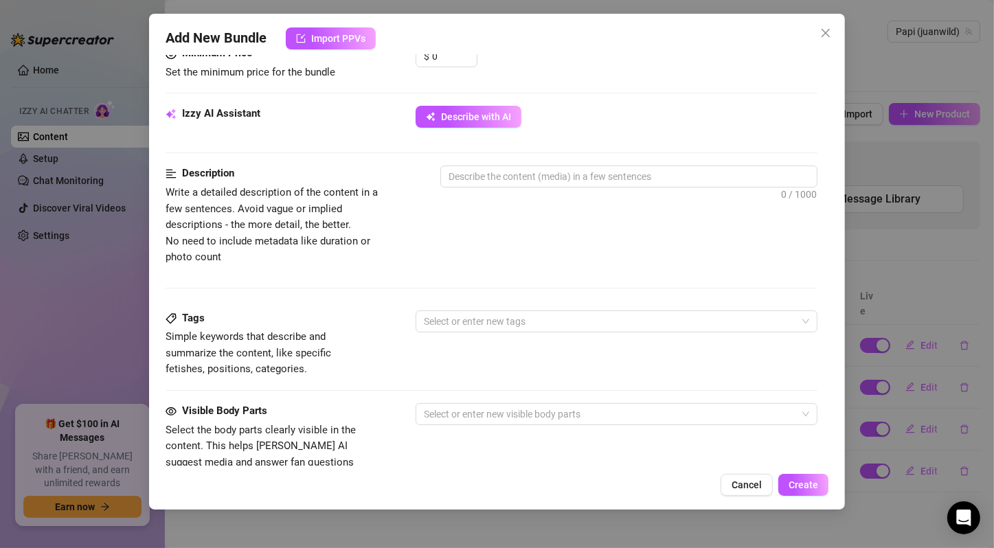
scroll to position [458, 0]
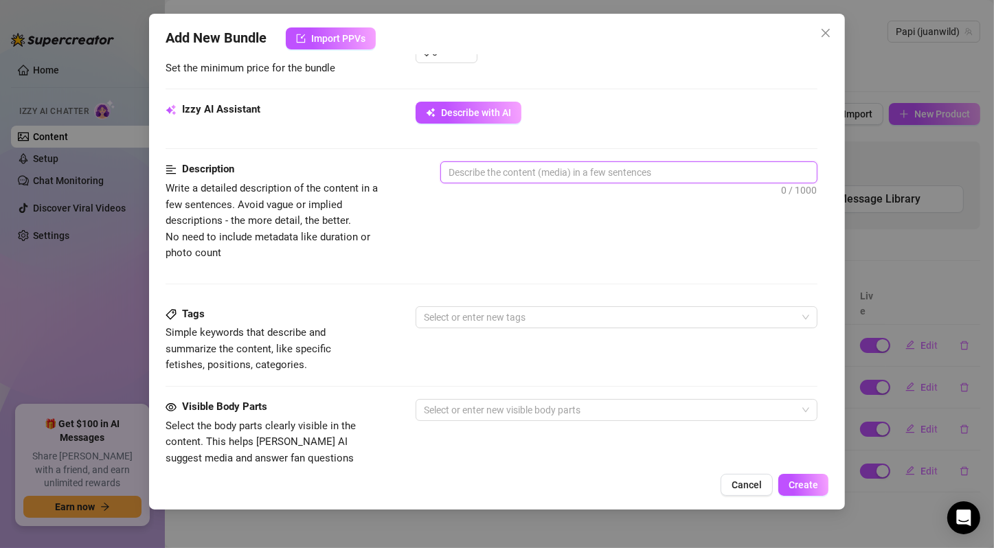
click at [566, 172] on textarea at bounding box center [629, 172] width 376 height 21
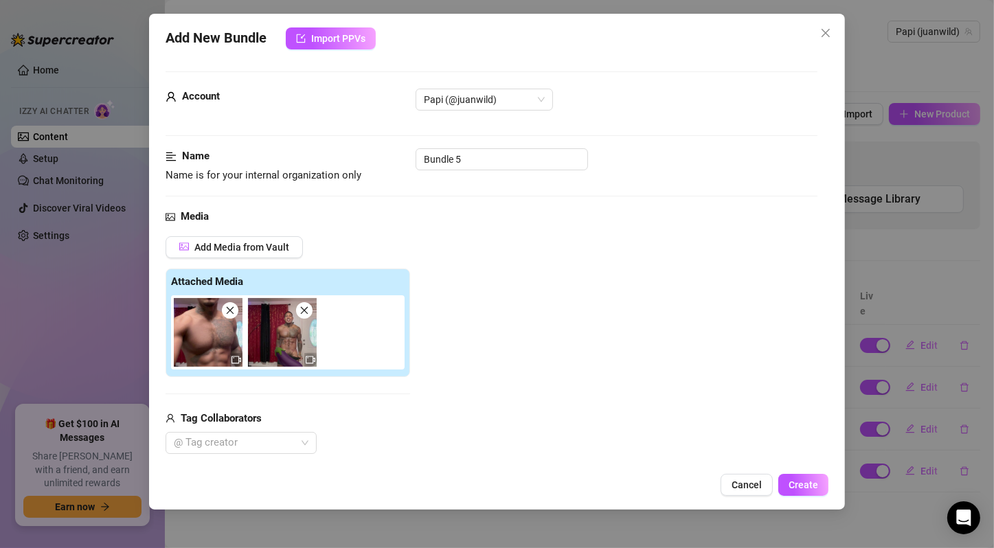
scroll to position [229, 0]
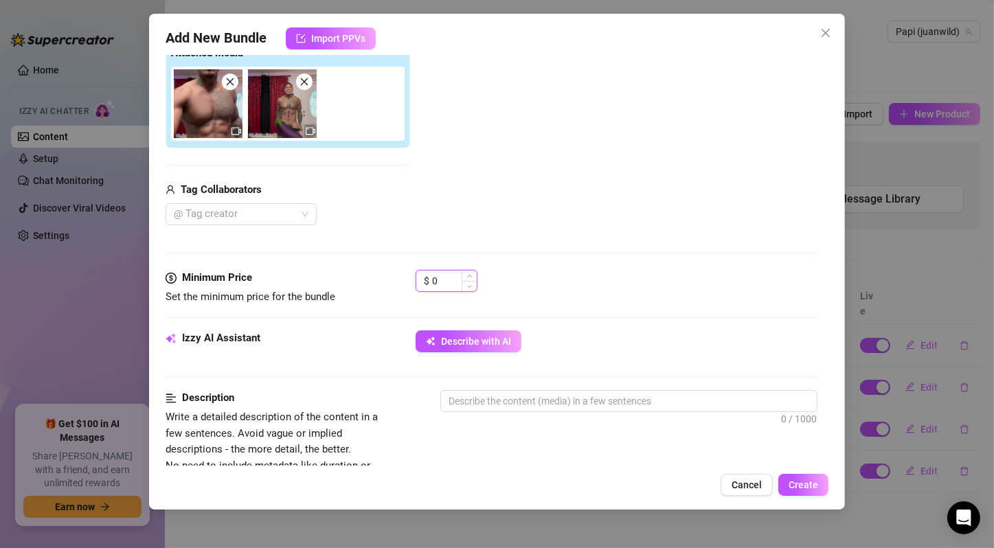
click at [447, 289] on input "0" at bounding box center [454, 281] width 45 height 21
click at [447, 283] on input "0" at bounding box center [454, 281] width 45 height 21
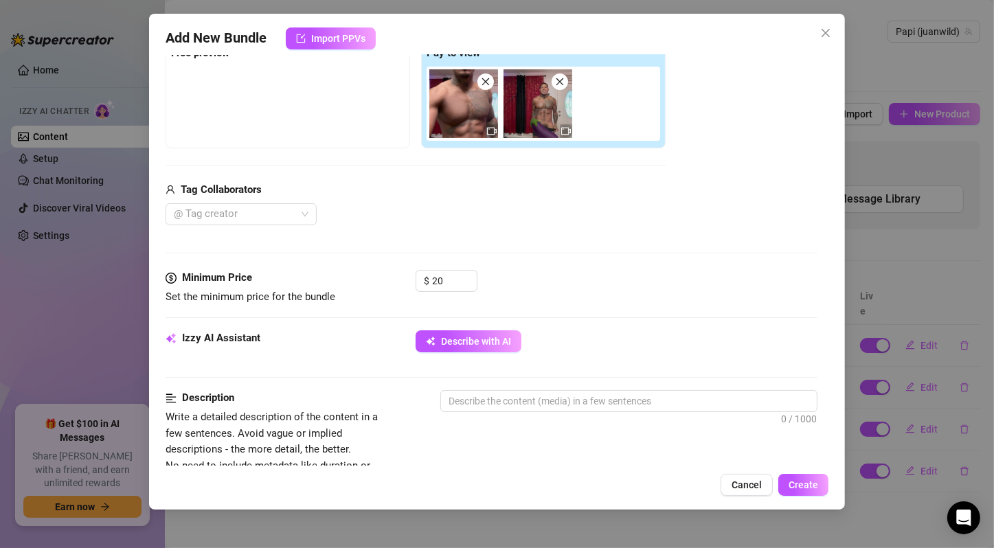
click at [504, 190] on div "Tag Collaborators" at bounding box center [416, 190] width 500 height 16
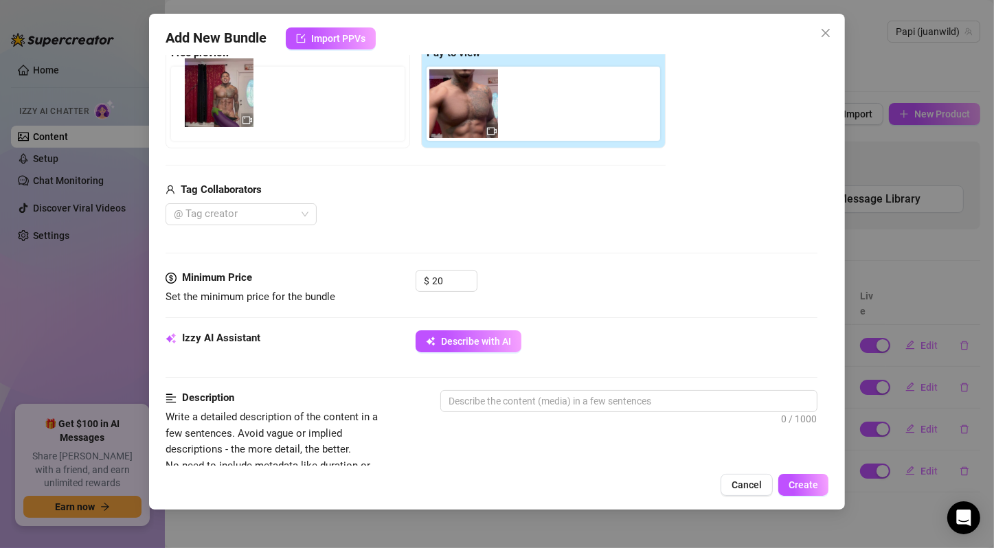
drag, startPoint x: 525, startPoint y: 112, endPoint x: 203, endPoint y: 102, distance: 322.3
click at [203, 102] on div "Free preview Pay to view" at bounding box center [416, 94] width 500 height 109
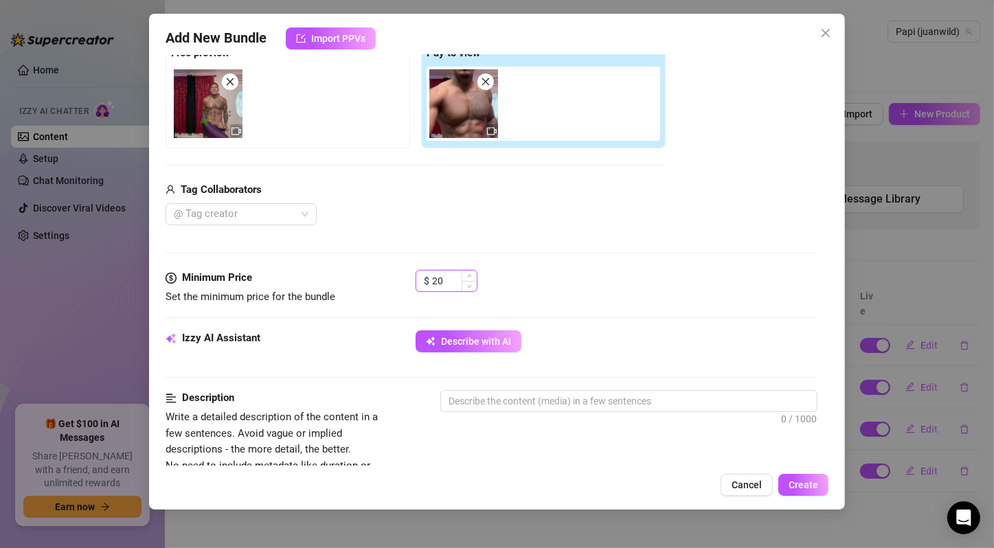
click at [451, 272] on input "20" at bounding box center [454, 281] width 45 height 21
click at [530, 297] on div "$ 20" at bounding box center [617, 287] width 402 height 34
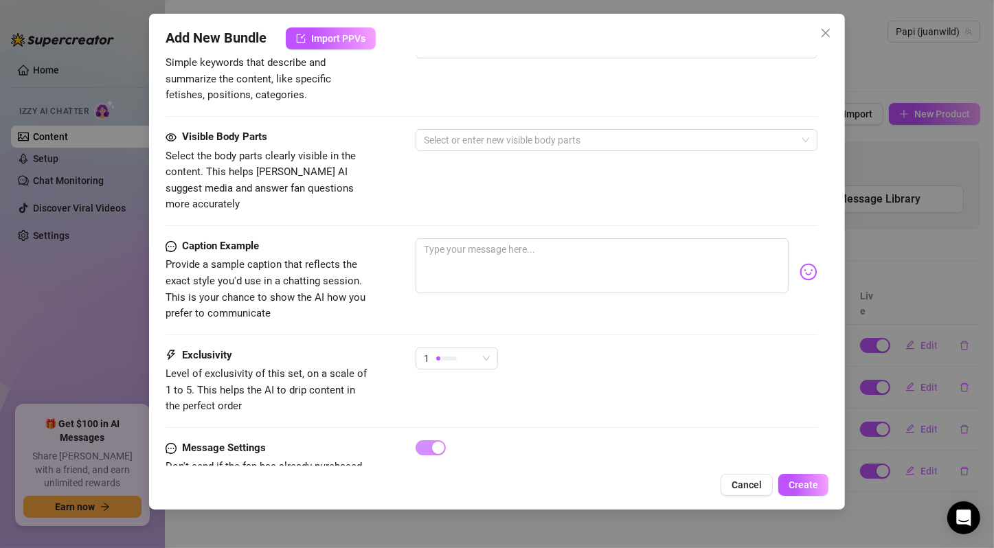
scroll to position [760, 0]
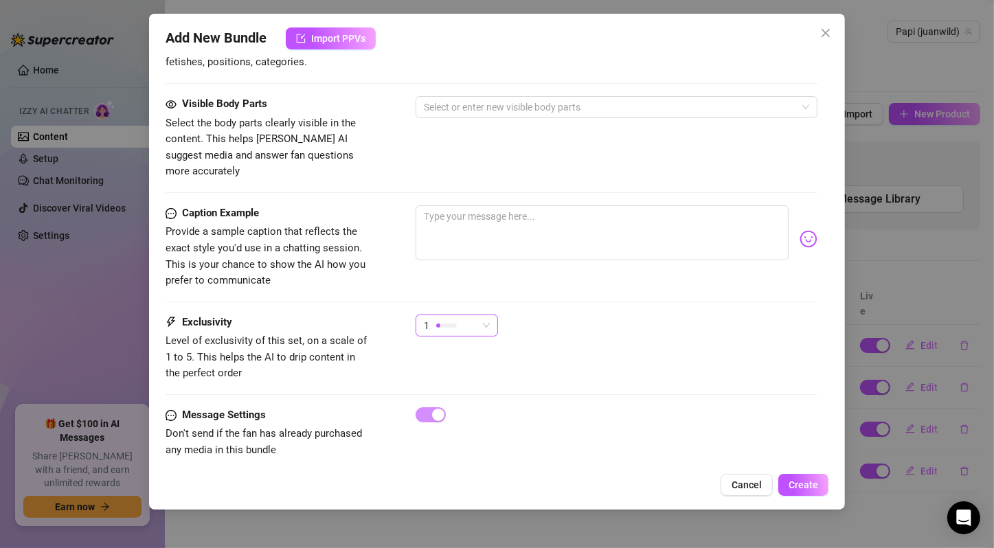
click at [488, 315] on span "1" at bounding box center [457, 325] width 66 height 21
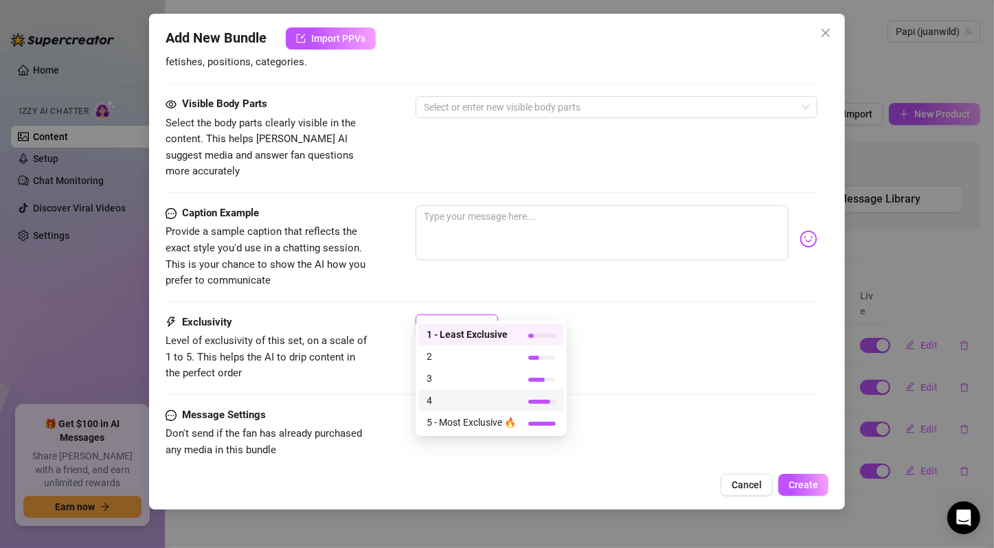
click at [506, 400] on span "4" at bounding box center [471, 400] width 89 height 15
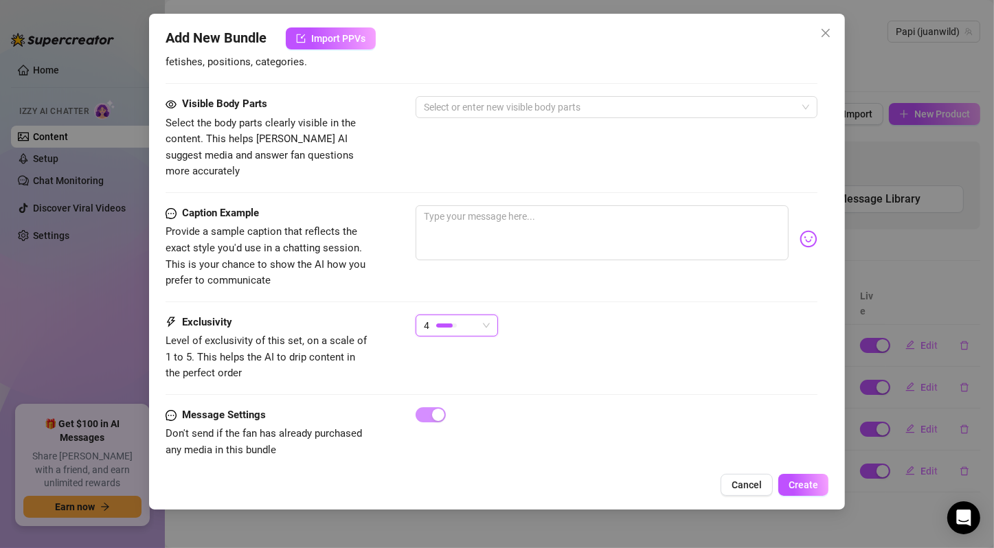
click at [545, 372] on div "Exclusivity Level of exclusivity of this set, on a scale of 1 to 5. This helps …" at bounding box center [492, 361] width 652 height 93
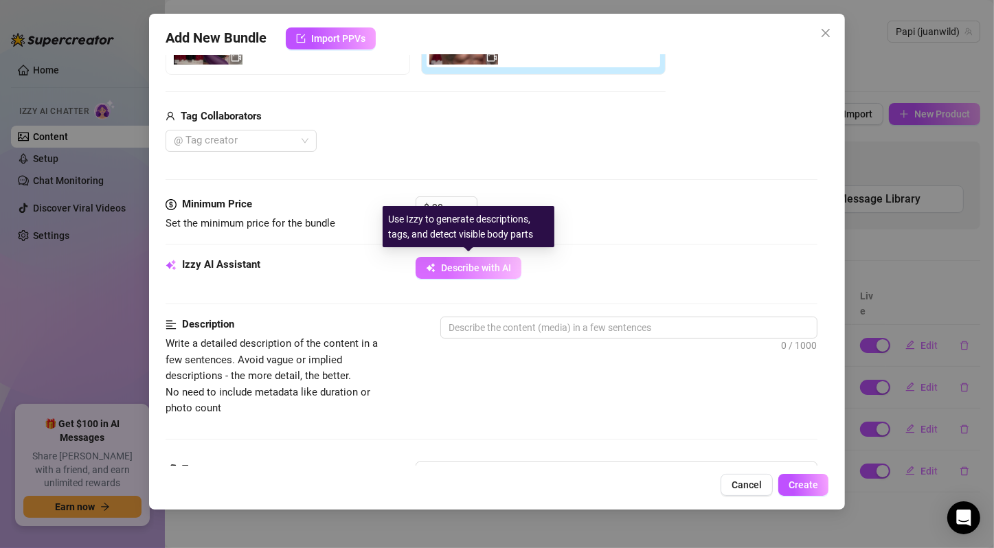
click at [488, 264] on span "Describe with AI" at bounding box center [476, 267] width 70 height 11
click at [482, 264] on span "Describe with AI" at bounding box center [476, 267] width 70 height 11
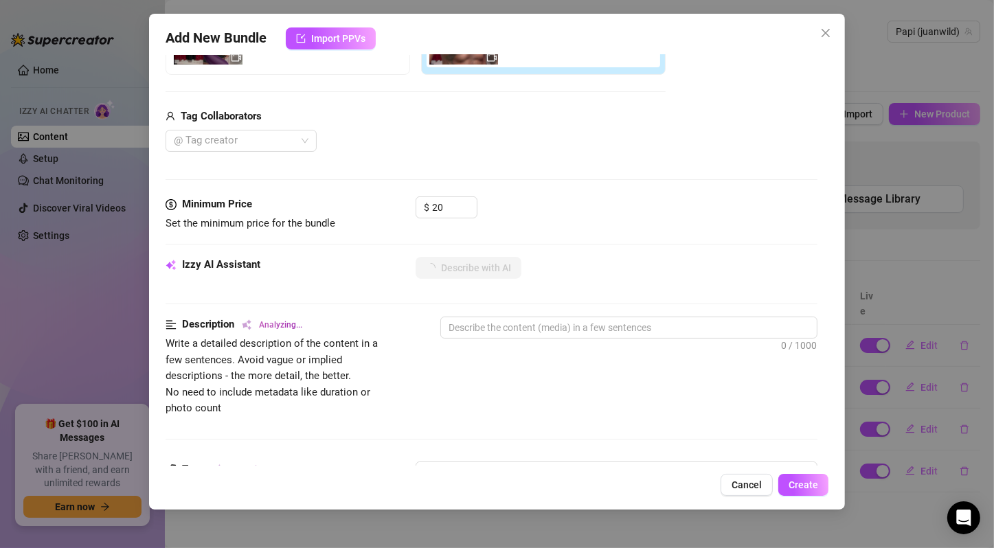
click at [247, 410] on span "Write a detailed description of the content in a few sentences. Avoid vague or …" at bounding box center [281, 376] width 231 height 81
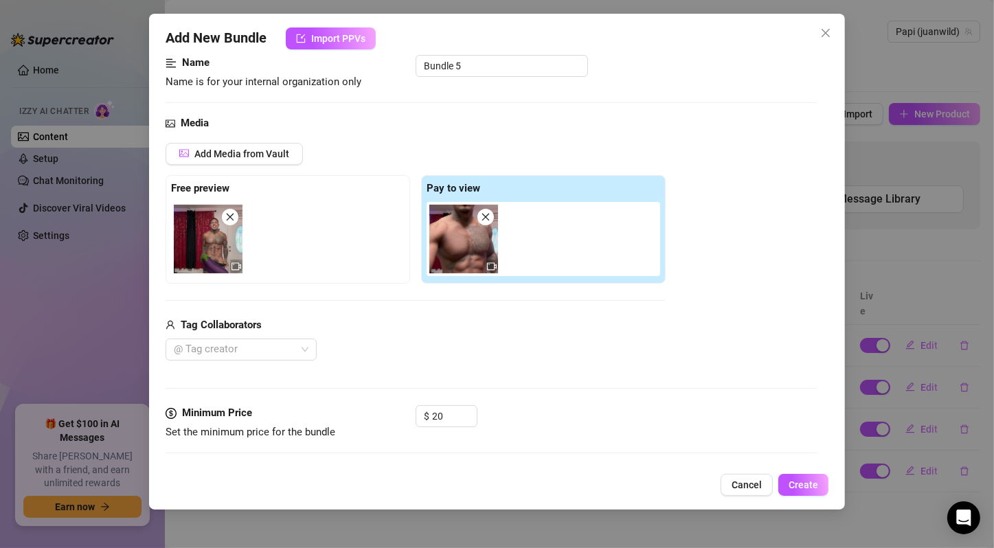
scroll to position [551, 0]
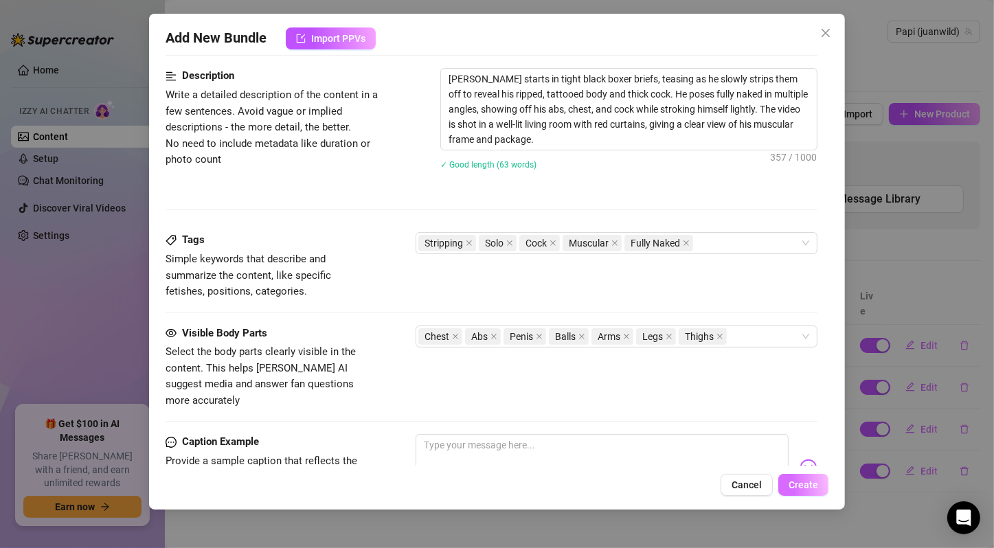
click at [808, 482] on span "Create" at bounding box center [804, 484] width 30 height 11
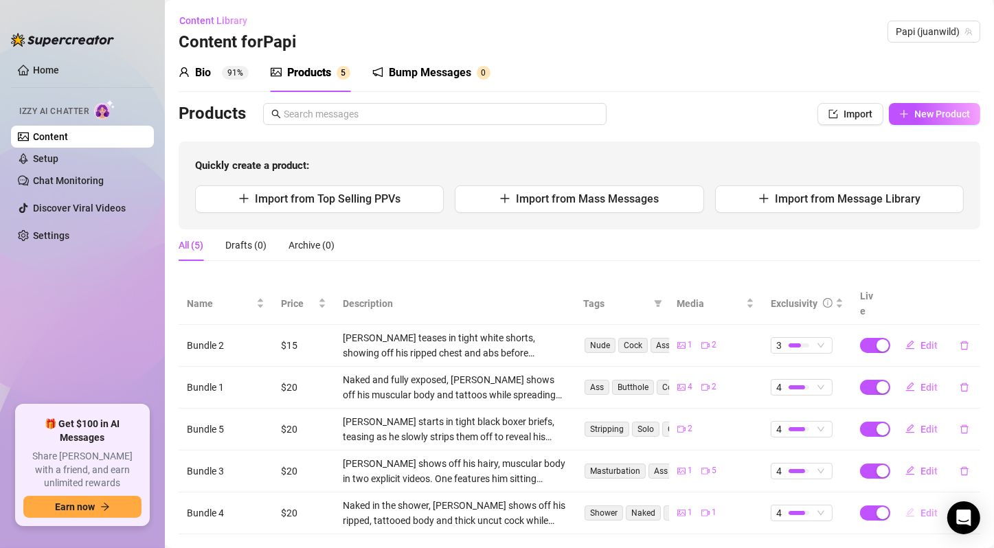
click at [905, 508] on icon "edit" at bounding box center [910, 513] width 10 height 10
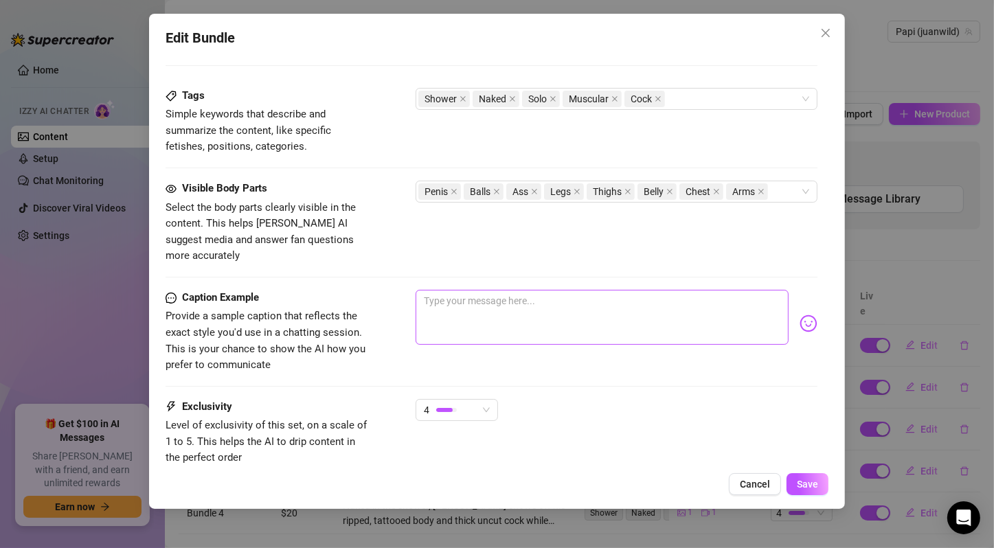
scroll to position [765, 0]
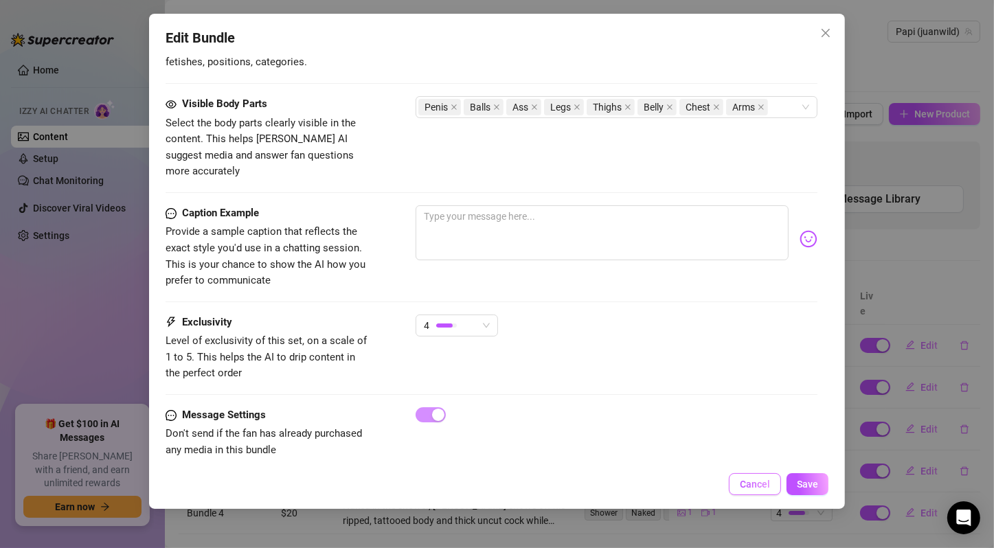
click at [752, 477] on button "Cancel" at bounding box center [755, 484] width 52 height 22
